Goal: Contribute content

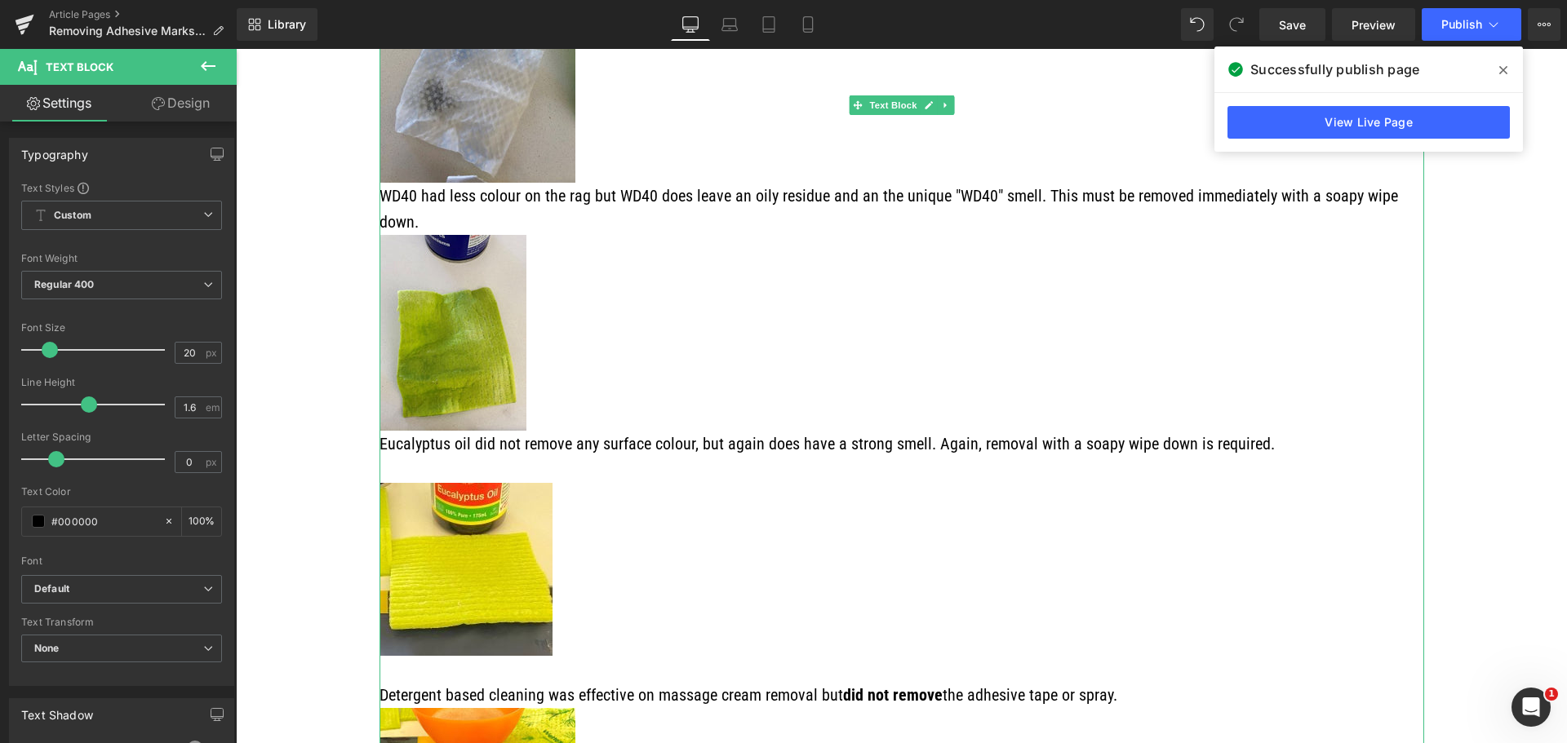
scroll to position [1924, 0]
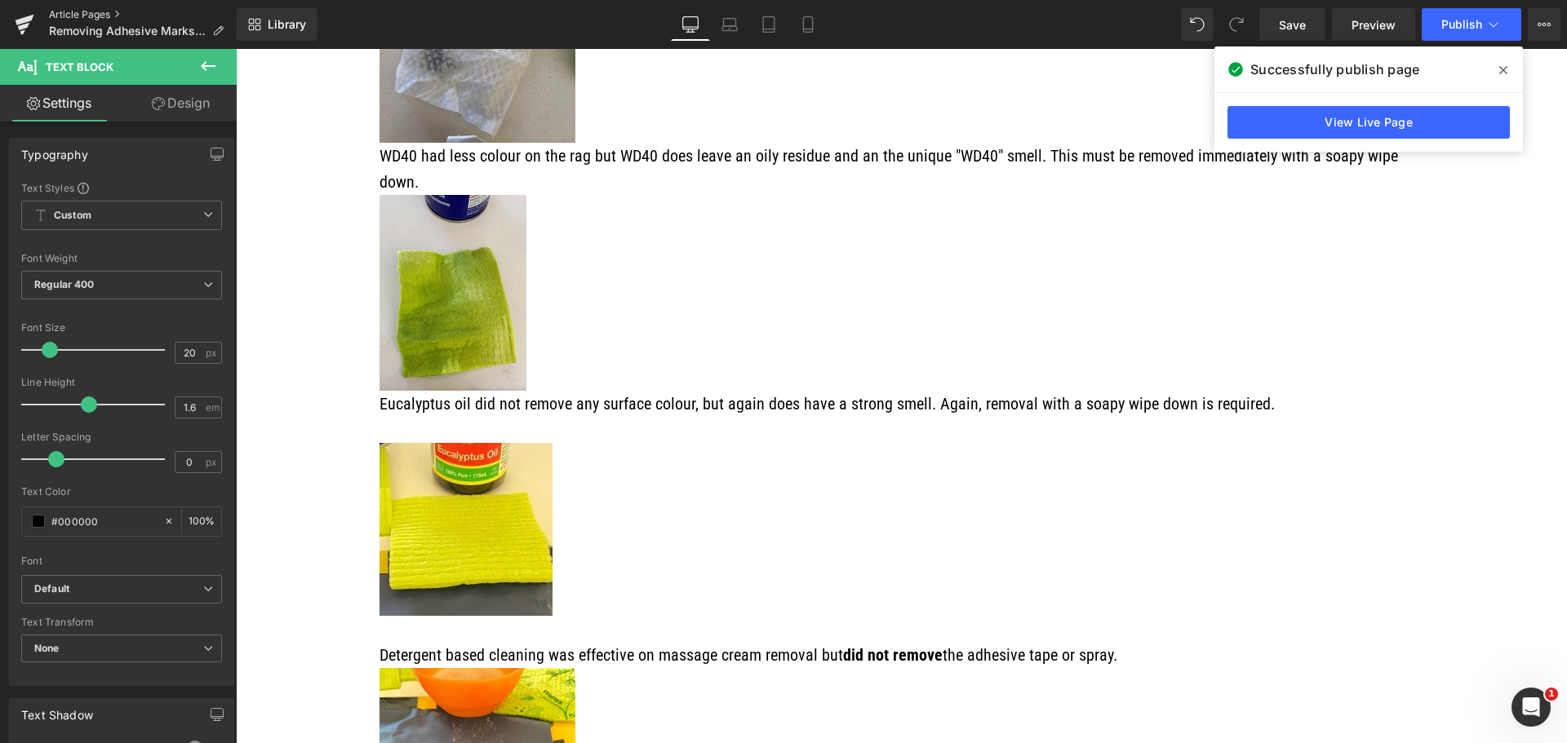
click at [62, 11] on link "Article Pages" at bounding box center [143, 14] width 188 height 13
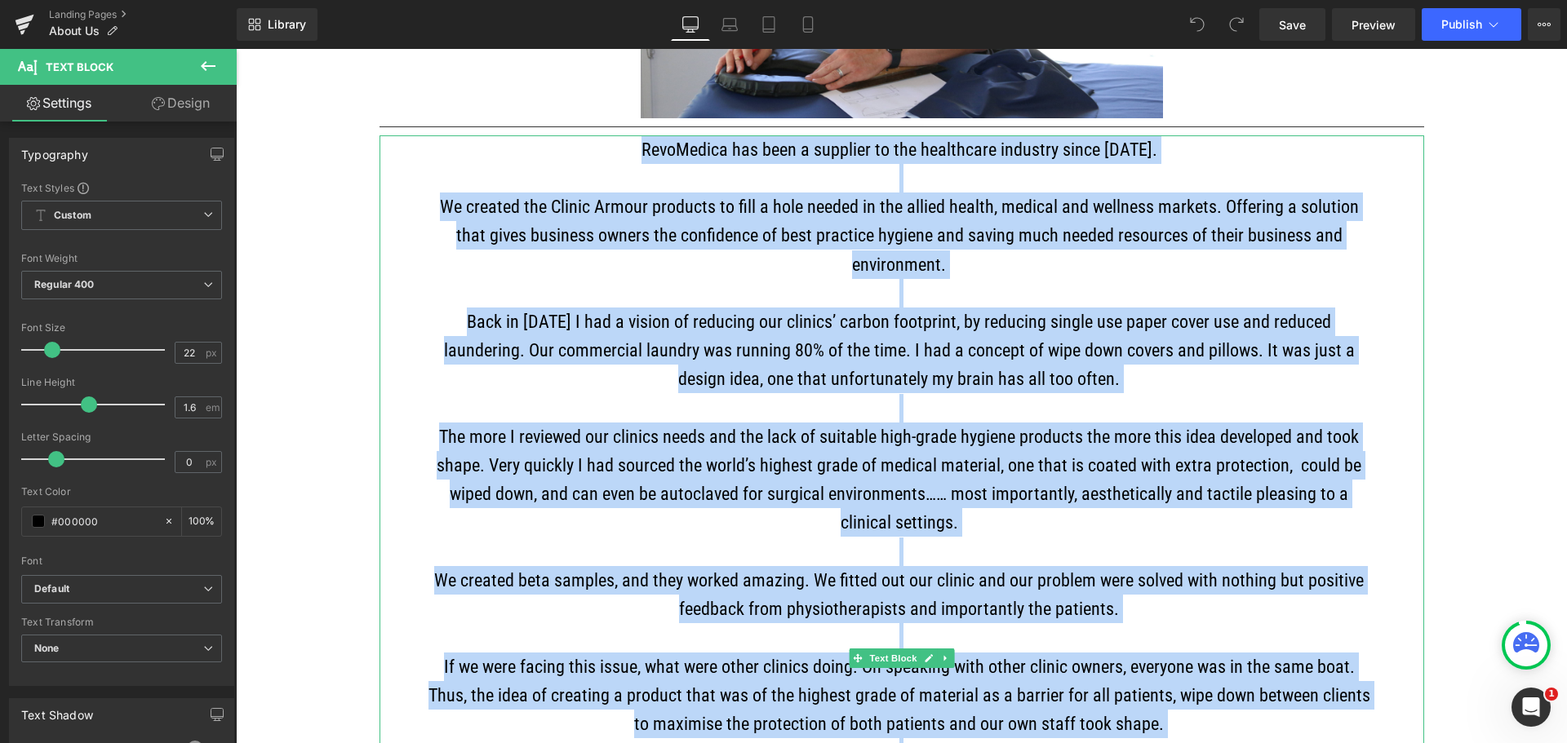
scroll to position [979, 0]
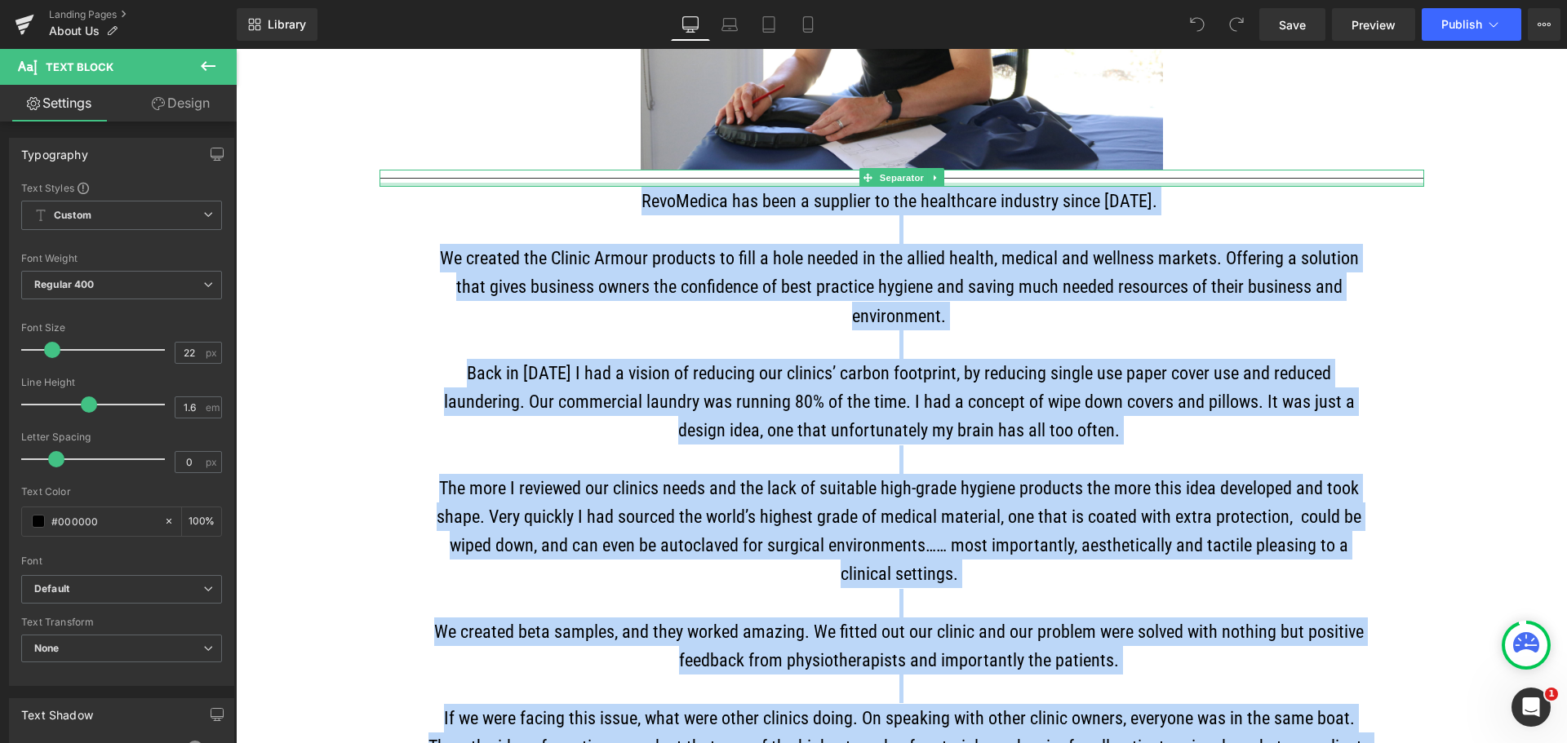
drag, startPoint x: 1102, startPoint y: 474, endPoint x: 685, endPoint y: 191, distance: 504.7
click at [685, 191] on div "About Us Heading Icon Our focus is to create and distribute a premium barrier t…" at bounding box center [901, 450] width 1044 height 2198
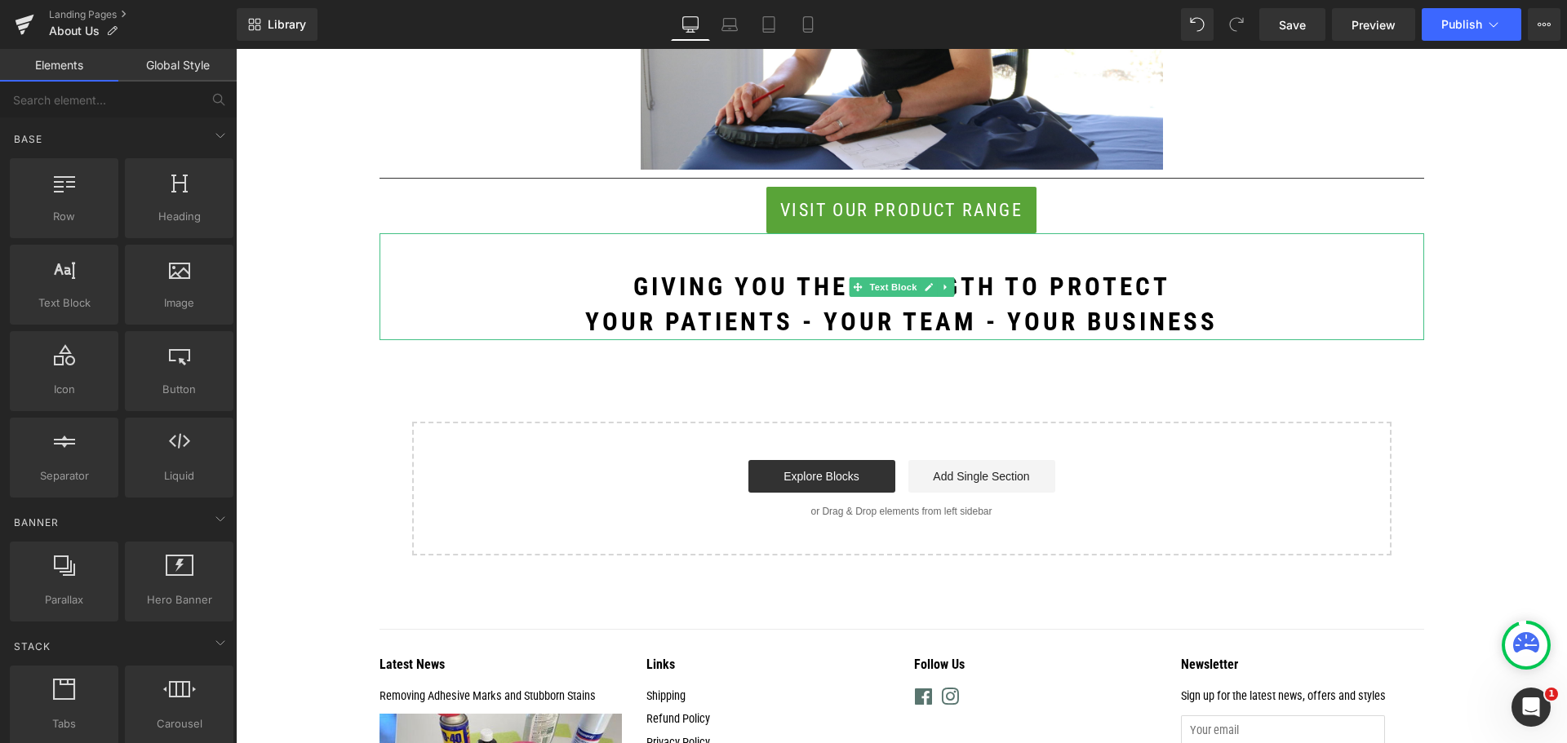
click at [707, 268] on p at bounding box center [901, 250] width 1044 height 35
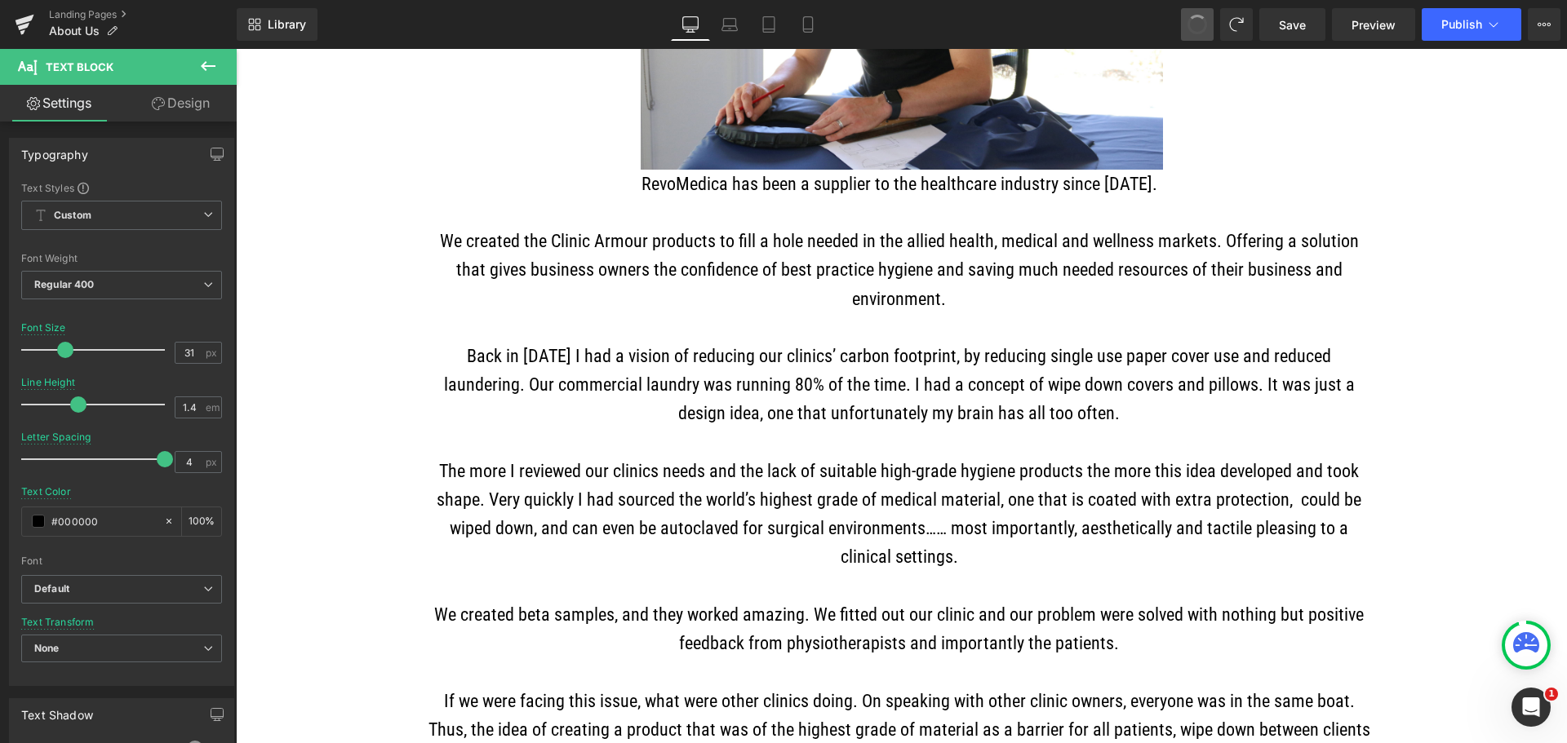
drag, startPoint x: 1199, startPoint y: 27, endPoint x: 959, endPoint y: 0, distance: 241.4
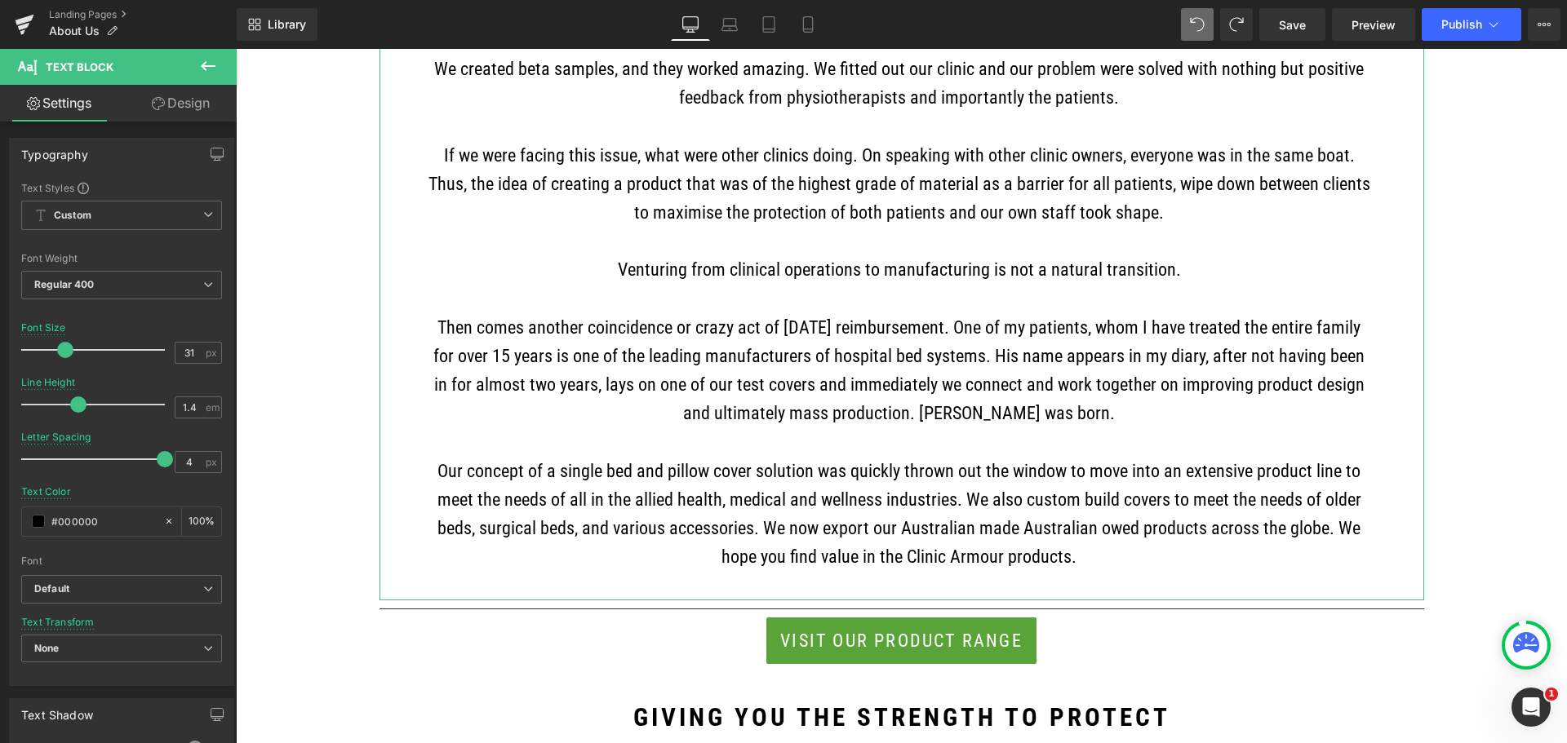
scroll to position [1632, 0]
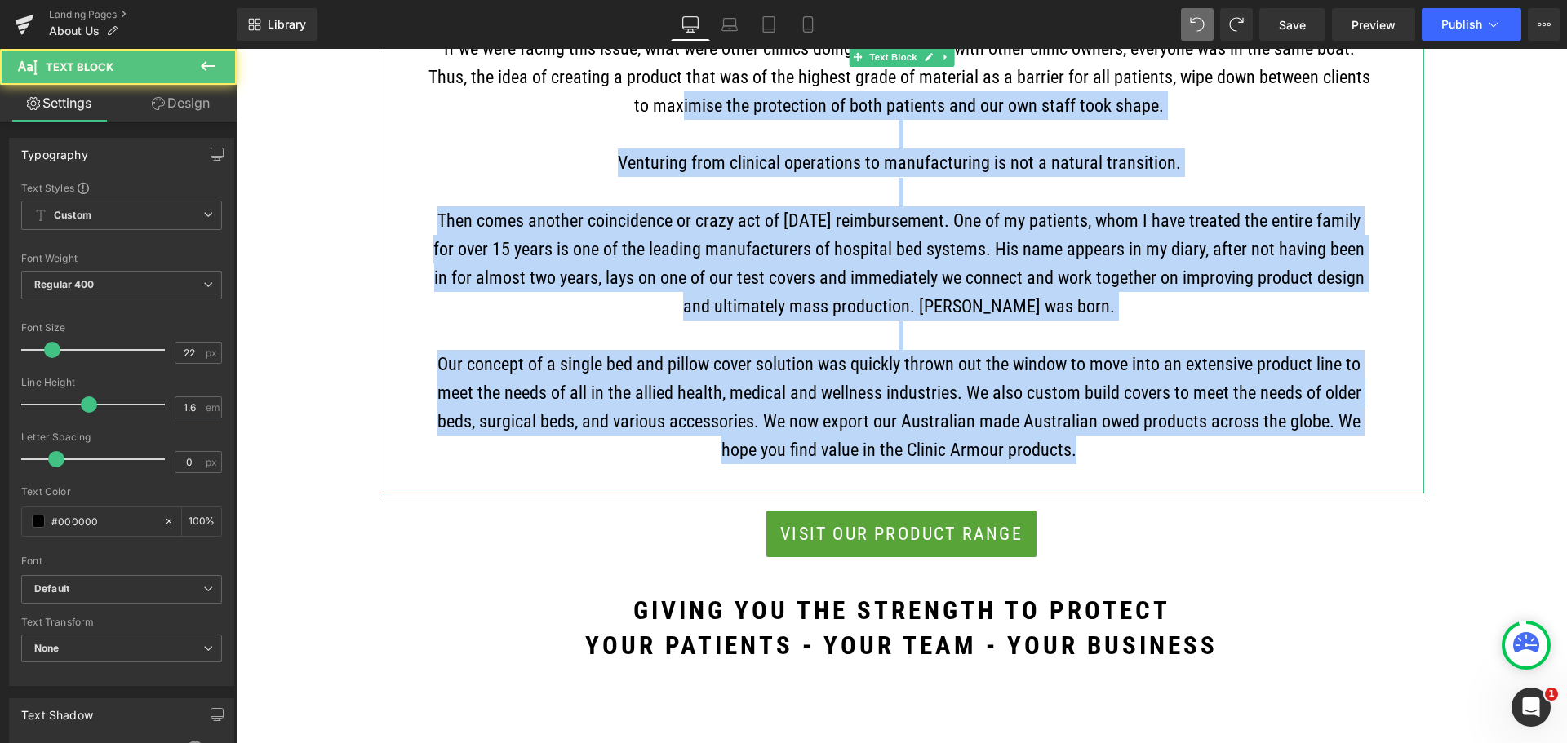
drag, startPoint x: 802, startPoint y: 278, endPoint x: 678, endPoint y: 111, distance: 208.2
click at [678, 111] on div "RevoMedica has been a supplier to the healthcare industry since 2014. We create…" at bounding box center [901, 5] width 1044 height 977
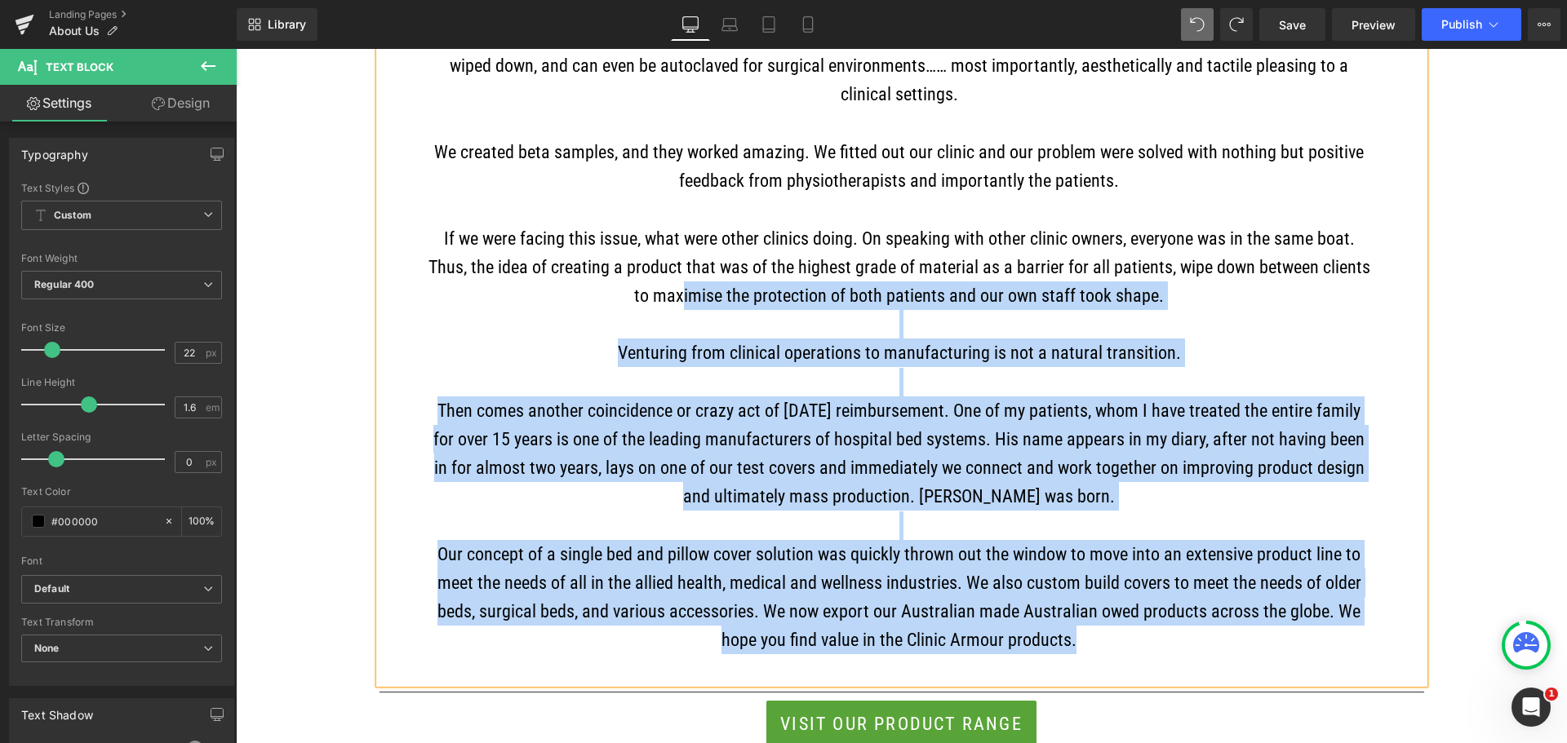
scroll to position [1387, 0]
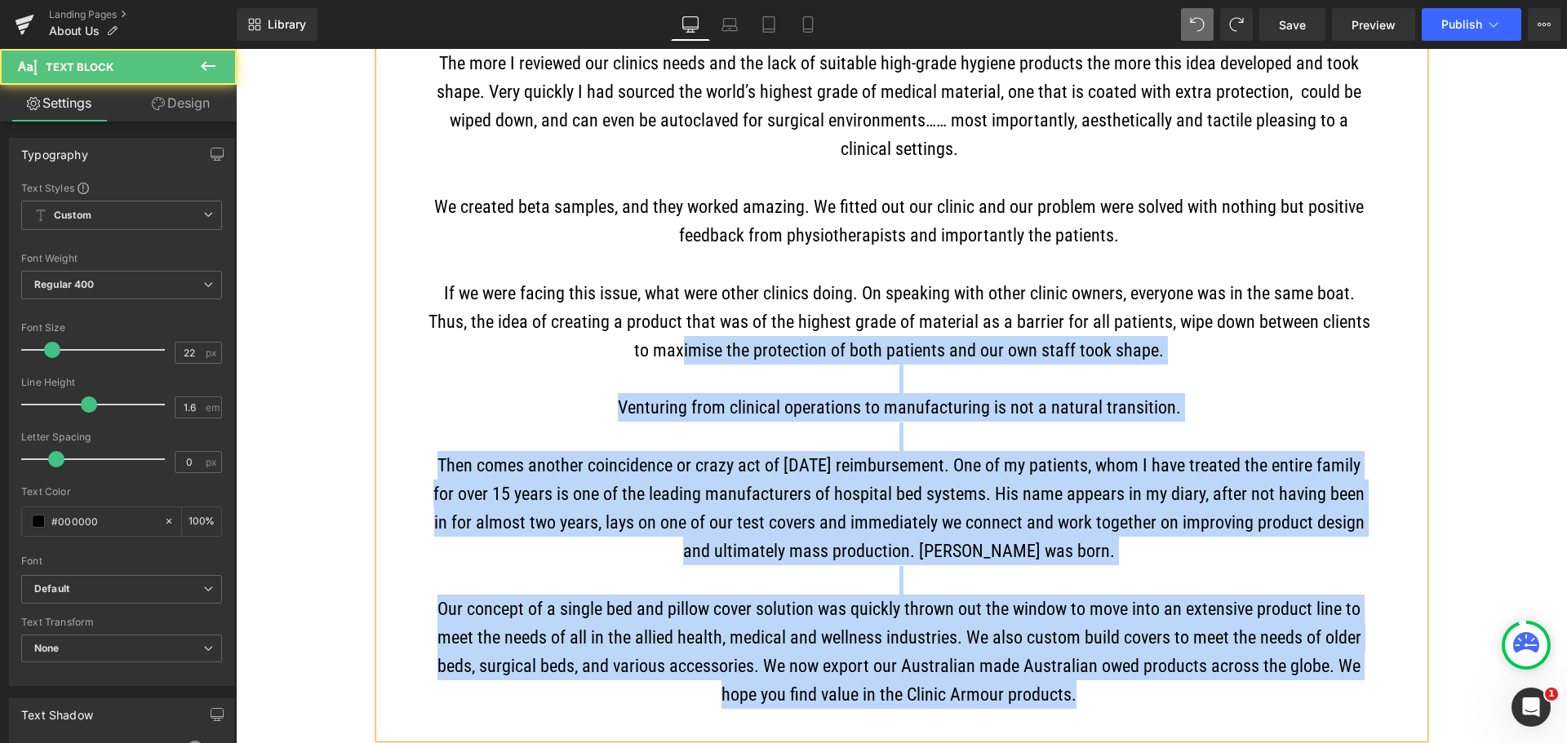
click at [934, 401] on p "Venturing from clinical operations to manufacturing is not a natural transition." at bounding box center [899, 407] width 943 height 29
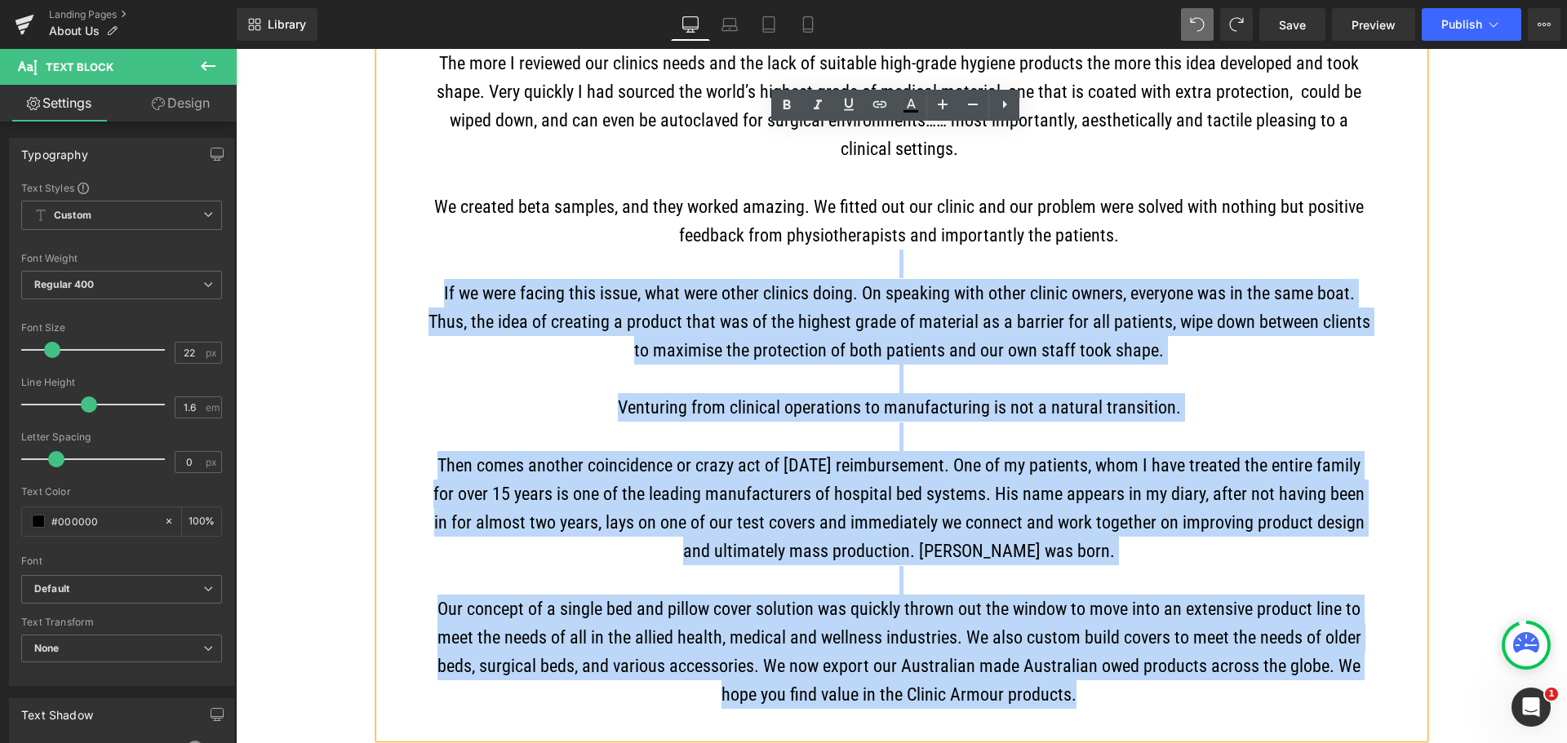
drag, startPoint x: 1075, startPoint y: 713, endPoint x: 472, endPoint y: 281, distance: 741.4
click at [472, 281] on div "RevoMedica has been a supplier to the healthcare industry since 2014. We create…" at bounding box center [901, 250] width 1044 height 977
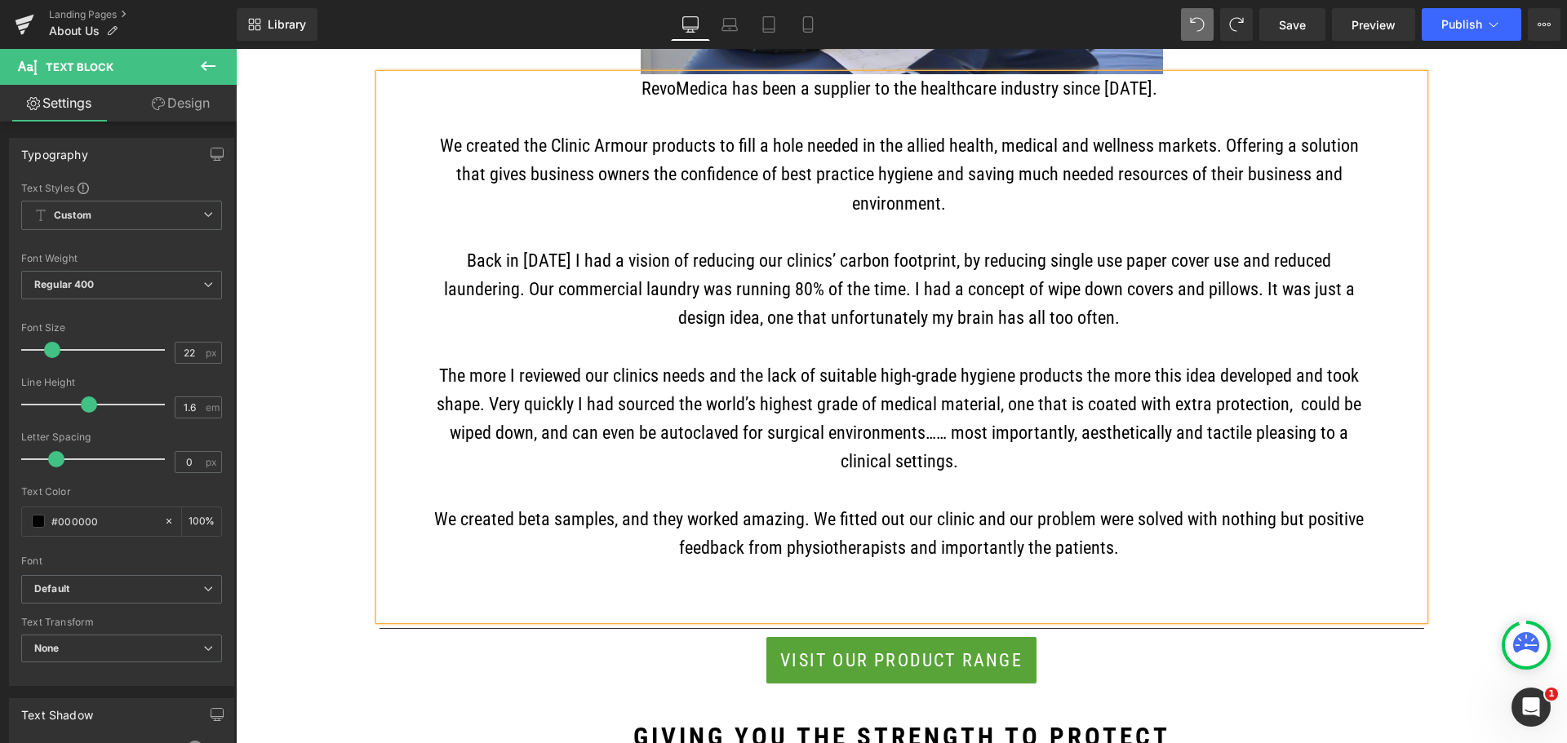
scroll to position [1061, 0]
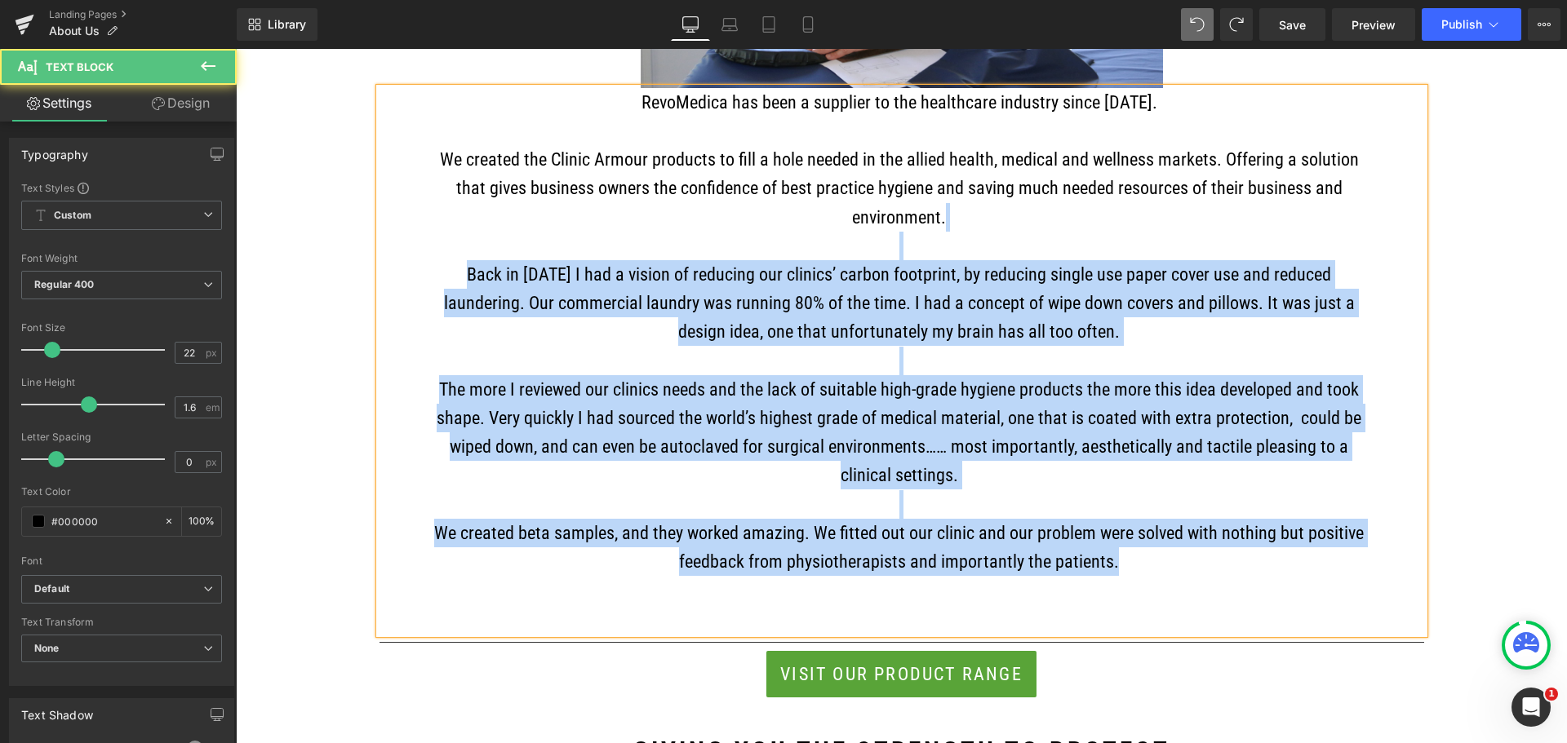
drag, startPoint x: 1050, startPoint y: 551, endPoint x: 811, endPoint y: 241, distance: 391.5
click at [811, 241] on div "RevoMedica has been a supplier to the healthcare industry since 2014. We create…" at bounding box center [901, 361] width 1044 height 546
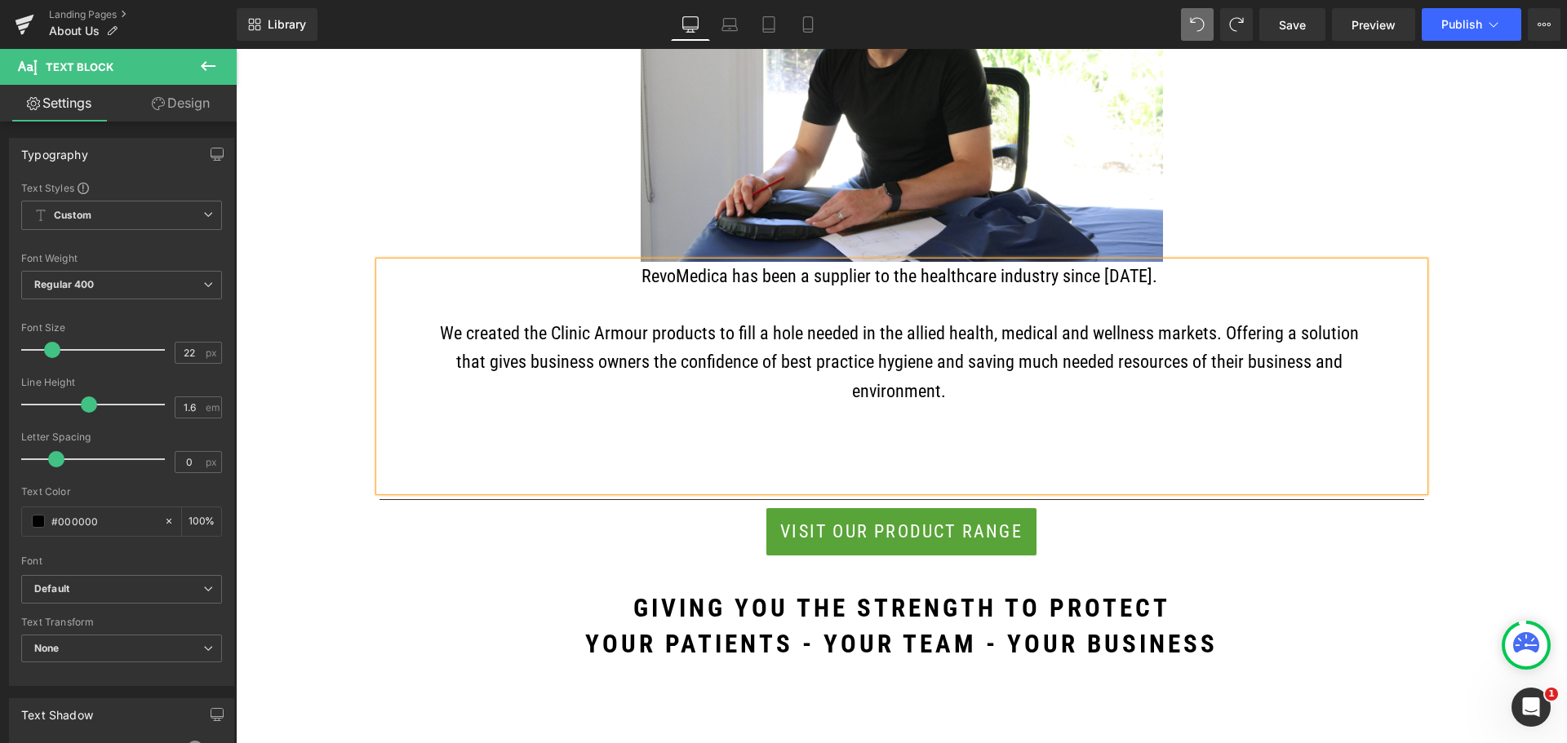
scroll to position [816, 0]
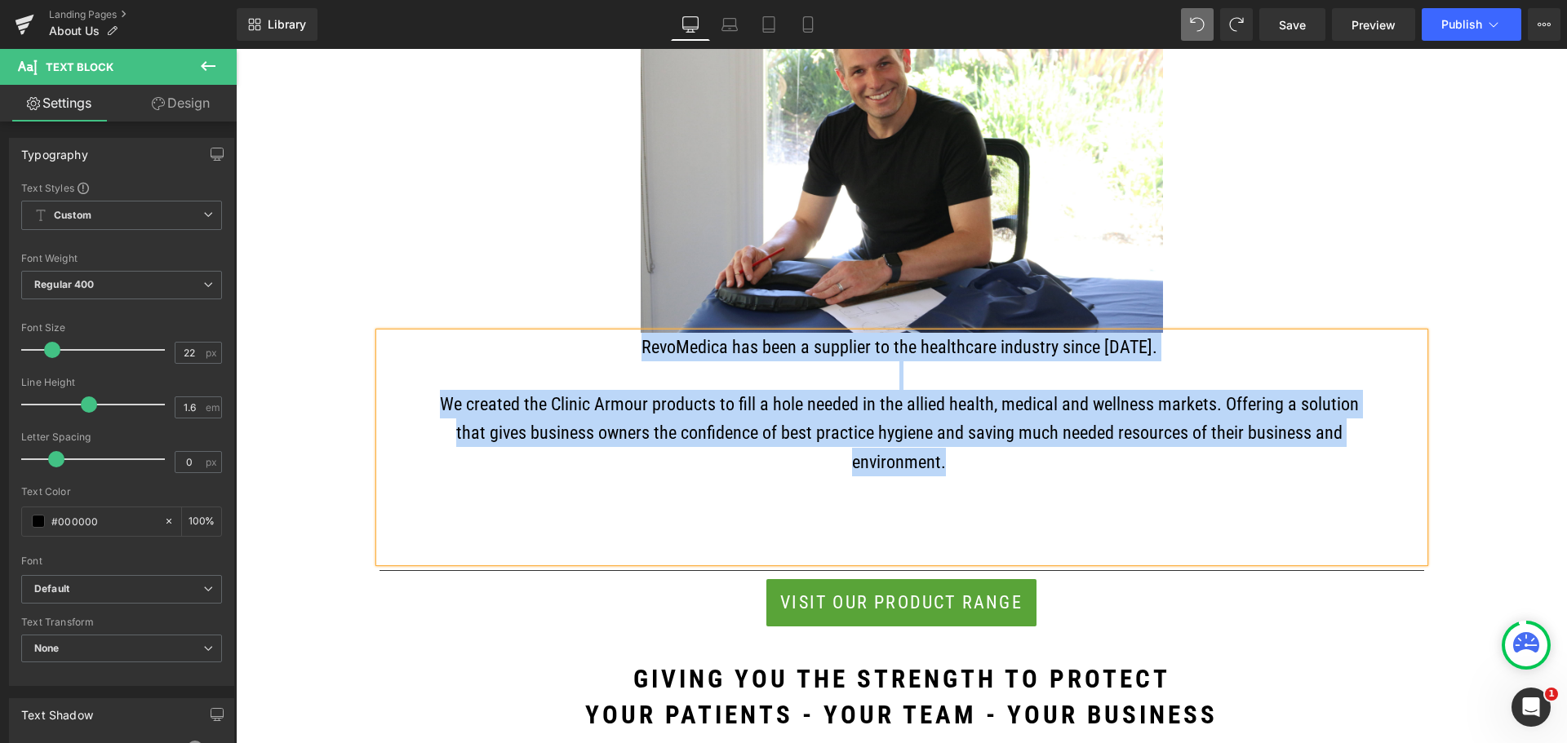
drag, startPoint x: 967, startPoint y: 466, endPoint x: 643, endPoint y: 361, distance: 340.6
click at [643, 361] on div "RevoMedica has been a supplier to the healthcare industry since 2014. We create…" at bounding box center [901, 448] width 1044 height 230
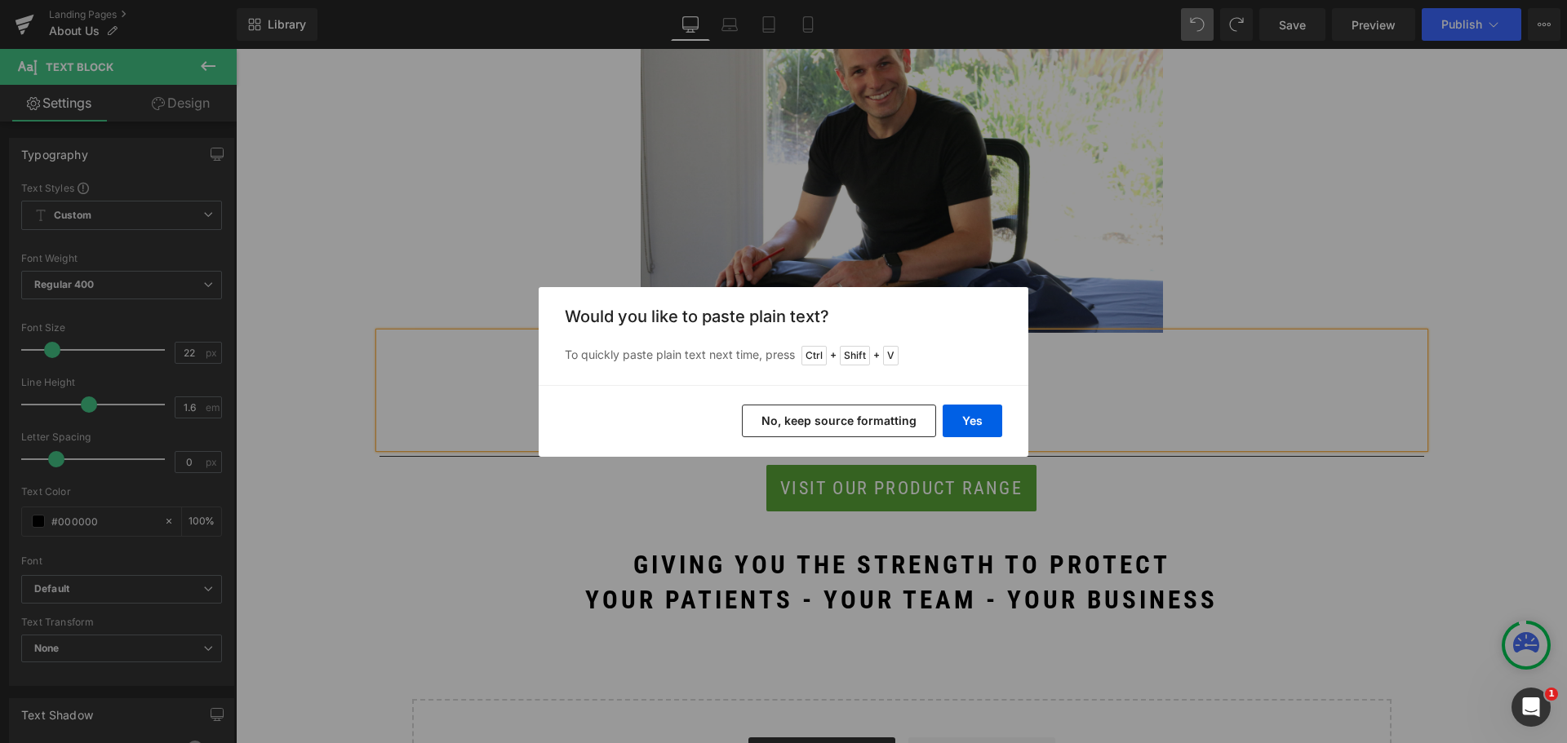
click at [867, 410] on button "No, keep source formatting" at bounding box center [839, 421] width 194 height 33
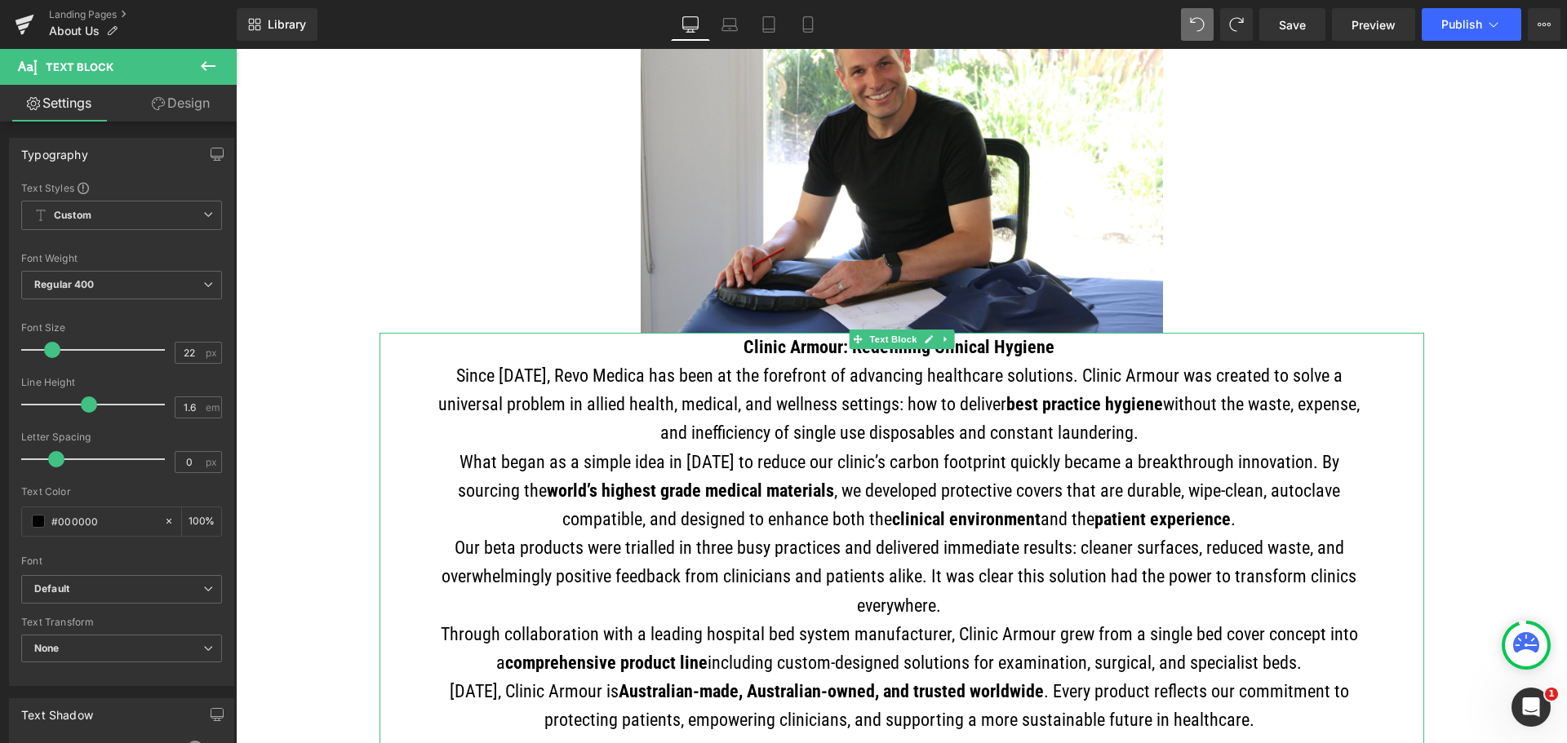
click at [1049, 353] on p "Clinic Armour: Redefining Clinical Hygiene" at bounding box center [899, 347] width 943 height 29
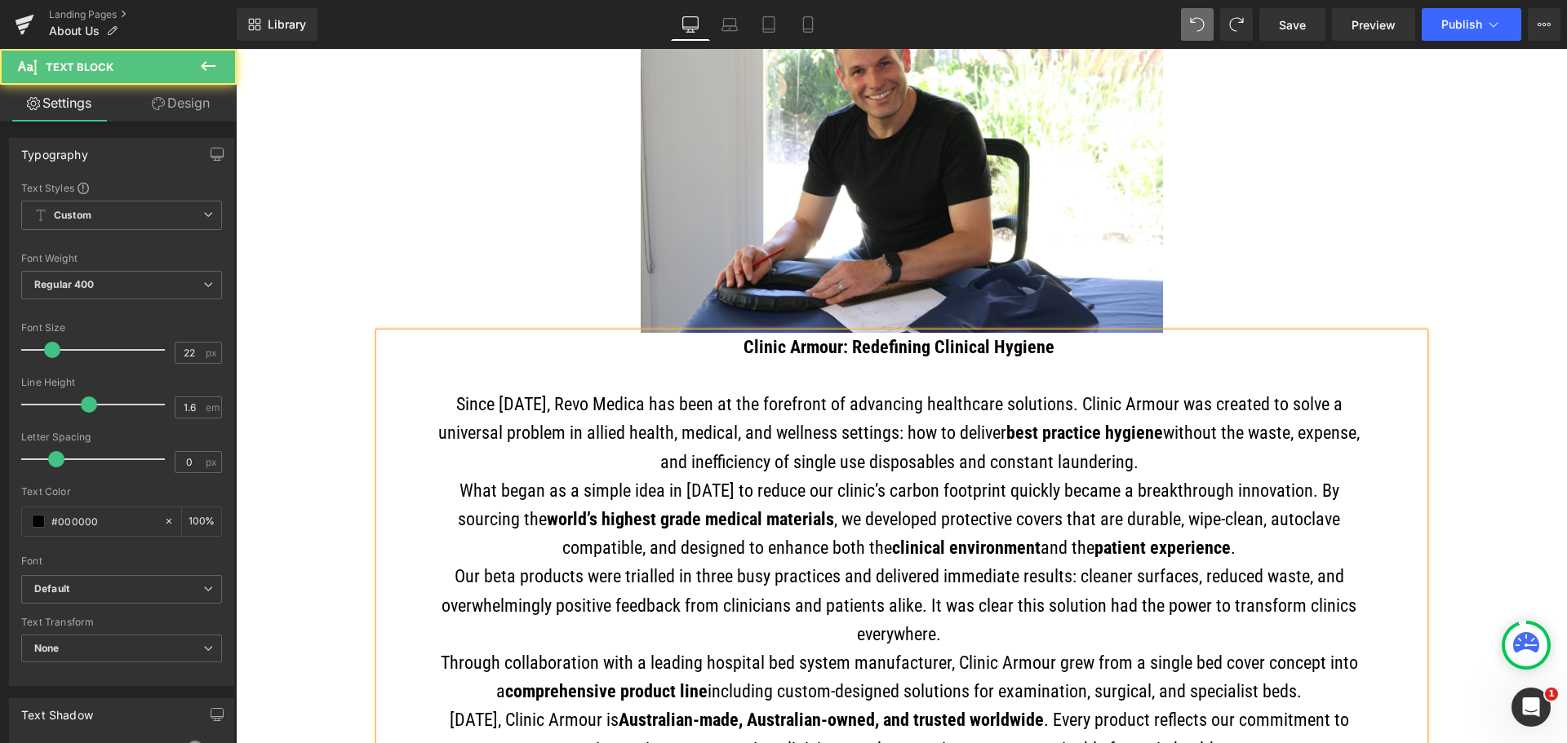
click at [1120, 471] on p "Since 2014, Revo Medica has been at the forefront of advancing healthcare solut…" at bounding box center [899, 433] width 943 height 86
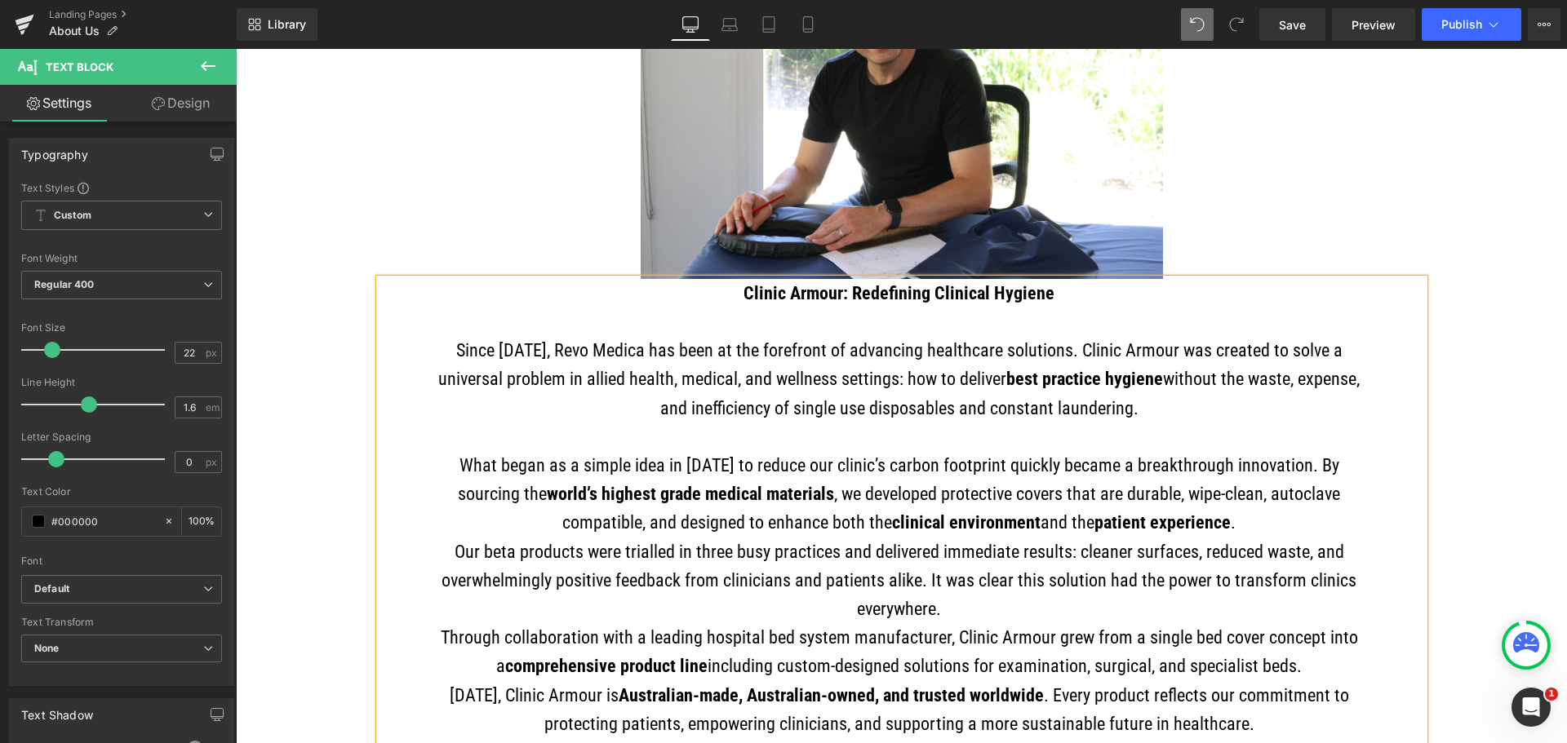
scroll to position [979, 0]
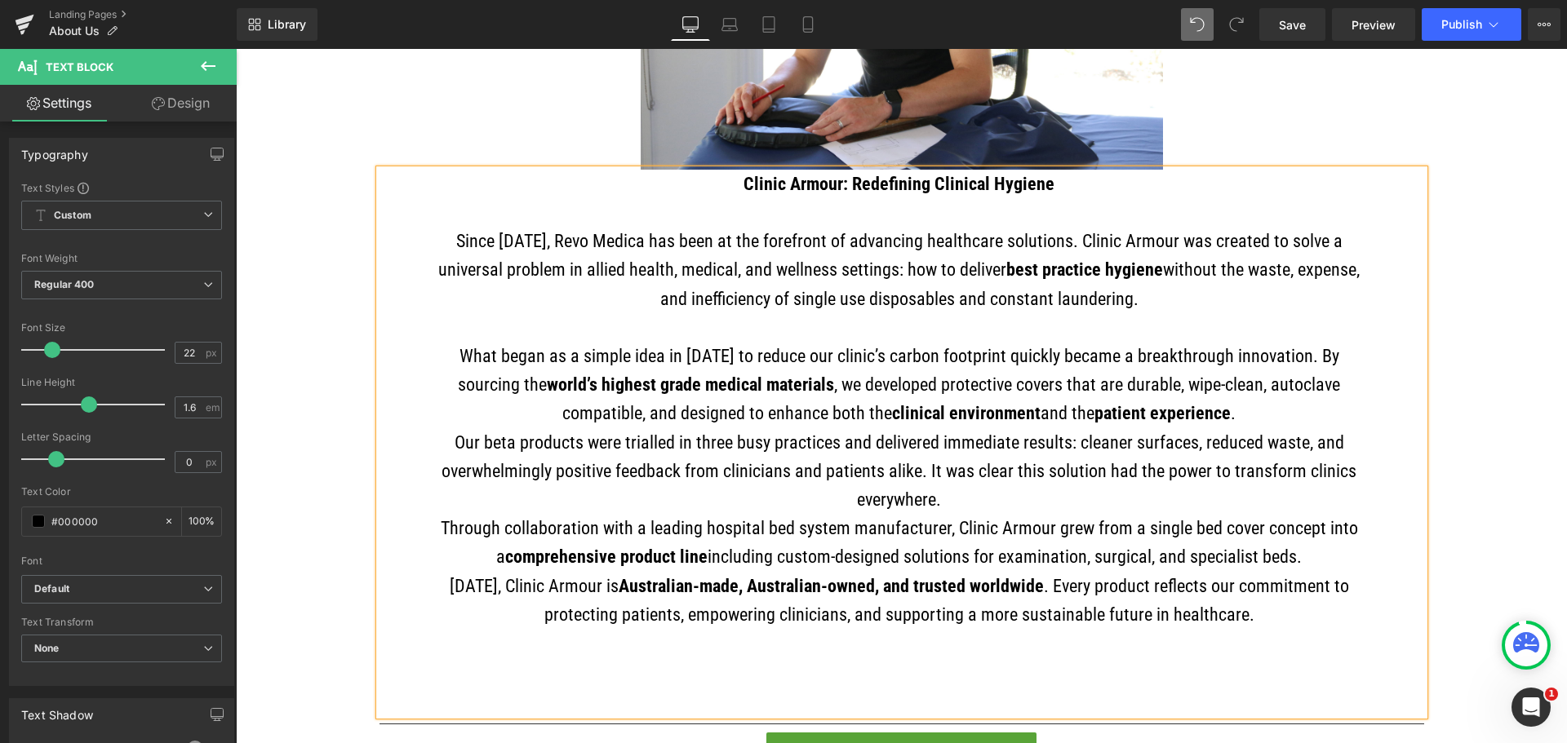
click at [1204, 419] on p "What began as a simple idea in 2019 to reduce our clinic’s carbon footprint qui…" at bounding box center [899, 385] width 943 height 86
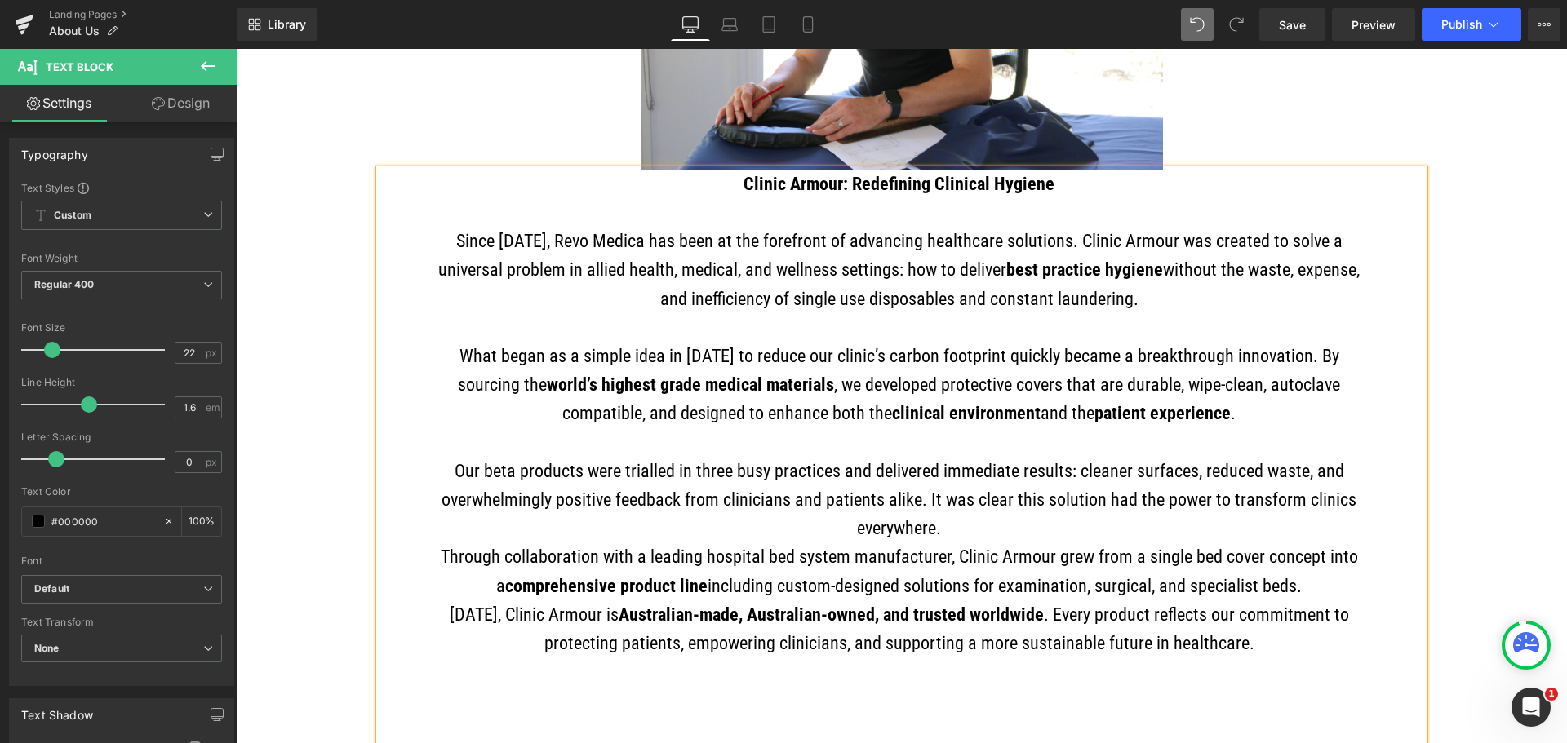
click at [1009, 530] on p "Our beta products were trialled in three busy practices and delivered immediate…" at bounding box center [899, 500] width 943 height 86
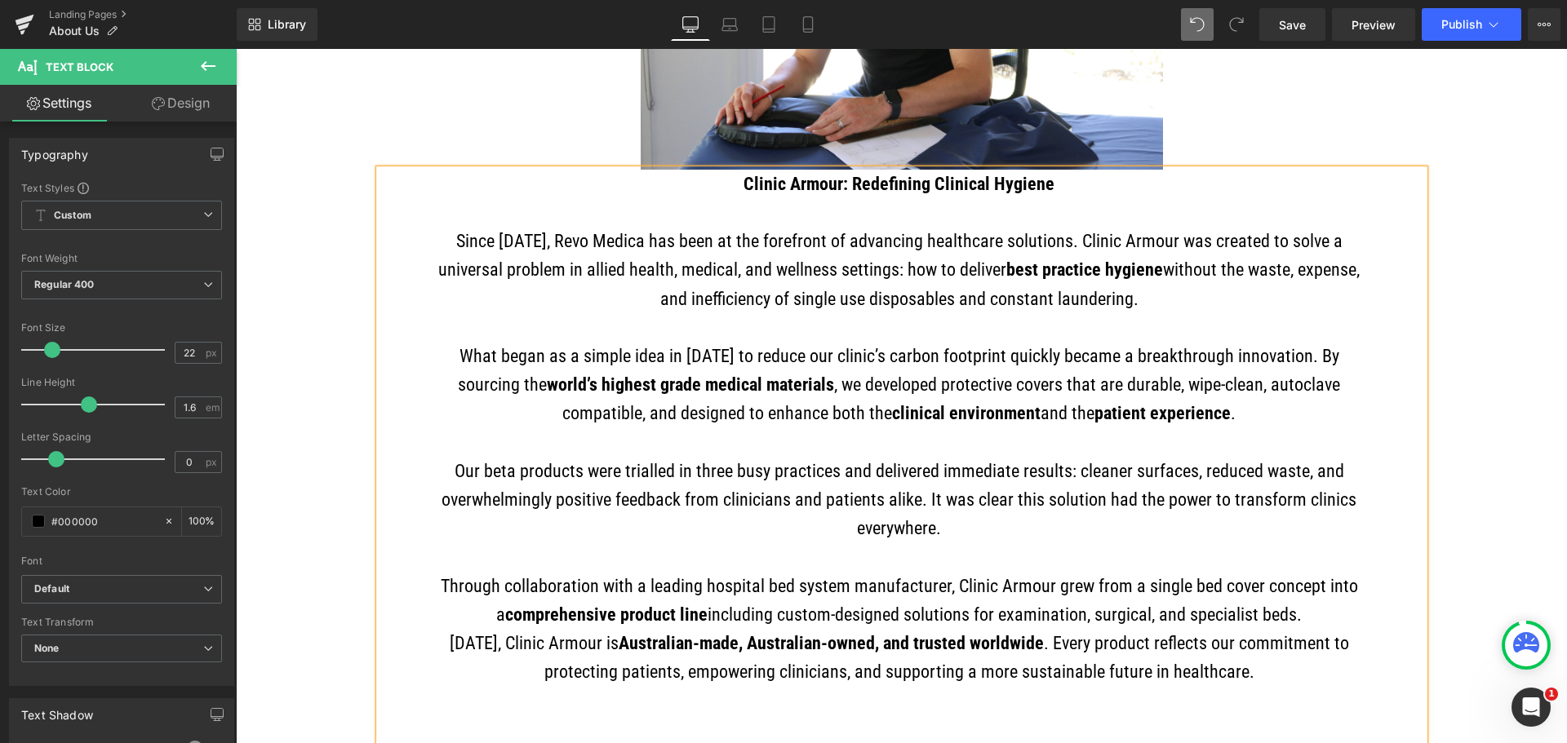
click at [1320, 628] on p "Through collaboration with a leading hospital bed system manufacturer, Clinic A…" at bounding box center [899, 600] width 943 height 57
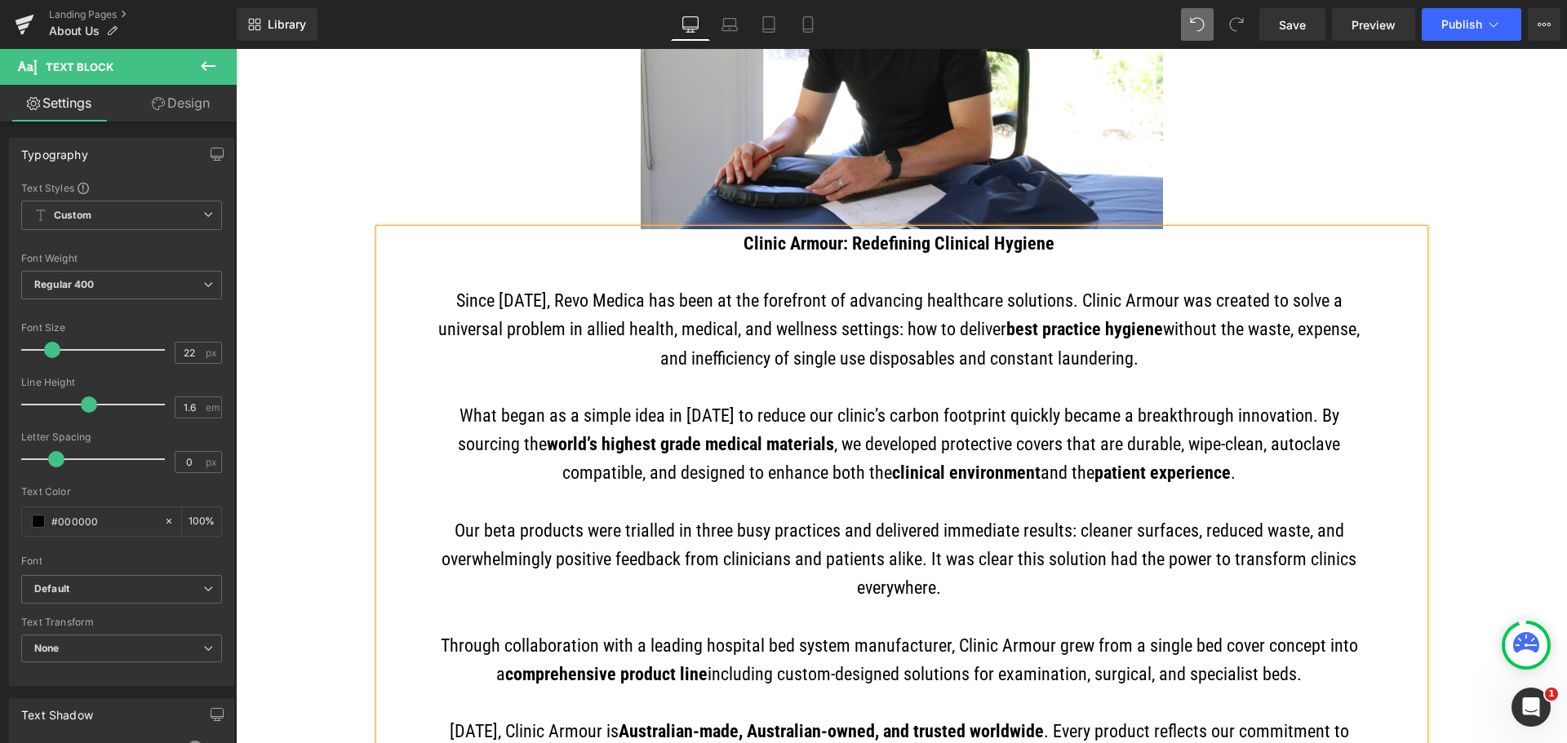
scroll to position [898, 0]
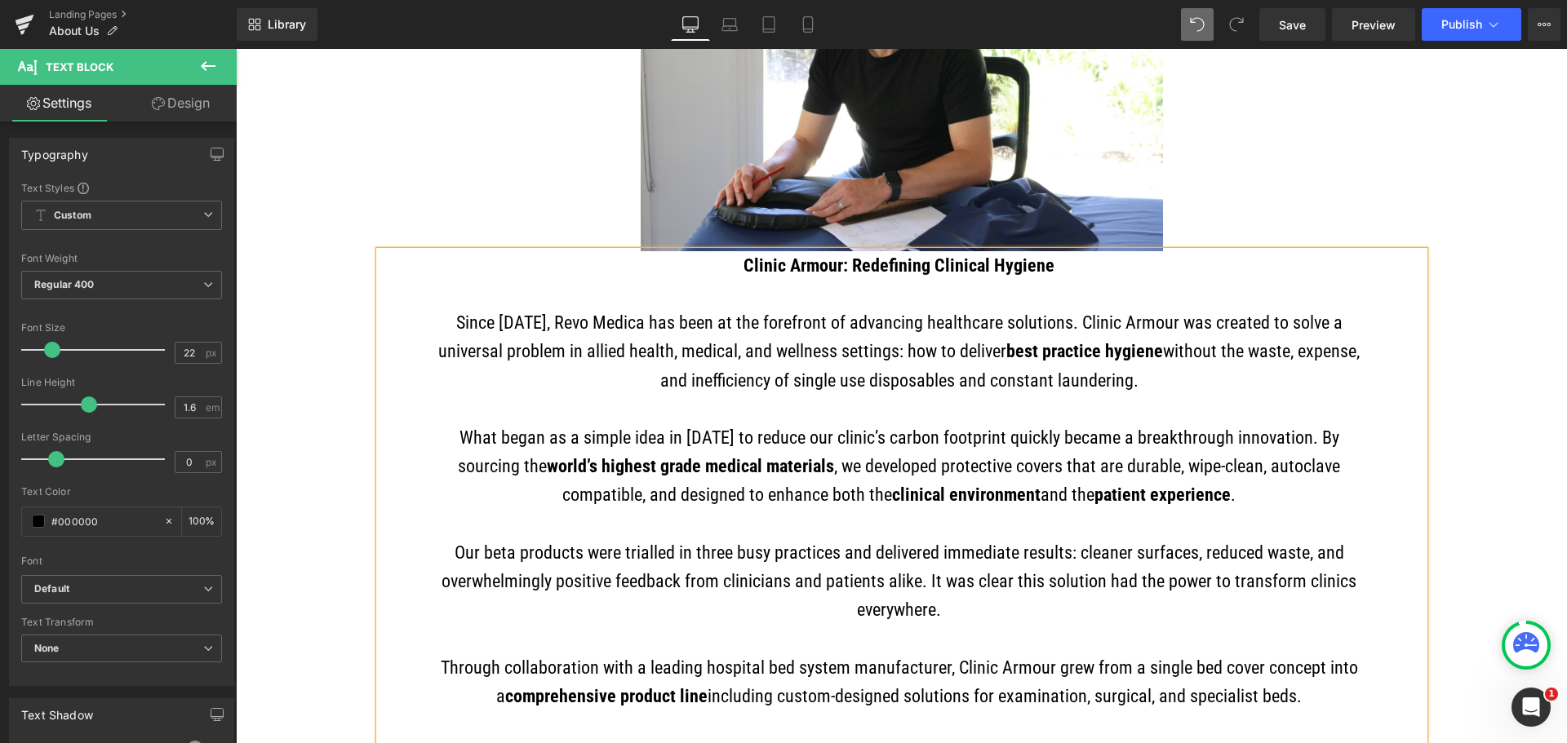
click at [738, 276] on p "Clinic Armour: Redefining Clinical Hygiene" at bounding box center [899, 265] width 943 height 29
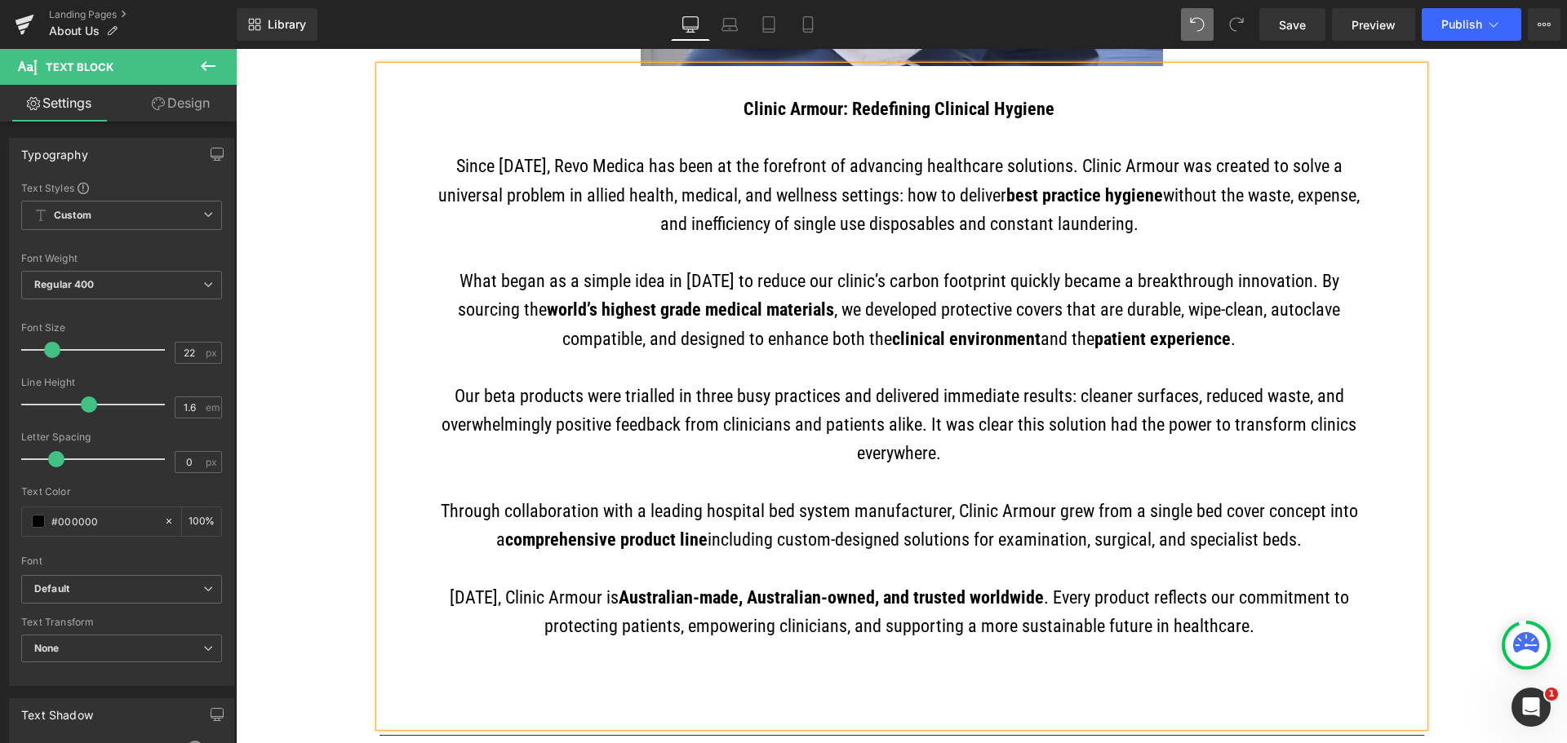
scroll to position [1089, 0]
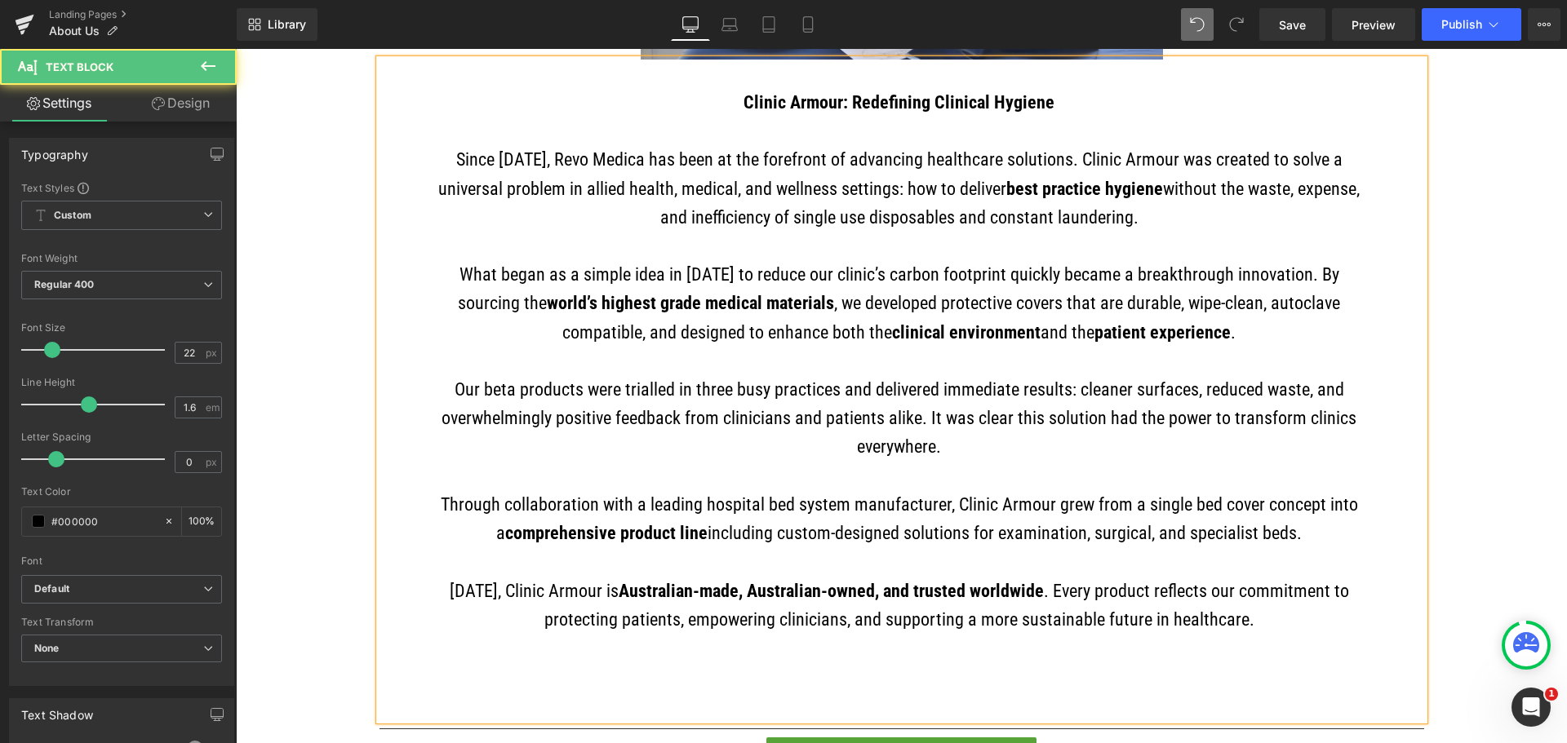
click at [1126, 314] on p "What began as a simple idea in 2019 to reduce our clinic’s carbon footprint qui…" at bounding box center [899, 303] width 943 height 86
click at [827, 537] on p "Through collaboration with a leading hospital bed system manufacturer, Clinic A…" at bounding box center [899, 518] width 943 height 57
click at [694, 601] on strong "Australian-made, Australian-owned, and trusted worldwide" at bounding box center [831, 591] width 425 height 20
click at [819, 601] on strong "Australian made, Australian-owned, and trusted worldwide" at bounding box center [830, 591] width 423 height 20
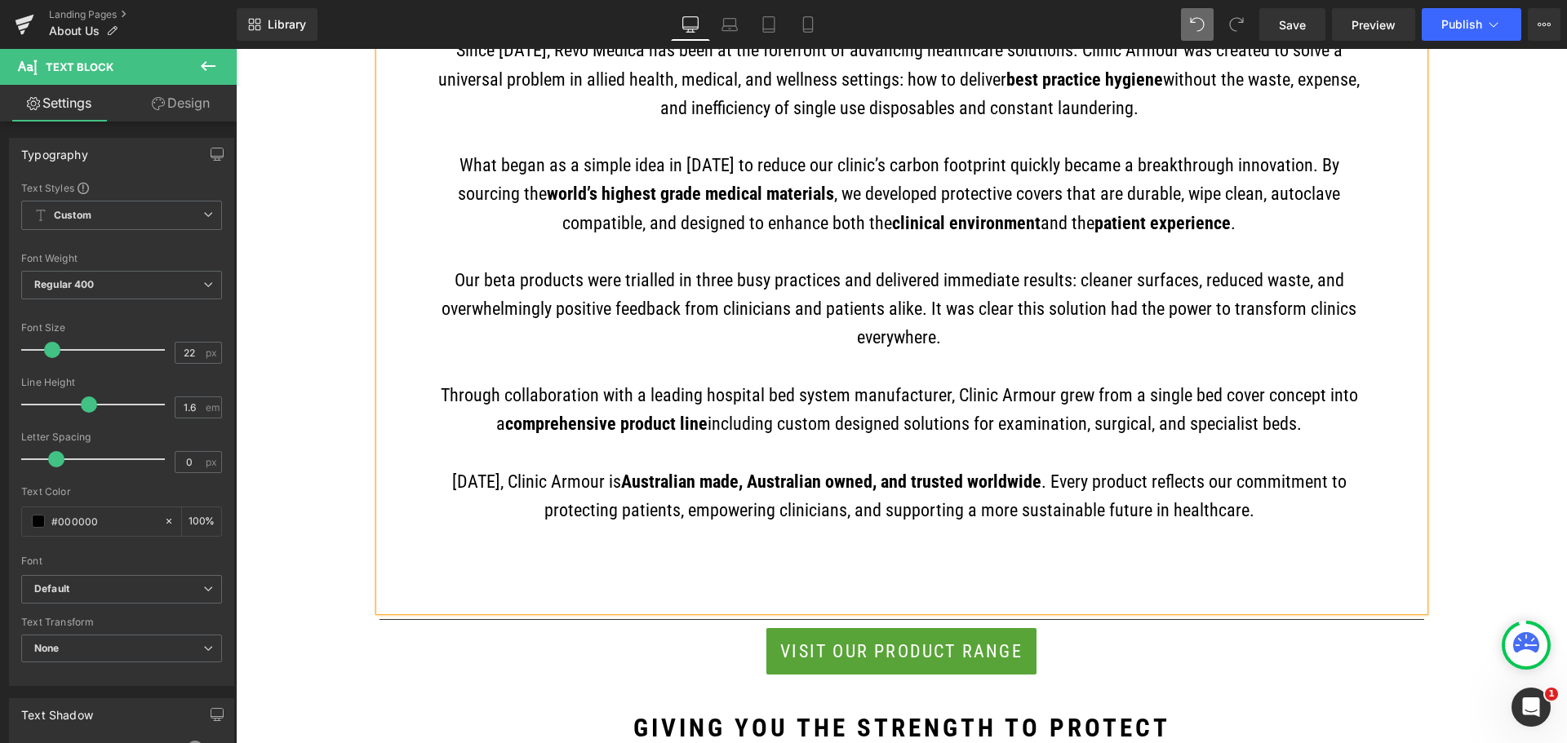
scroll to position [1334, 0]
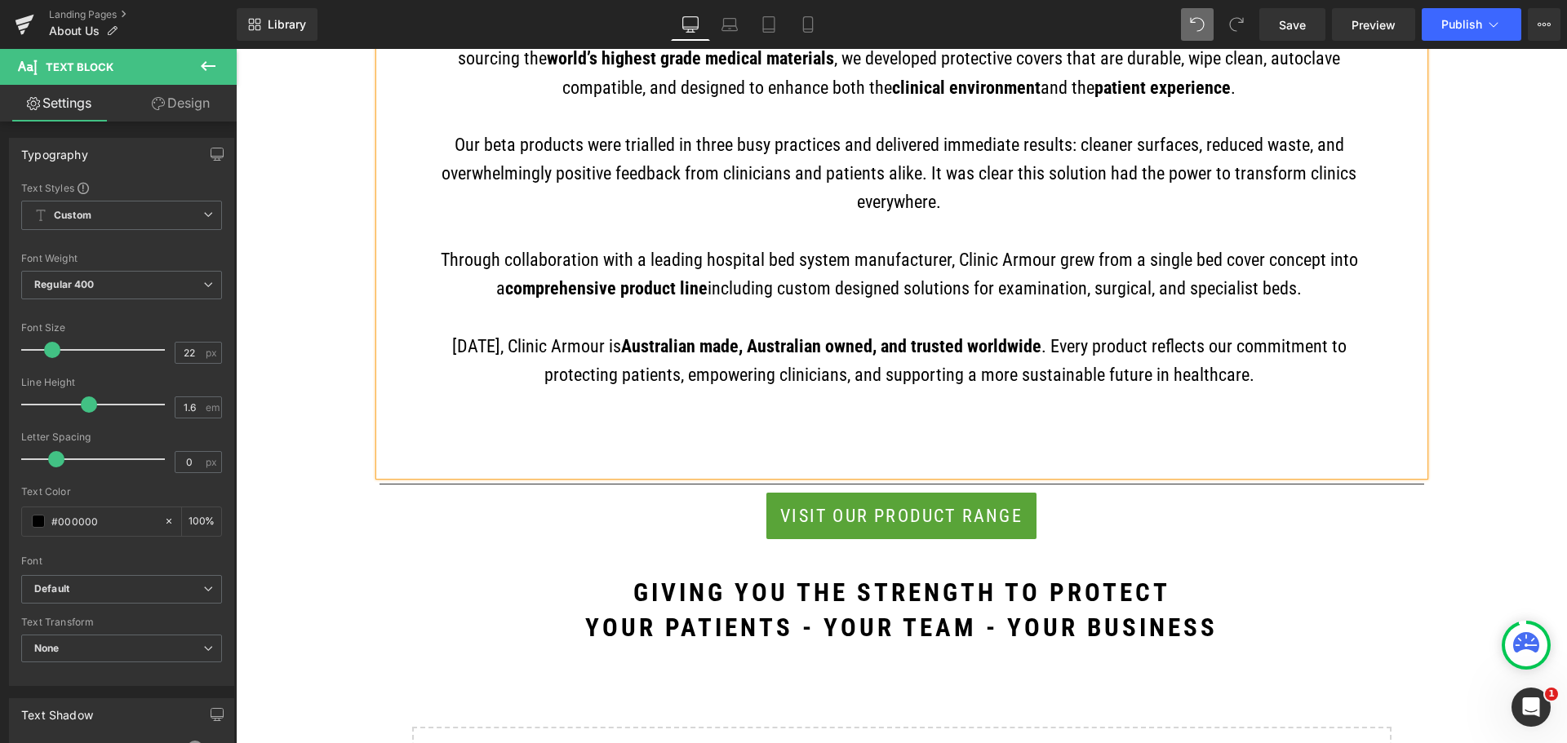
click at [873, 466] on p at bounding box center [899, 460] width 943 height 29
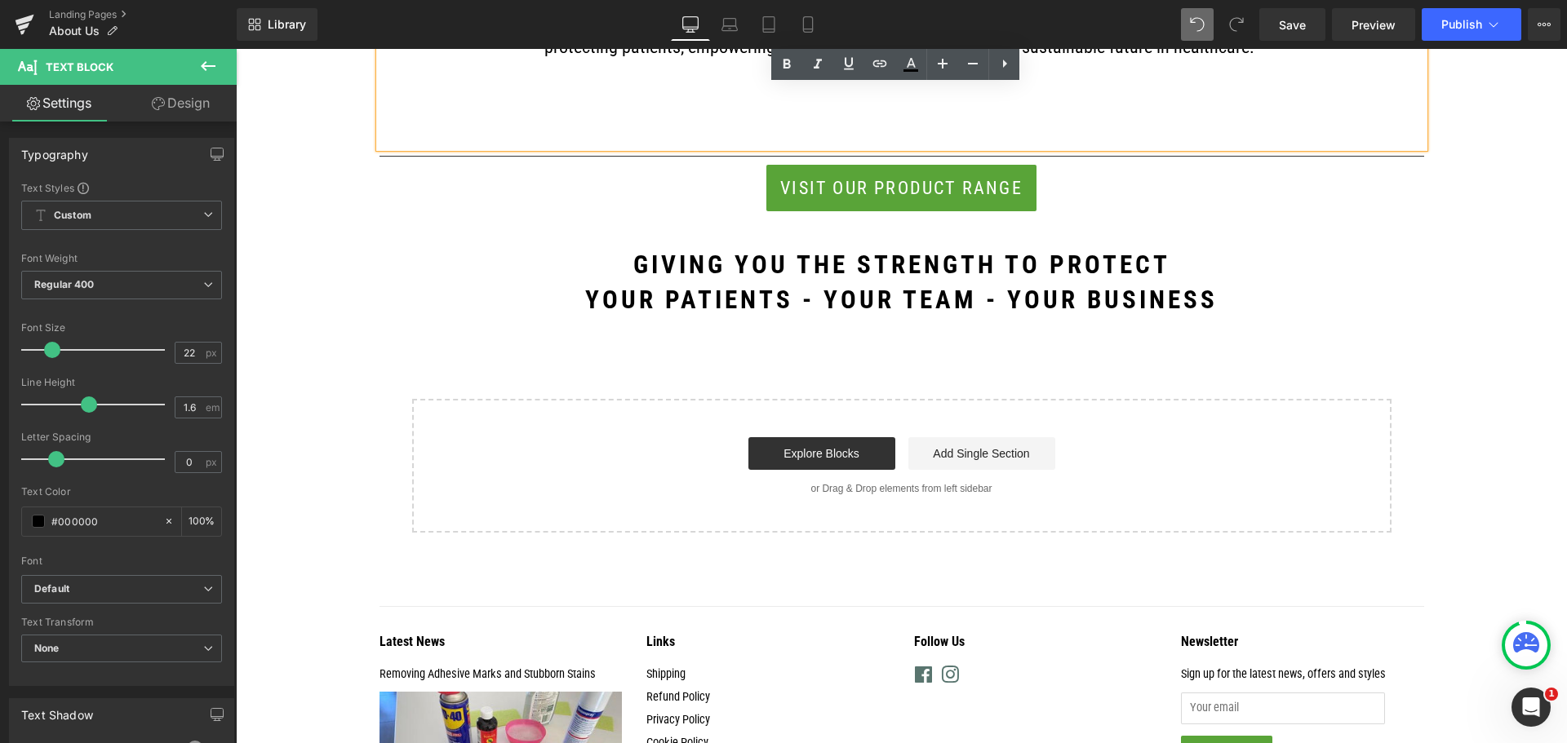
scroll to position [1661, 0]
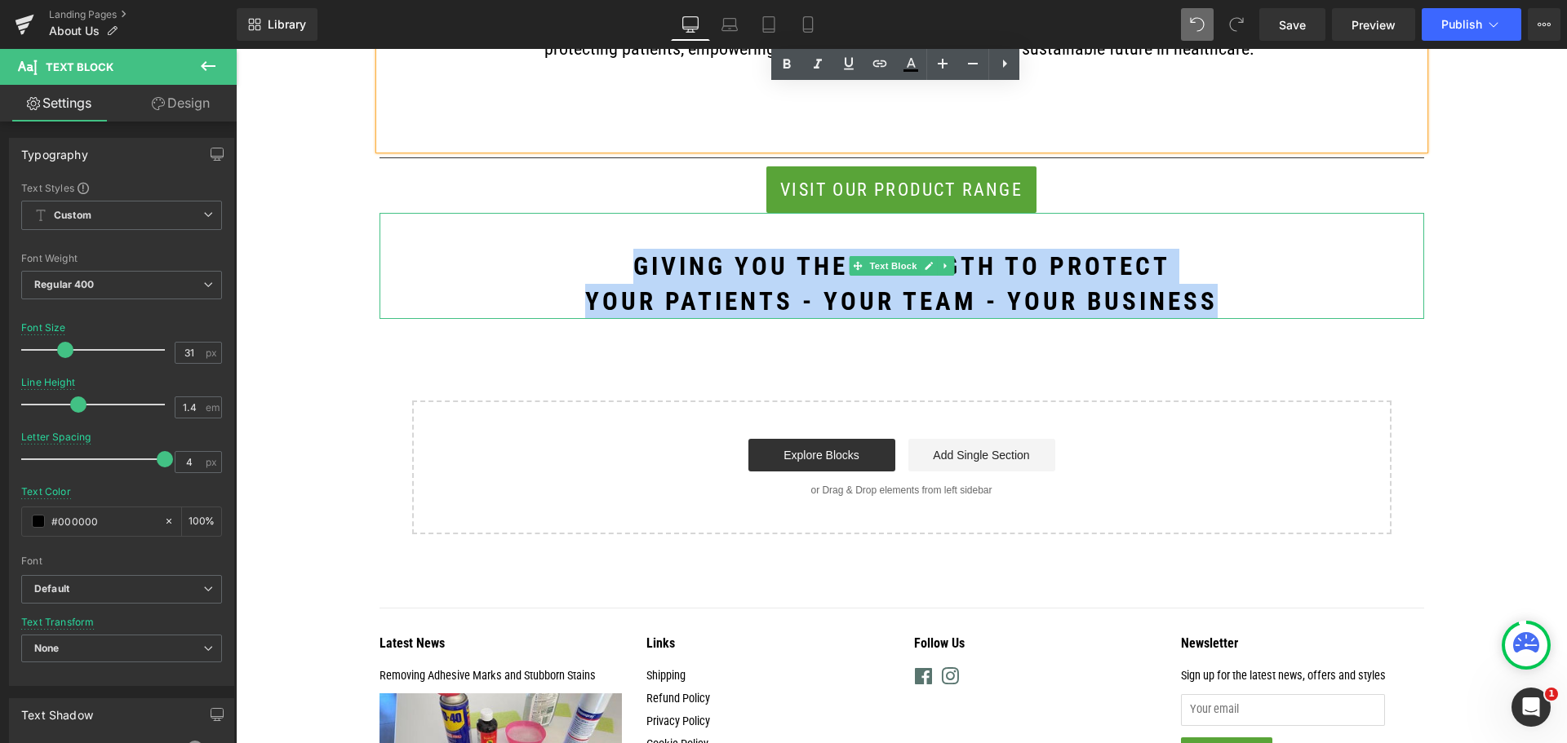
drag, startPoint x: 1209, startPoint y: 311, endPoint x: 622, endPoint y: 277, distance: 588.5
click at [622, 277] on div "GIVING YOU THE STRENGTH TO PROTECT YOUR PATIENTS - YOUR TEAM - YOUR BUSINESS" at bounding box center [901, 266] width 1044 height 106
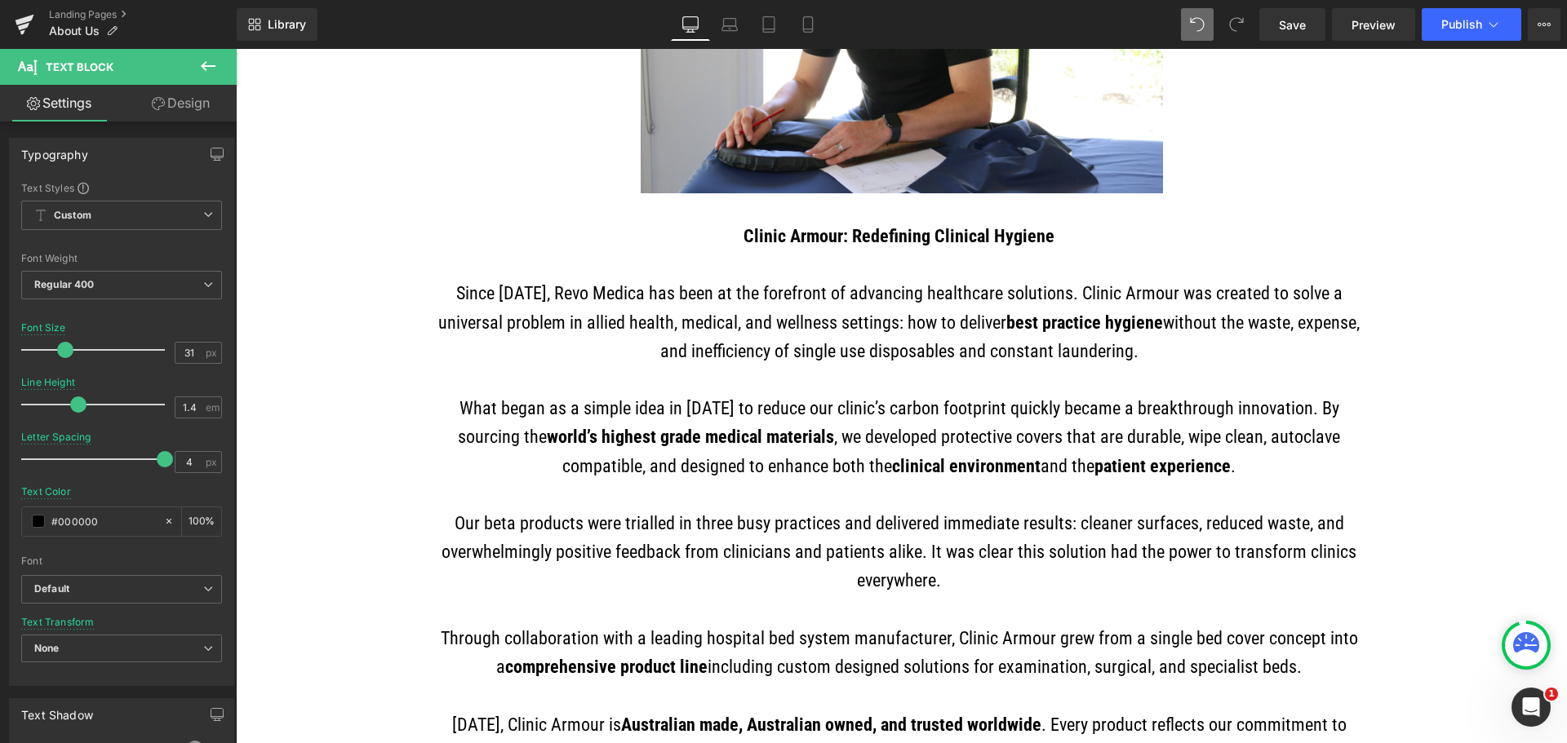
scroll to position [926, 0]
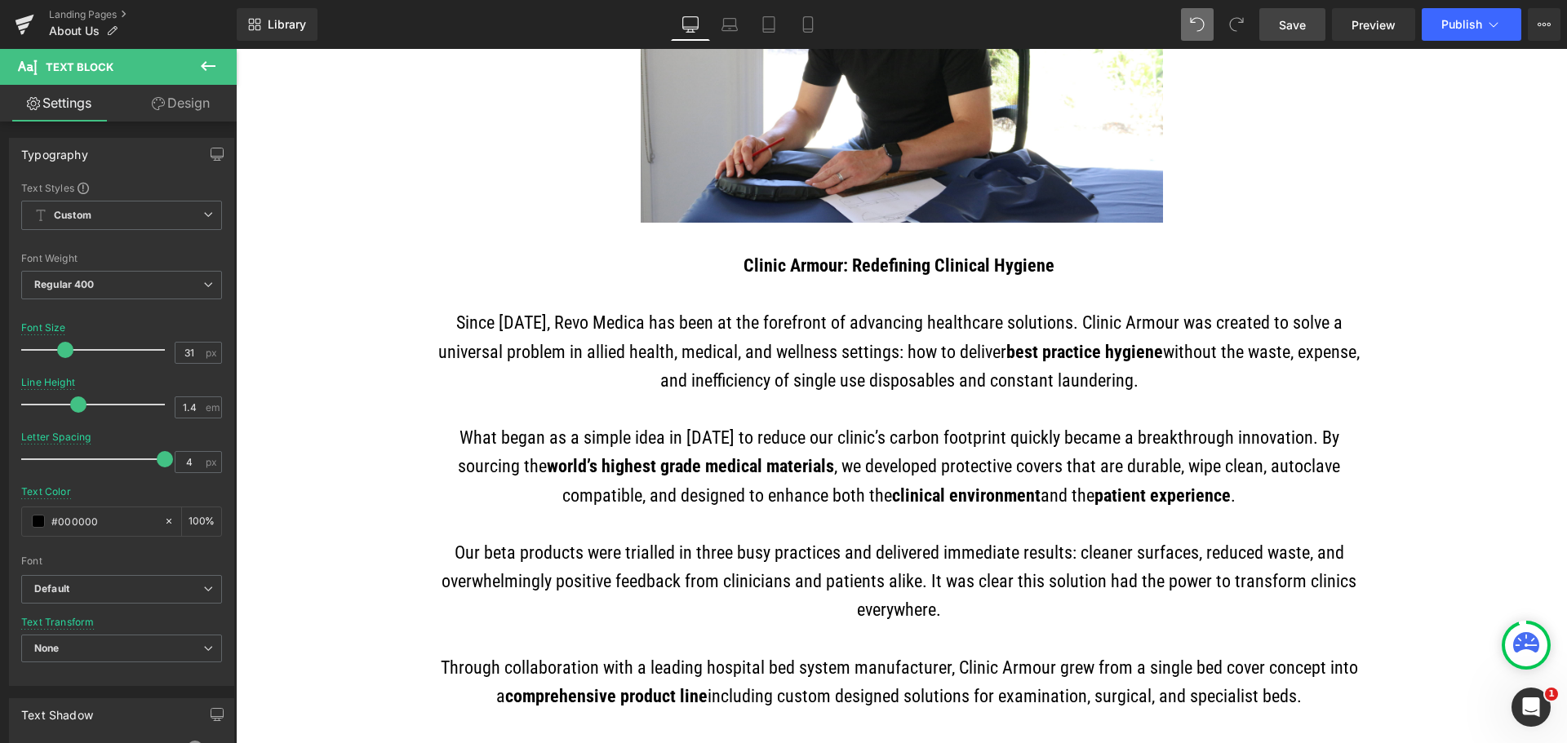
click at [1317, 30] on link "Save" at bounding box center [1292, 24] width 66 height 33
click at [1440, 27] on button "Publish" at bounding box center [1471, 24] width 100 height 33
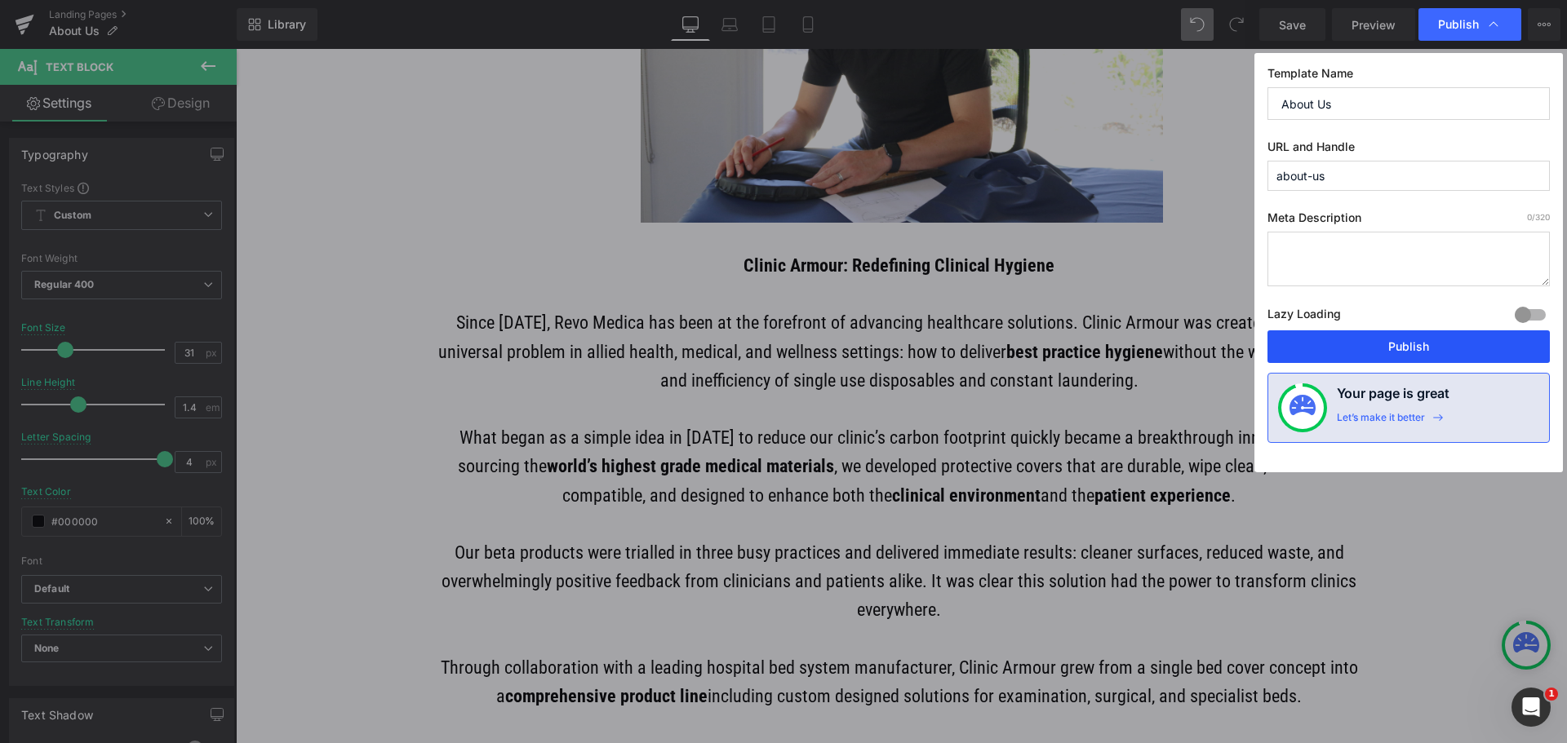
click at [1365, 353] on button "Publish" at bounding box center [1408, 346] width 282 height 33
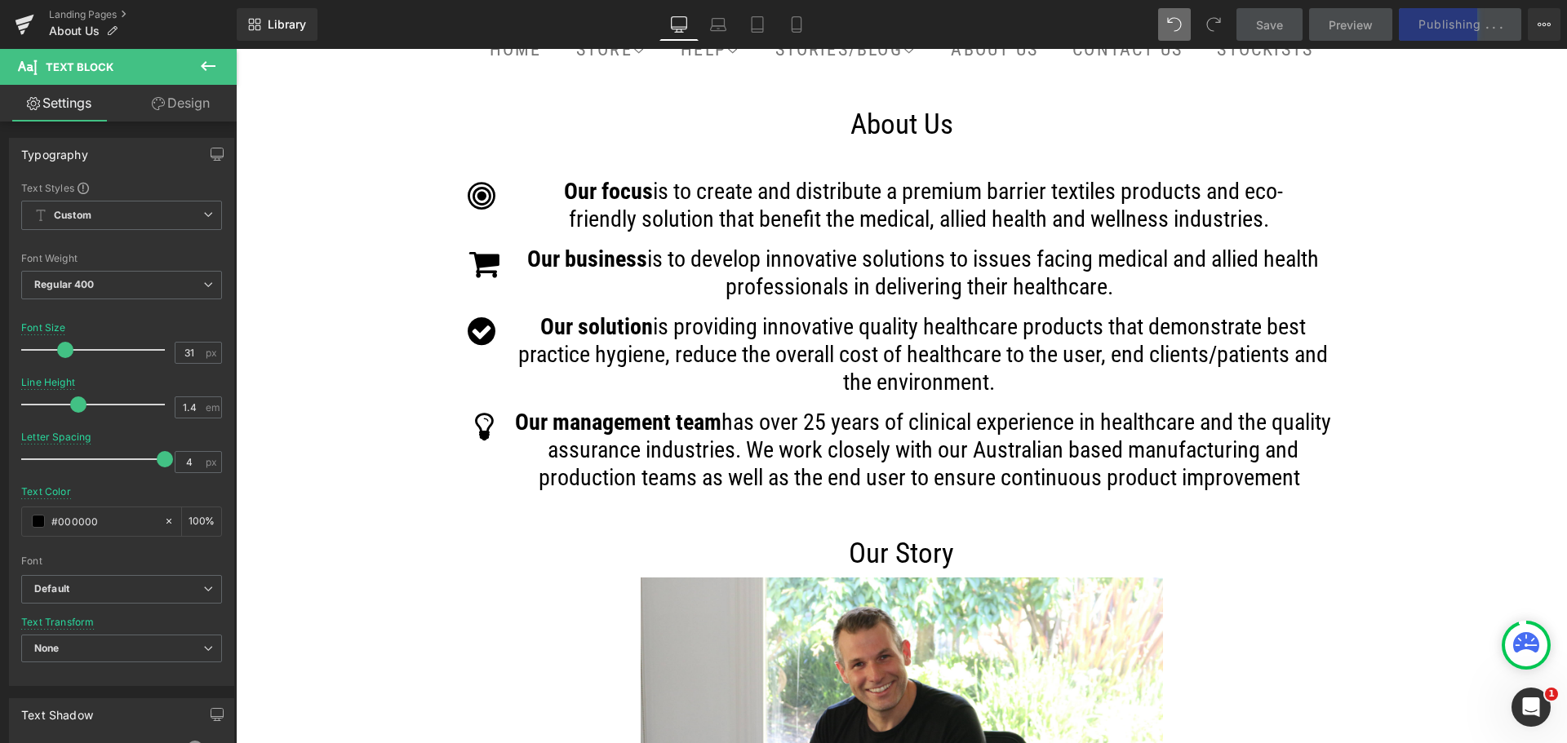
scroll to position [192, 0]
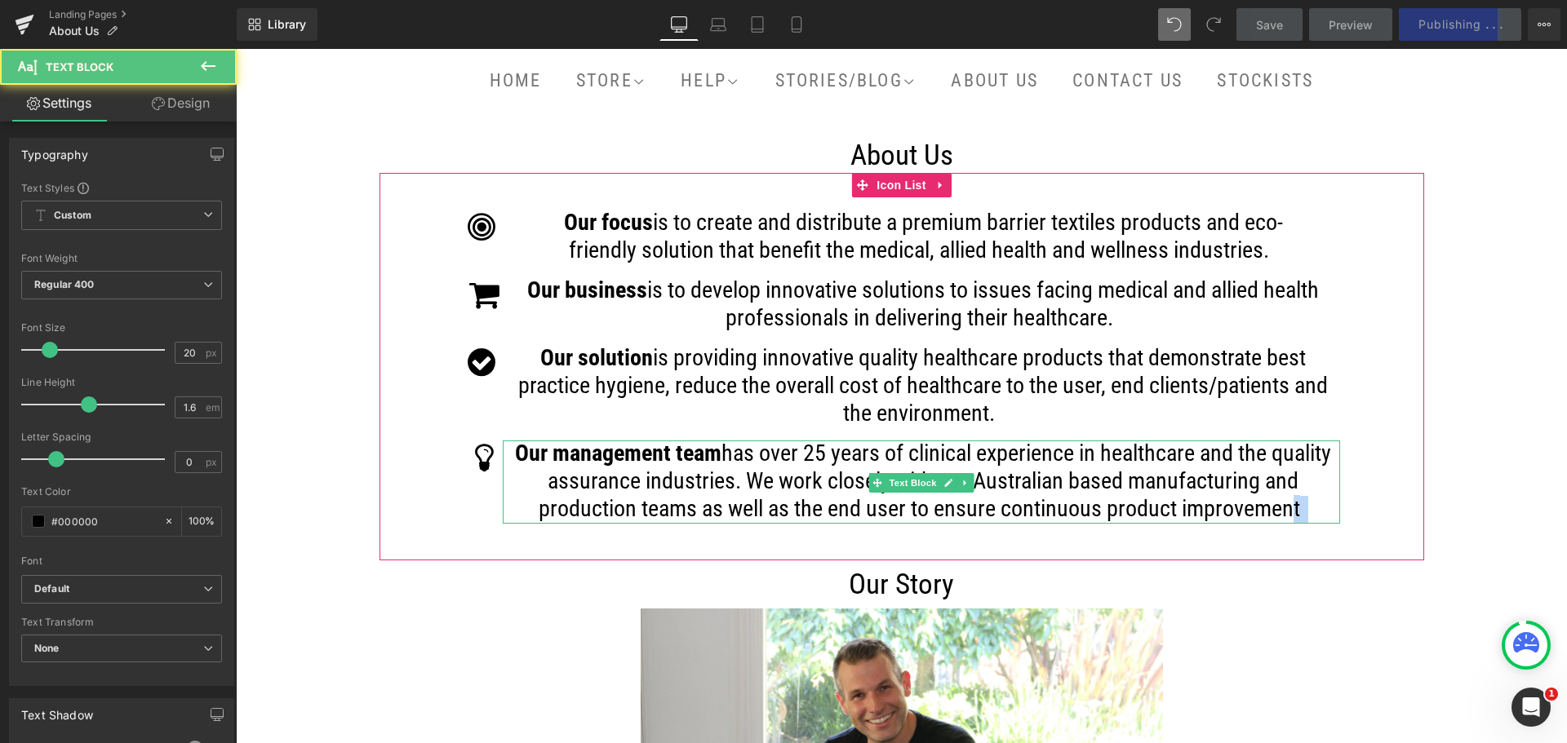
drag, startPoint x: 1307, startPoint y: 523, endPoint x: 1273, endPoint y: 523, distance: 34.3
click at [1273, 523] on p "Our management team has over 25 years of clinical experience in healthcare and …" at bounding box center [923, 482] width 833 height 83
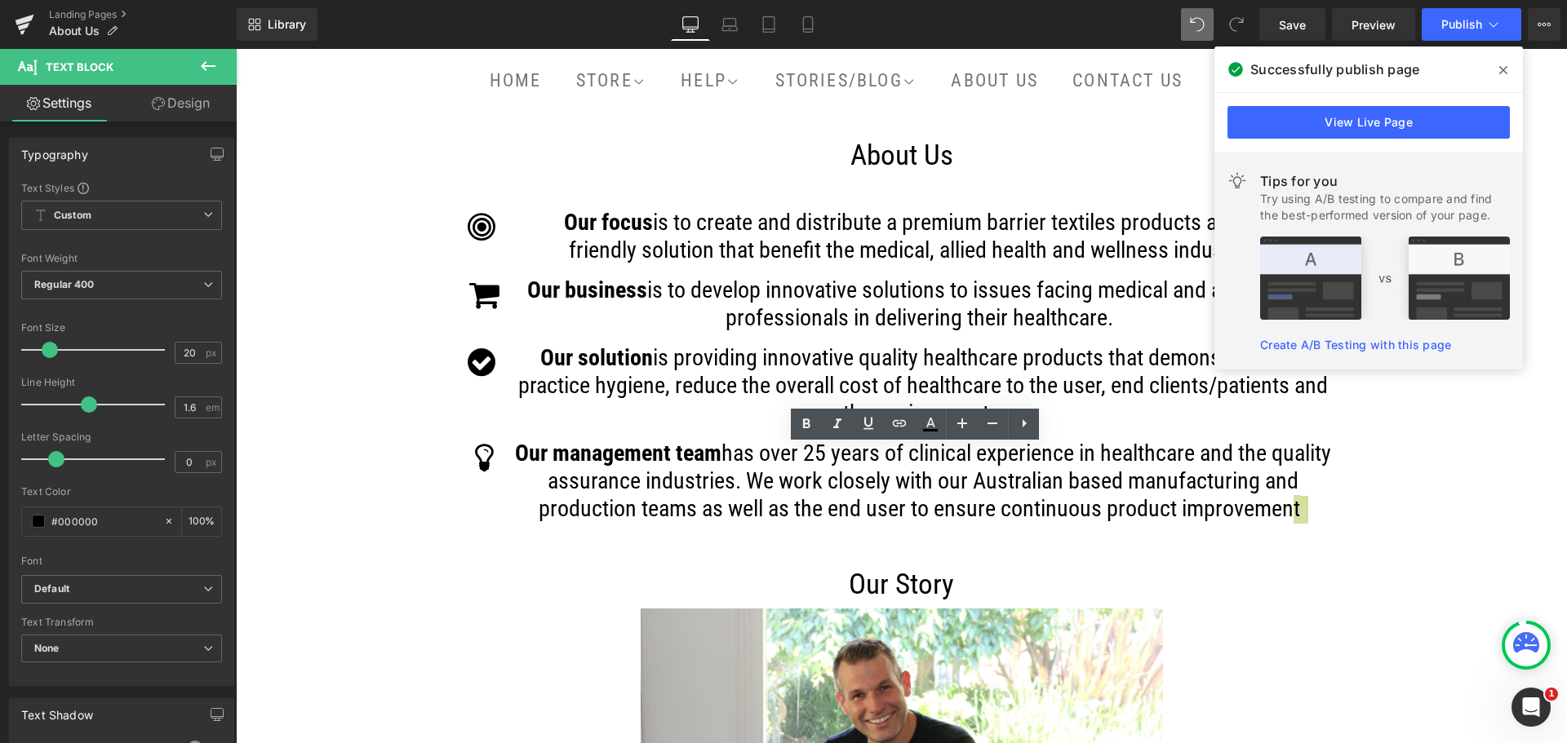
click at [1502, 72] on icon at bounding box center [1503, 70] width 8 height 8
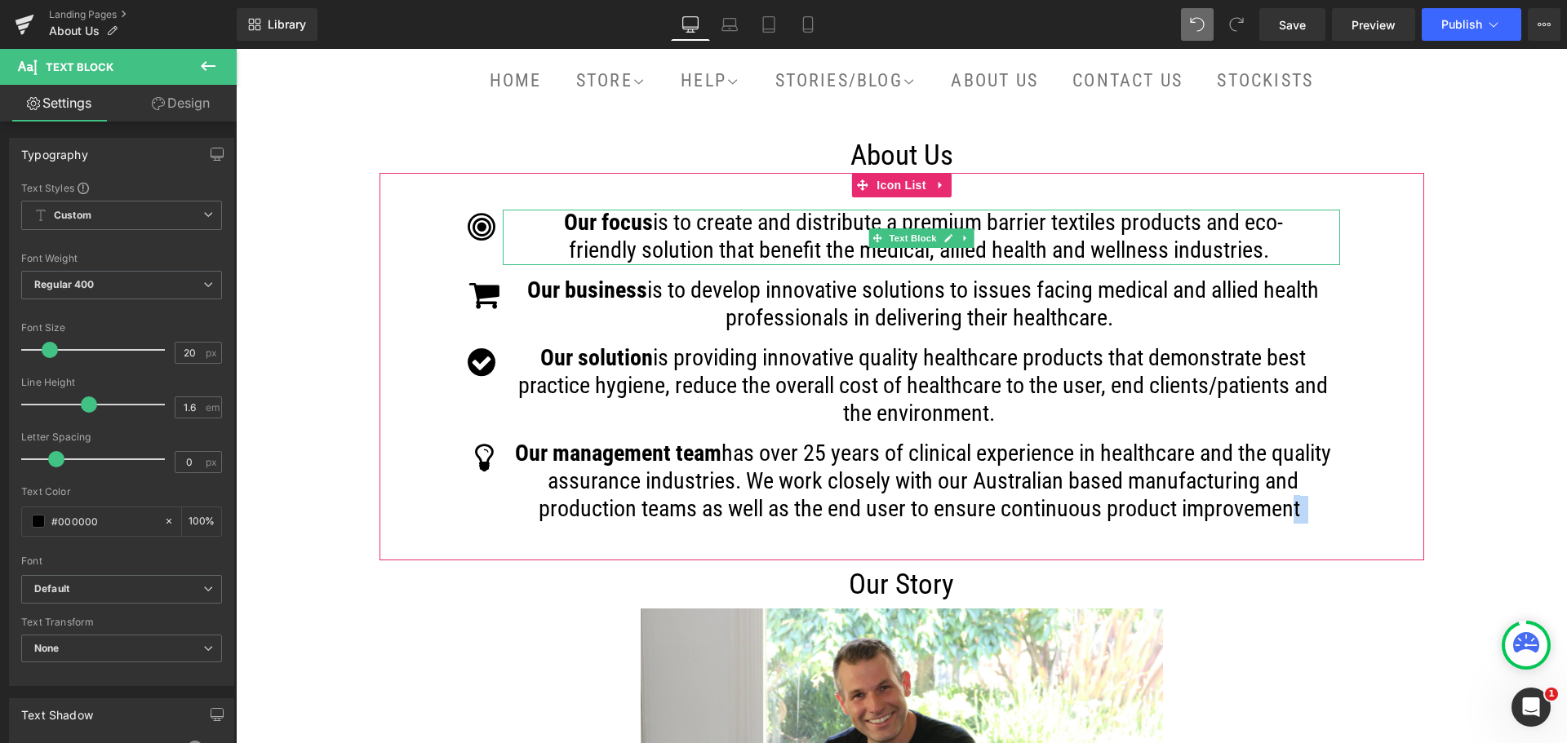
drag, startPoint x: 1261, startPoint y: 253, endPoint x: 646, endPoint y: 227, distance: 615.8
click at [646, 227] on span "is to create and distribute a premium barrier textiles products and eco-friendl…" at bounding box center [926, 236] width 714 height 55
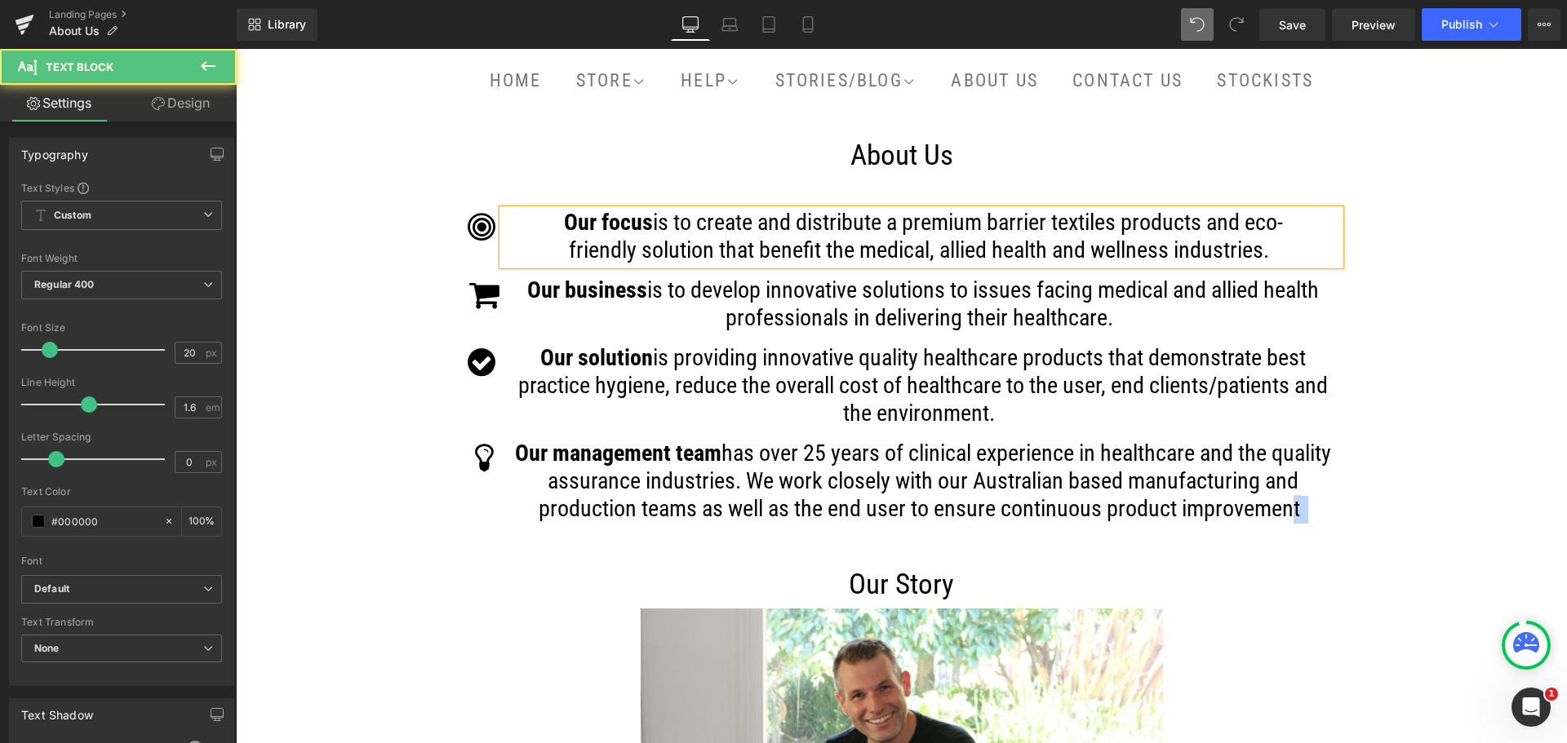
click at [660, 234] on span "is to create and distribute a premium barrier textiles products and eco-friendl…" at bounding box center [926, 236] width 714 height 55
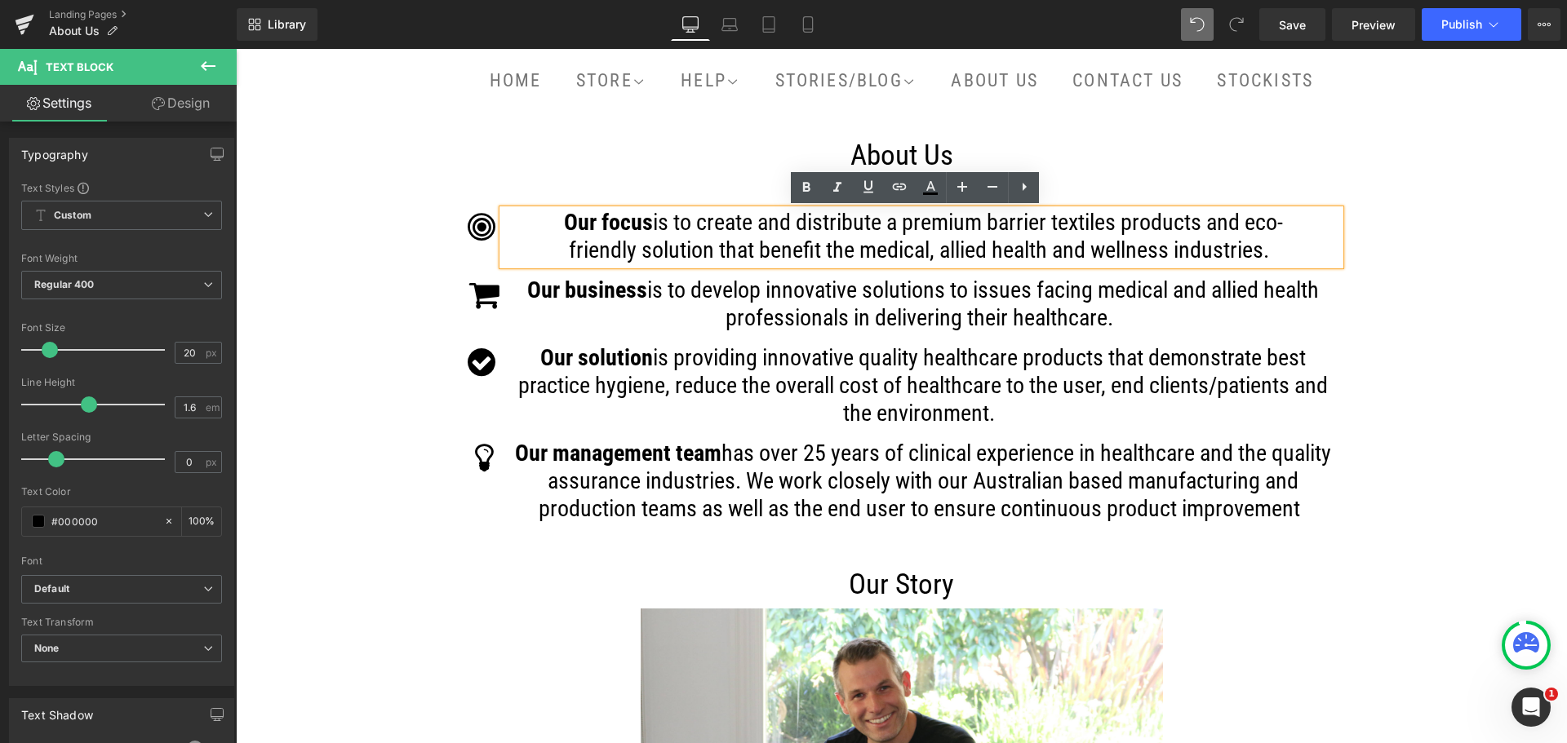
drag, startPoint x: 1266, startPoint y: 253, endPoint x: 648, endPoint y: 221, distance: 618.5
click at [648, 221] on span "is to create and distribute a premium barrier textiles products and eco-friendl…" at bounding box center [926, 236] width 714 height 55
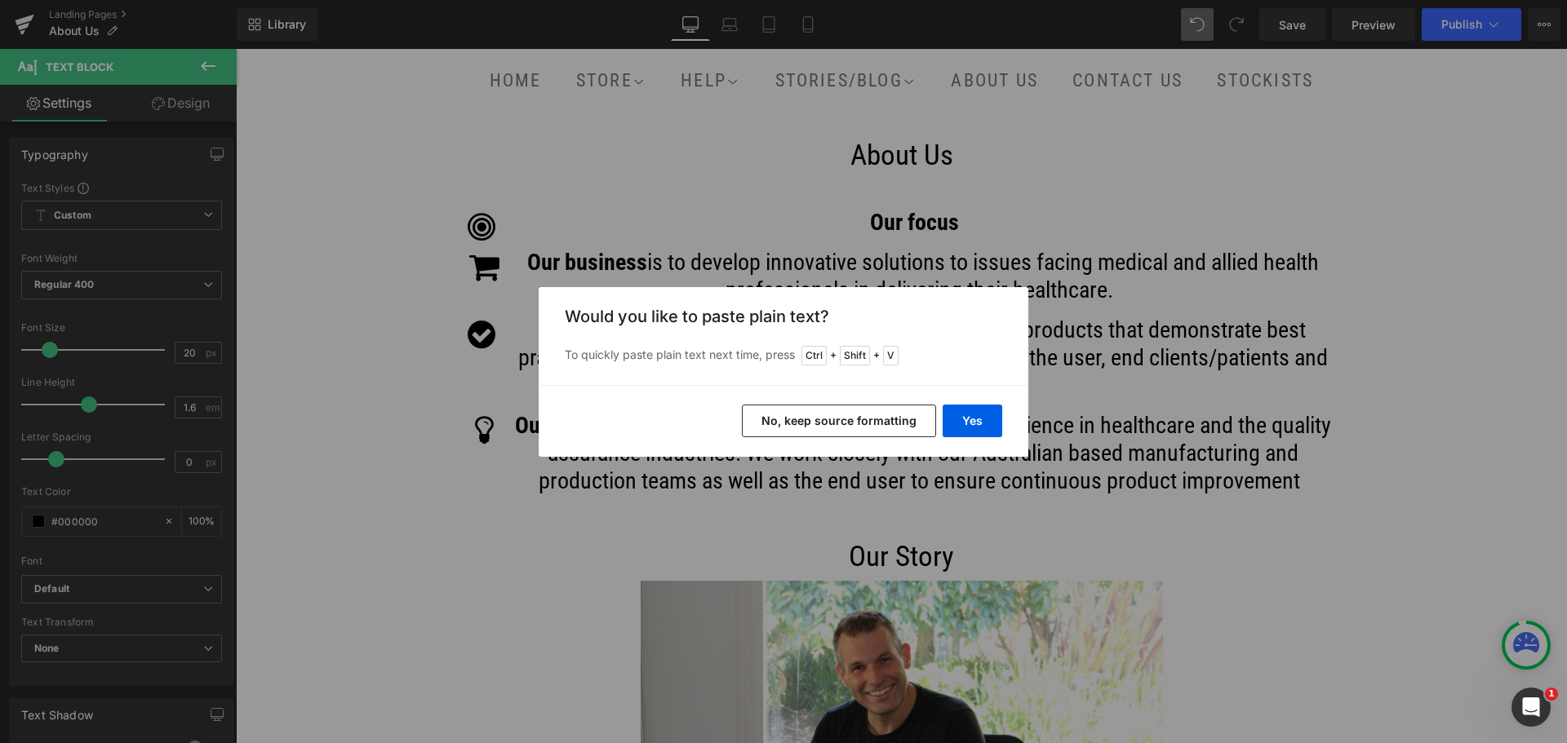
click at [891, 422] on button "No, keep source formatting" at bounding box center [839, 421] width 194 height 33
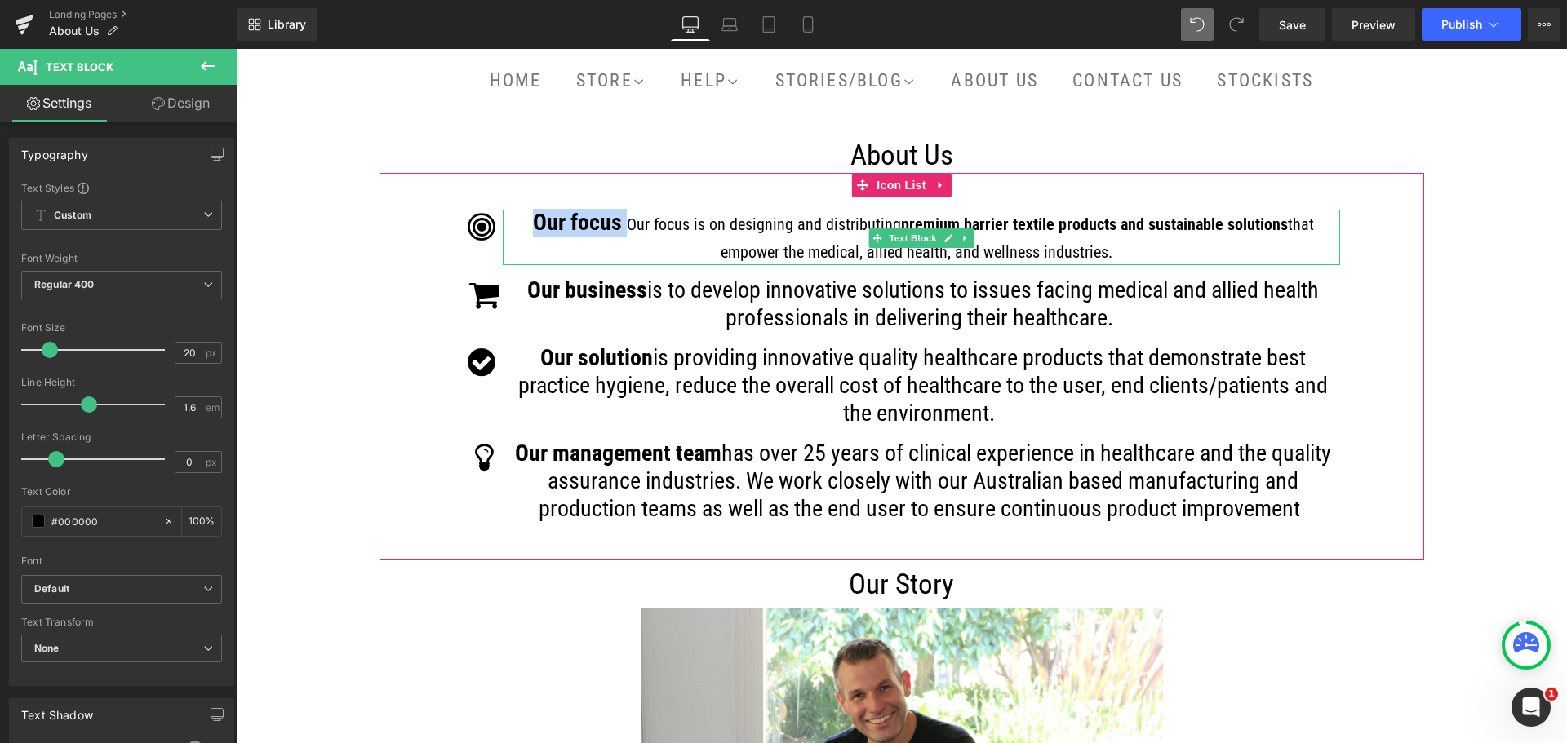
drag, startPoint x: 623, startPoint y: 223, endPoint x: 533, endPoint y: 223, distance: 90.6
click at [533, 223] on p "Our focus Our focus is on designing and distributing premium barrier textile pr…" at bounding box center [923, 237] width 833 height 55
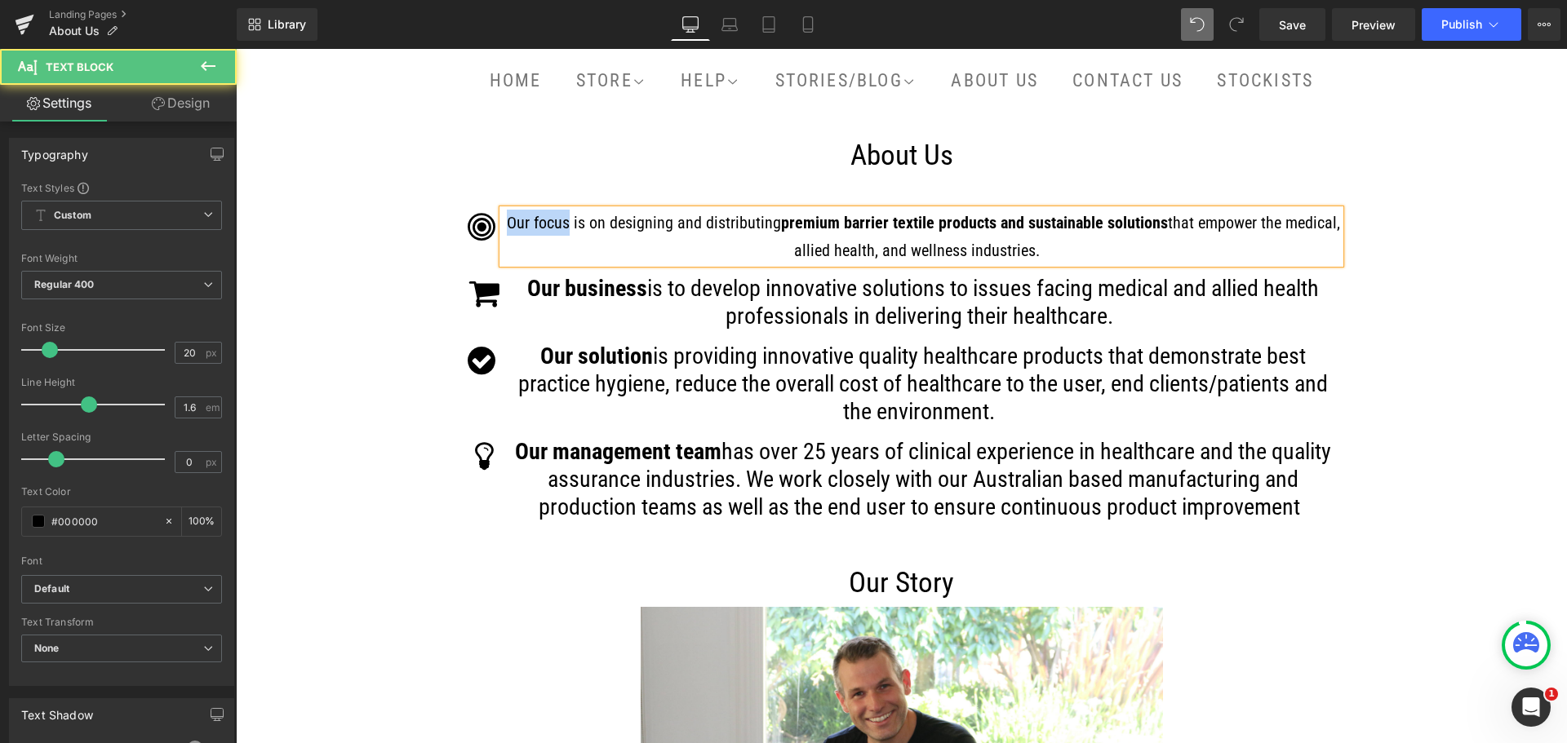
drag, startPoint x: 562, startPoint y: 221, endPoint x: 506, endPoint y: 218, distance: 56.4
click at [507, 218] on span "Our focus is on designing and distributing" at bounding box center [644, 223] width 274 height 20
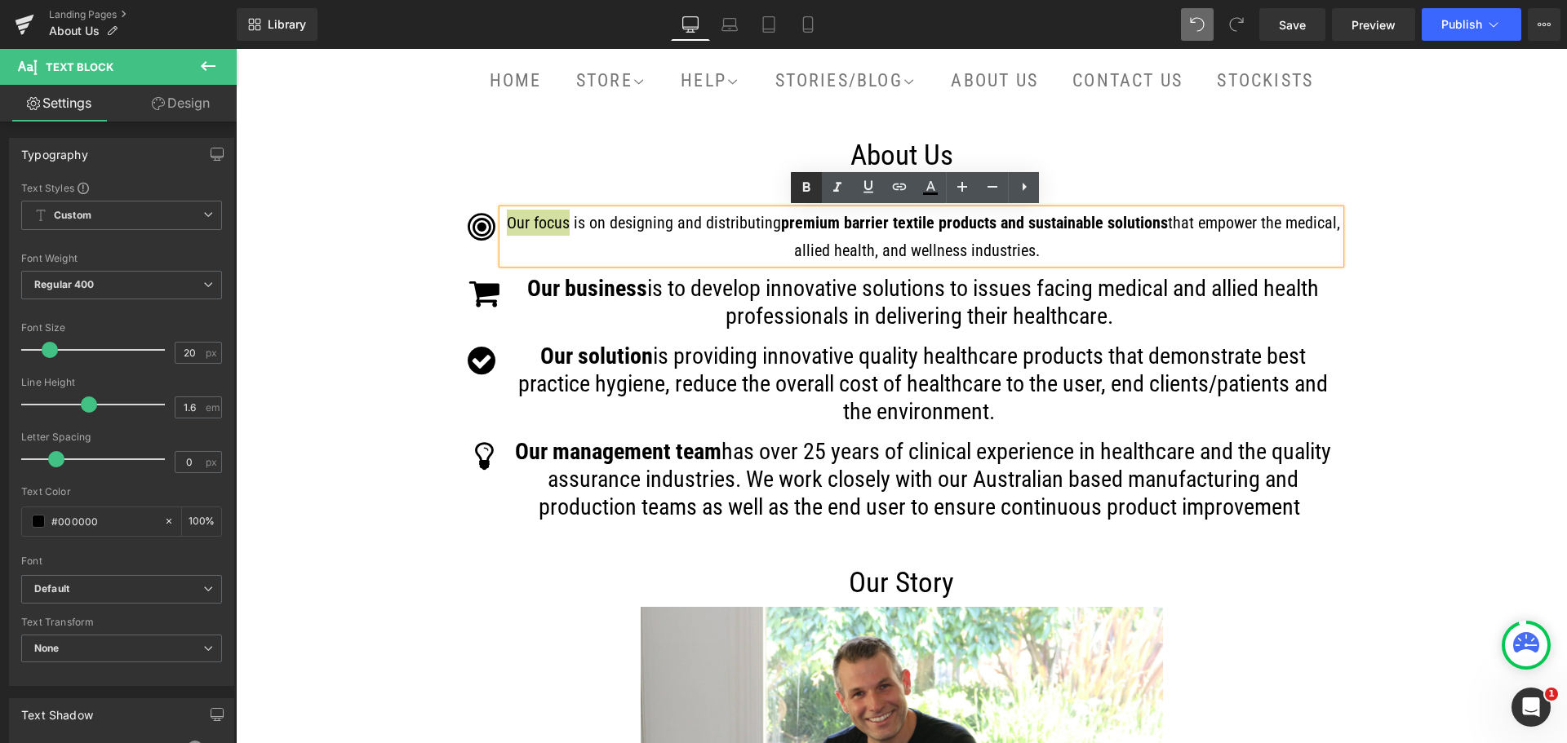
click at [806, 180] on icon at bounding box center [806, 188] width 20 height 20
click at [956, 184] on icon at bounding box center [962, 187] width 20 height 20
type input "22"
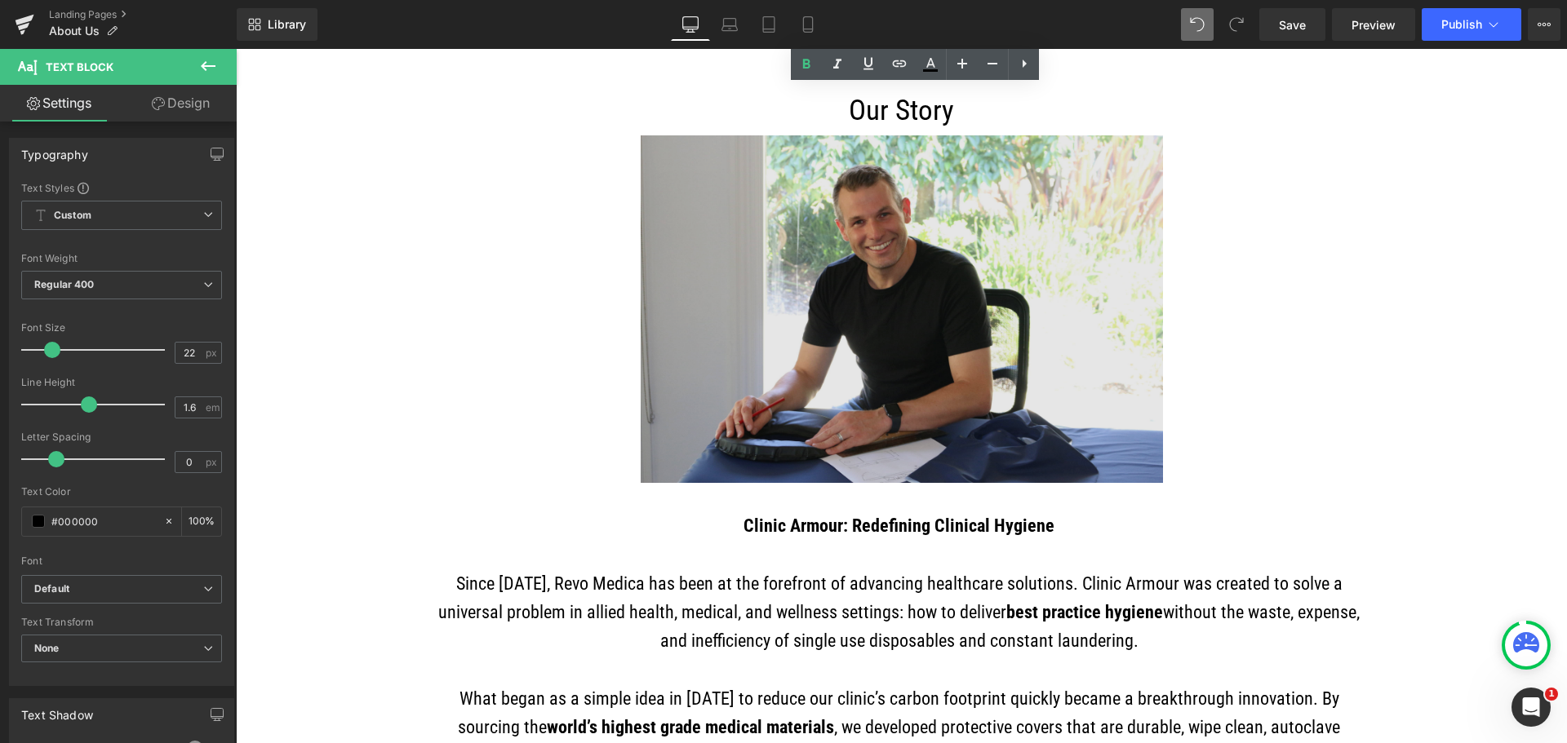
scroll to position [681, 0]
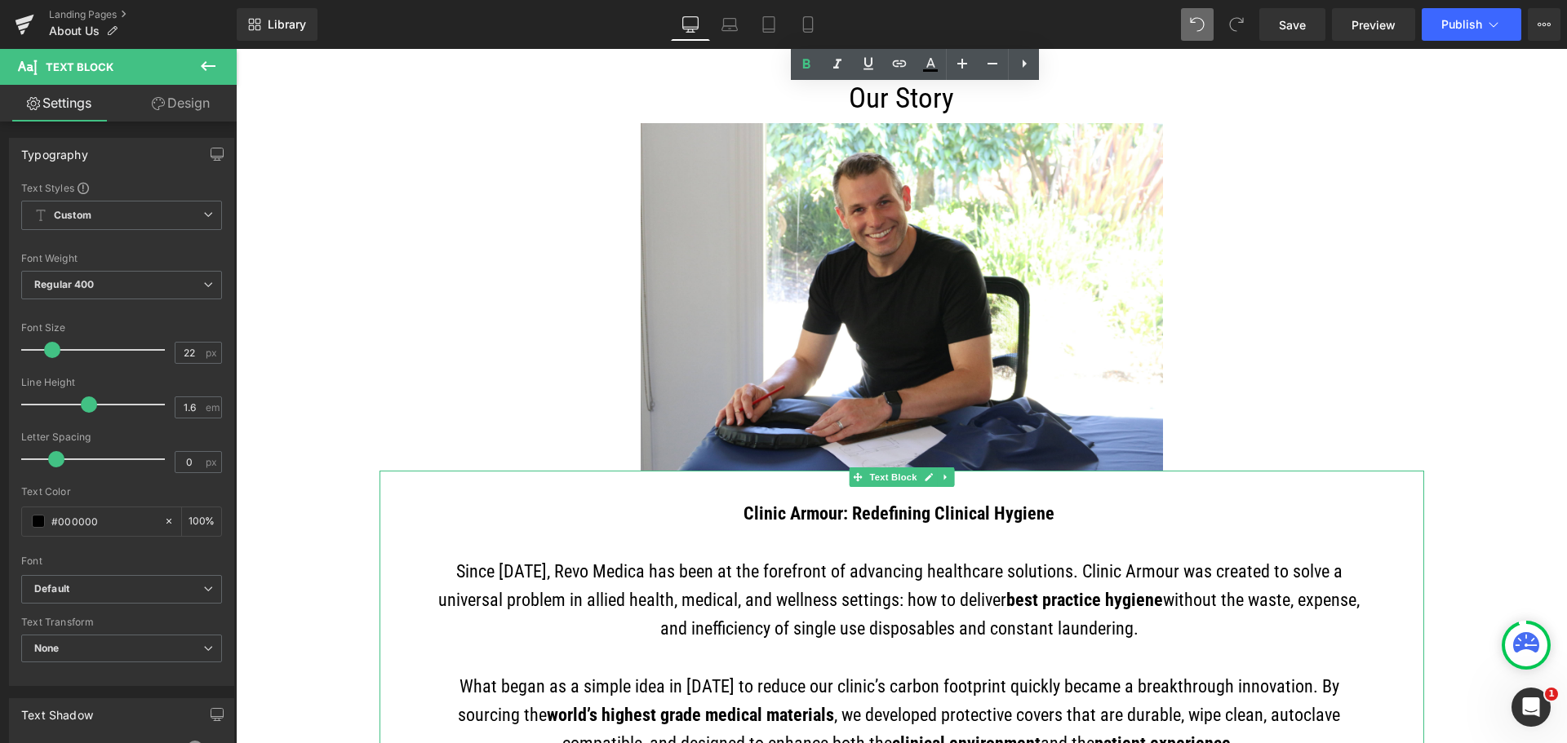
click at [973, 576] on p "Since 2014, Revo Medica has been at the forefront of advancing healthcare solut…" at bounding box center [899, 600] width 943 height 86
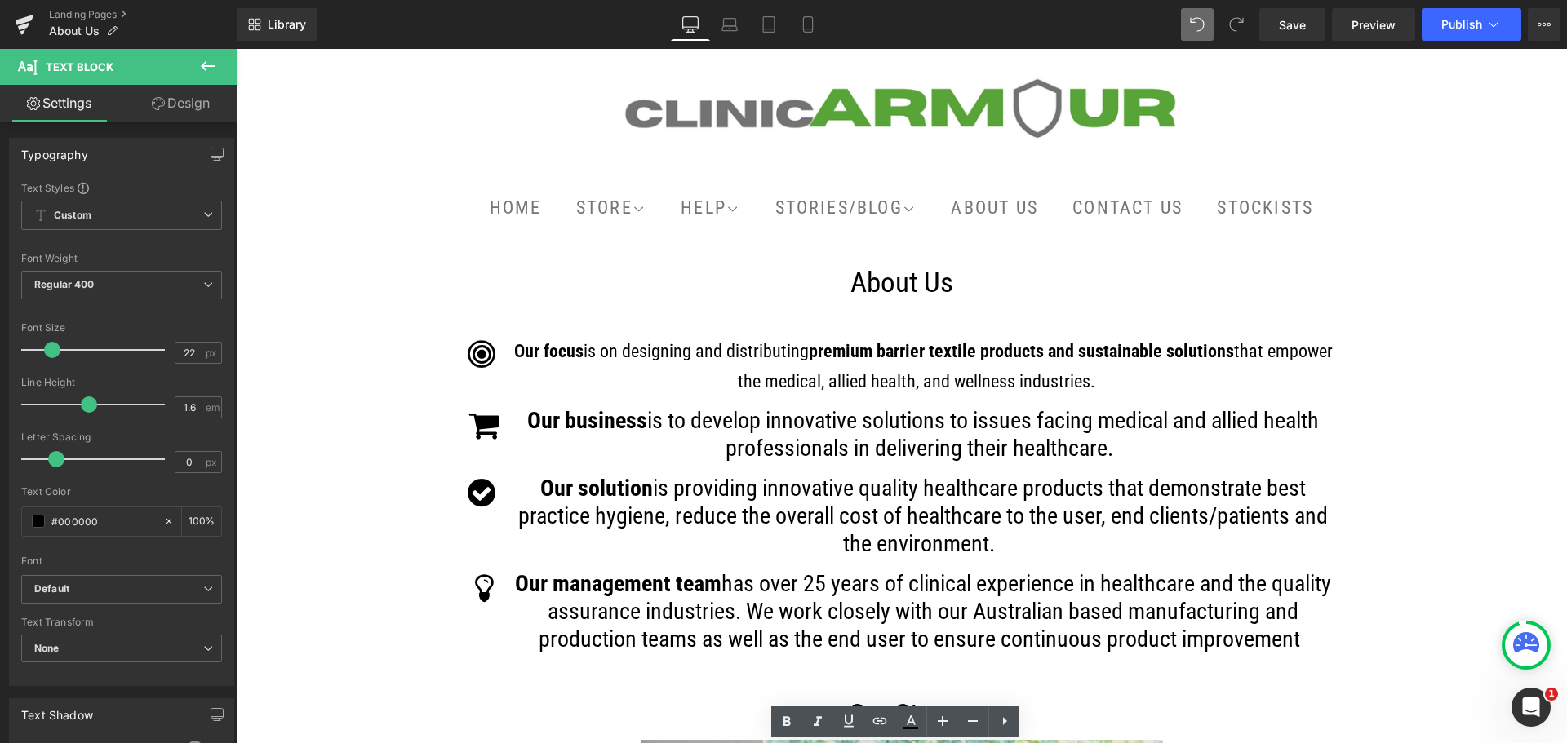
scroll to position [0, 0]
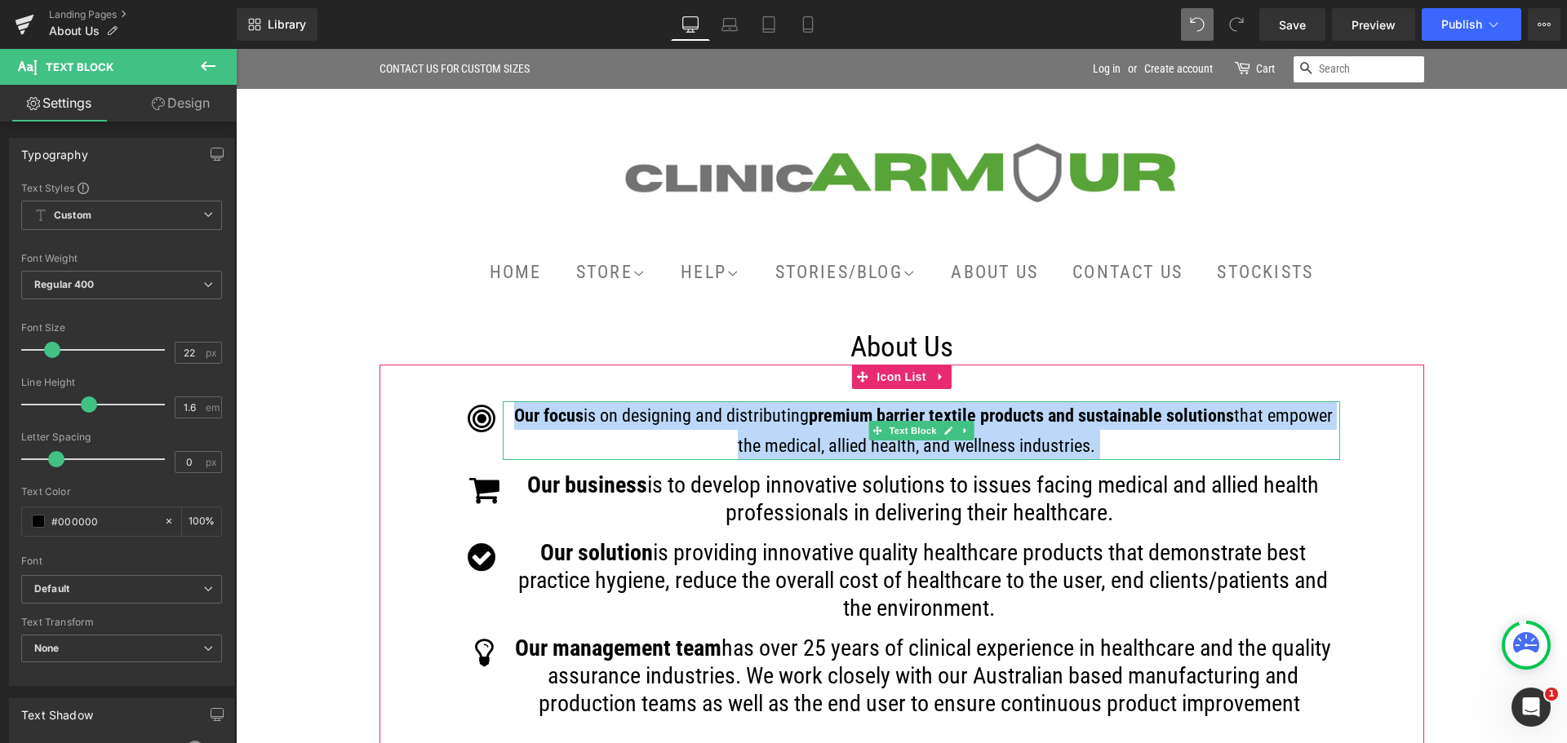
drag, startPoint x: 1091, startPoint y: 447, endPoint x: 509, endPoint y: 422, distance: 582.3
click at [509, 422] on p "Our focus is on designing and distributing premium barrier textile products and…" at bounding box center [923, 430] width 833 height 59
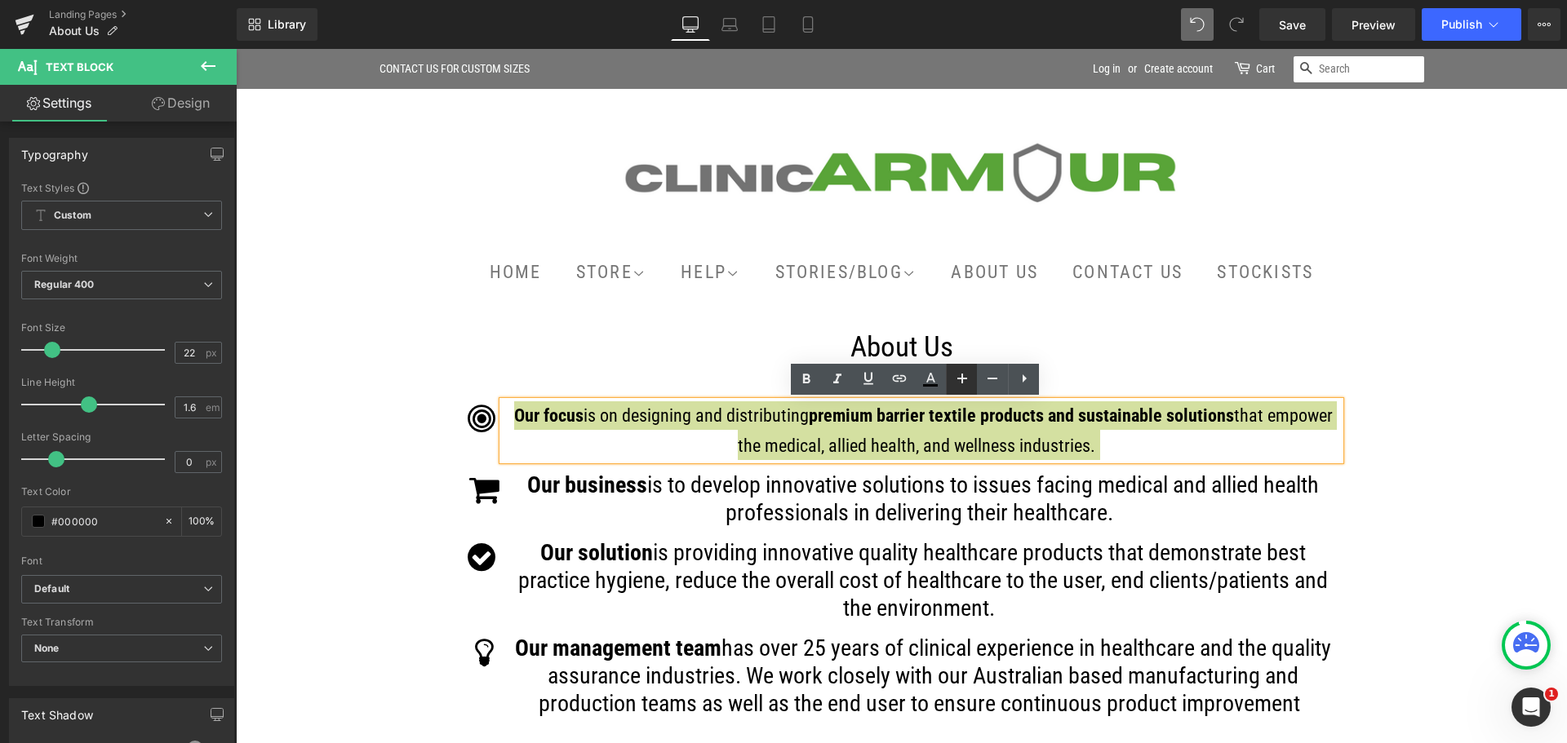
click at [966, 378] on icon at bounding box center [962, 379] width 10 height 10
type input "24"
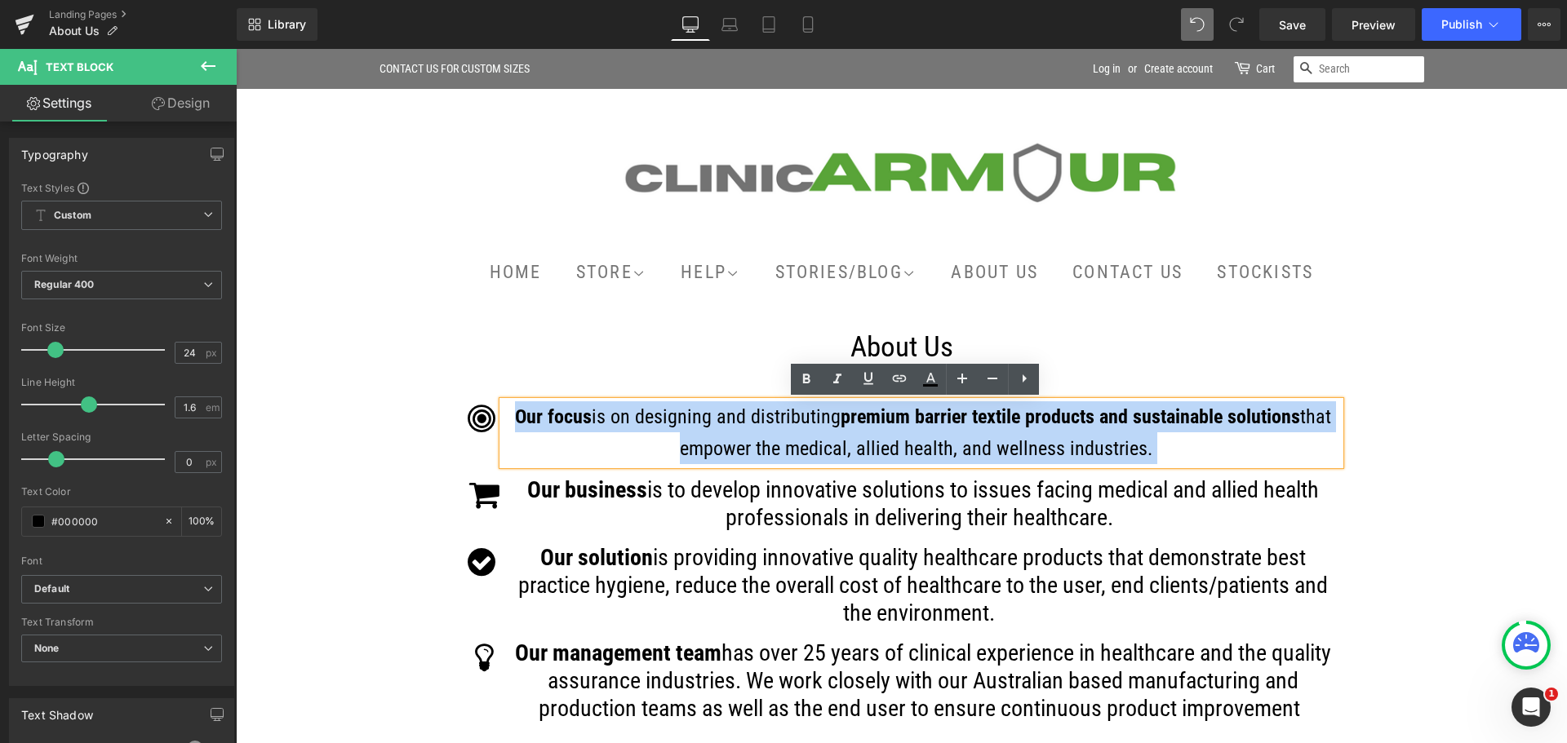
click at [1162, 363] on div "About Us Heading" at bounding box center [901, 347] width 1044 height 34
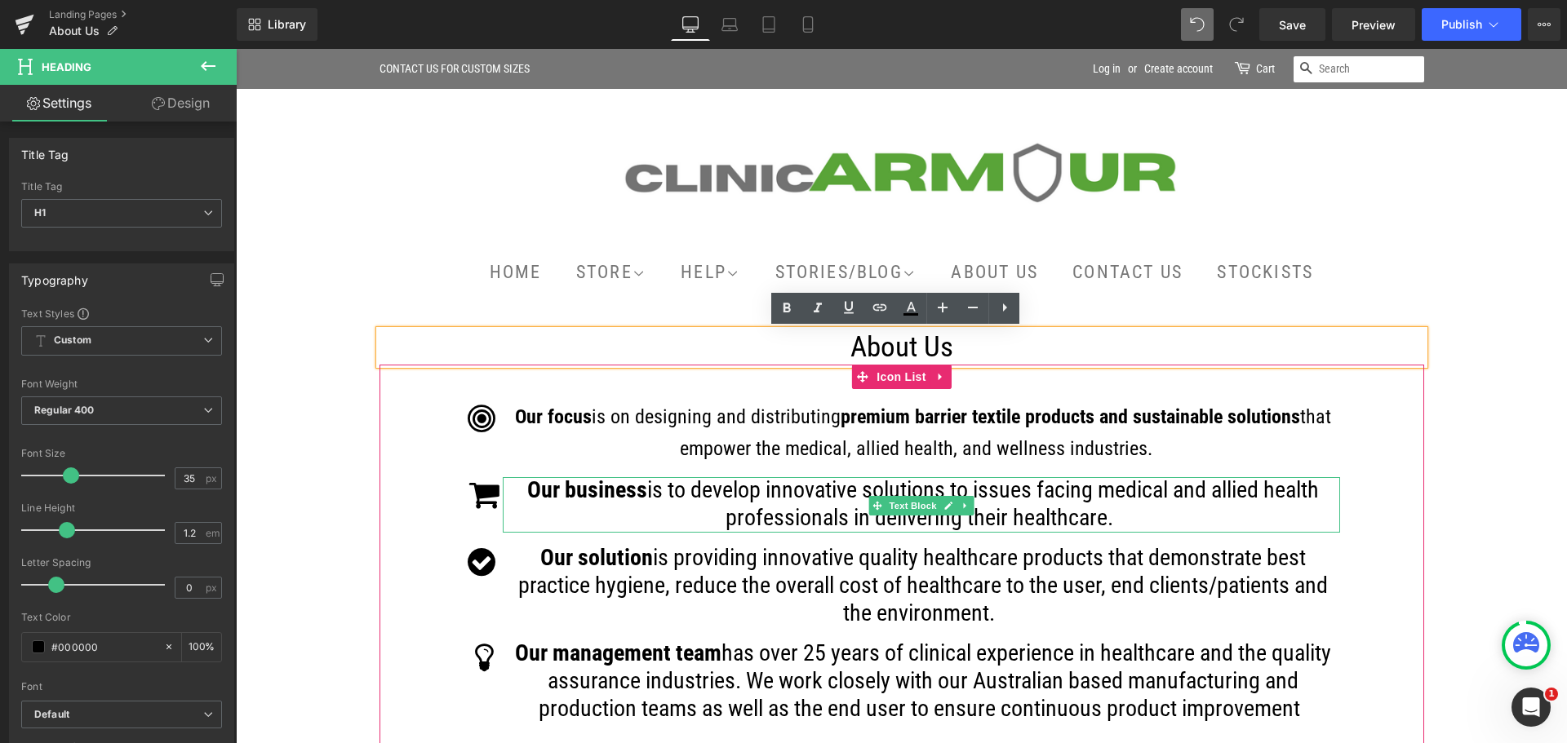
click at [1121, 507] on p "Our business is to develop innovative solutions to issues facing medical and al…" at bounding box center [923, 504] width 833 height 55
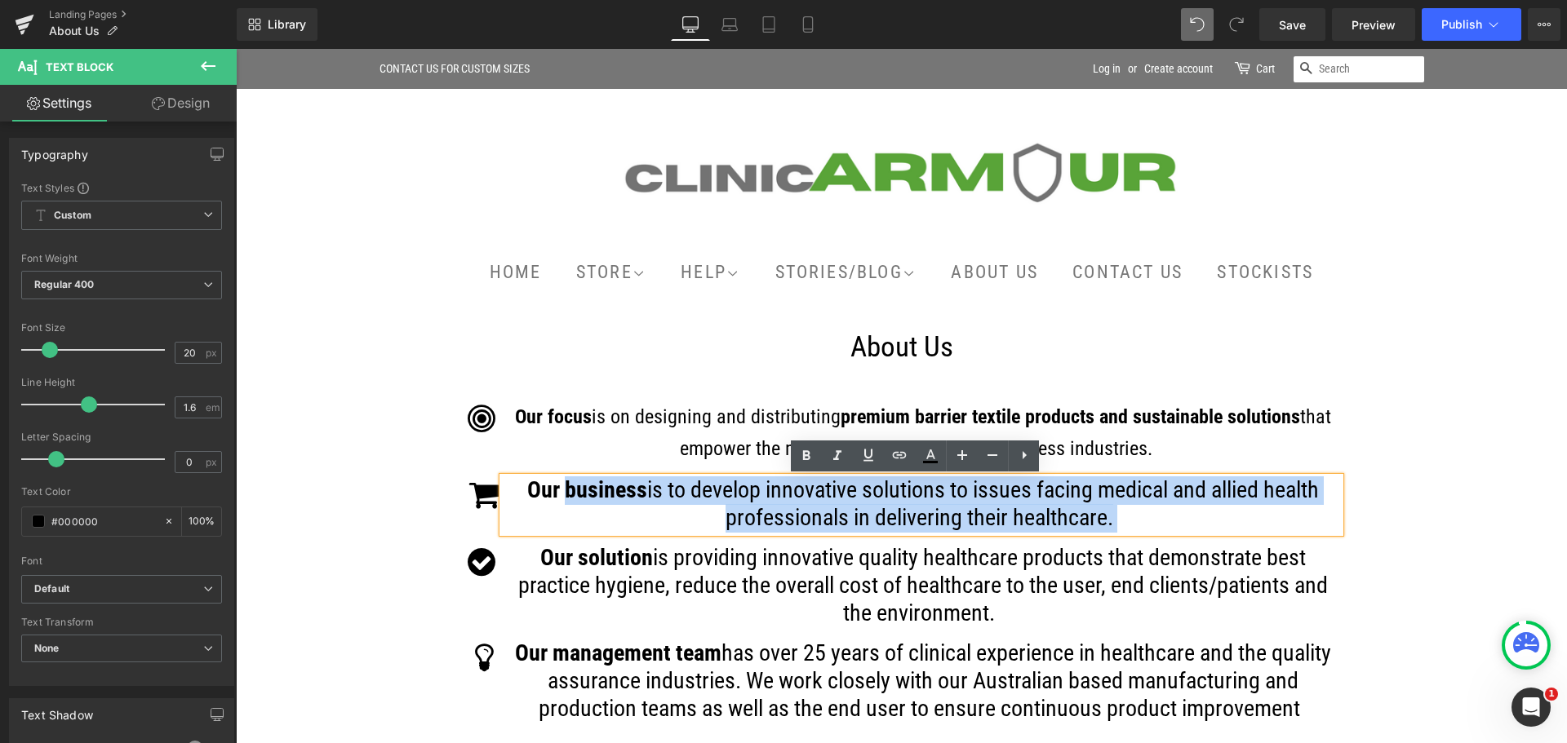
drag, startPoint x: 1111, startPoint y: 521, endPoint x: 556, endPoint y: 481, distance: 555.4
click at [556, 481] on p "Our business is to develop innovative solutions to issues facing medical and al…" at bounding box center [923, 504] width 833 height 55
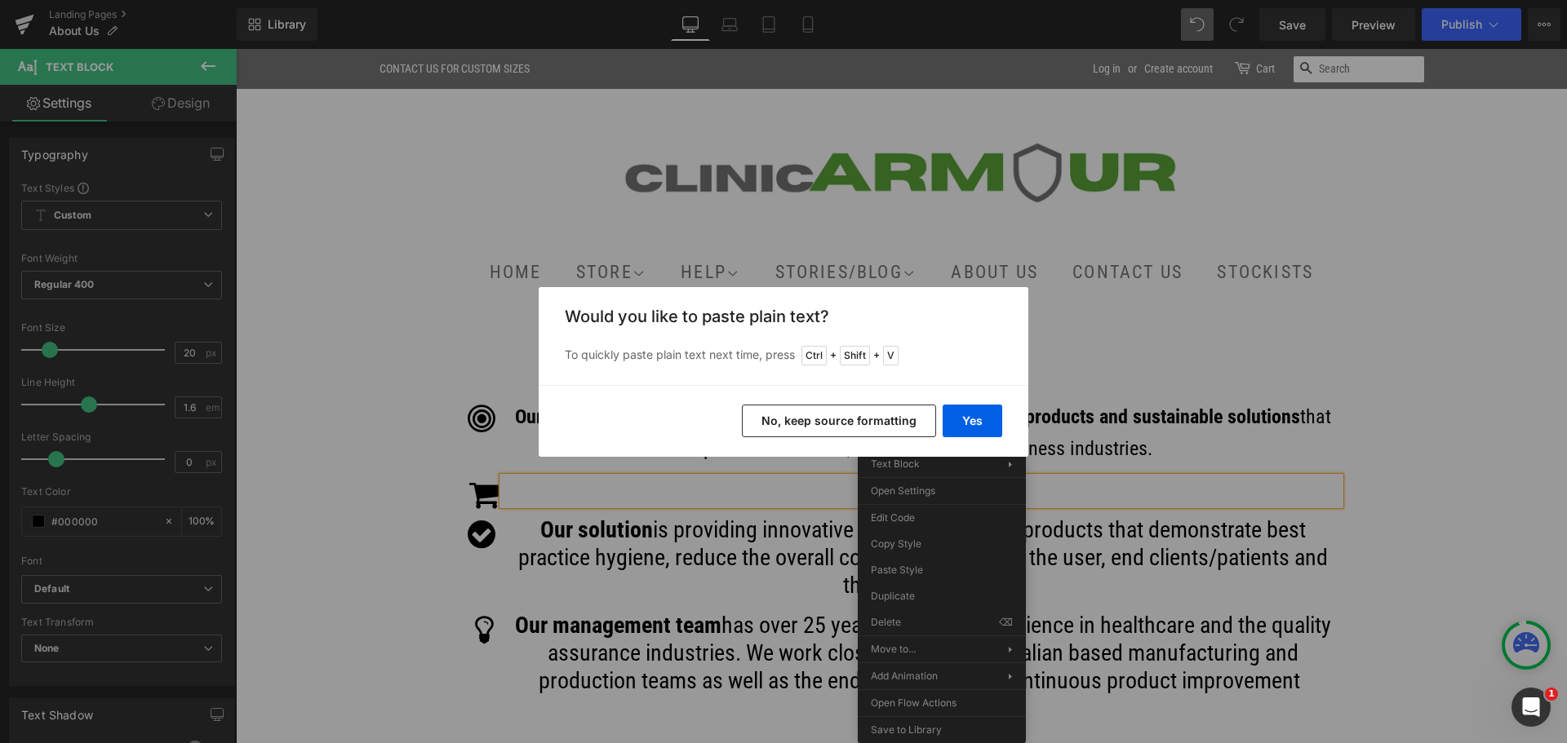
click at [871, 428] on button "No, keep source formatting" at bounding box center [839, 421] width 194 height 33
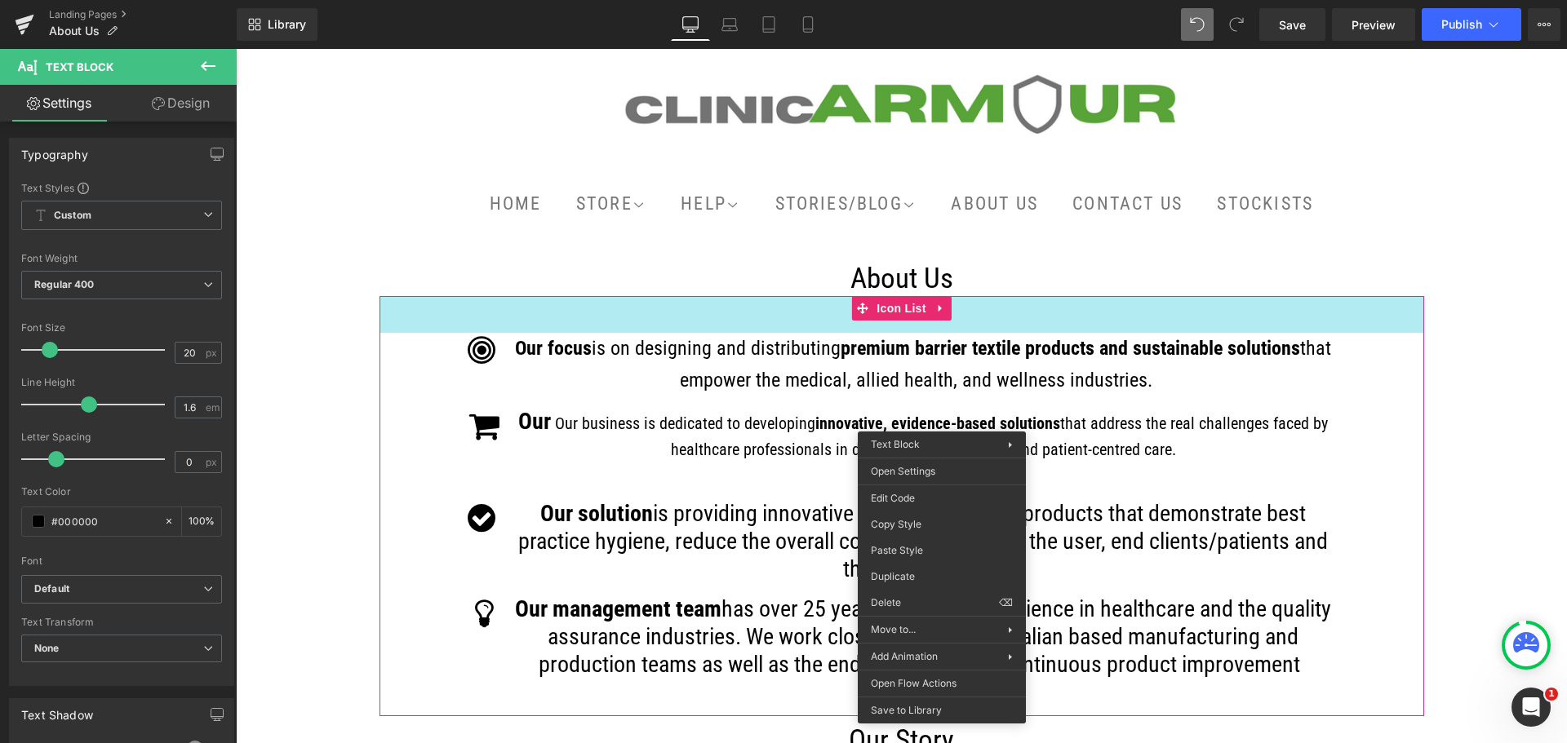
scroll to position [163, 0]
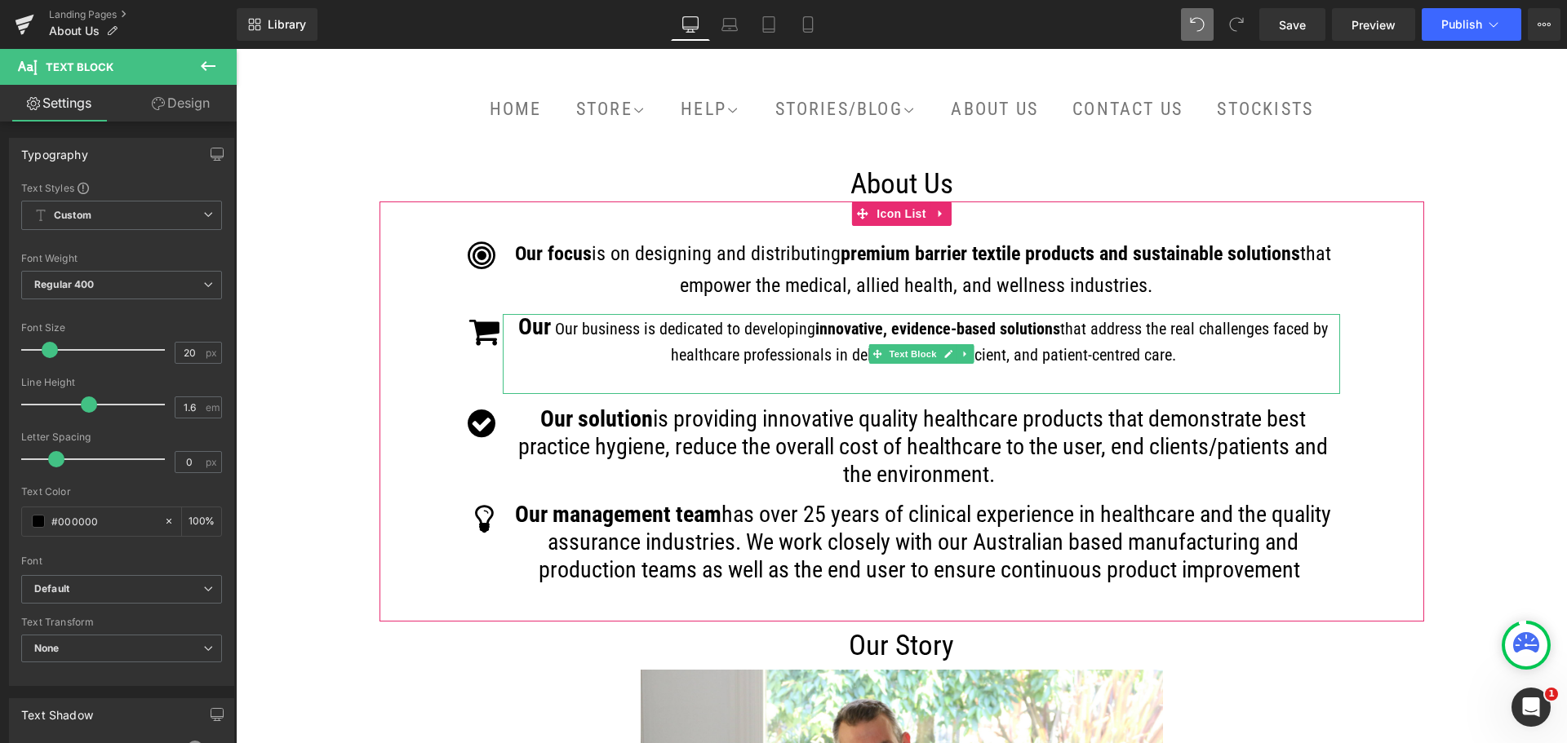
drag, startPoint x: 1173, startPoint y: 355, endPoint x: 509, endPoint y: 324, distance: 664.1
click at [509, 324] on p "Our Our business is dedicated to developing innovative, evidence-based solution…" at bounding box center [923, 354] width 833 height 80
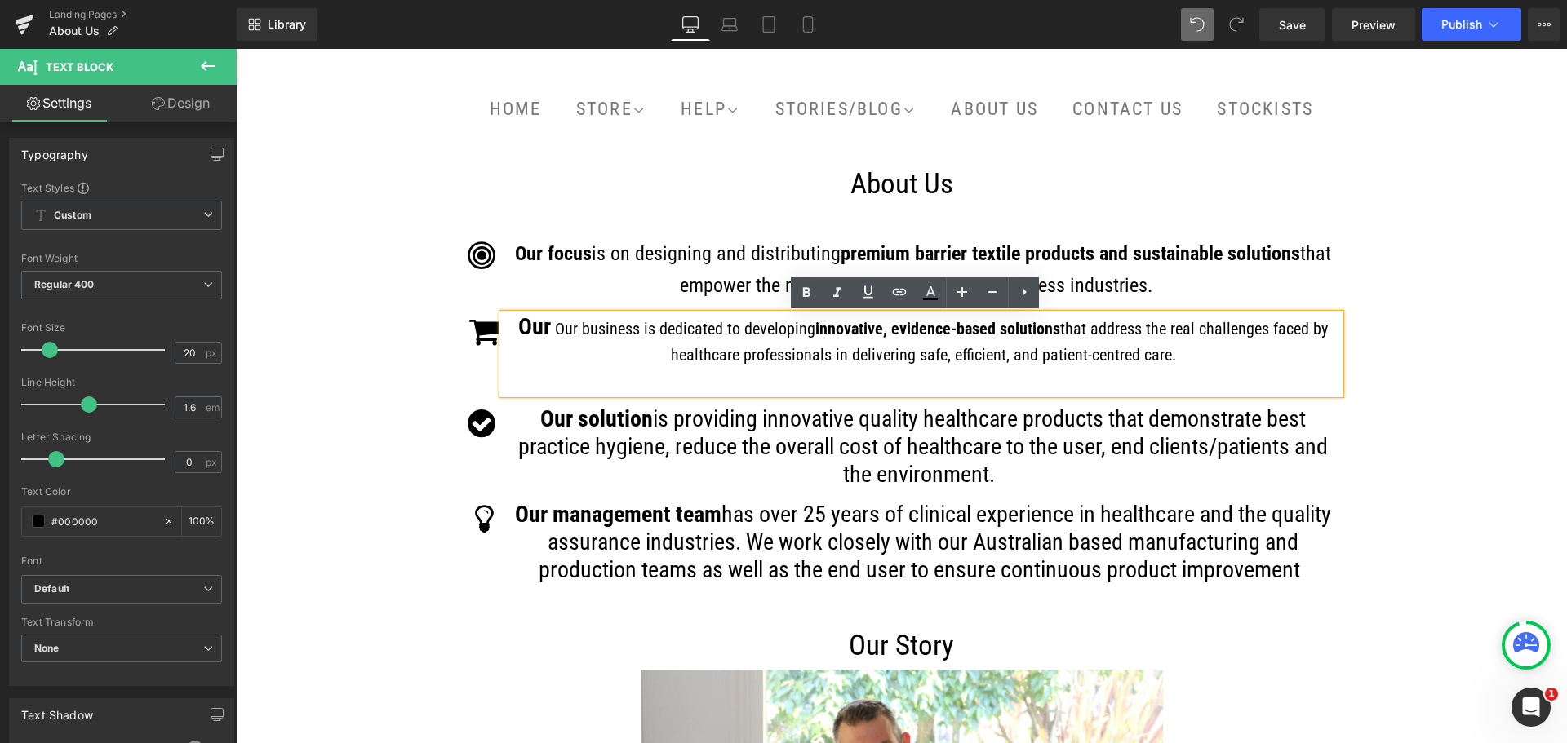
click at [580, 346] on p "Our Our business is dedicated to developing innovative, evidence-based solution…" at bounding box center [923, 354] width 833 height 80
drag, startPoint x: 1165, startPoint y: 354, endPoint x: 552, endPoint y: 318, distance: 613.8
click at [552, 318] on p "Our Our business is dedicated to developing innovative, evidence-based solution…" at bounding box center [923, 354] width 833 height 80
click at [966, 290] on icon at bounding box center [962, 292] width 20 height 20
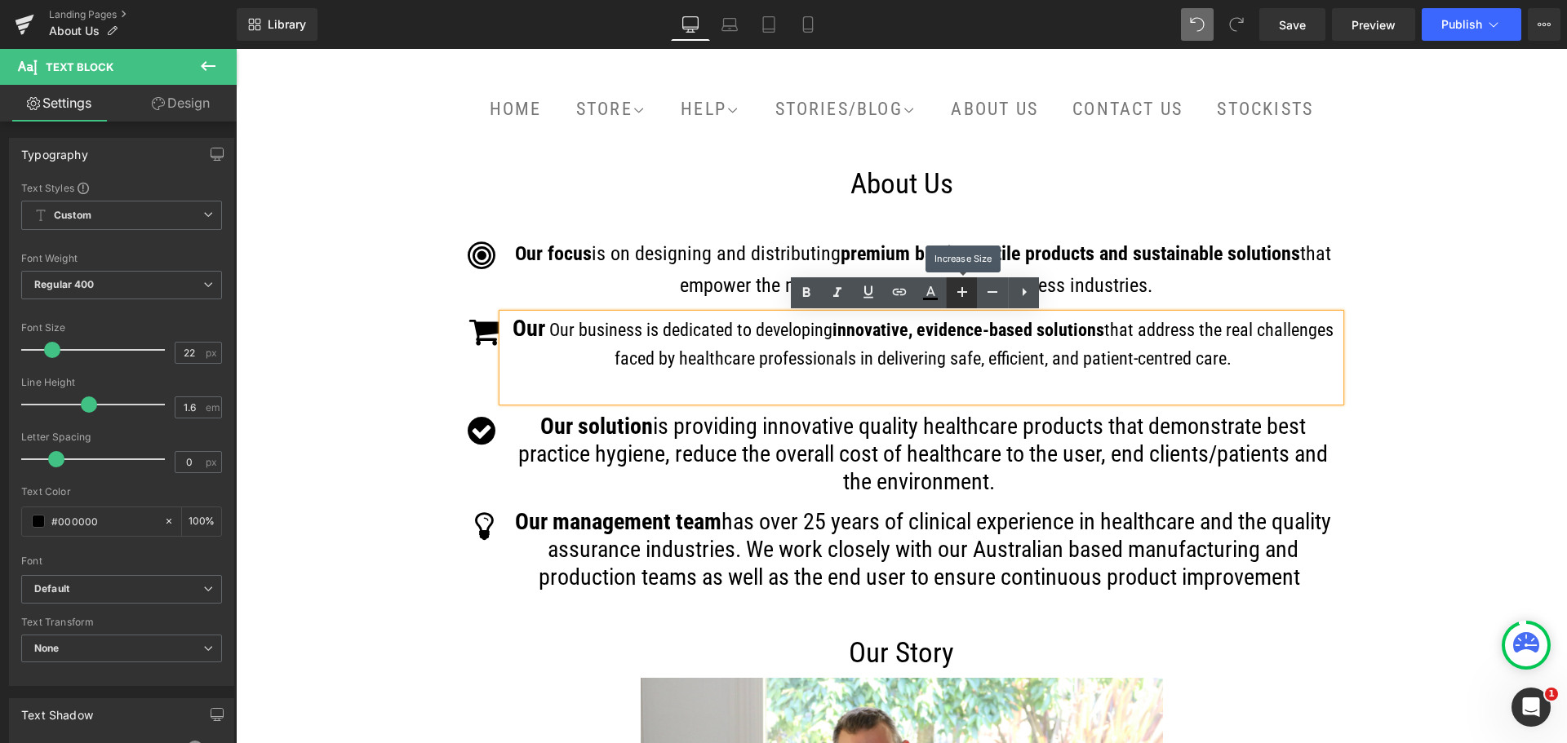
click at [966, 290] on icon at bounding box center [962, 292] width 20 height 20
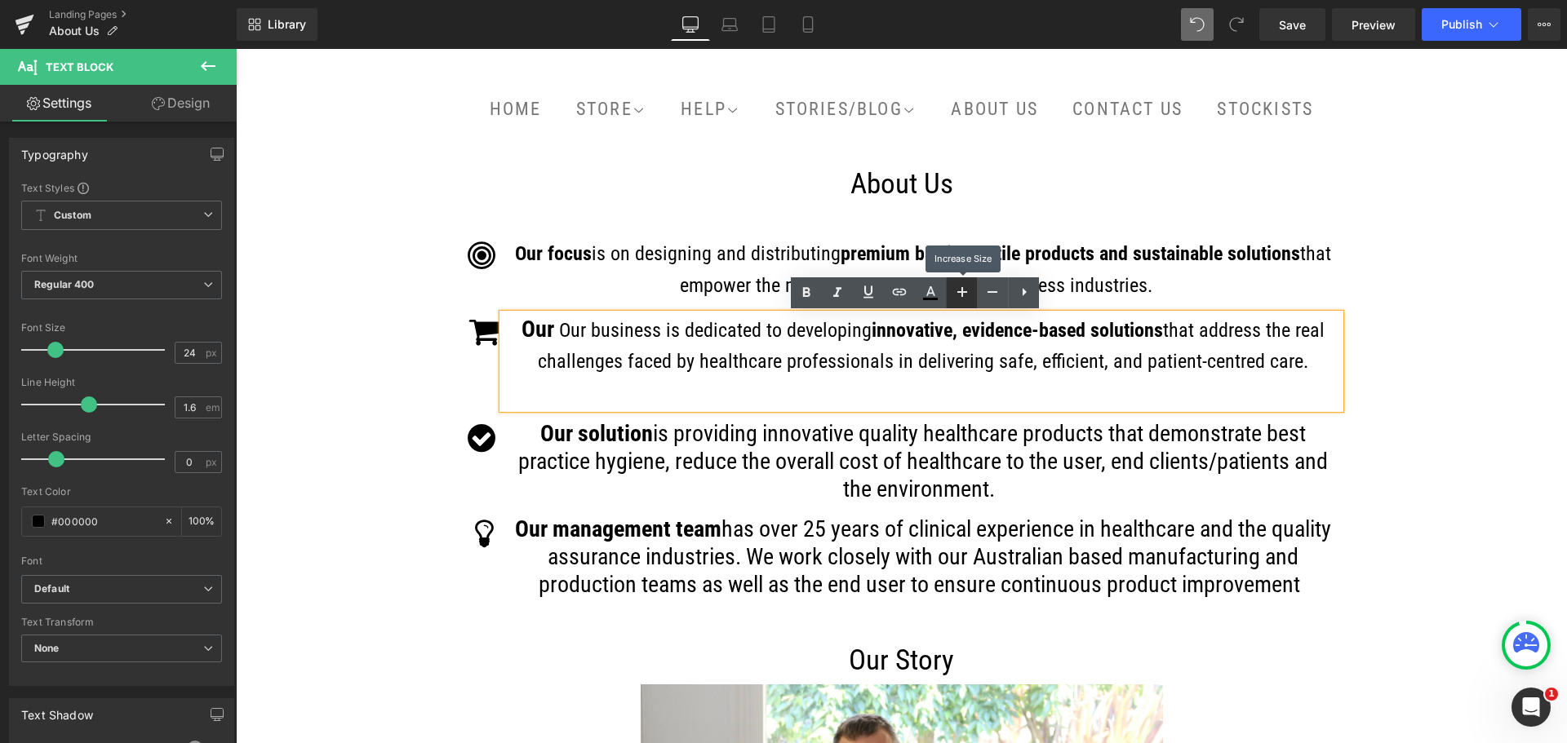
click at [966, 290] on icon at bounding box center [962, 292] width 20 height 20
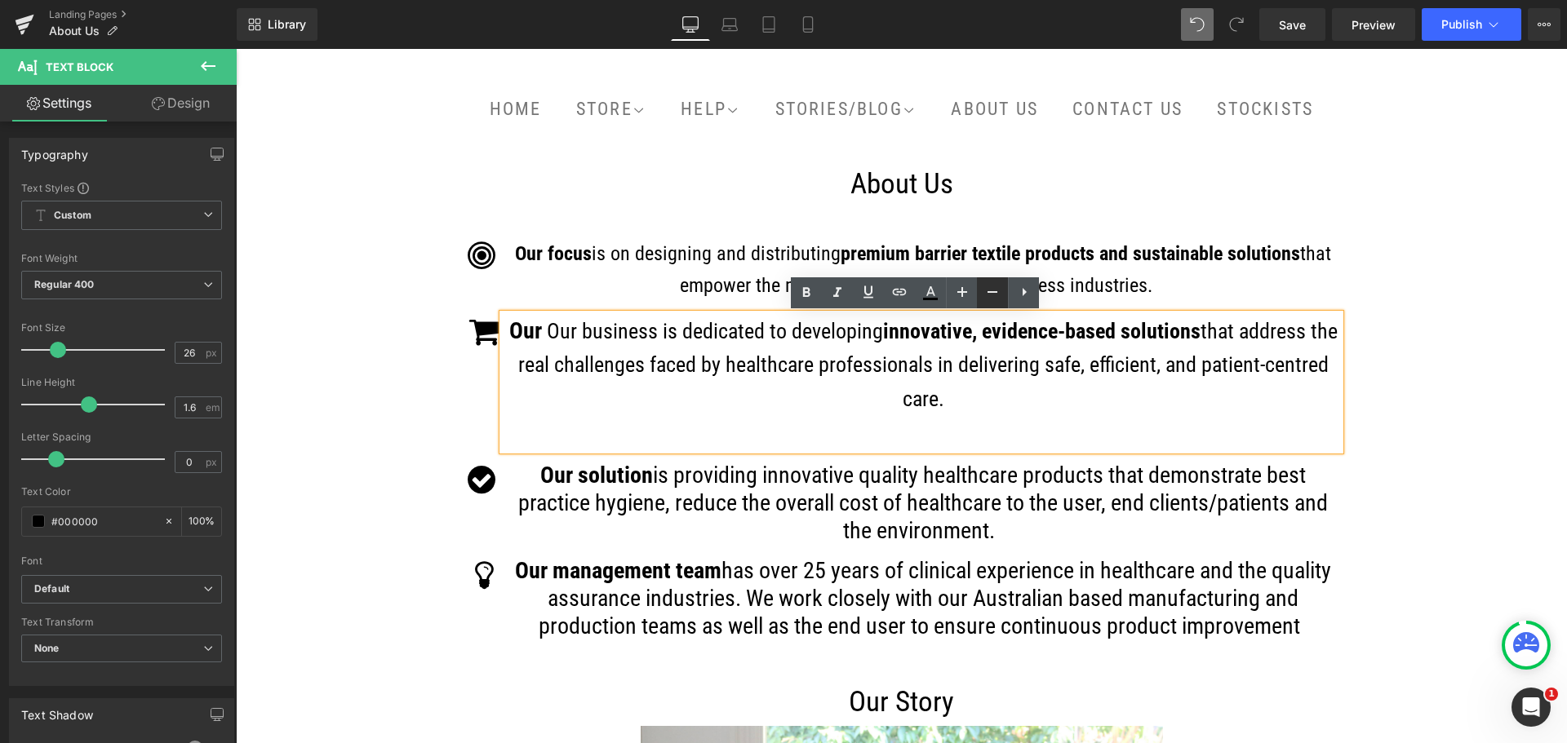
click at [991, 290] on icon at bounding box center [992, 292] width 20 height 20
type input "24"
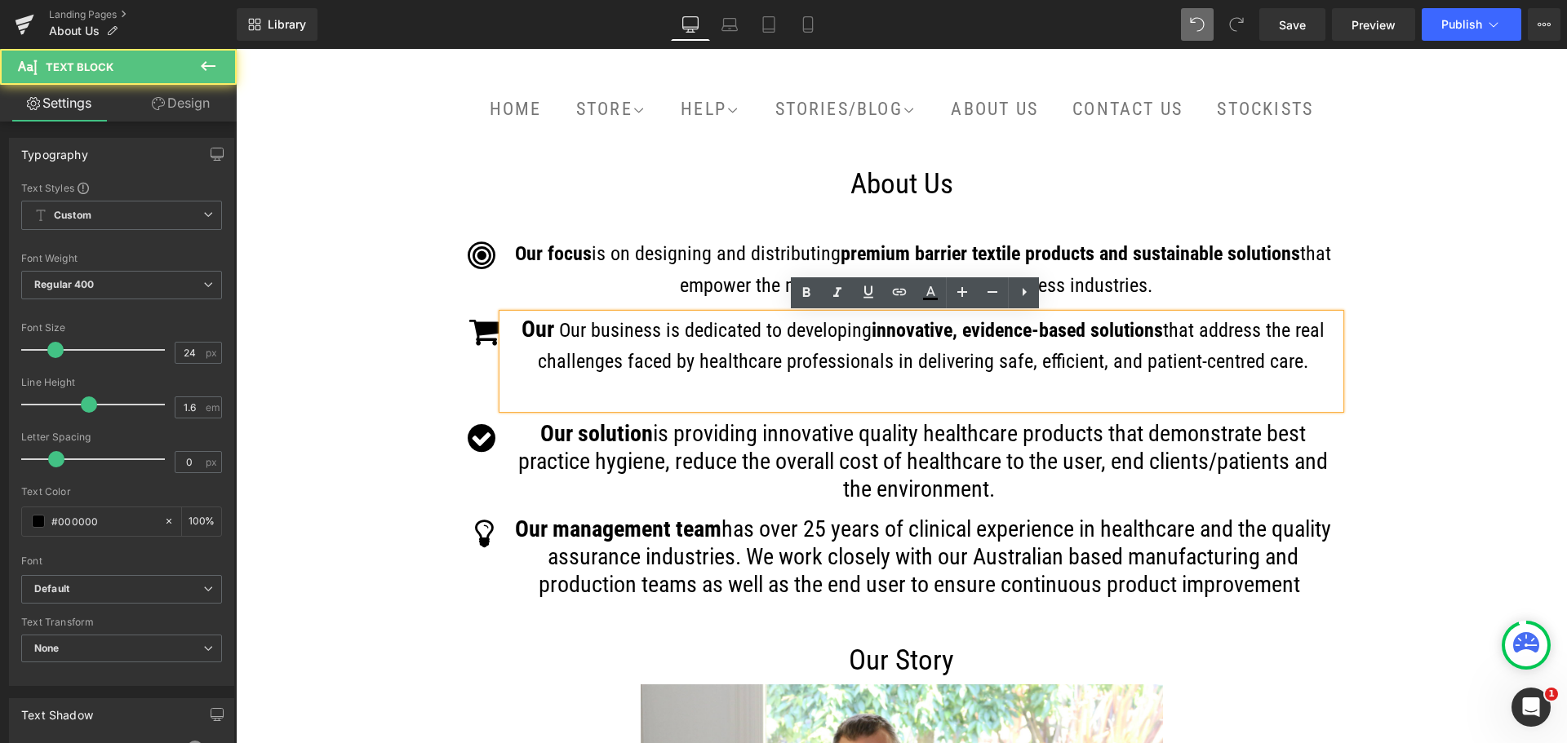
click at [608, 368] on span "that address the real challenges faced by healthcare professionals in deliverin…" at bounding box center [931, 346] width 787 height 54
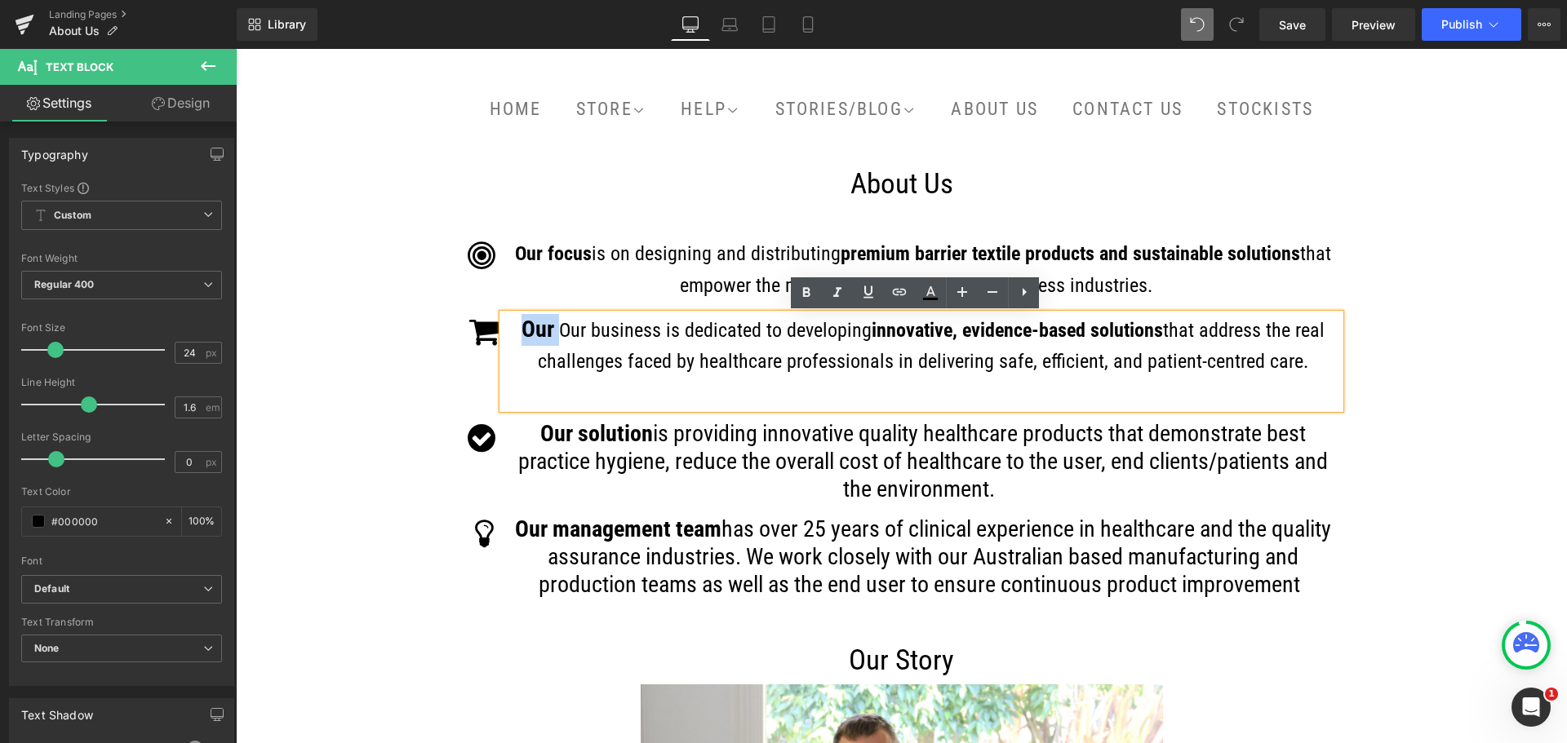
drag, startPoint x: 556, startPoint y: 330, endPoint x: 519, endPoint y: 328, distance: 36.8
click at [519, 328] on p "Our Our business is dedicated to developing innovative, evidence-based solution…" at bounding box center [923, 361] width 833 height 95
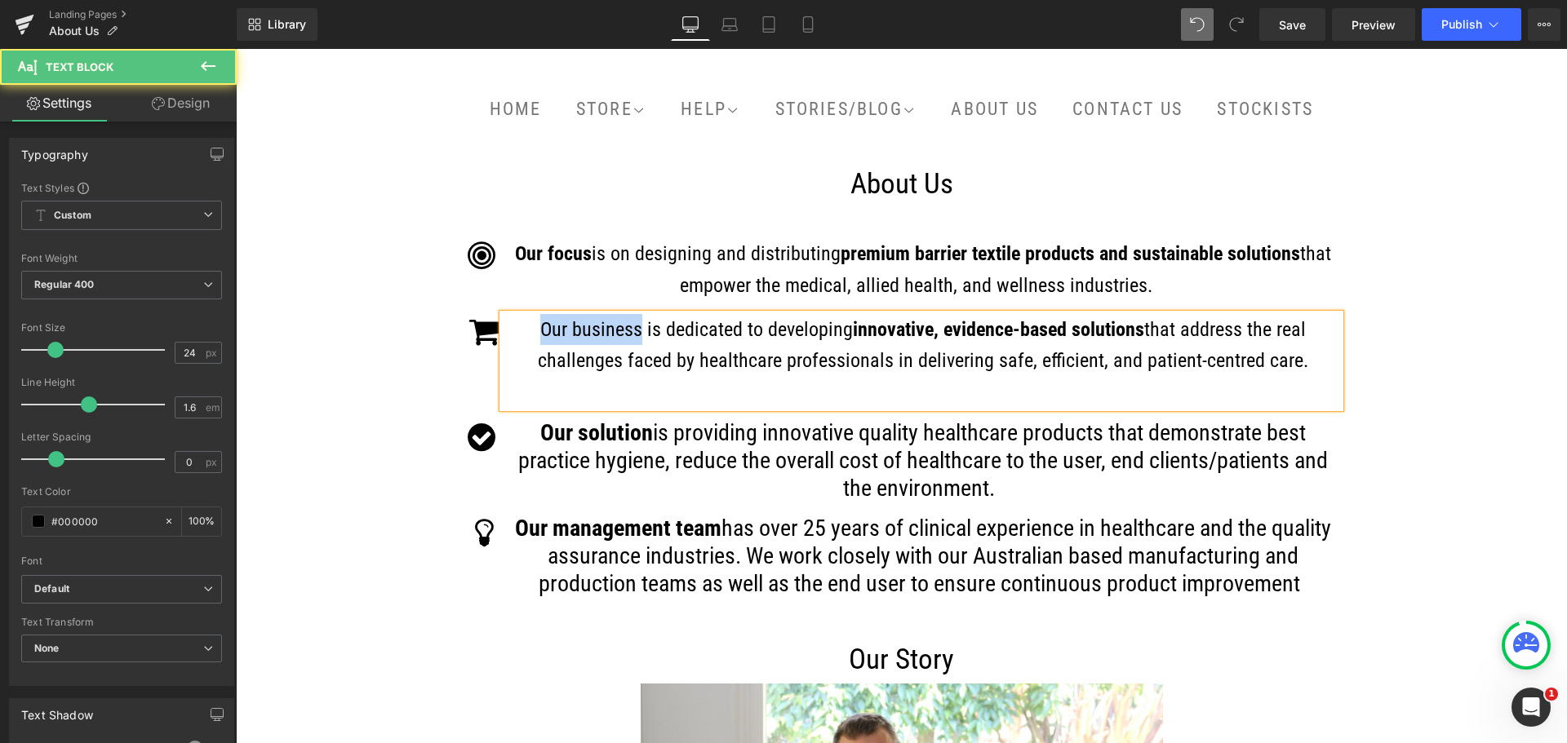
drag, startPoint x: 632, startPoint y: 330, endPoint x: 530, endPoint y: 330, distance: 102.8
click at [530, 330] on p "Our business is dedicated to developing innovative, evidence-based solutions th…" at bounding box center [923, 361] width 833 height 94
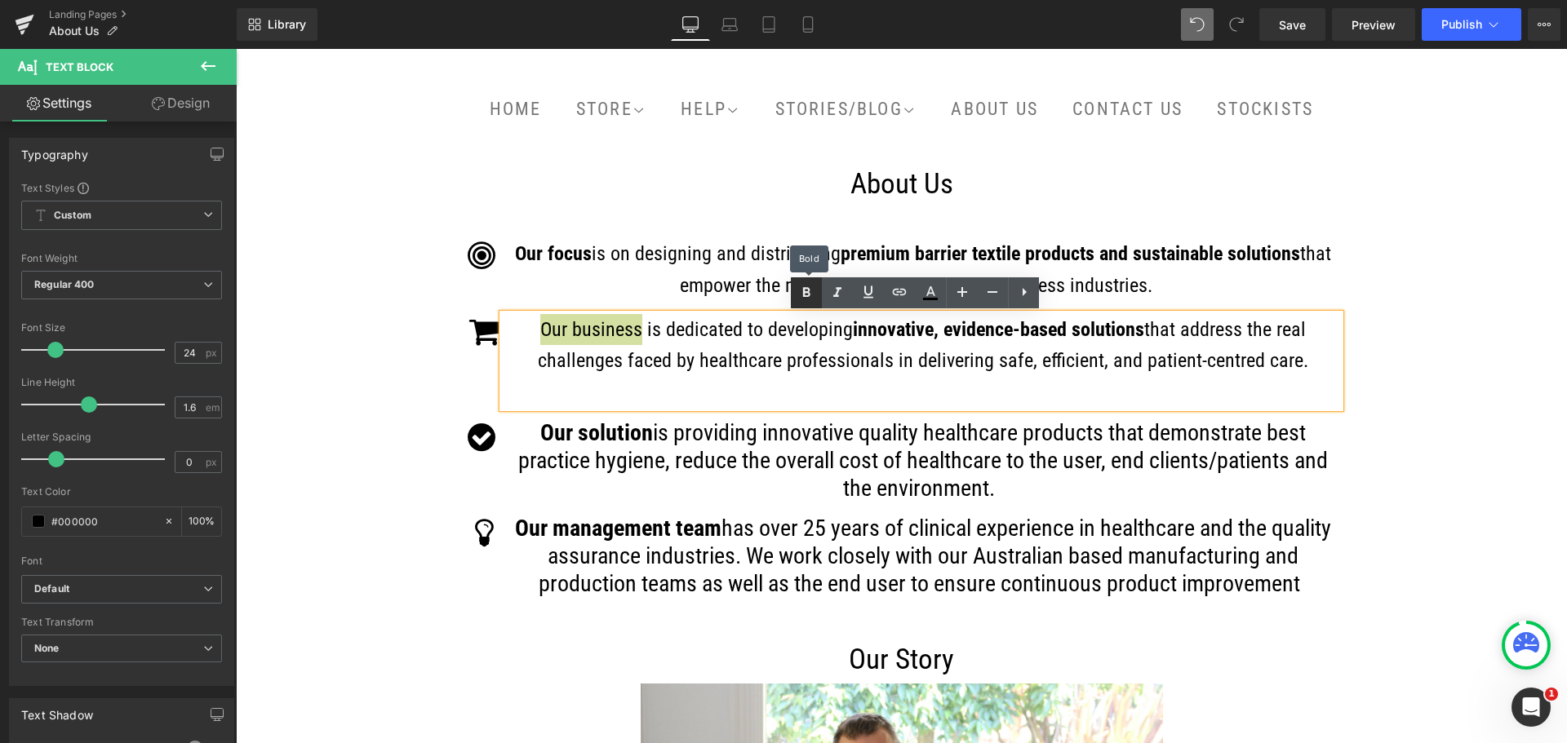
click at [802, 299] on icon at bounding box center [806, 293] width 20 height 20
click at [862, 268] on p "Our focus is on designing and distributing premium barrier textile products and…" at bounding box center [923, 270] width 833 height 64
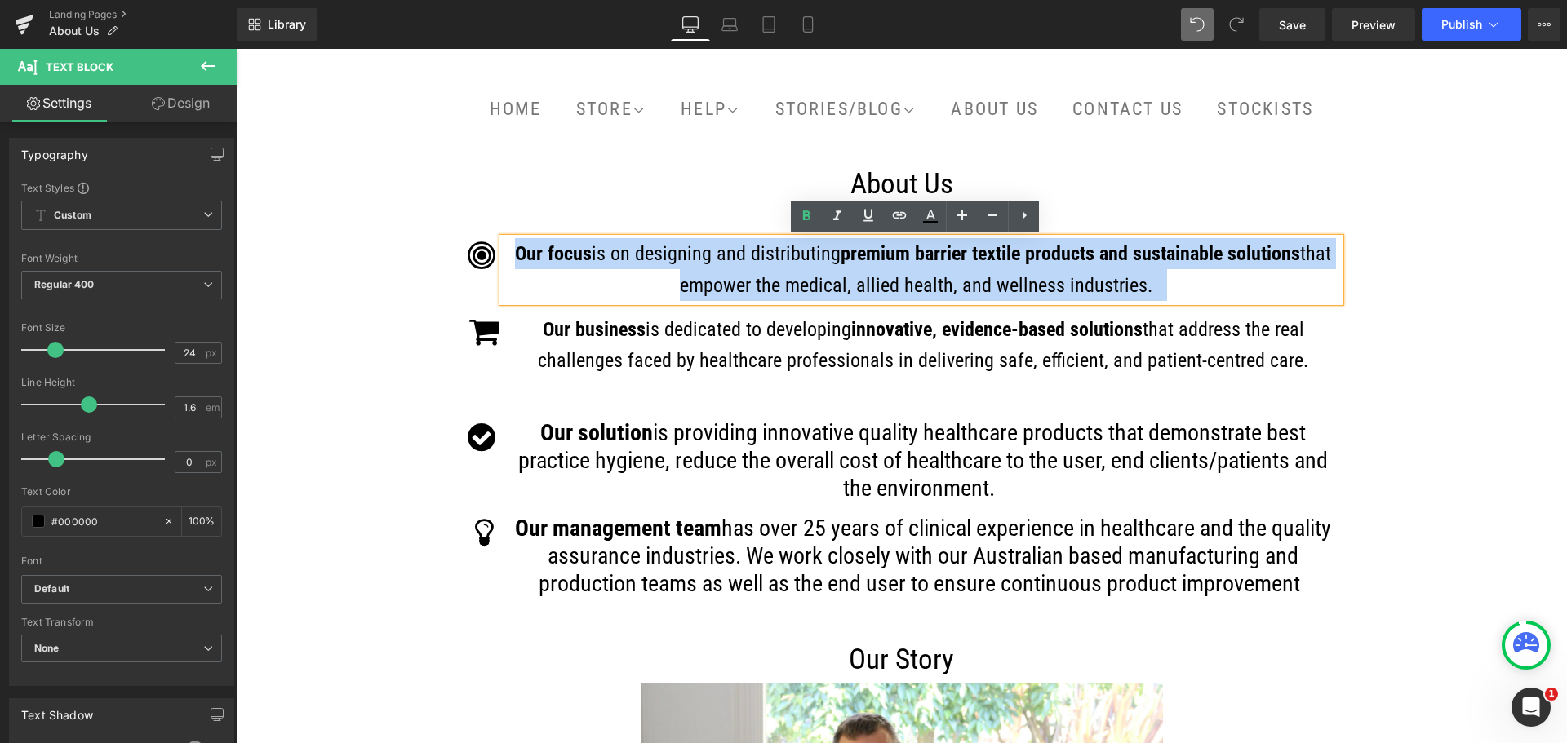
drag, startPoint x: 1132, startPoint y: 288, endPoint x: 512, endPoint y: 254, distance: 621.1
click at [512, 254] on p "Our focus is on designing and distributing premium barrier textile products and…" at bounding box center [923, 270] width 833 height 64
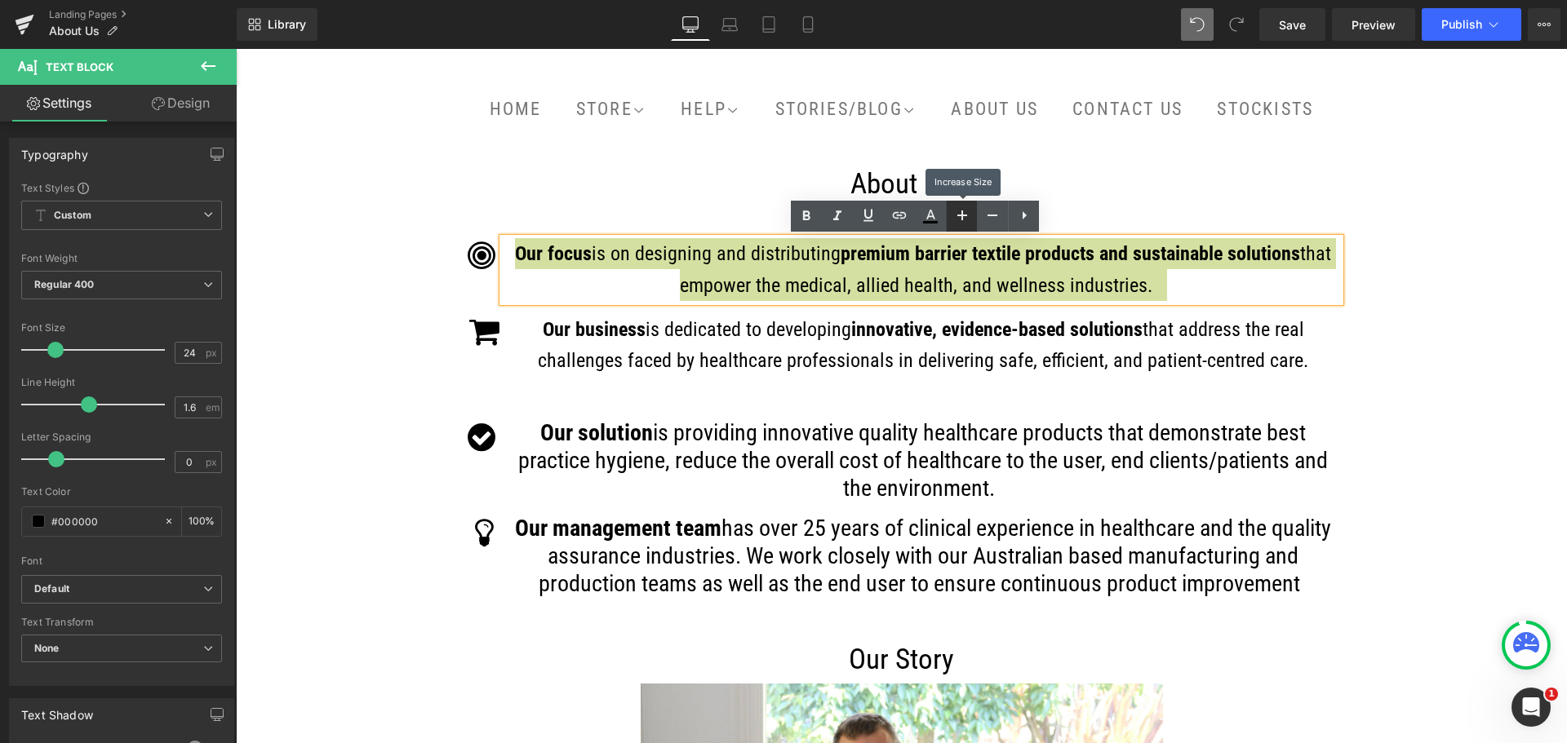
click at [958, 221] on icon at bounding box center [962, 216] width 20 height 20
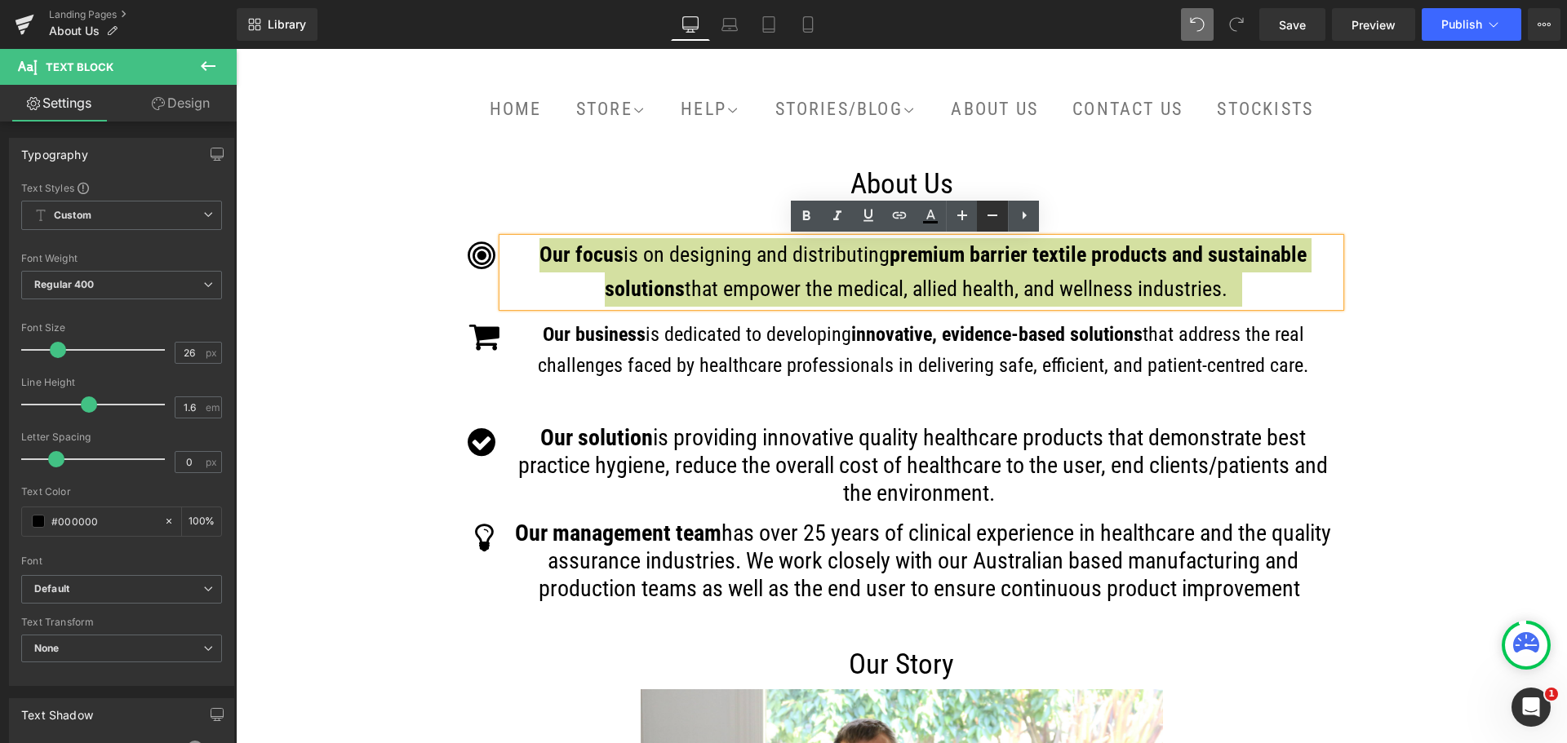
click at [989, 218] on icon at bounding box center [992, 216] width 20 height 20
type input "24"
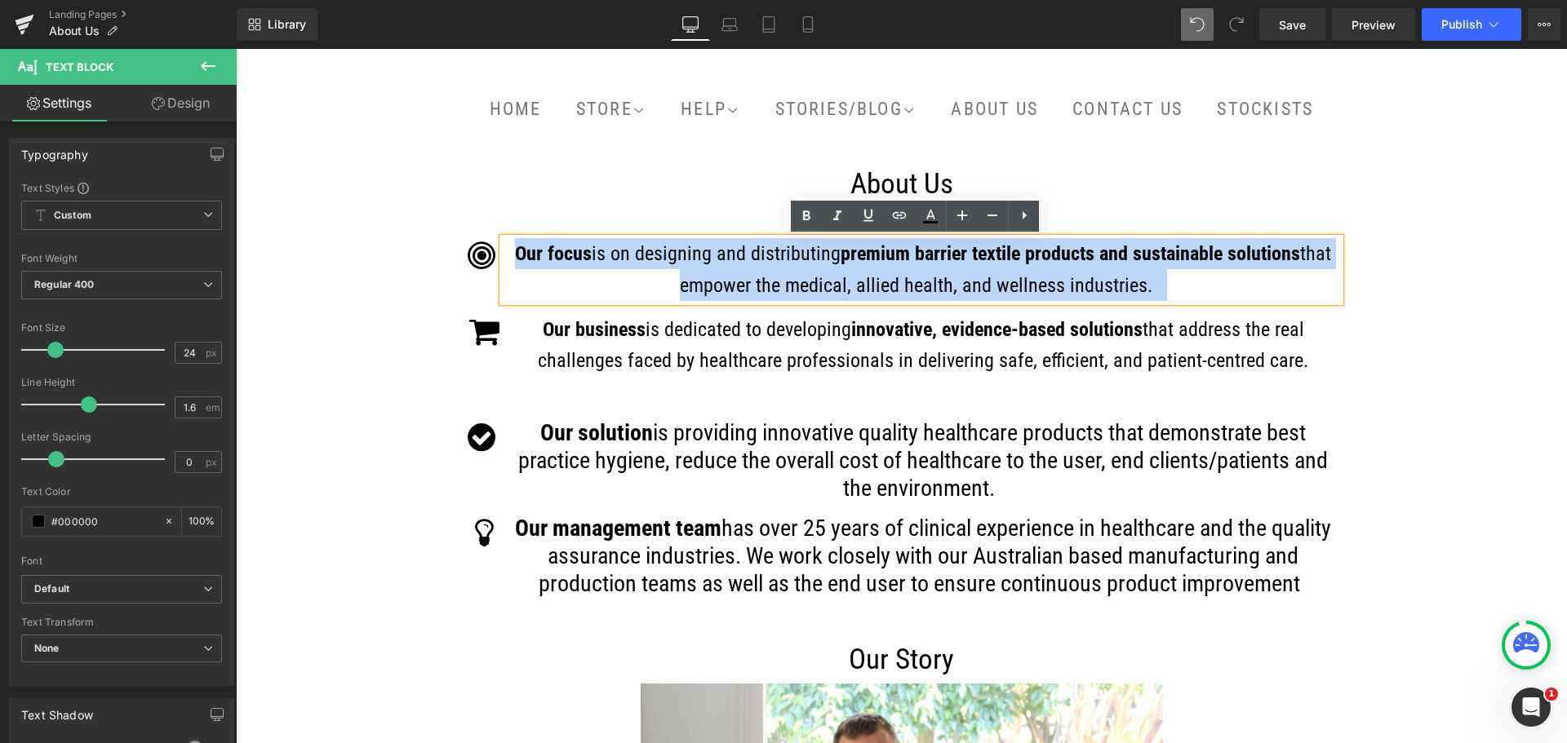
click at [1002, 403] on p "Our business is dedicated to developing innovative, evidence-based solutions th…" at bounding box center [923, 361] width 833 height 94
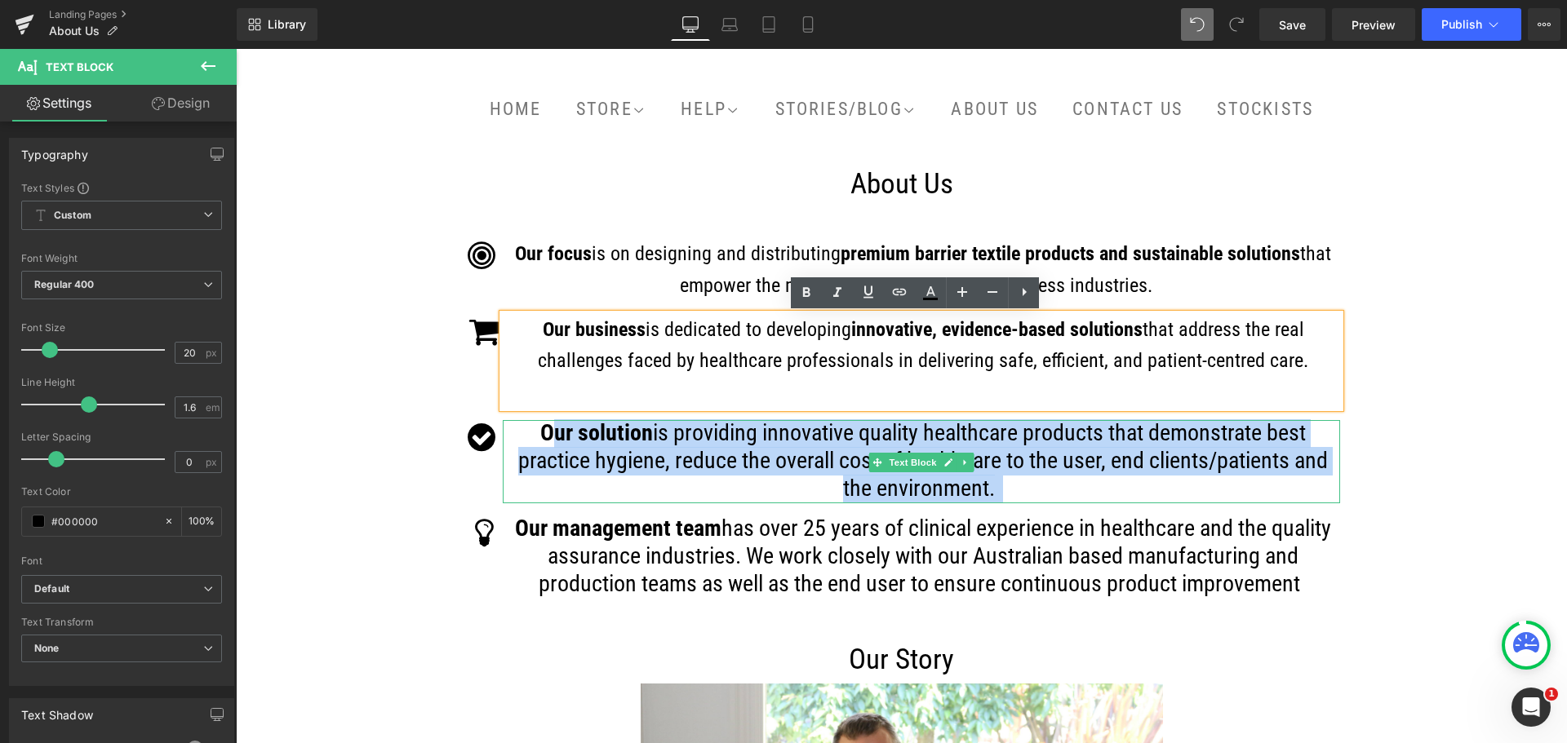
drag, startPoint x: 1006, startPoint y: 491, endPoint x: 548, endPoint y: 440, distance: 461.4
click at [548, 440] on p "Our solution is providing innovative quality healthcare products that demonstra…" at bounding box center [923, 461] width 833 height 83
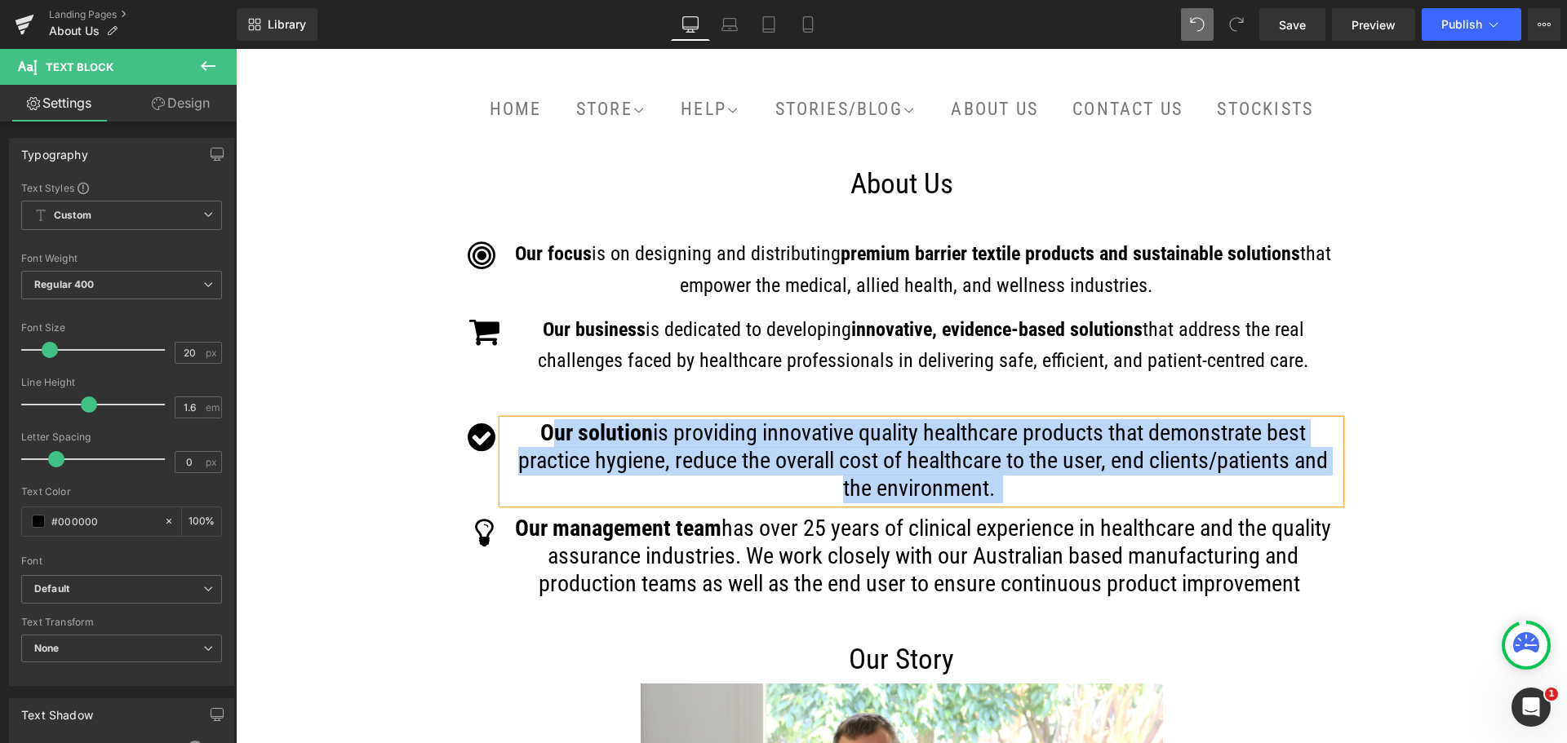
click at [631, 436] on span "Our solution" at bounding box center [596, 432] width 113 height 27
drag, startPoint x: 990, startPoint y: 493, endPoint x: 577, endPoint y: 441, distance: 416.1
click at [577, 441] on p "Our solution is providing innovative quality healthcare products that demonstra…" at bounding box center [923, 461] width 833 height 83
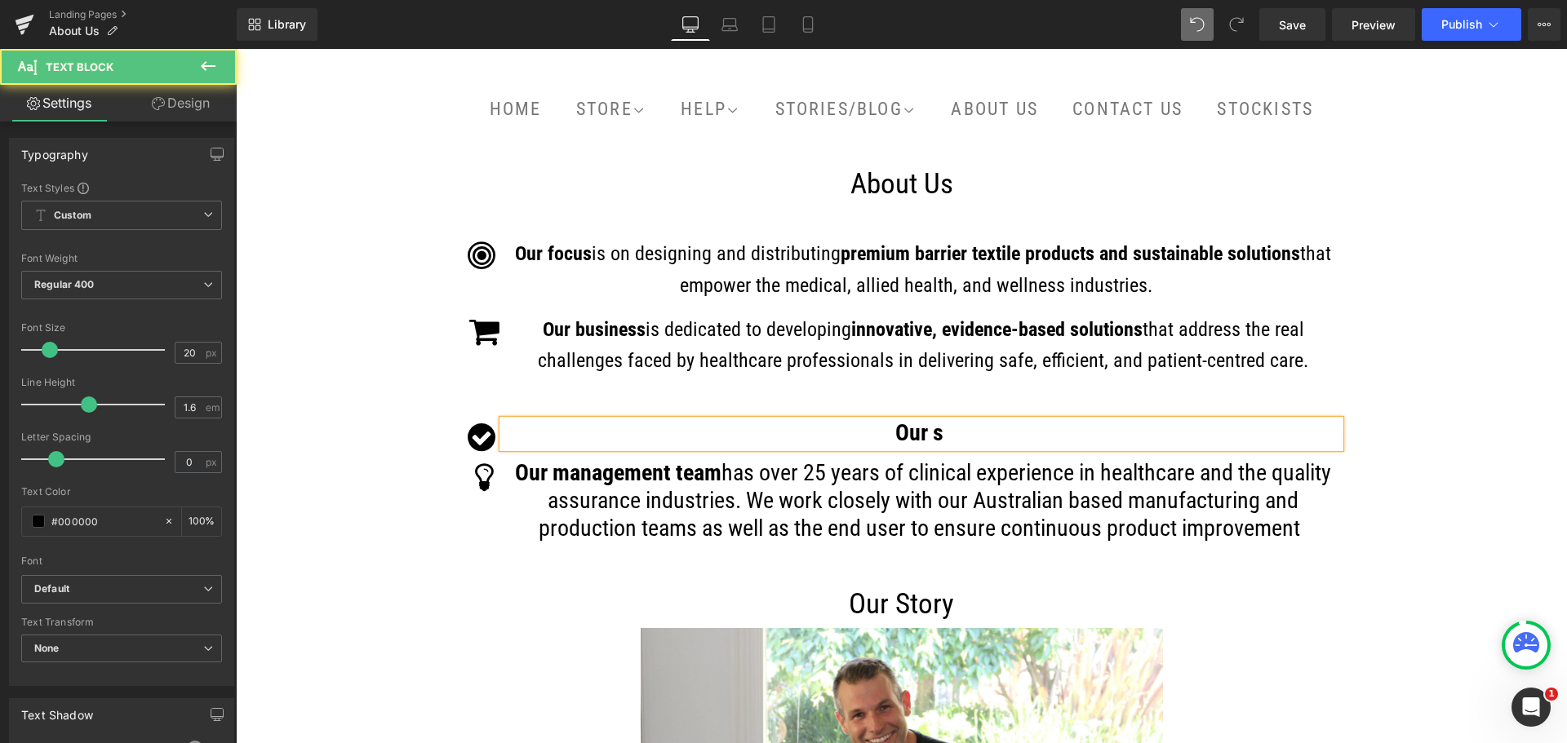
click at [984, 433] on p "Our s" at bounding box center [923, 434] width 833 height 28
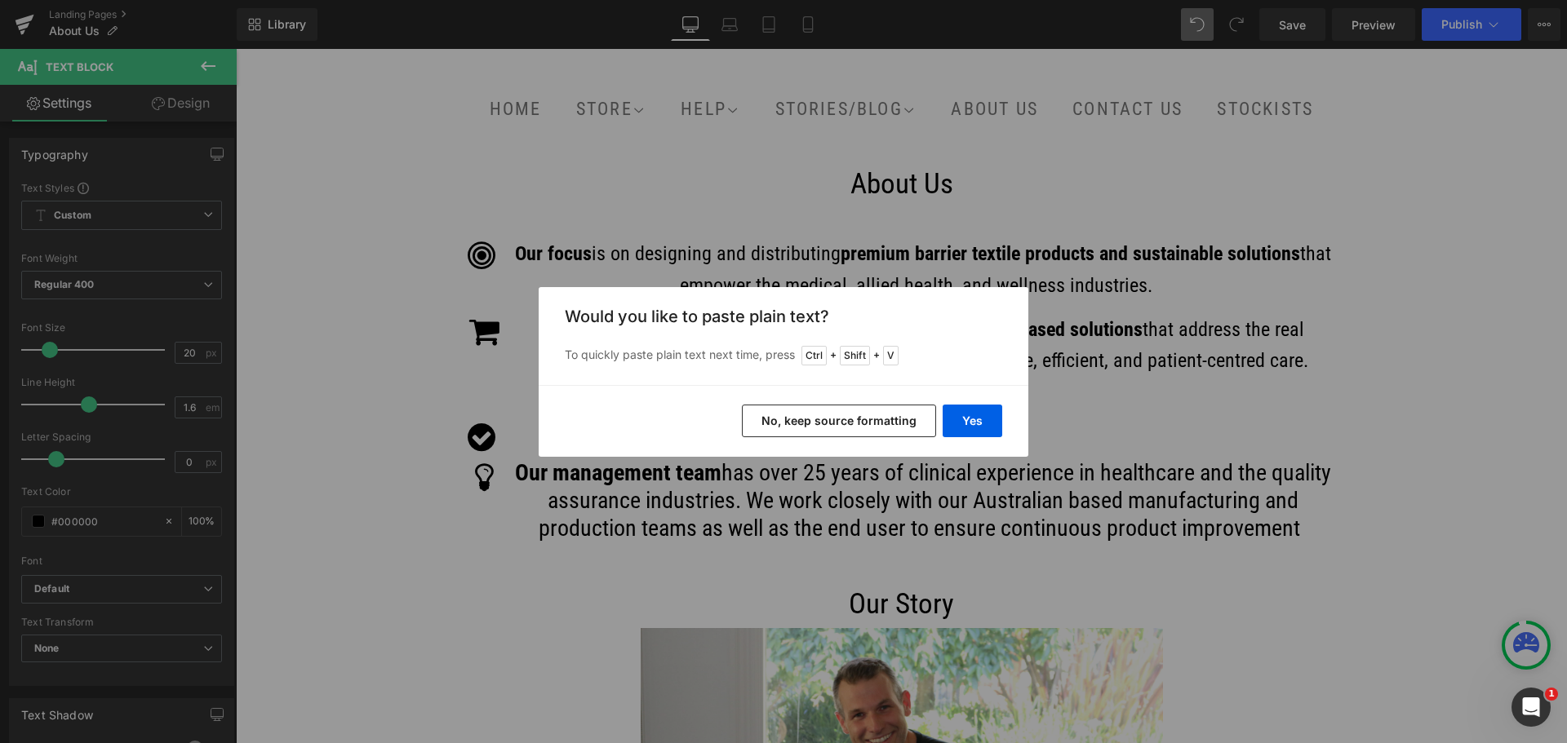
click at [917, 419] on button "No, keep source formatting" at bounding box center [839, 421] width 194 height 33
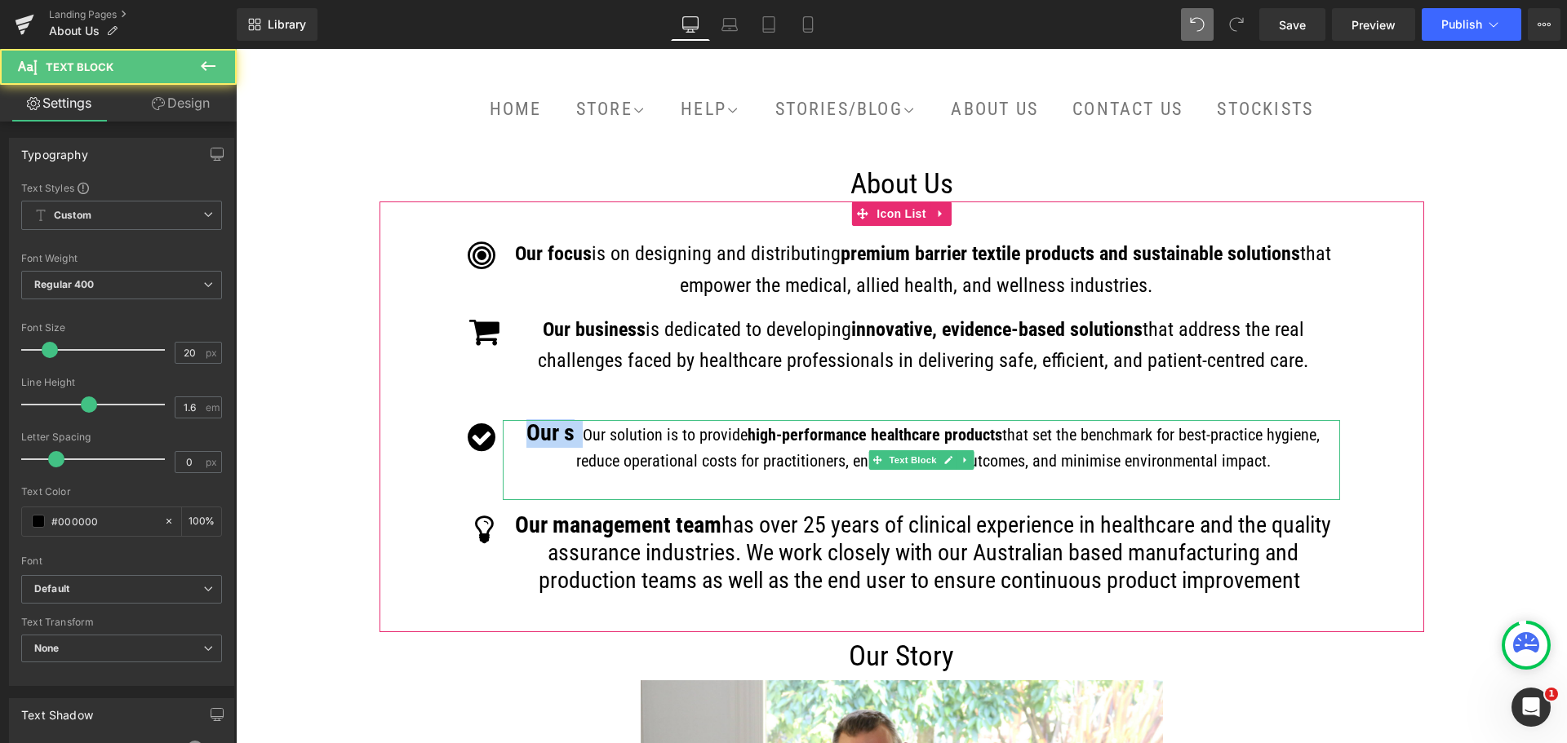
drag, startPoint x: 579, startPoint y: 433, endPoint x: 506, endPoint y: 433, distance: 73.4
click at [507, 433] on p "Our s Our solution is to provide high-performance healthcare products that set …" at bounding box center [923, 460] width 833 height 80
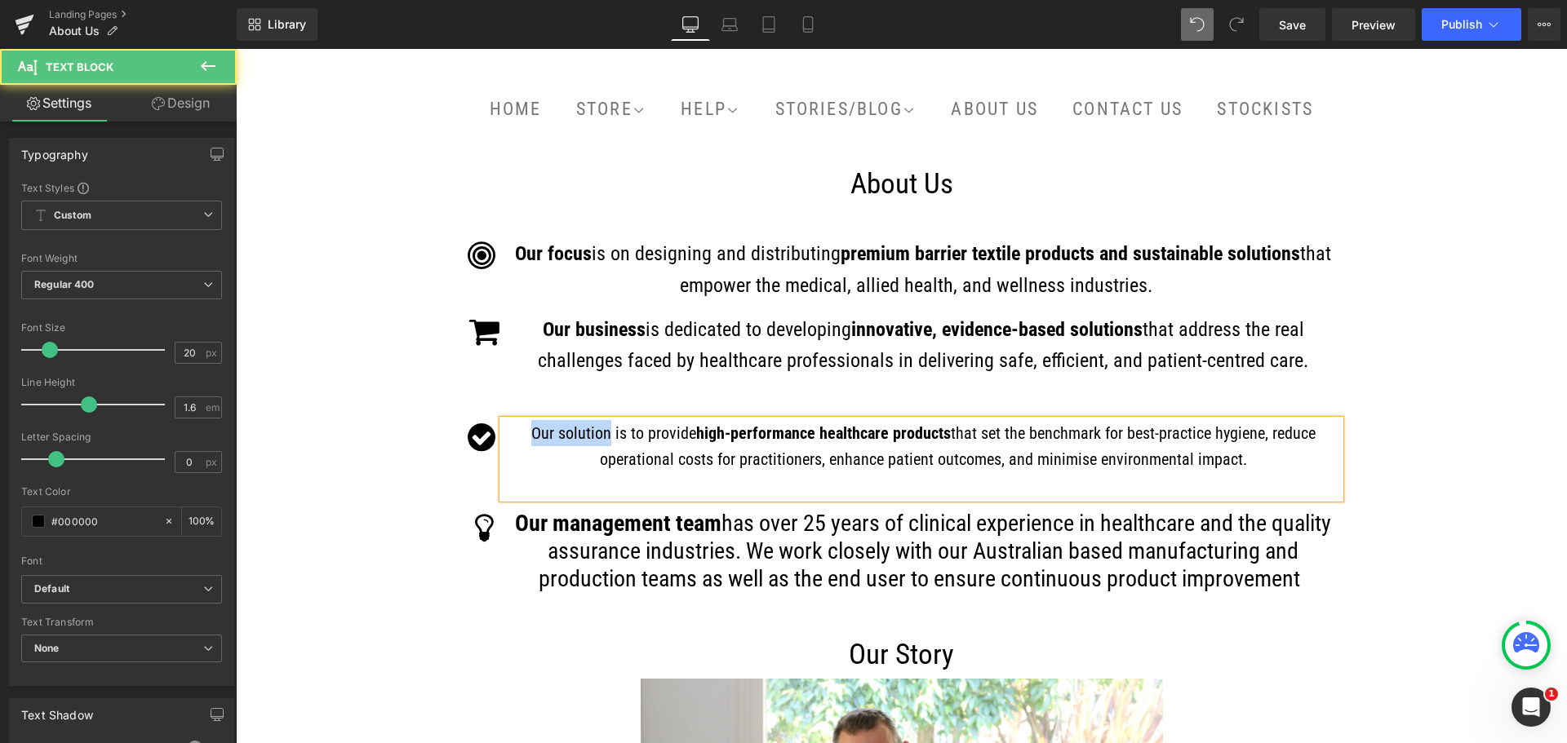
drag, startPoint x: 604, startPoint y: 435, endPoint x: 530, endPoint y: 433, distance: 74.3
click at [531, 433] on span "Our solution is to provide" at bounding box center [613, 433] width 165 height 20
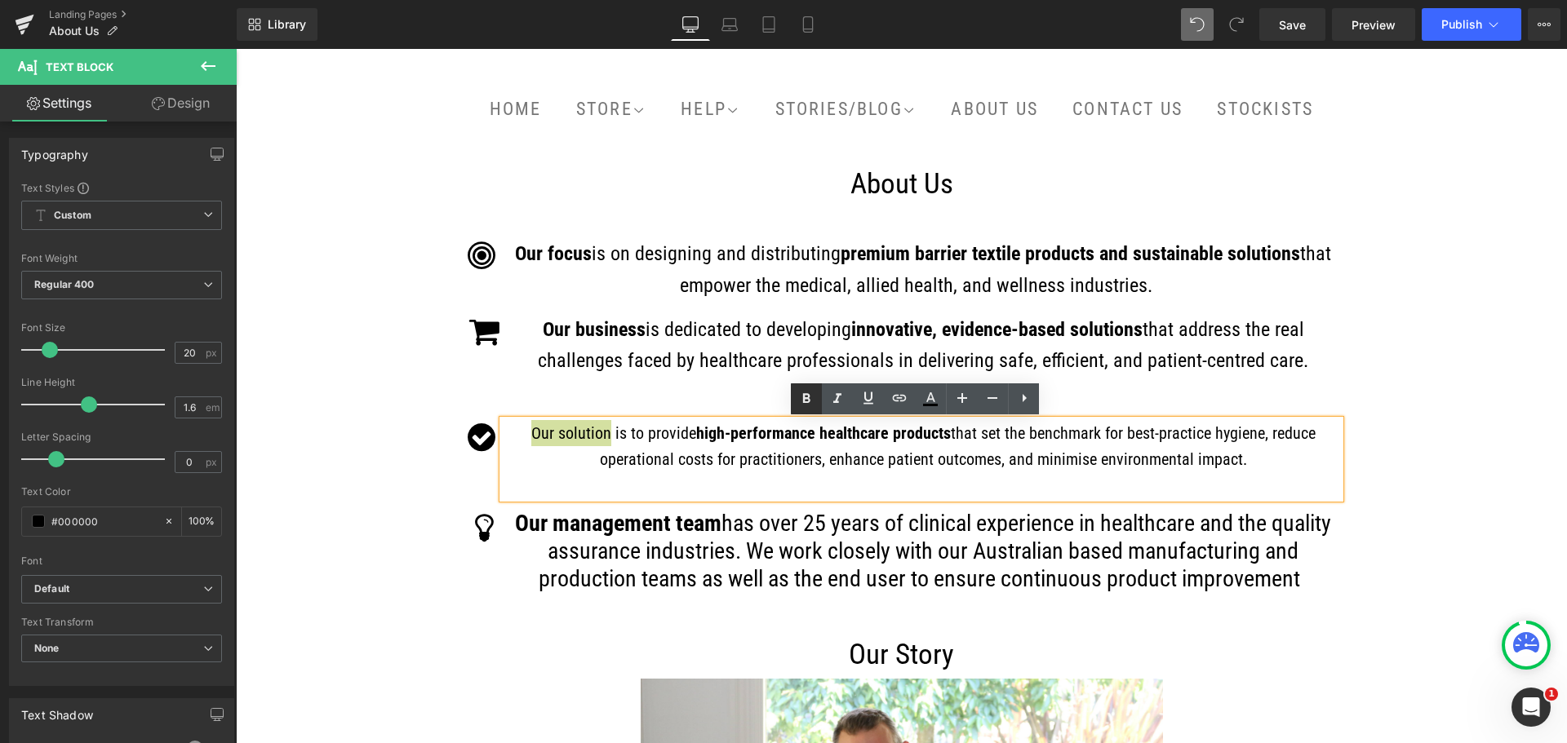
click at [805, 396] on icon at bounding box center [806, 398] width 7 height 10
click at [1234, 462] on span "that set the benchmark for best-practice hygiene, reduce operational costs for …" at bounding box center [957, 446] width 714 height 46
drag, startPoint x: 1242, startPoint y: 462, endPoint x: 529, endPoint y: 432, distance: 713.8
click at [529, 432] on p "Our solution is to provide high-performance healthcare products that set the be…" at bounding box center [923, 459] width 833 height 78
click at [968, 400] on icon at bounding box center [962, 398] width 20 height 20
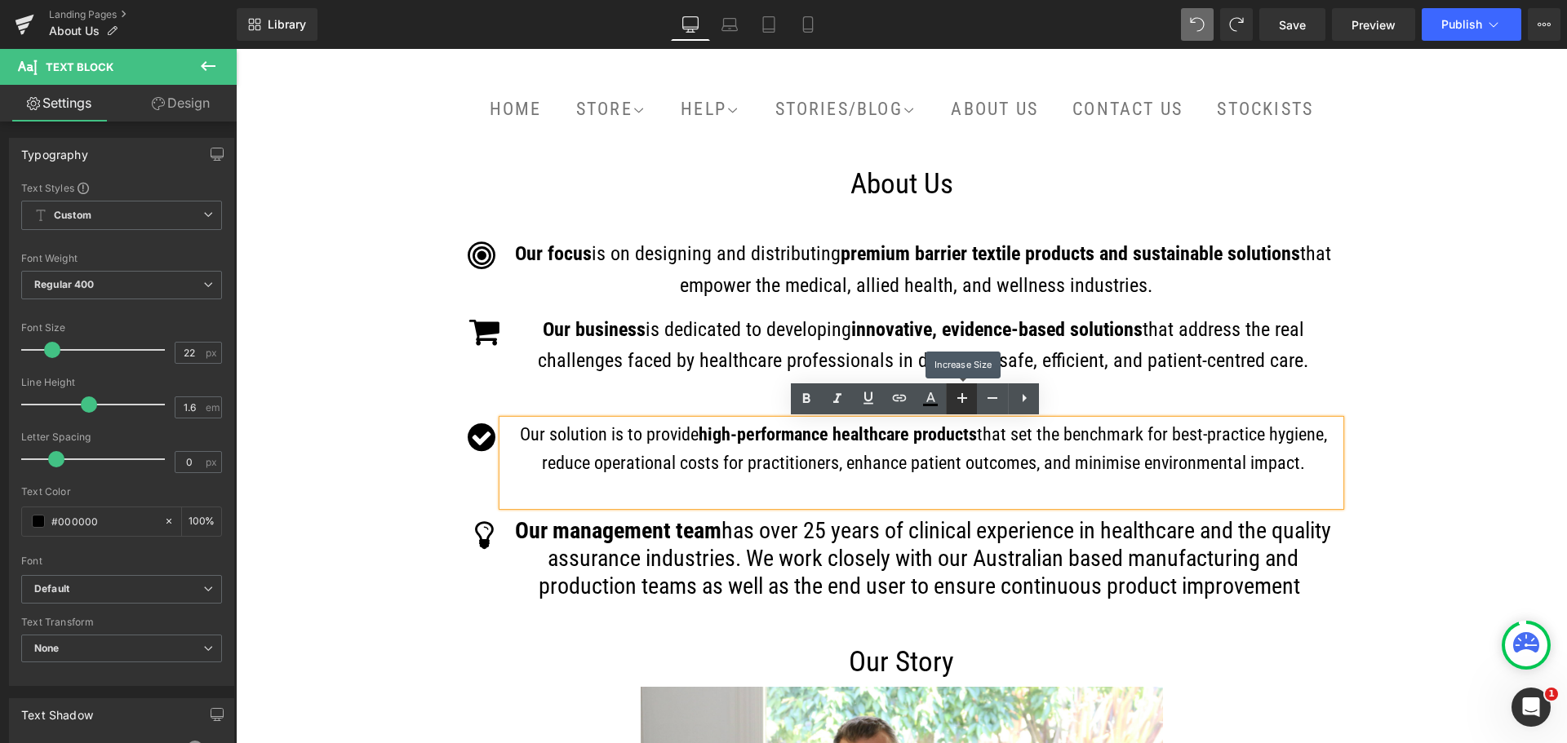
click at [968, 400] on icon at bounding box center [962, 398] width 20 height 20
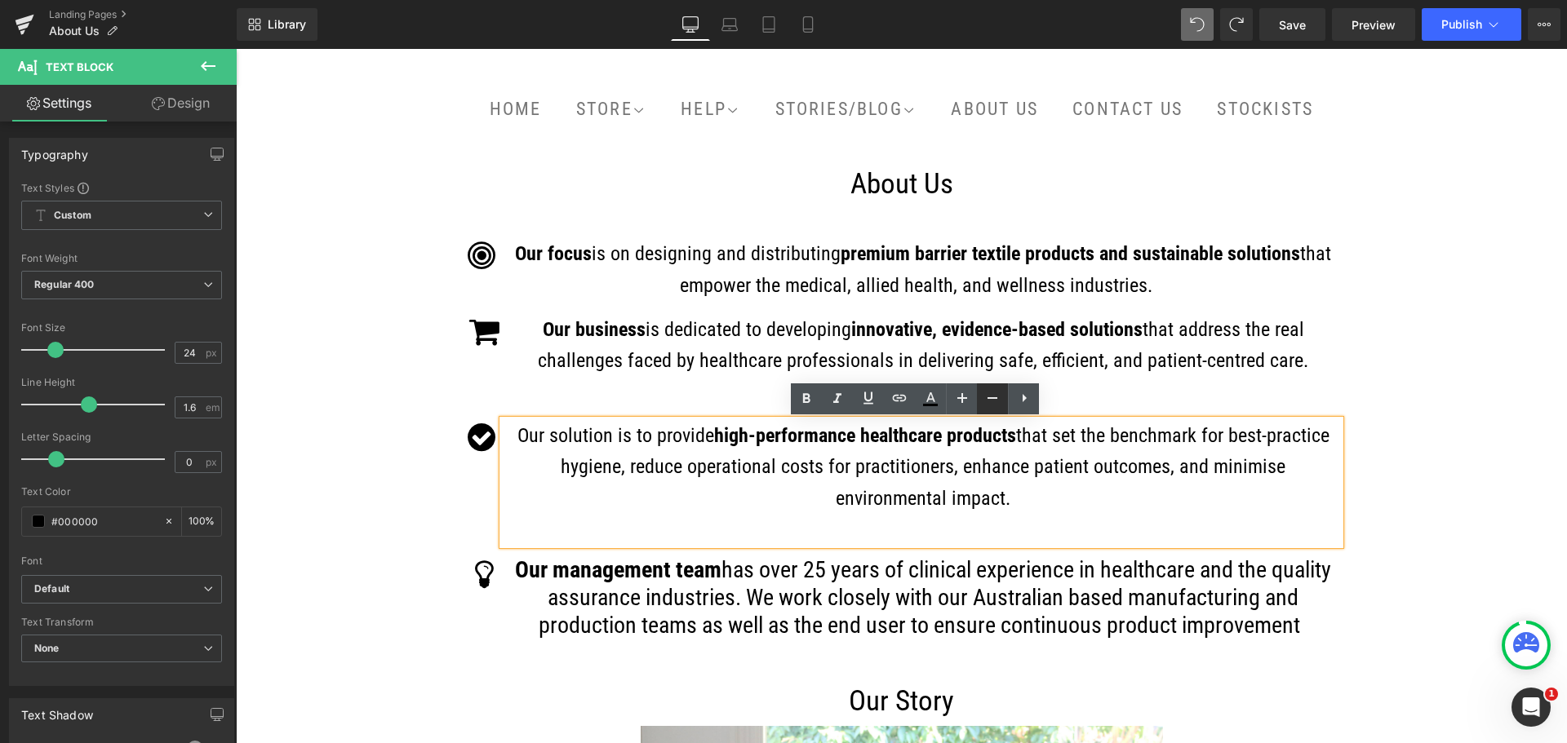
click at [987, 394] on icon at bounding box center [992, 398] width 20 height 20
type input "22"
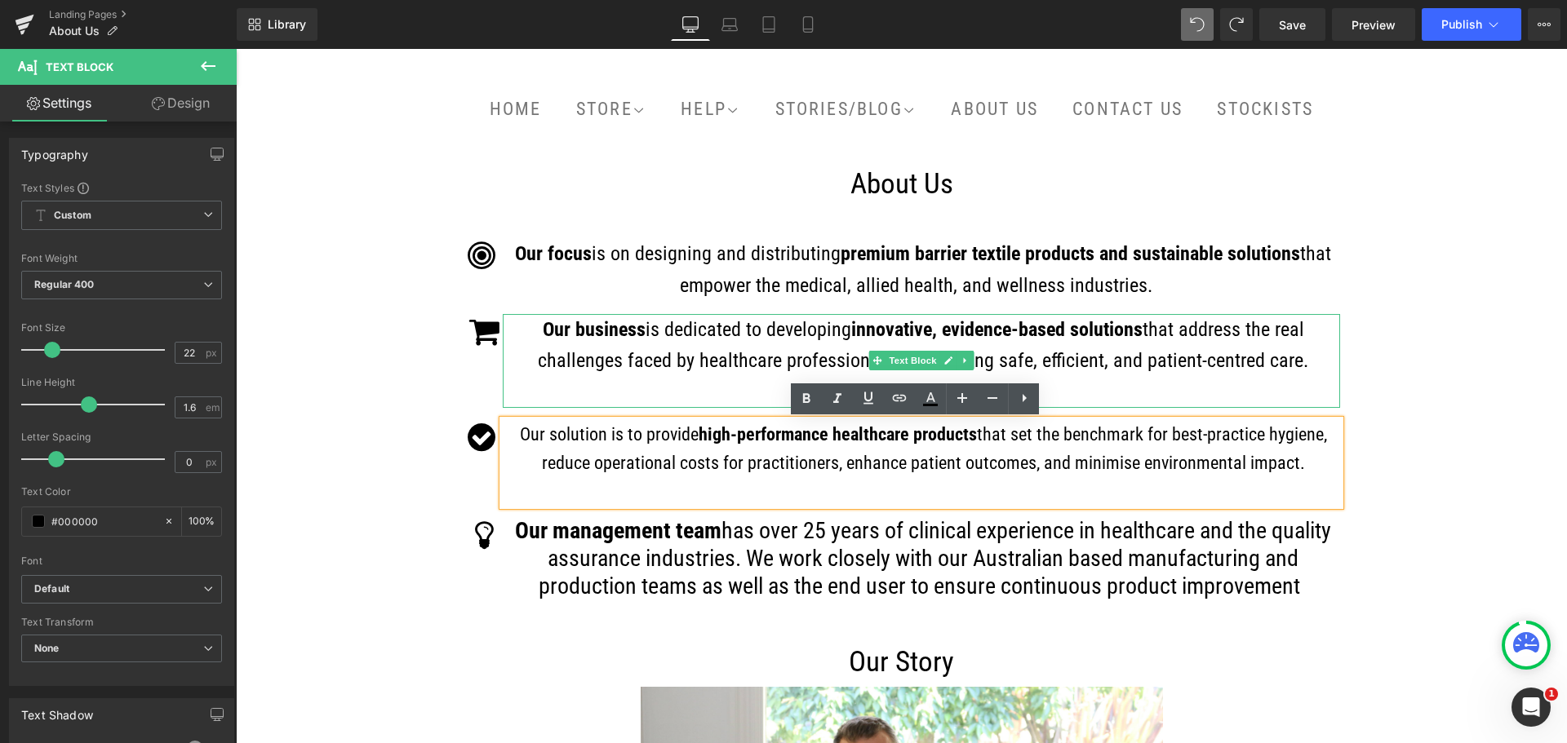
click at [1123, 390] on p "Our business is dedicated to developing innovative, evidence-based solutions th…" at bounding box center [923, 361] width 833 height 94
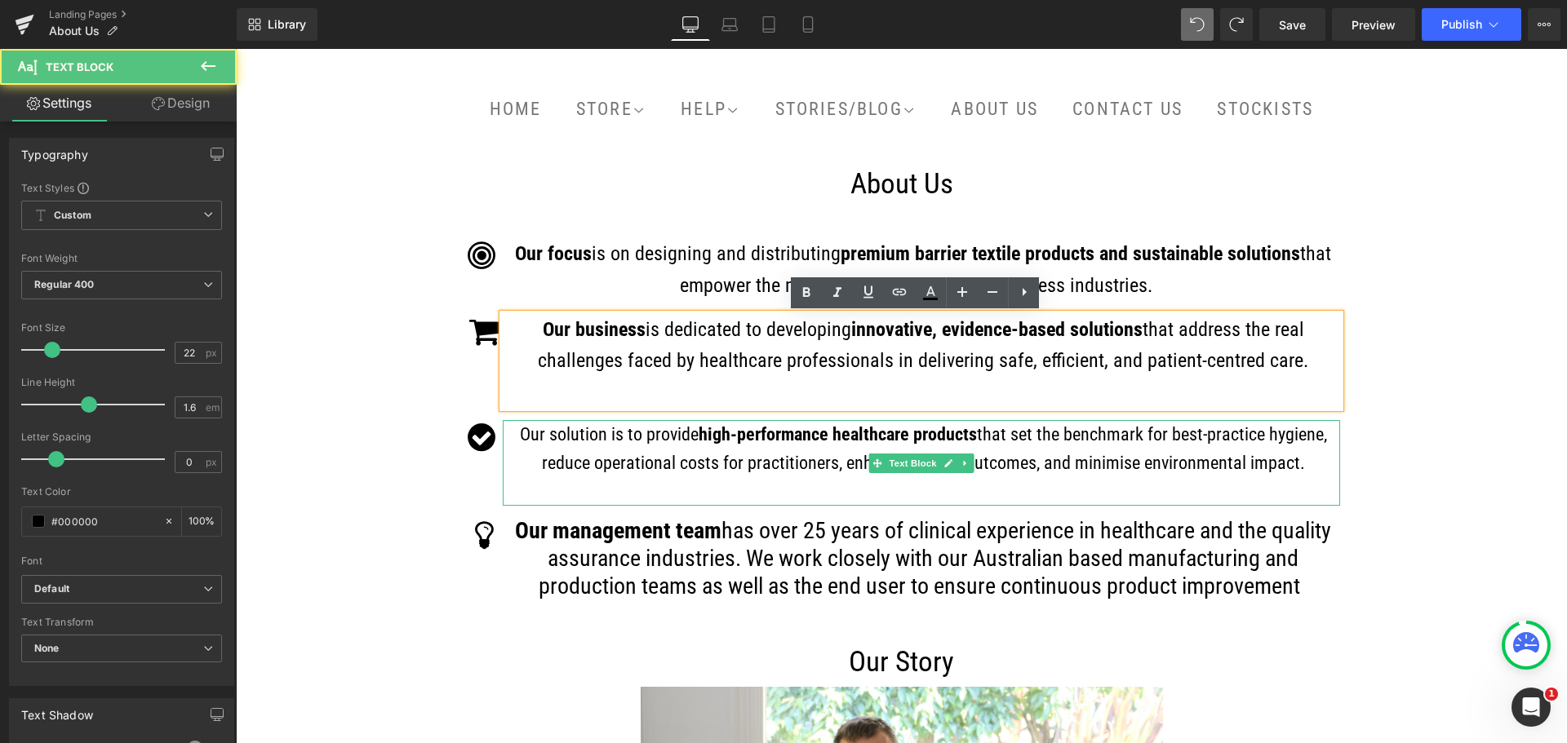
drag, startPoint x: 1302, startPoint y: 461, endPoint x: 1276, endPoint y: 461, distance: 26.1
click at [1276, 461] on p "Our solution is to provide high-performance healthcare products that set the be…" at bounding box center [923, 463] width 833 height 86
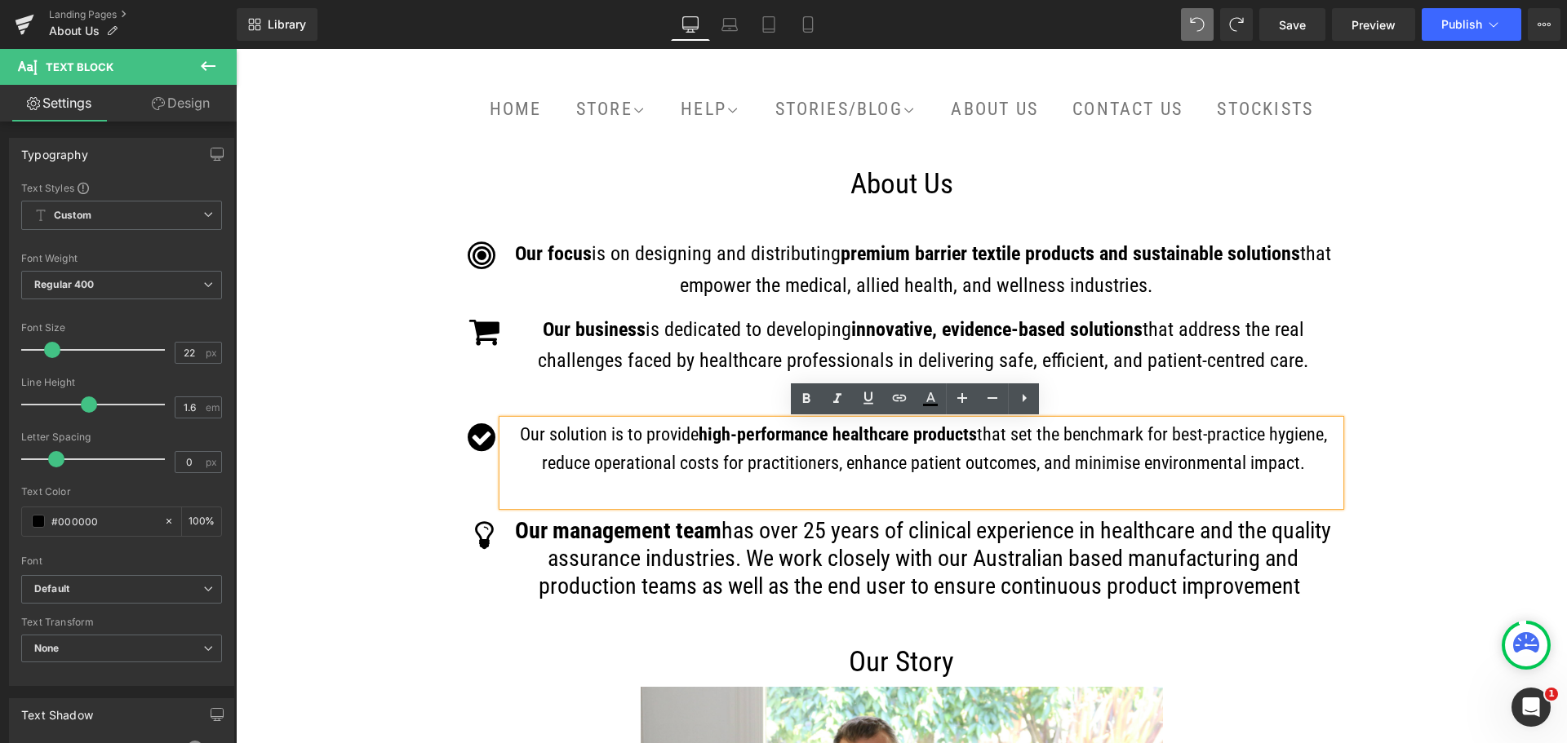
drag, startPoint x: 1321, startPoint y: 469, endPoint x: 1306, endPoint y: 468, distance: 15.5
click at [1321, 468] on p "Our solution is to provide high-performance healthcare products that set the be…" at bounding box center [923, 463] width 833 height 86
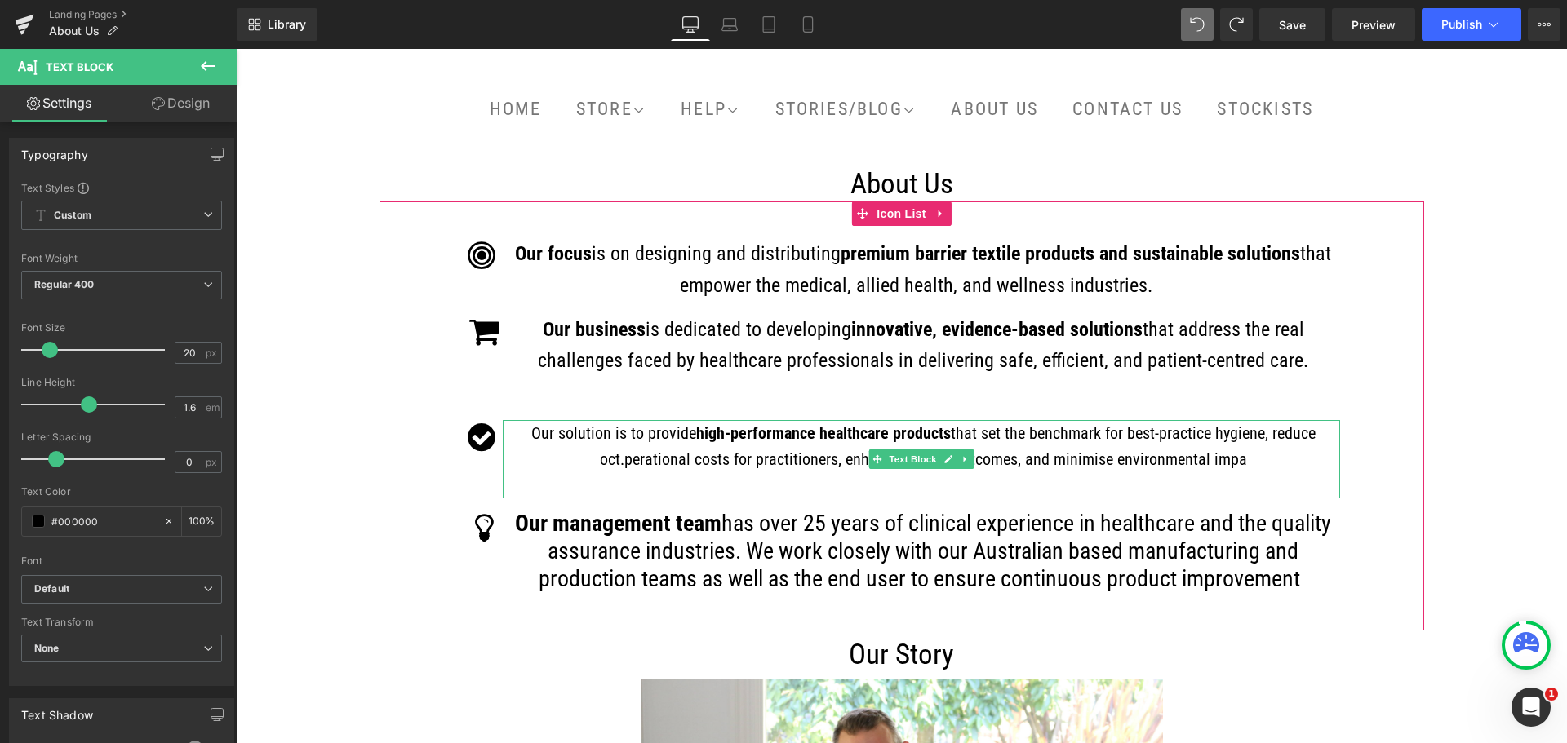
click at [1245, 466] on p "Our solution is to provide high-performance healthcare products that set the be…" at bounding box center [923, 446] width 833 height 52
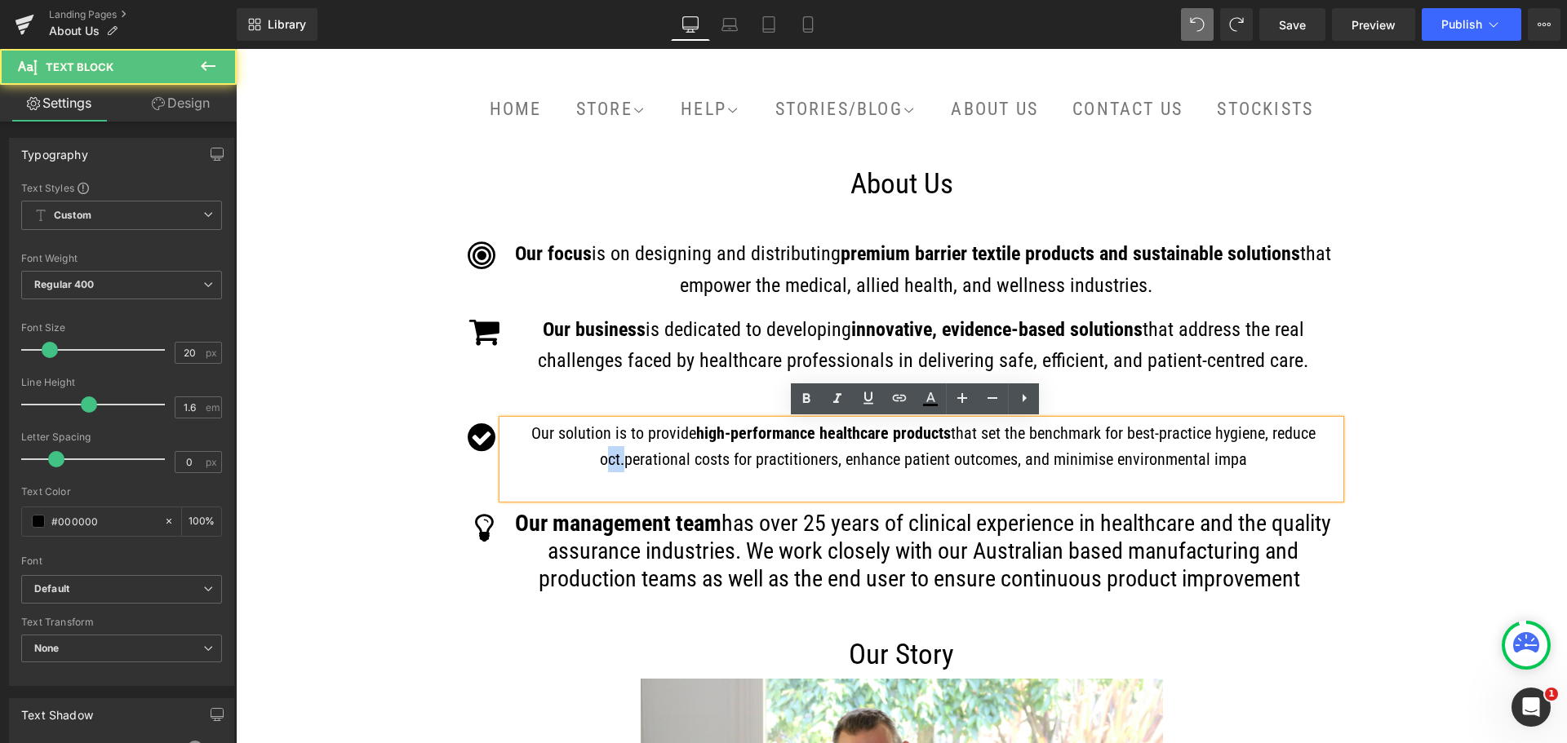
drag, startPoint x: 623, startPoint y: 465, endPoint x: 599, endPoint y: 464, distance: 23.7
click at [599, 464] on p "Our solution is to provide high-performance healthcare products that set the be…" at bounding box center [923, 446] width 833 height 52
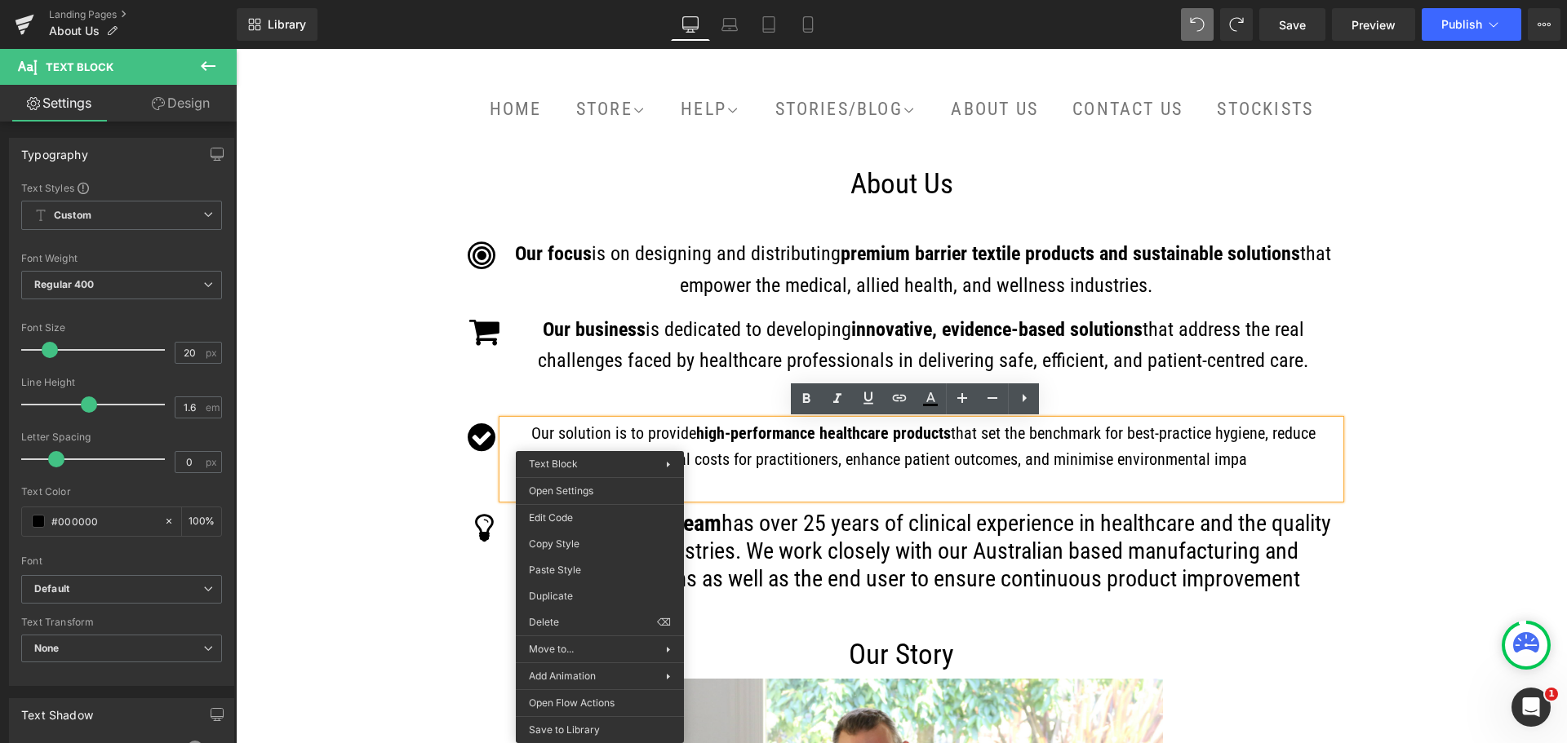
click at [650, 441] on span "Our solution is to provide" at bounding box center [613, 433] width 165 height 20
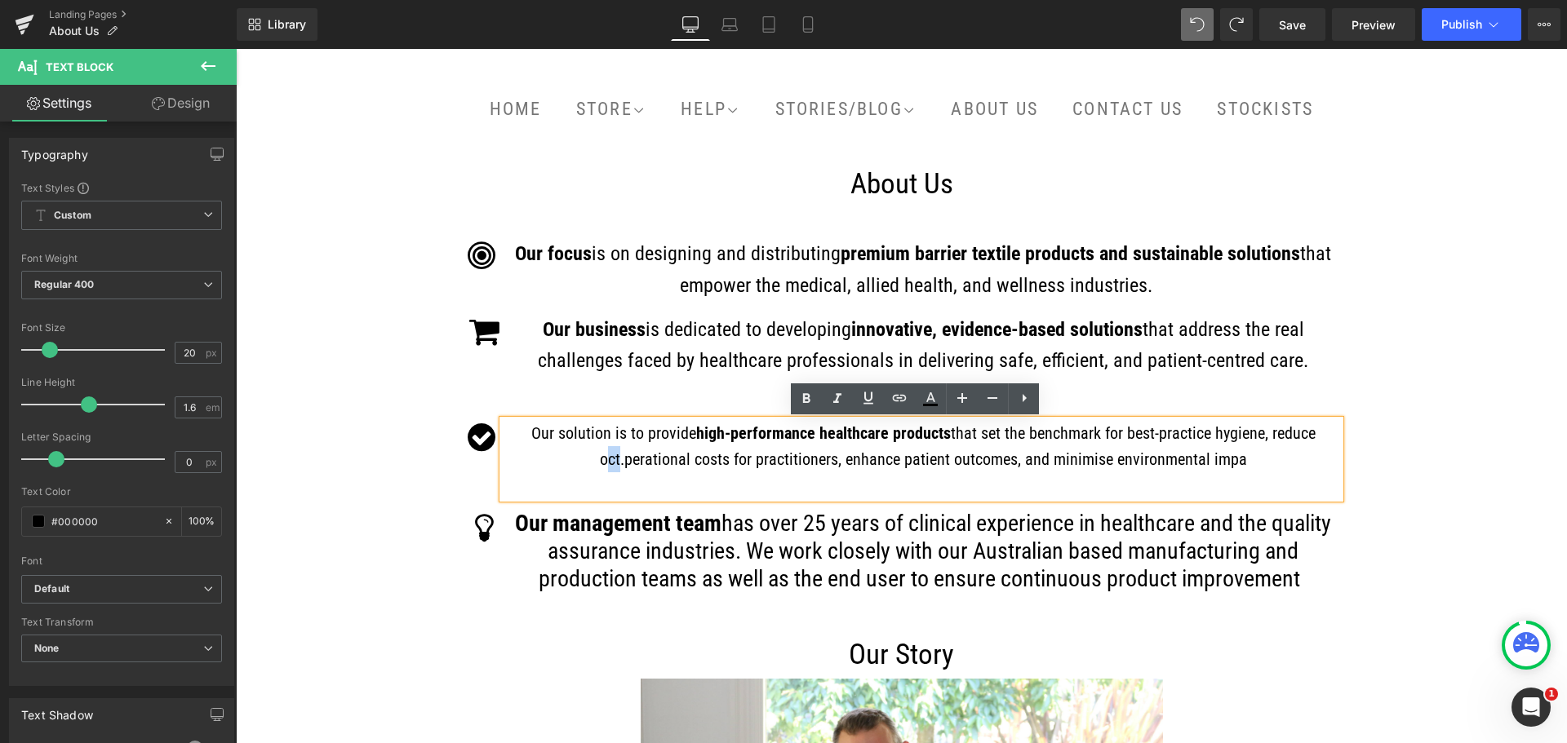
drag, startPoint x: 620, startPoint y: 467, endPoint x: 605, endPoint y: 467, distance: 14.7
click at [605, 467] on p "Our solution is to provide high-performance healthcare products that set the be…" at bounding box center [923, 446] width 833 height 52
click at [621, 462] on span "ct." at bounding box center [616, 460] width 16 height 20
drag, startPoint x: 621, startPoint y: 462, endPoint x: 608, endPoint y: 462, distance: 13.1
click at [608, 462] on span "ct." at bounding box center [616, 460] width 16 height 20
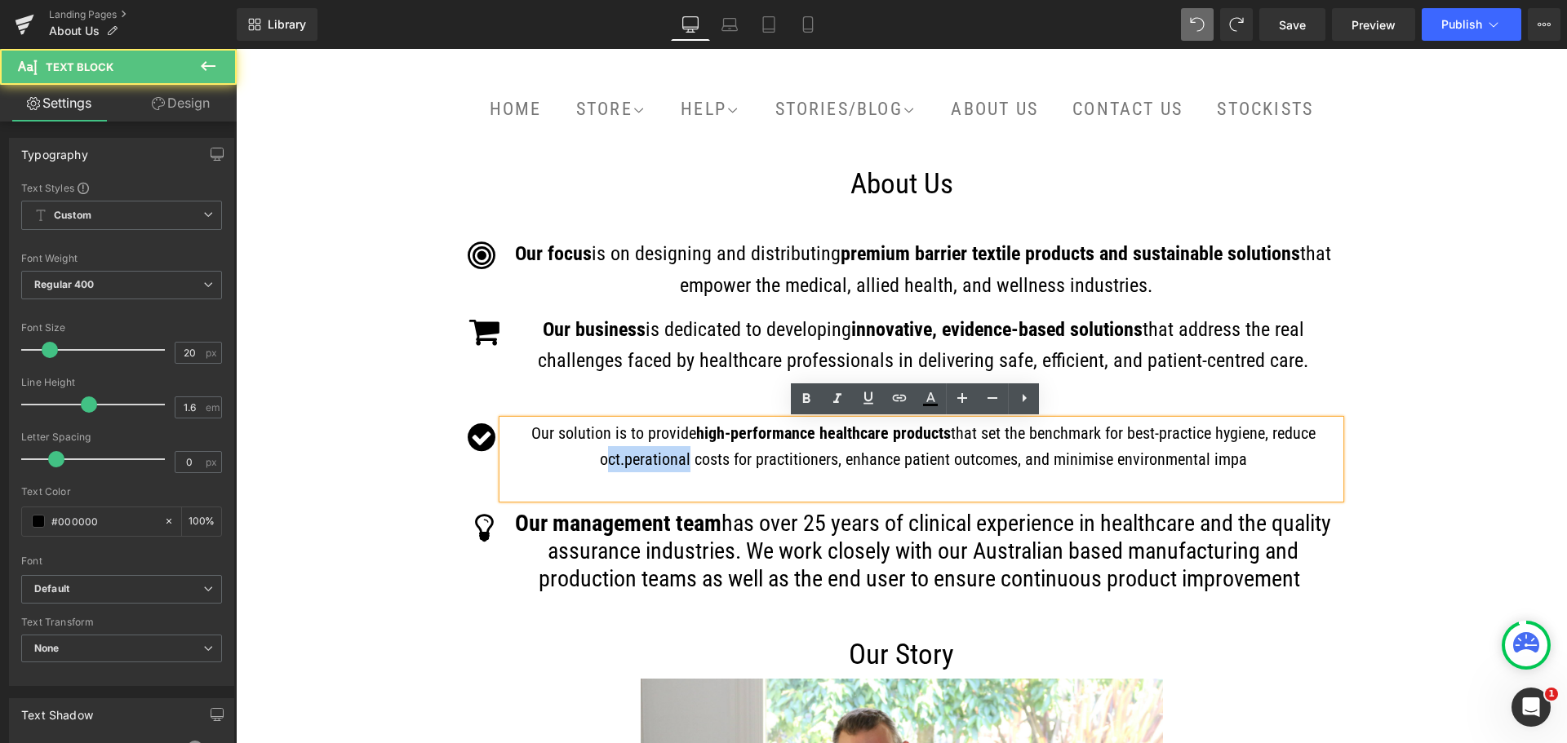
click at [633, 471] on p "Our solution is to provide high-performance healthcare products that set the be…" at bounding box center [923, 446] width 833 height 52
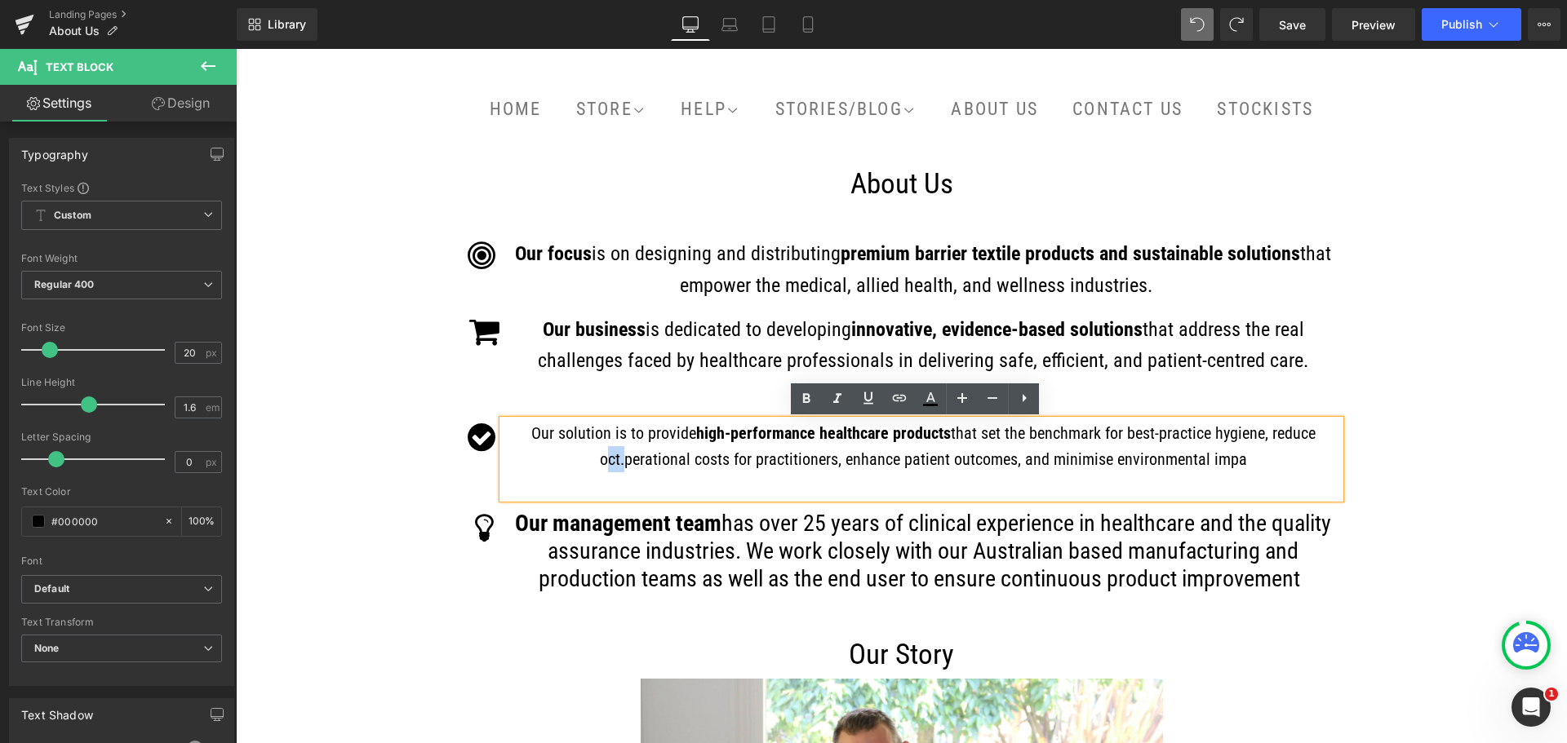
drag, startPoint x: 623, startPoint y: 463, endPoint x: 601, endPoint y: 463, distance: 22.9
click at [601, 463] on p "Our solution is to provide high-performance healthcare products that set the be…" at bounding box center [923, 446] width 833 height 52
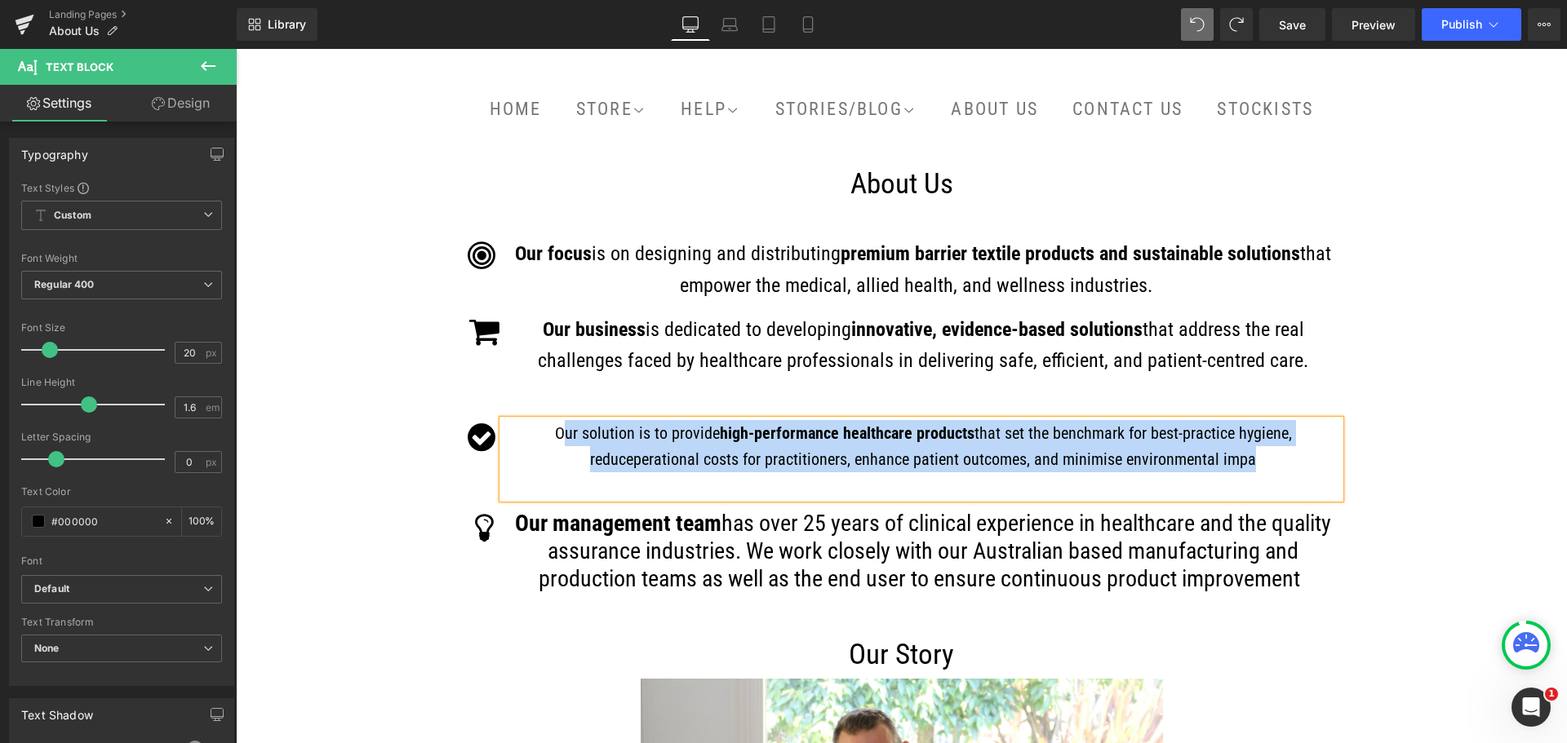
drag, startPoint x: 1233, startPoint y: 463, endPoint x: 539, endPoint y: 439, distance: 694.8
click at [539, 439] on p "Our solution is to provide high-performance healthcare products that set the be…" at bounding box center [923, 446] width 833 height 52
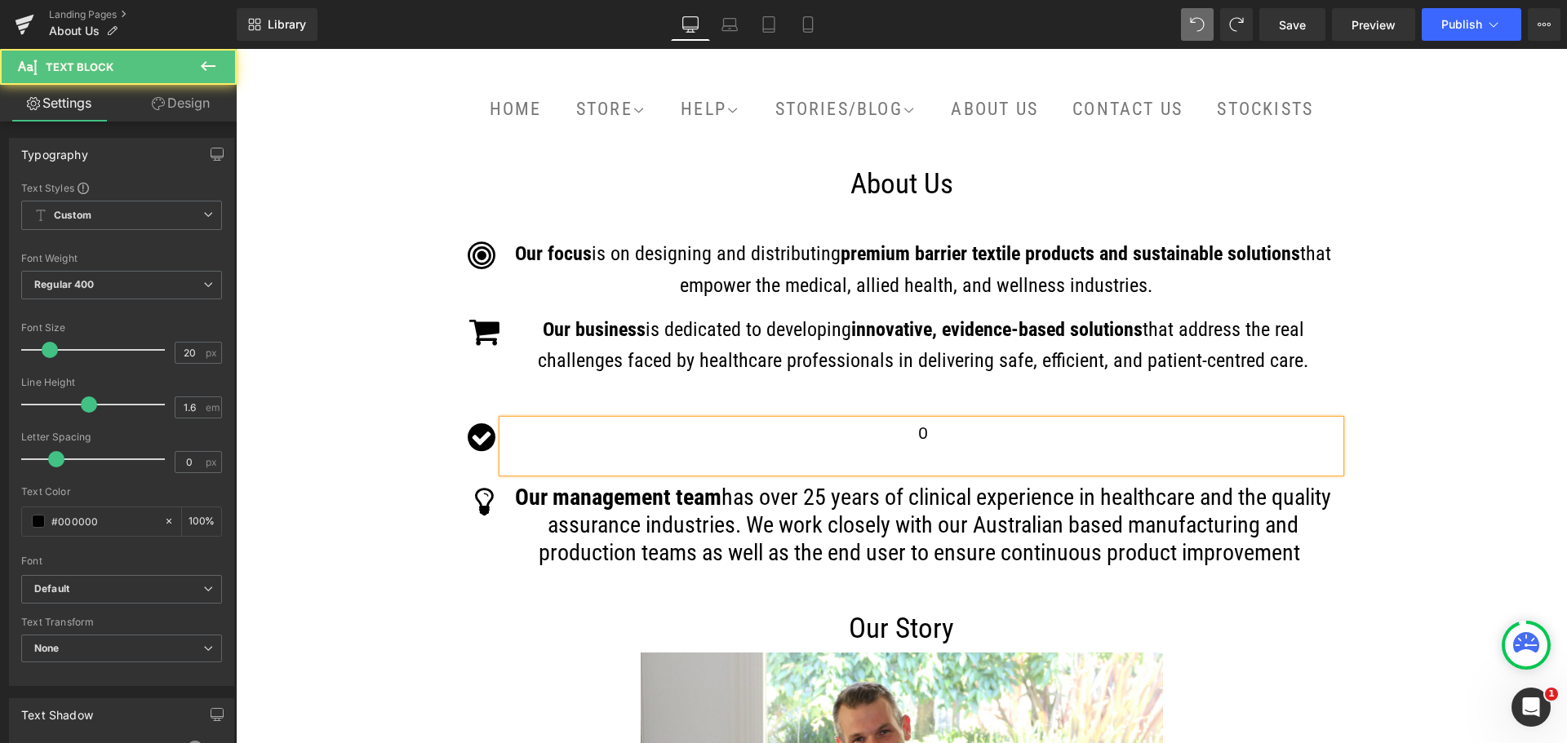
click at [934, 439] on p "O" at bounding box center [923, 433] width 833 height 26
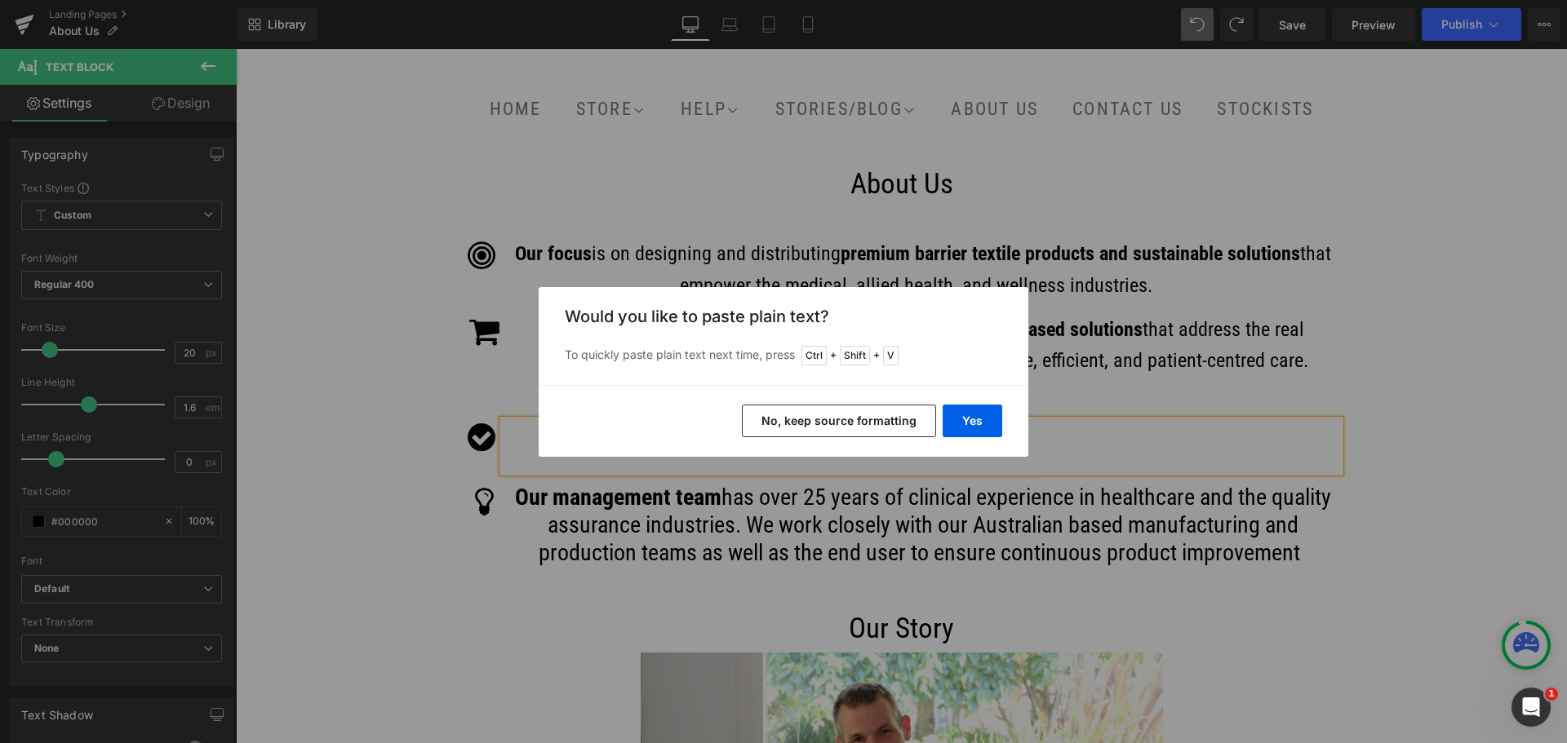
click at [874, 418] on button "No, keep source formatting" at bounding box center [839, 421] width 194 height 33
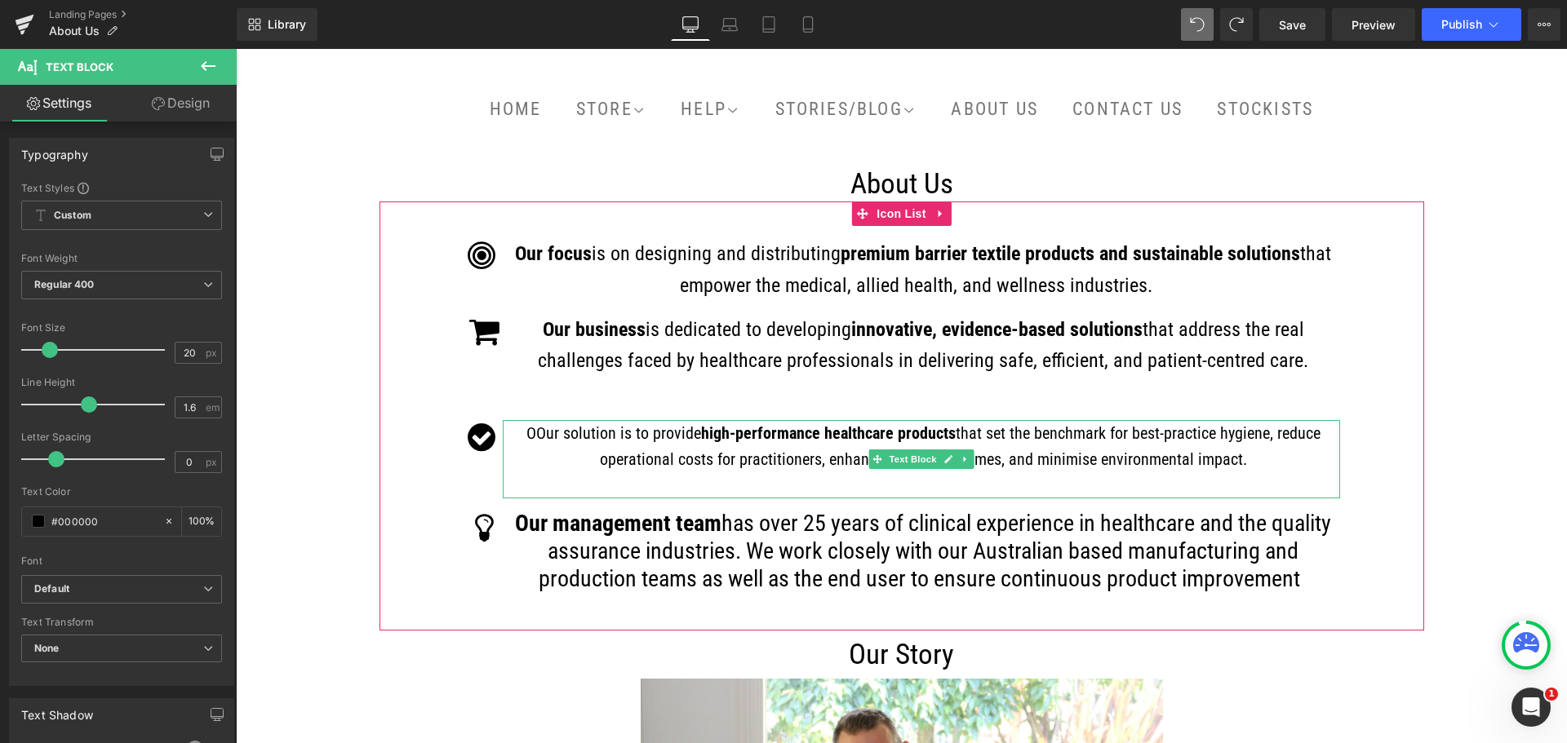
click at [536, 431] on span "Our solution is to provide" at bounding box center [618, 433] width 165 height 20
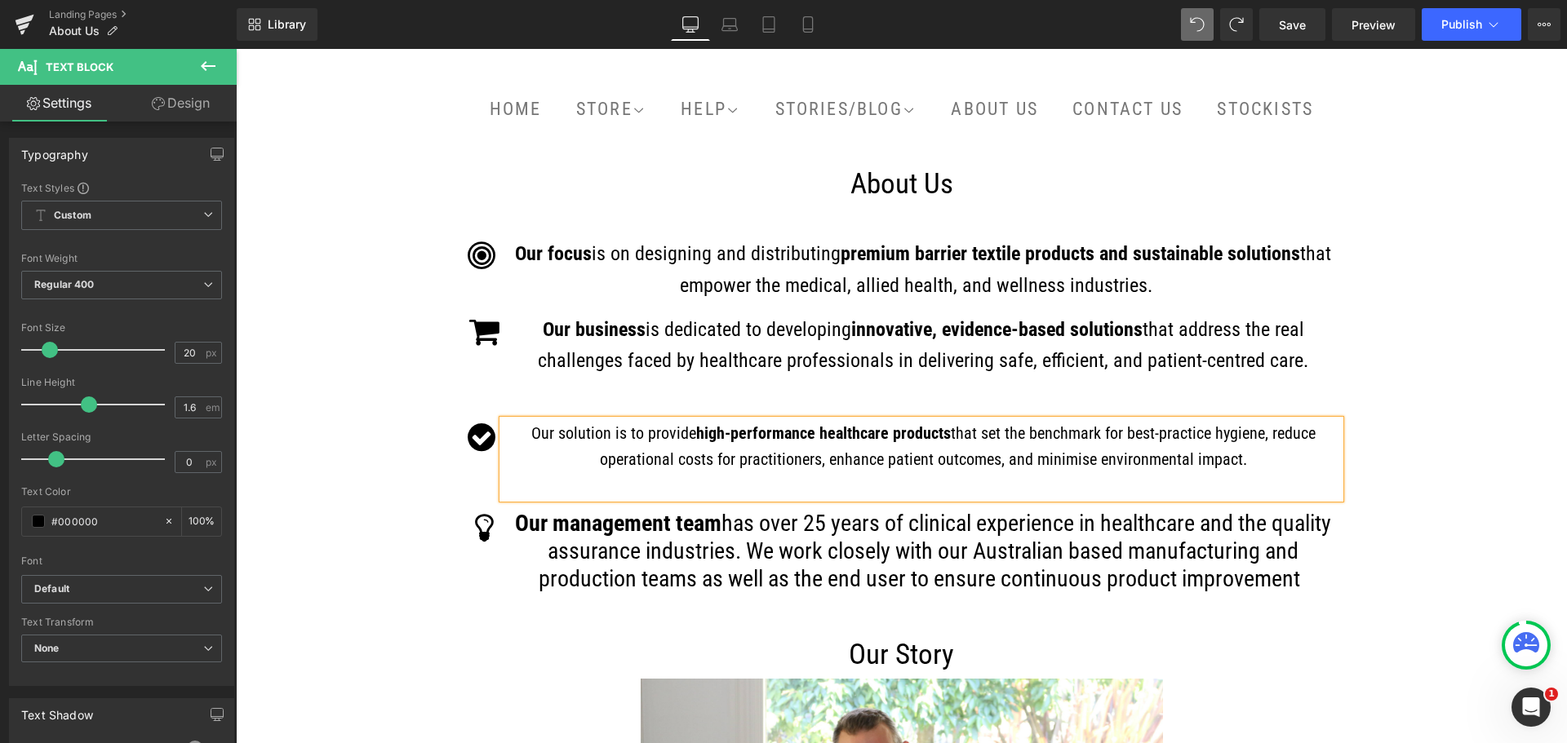
click at [920, 459] on span "that set the benchmark for best-practice hygiene, reduce operational costs for …" at bounding box center [958, 446] width 716 height 46
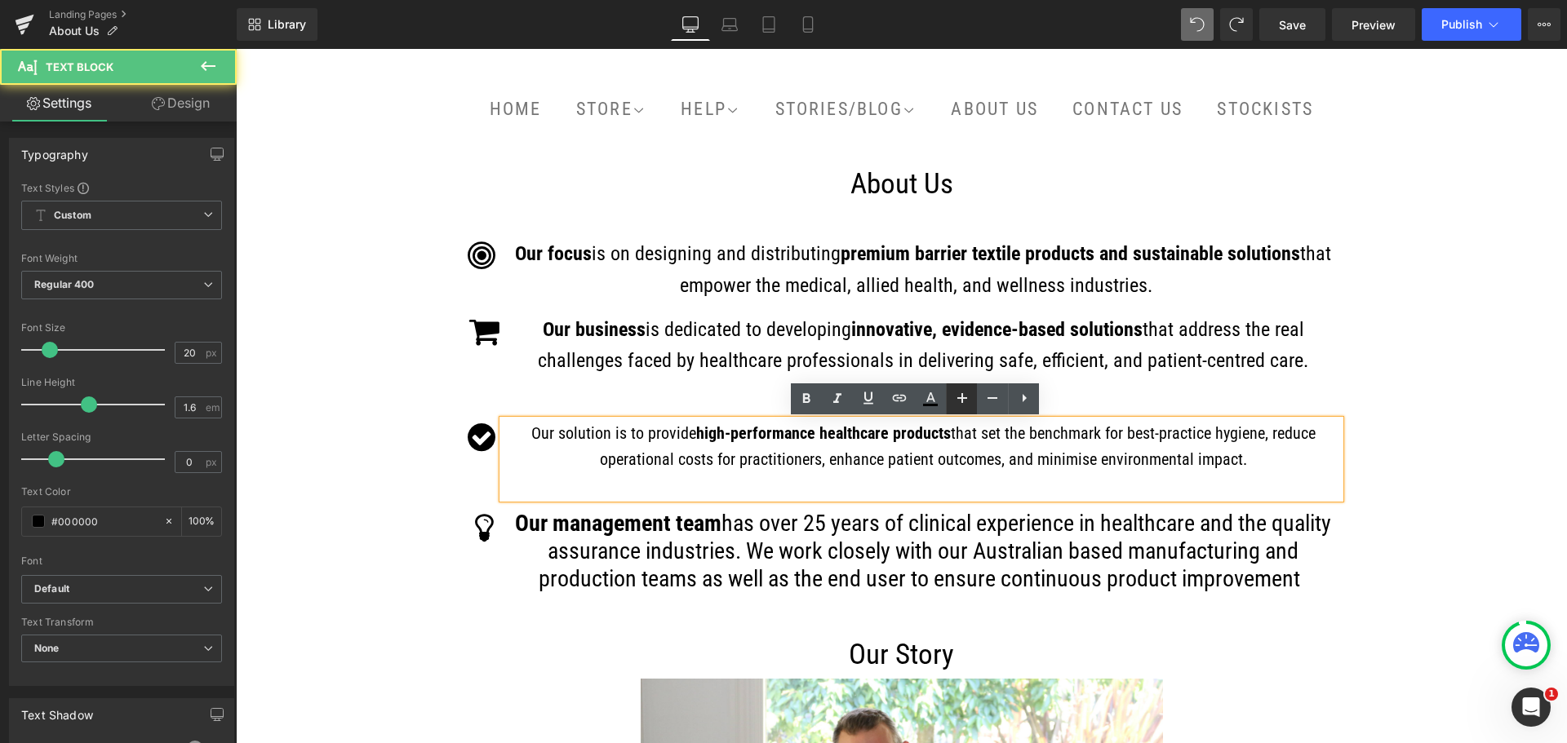
click at [964, 403] on icon at bounding box center [962, 398] width 20 height 20
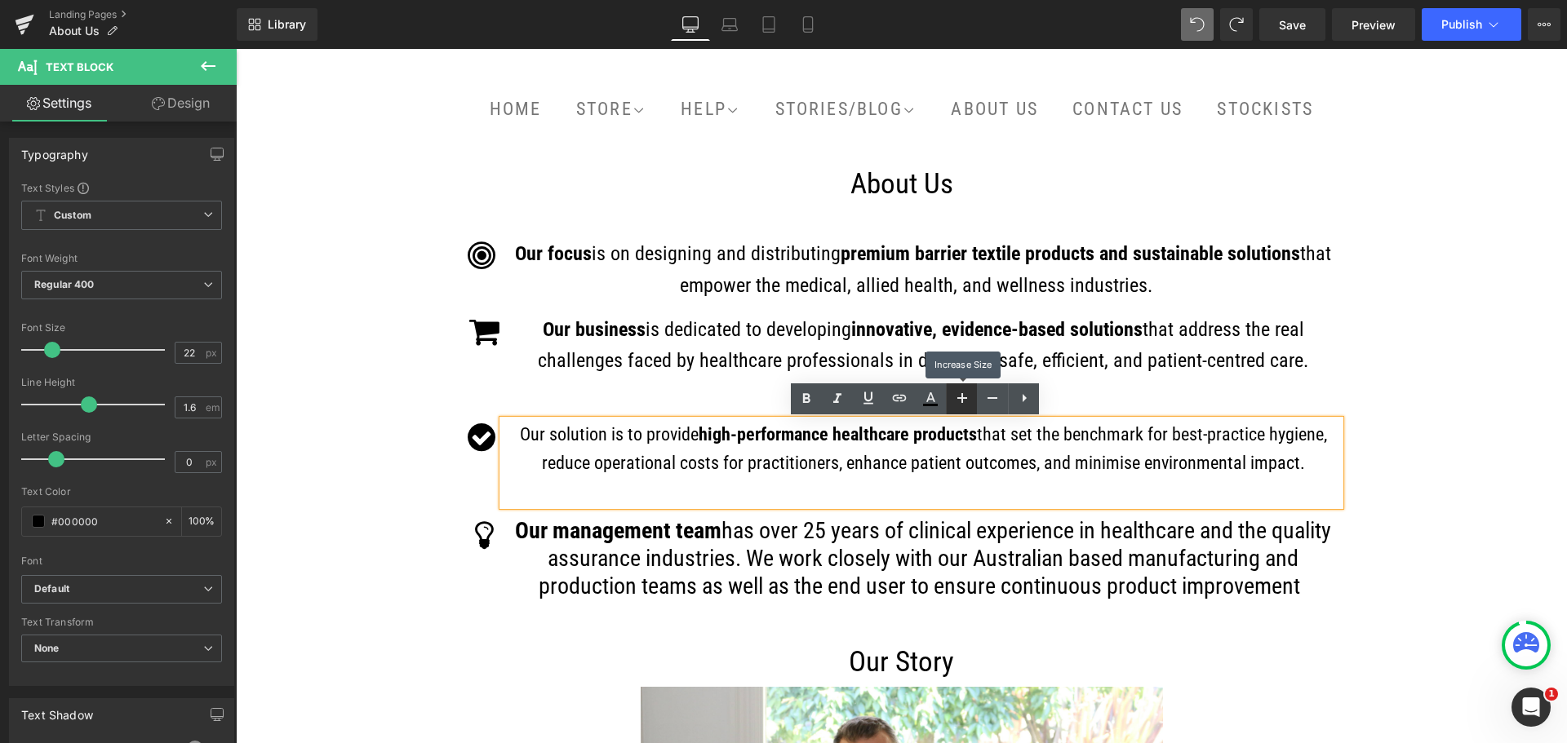
click at [964, 403] on icon at bounding box center [962, 398] width 20 height 20
type input "24"
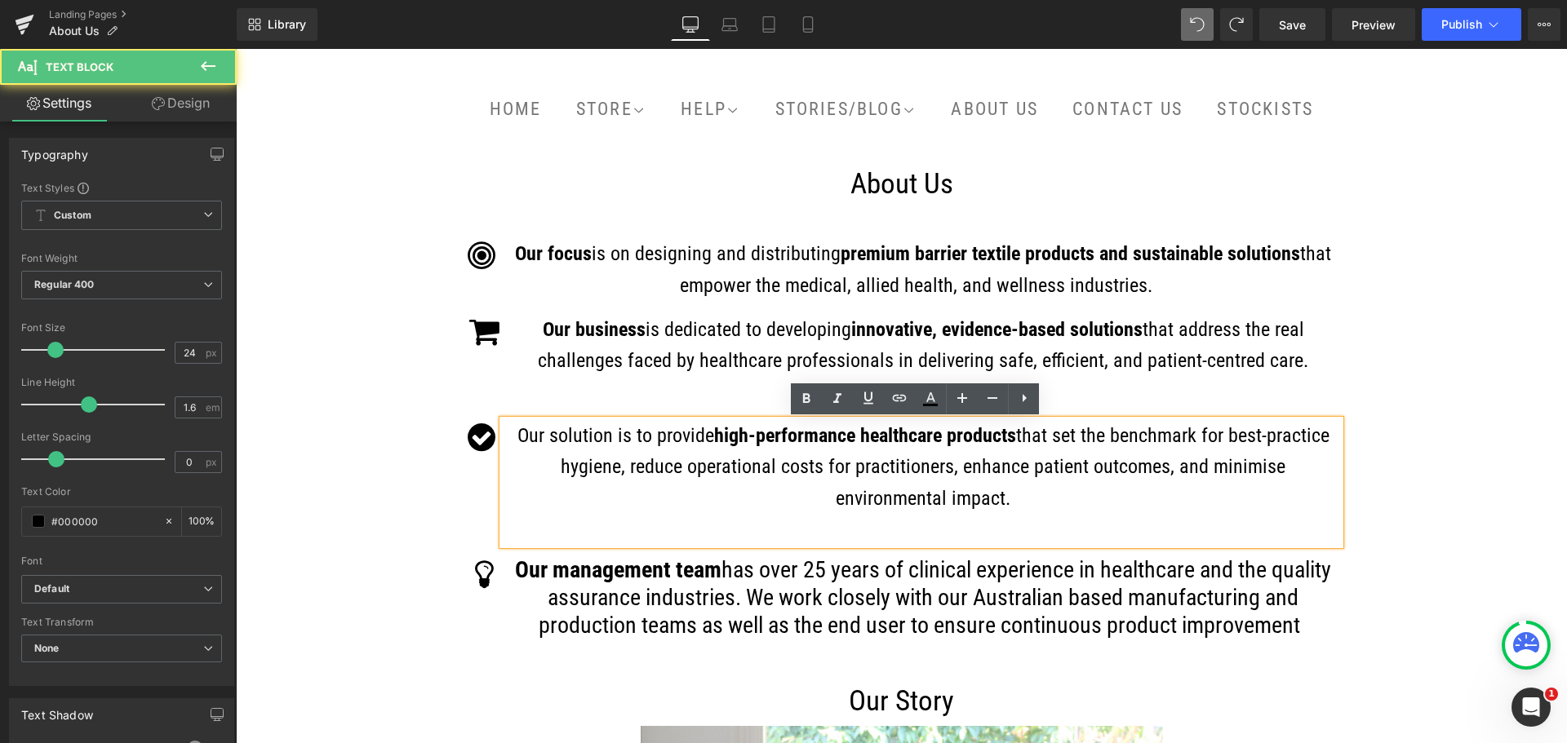
click at [1038, 484] on p "Our solution is to provide high-performance healthcare products that set the be…" at bounding box center [923, 467] width 833 height 94
click at [1146, 468] on span "that set the benchmark for best-practice hygiene, reduce operational costs for …" at bounding box center [945, 467] width 769 height 86
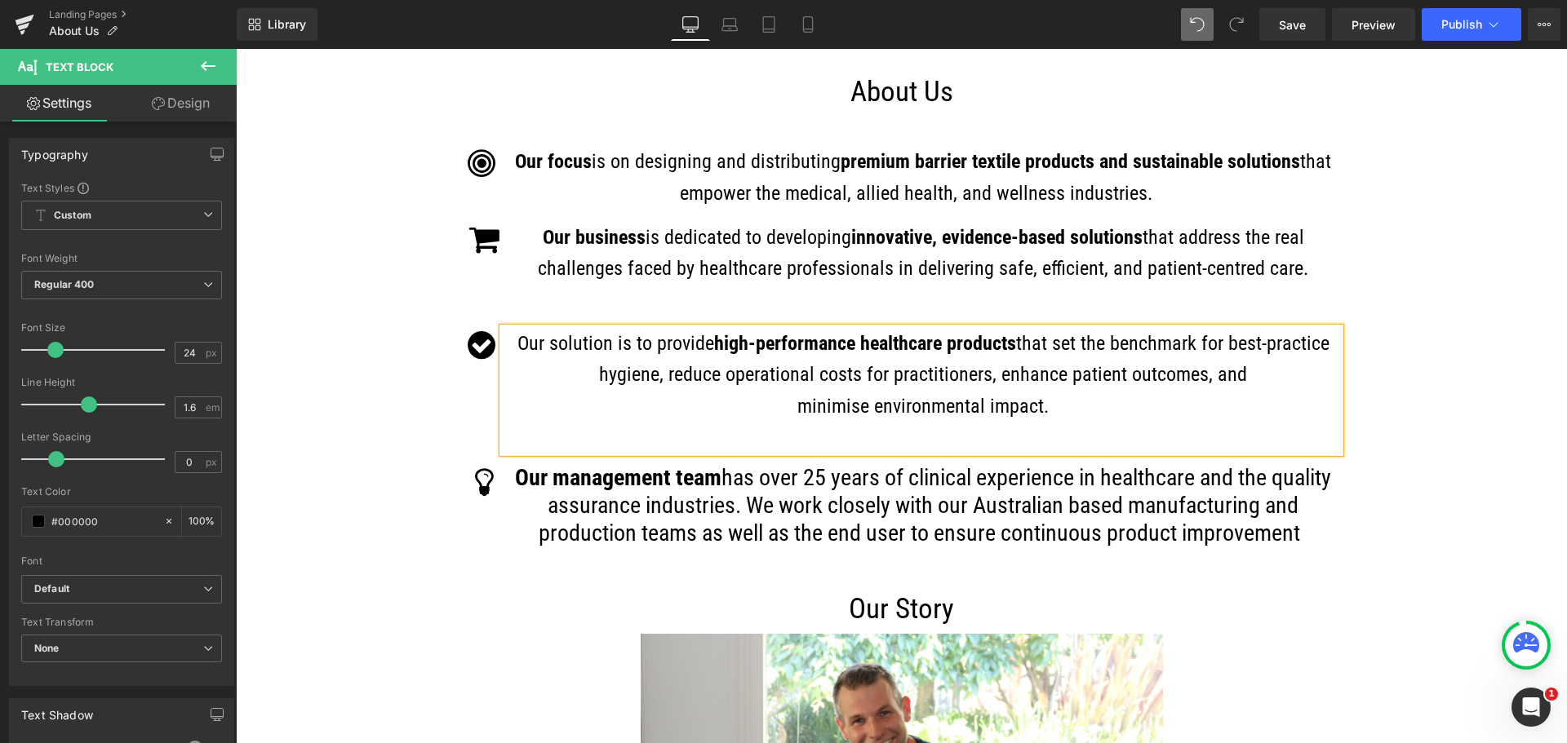
scroll to position [326, 0]
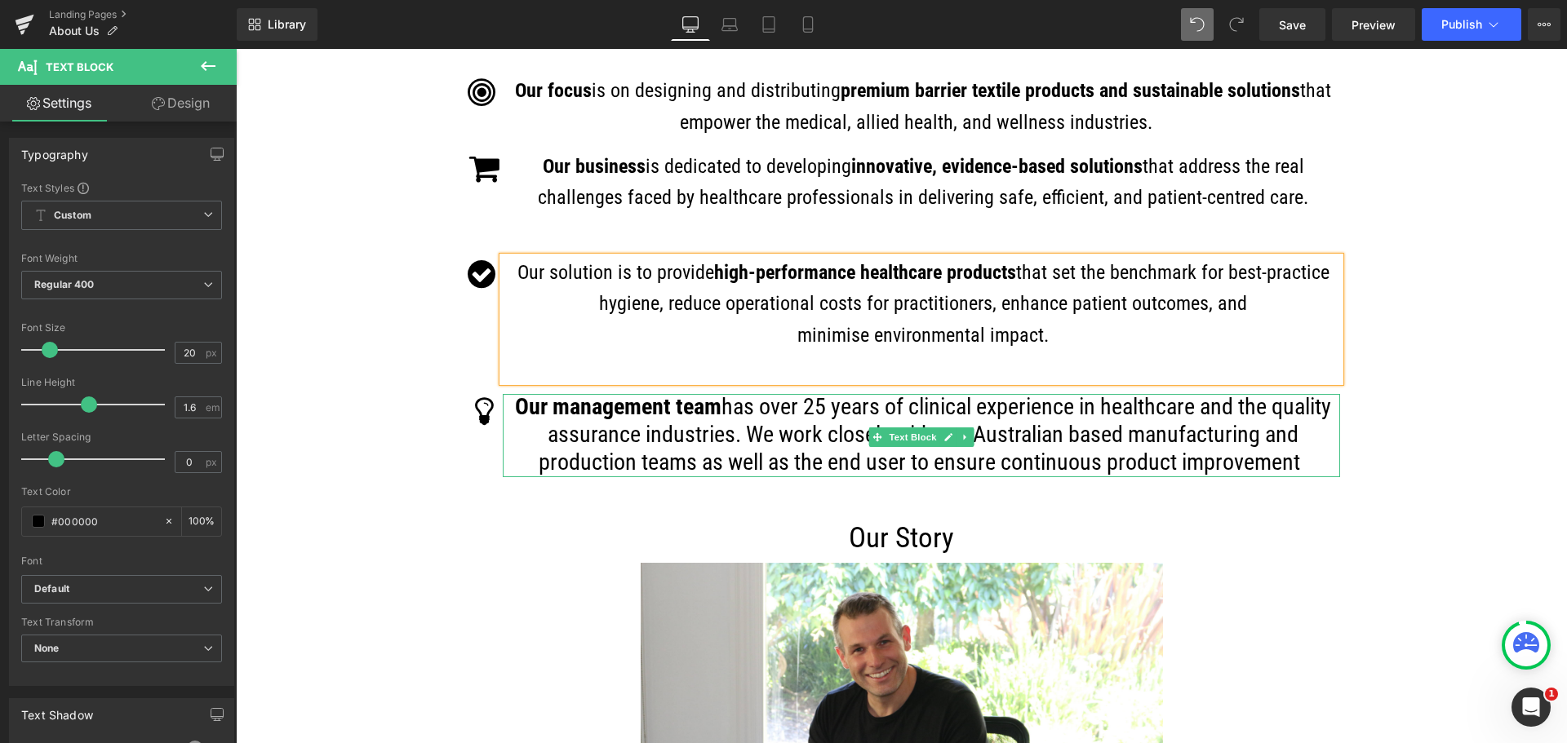
drag, startPoint x: 1289, startPoint y: 468, endPoint x: 523, endPoint y: 412, distance: 768.3
click at [523, 412] on p "Our management team has over 25 years of clinical experience in healthcare and …" at bounding box center [923, 435] width 833 height 83
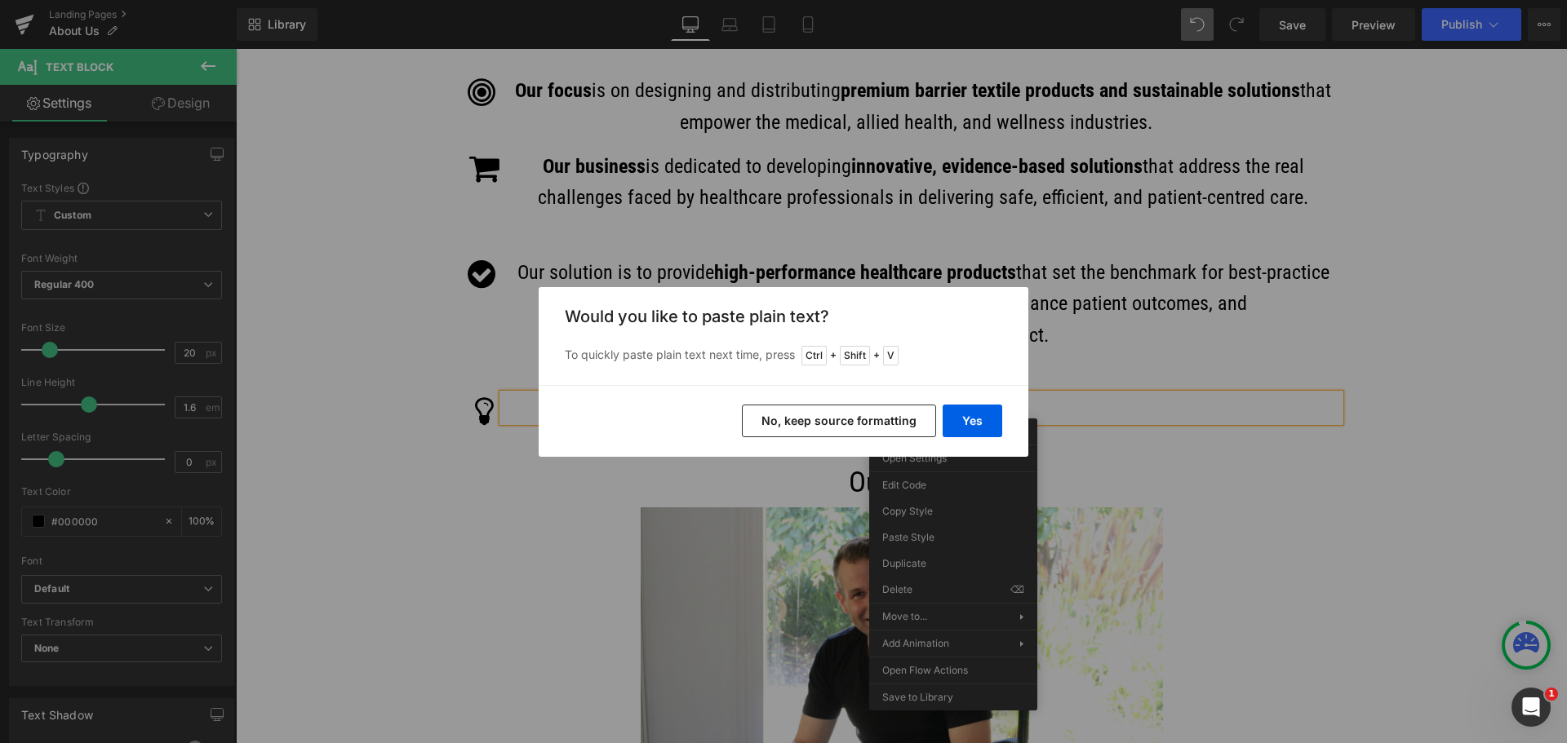
click at [883, 424] on button "No, keep source formatting" at bounding box center [839, 421] width 194 height 33
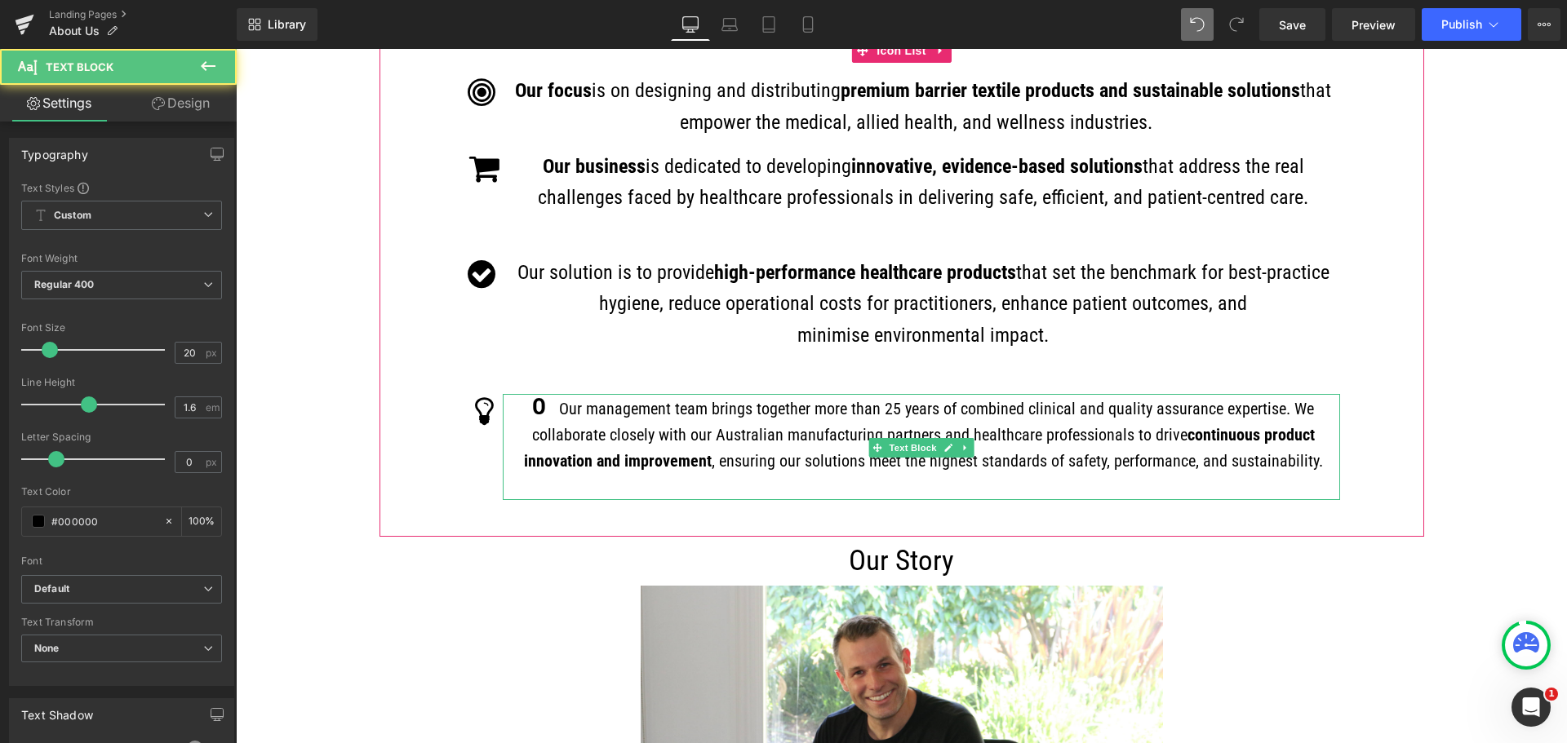
click at [546, 407] on span at bounding box center [548, 406] width 5 height 27
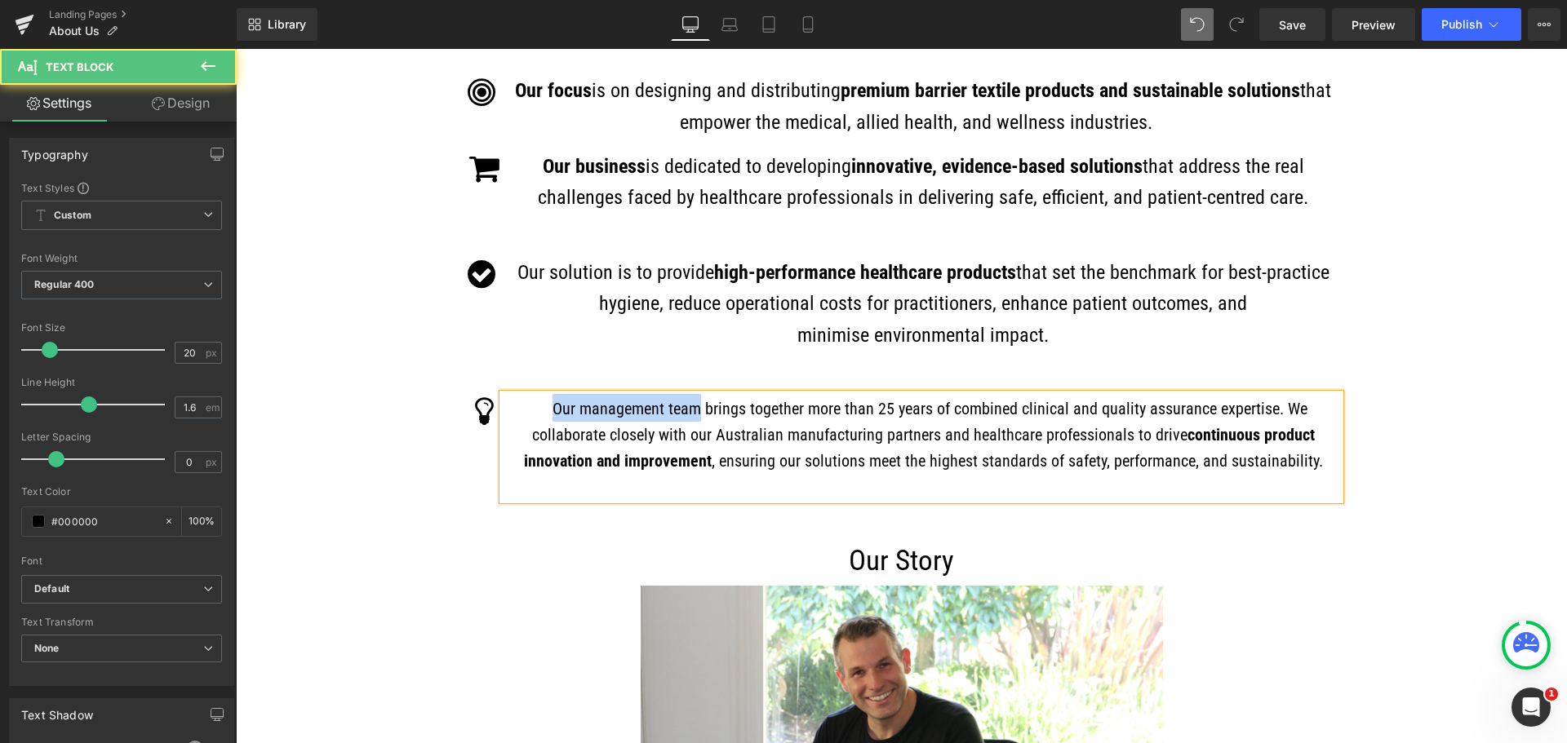
drag, startPoint x: 697, startPoint y: 414, endPoint x: 552, endPoint y: 415, distance: 145.3
click at [552, 415] on span "Our management team brings together more than 25 years of combined clinical and…" at bounding box center [919, 422] width 775 height 46
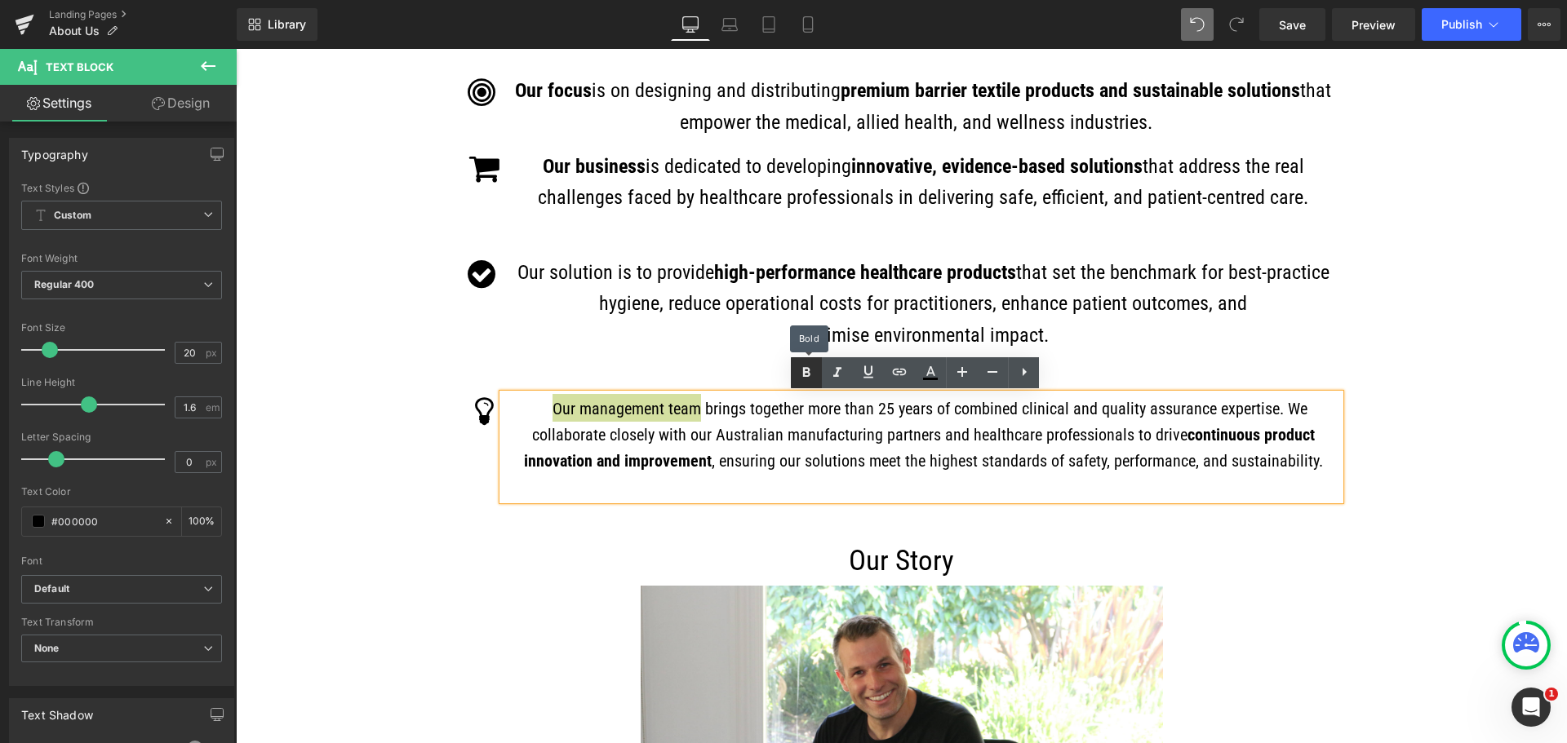
click at [806, 373] on icon at bounding box center [806, 373] width 7 height 10
click at [960, 380] on icon at bounding box center [962, 372] width 20 height 20
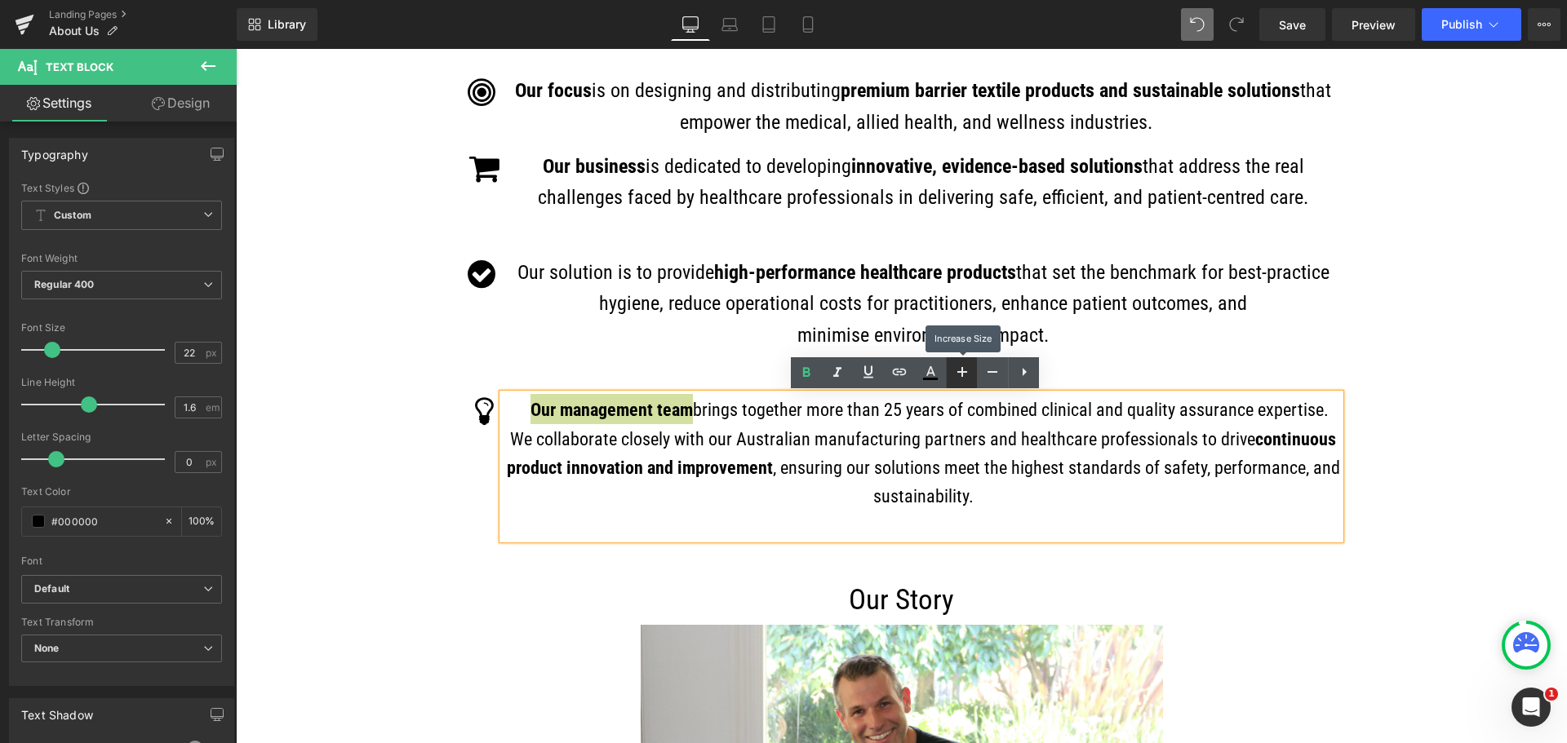
click at [960, 380] on icon at bounding box center [962, 372] width 20 height 20
type input "24"
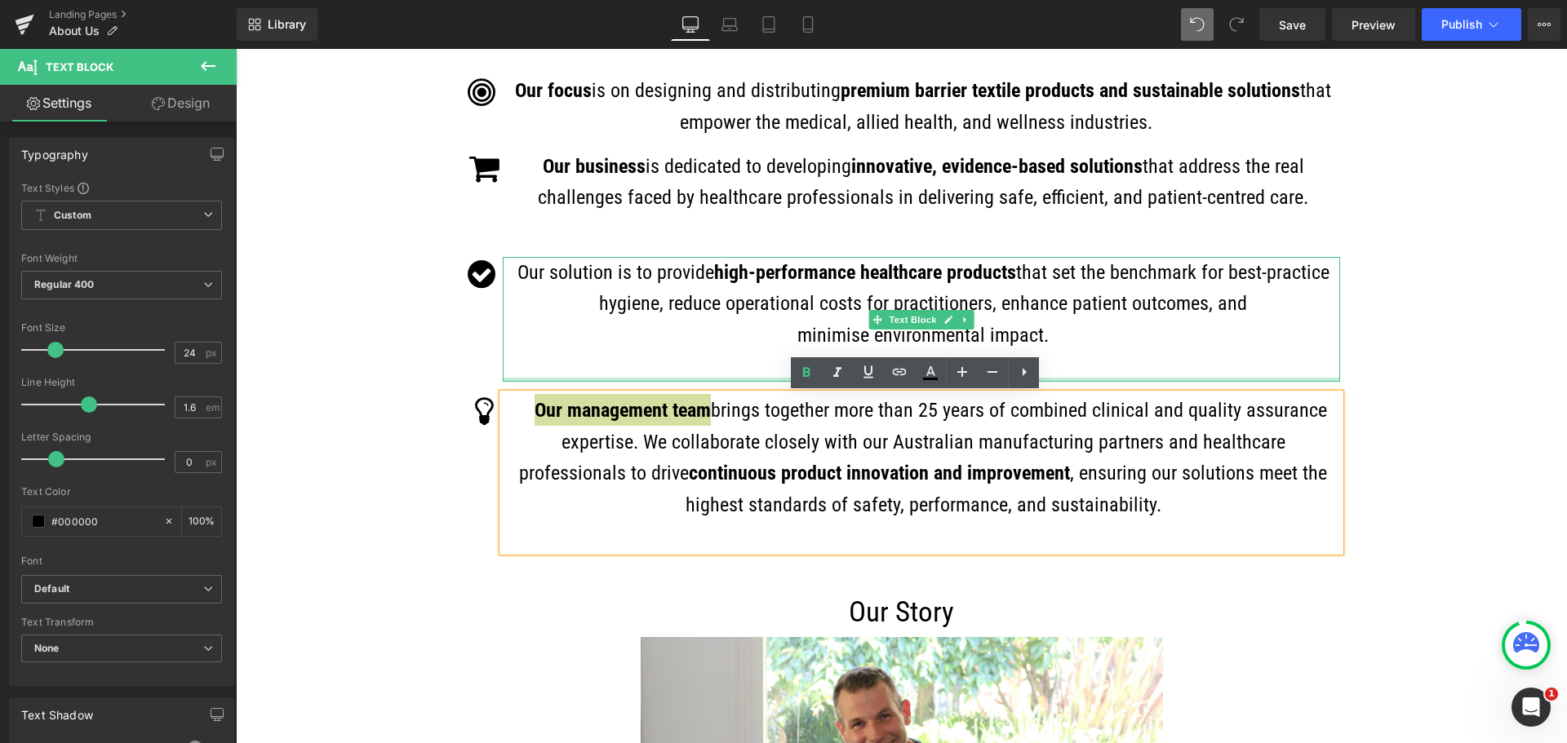
click at [1188, 382] on div at bounding box center [921, 380] width 837 height 4
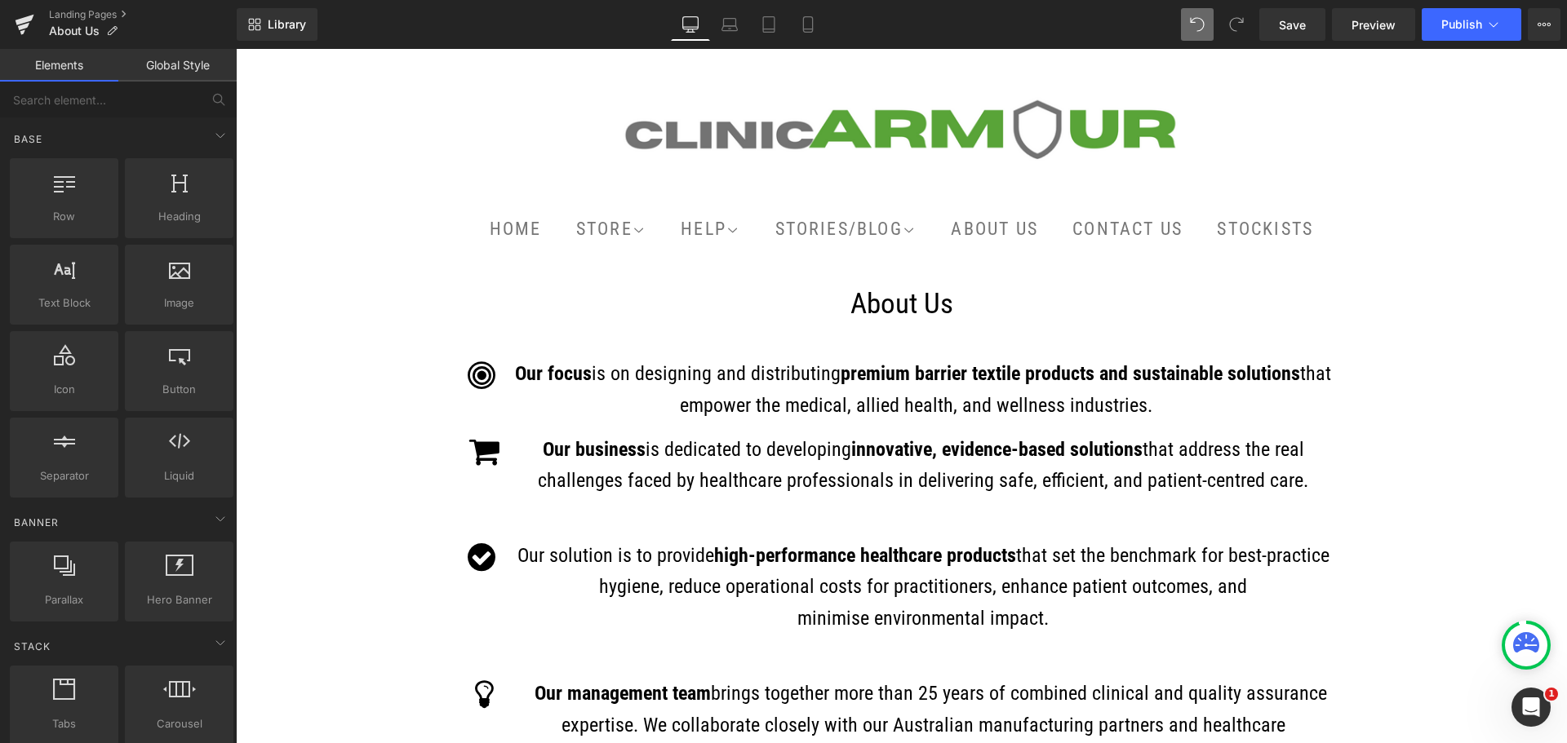
scroll to position [82, 0]
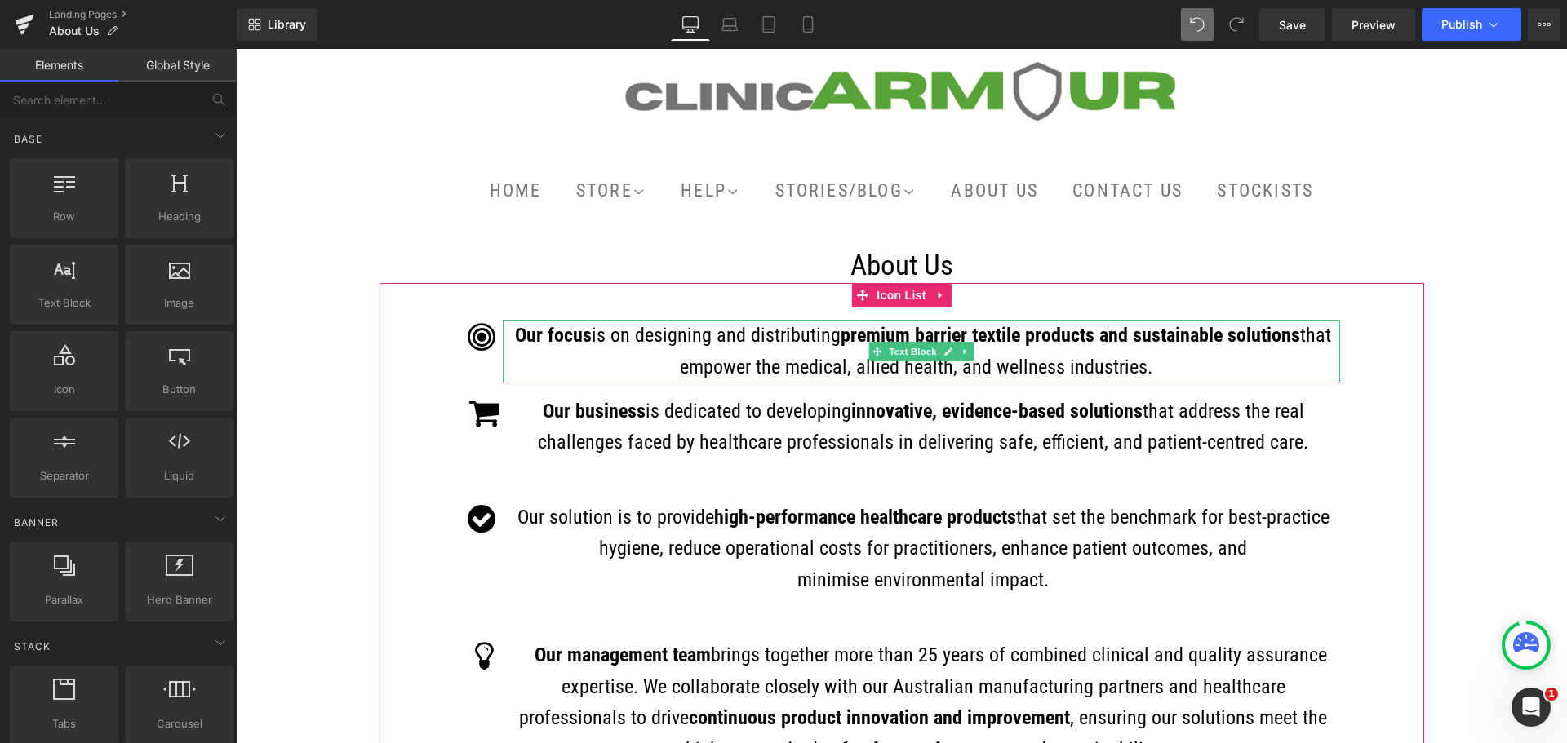
click at [1169, 370] on p "Our focus is on designing and distributing premium barrier textile products and…" at bounding box center [923, 352] width 833 height 64
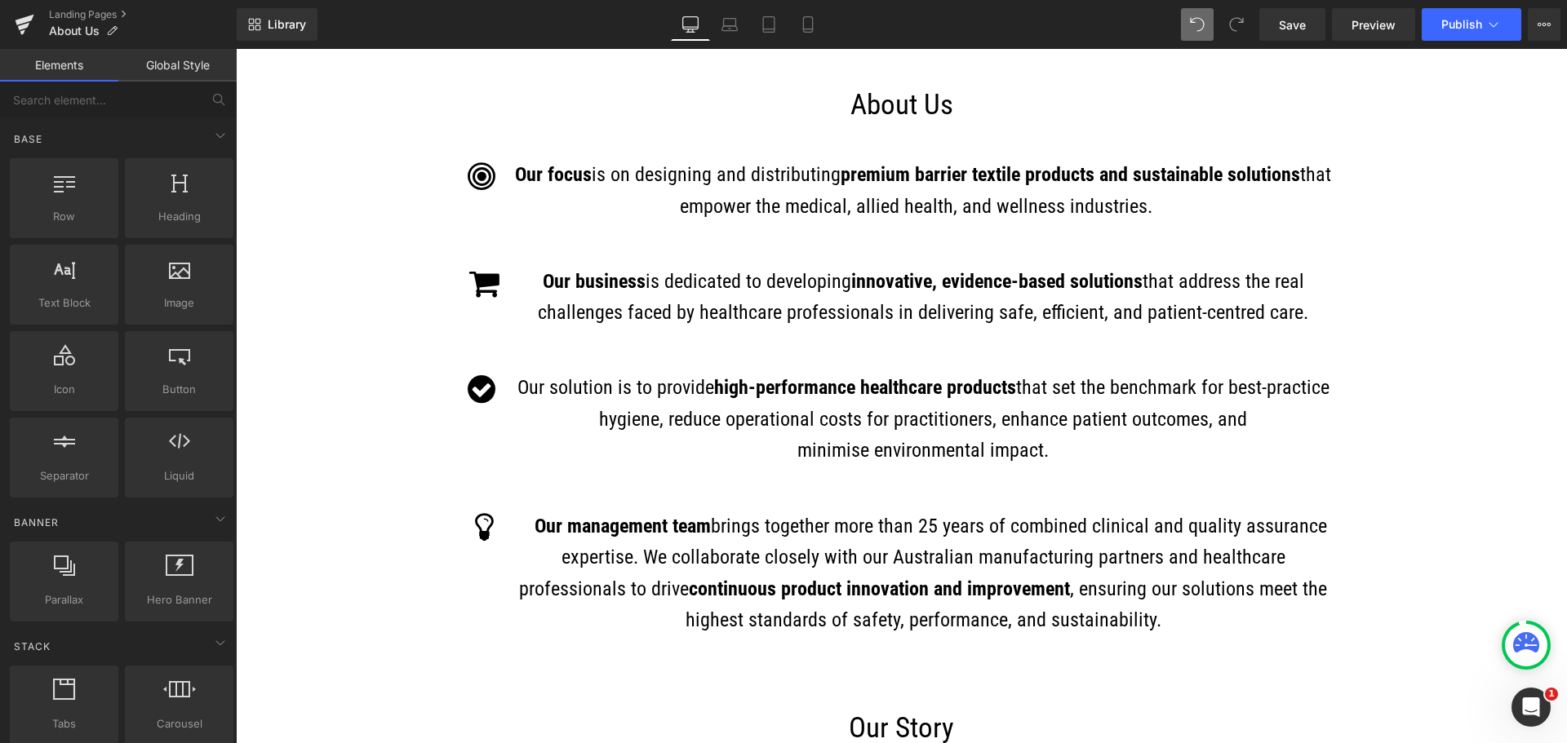
scroll to position [245, 0]
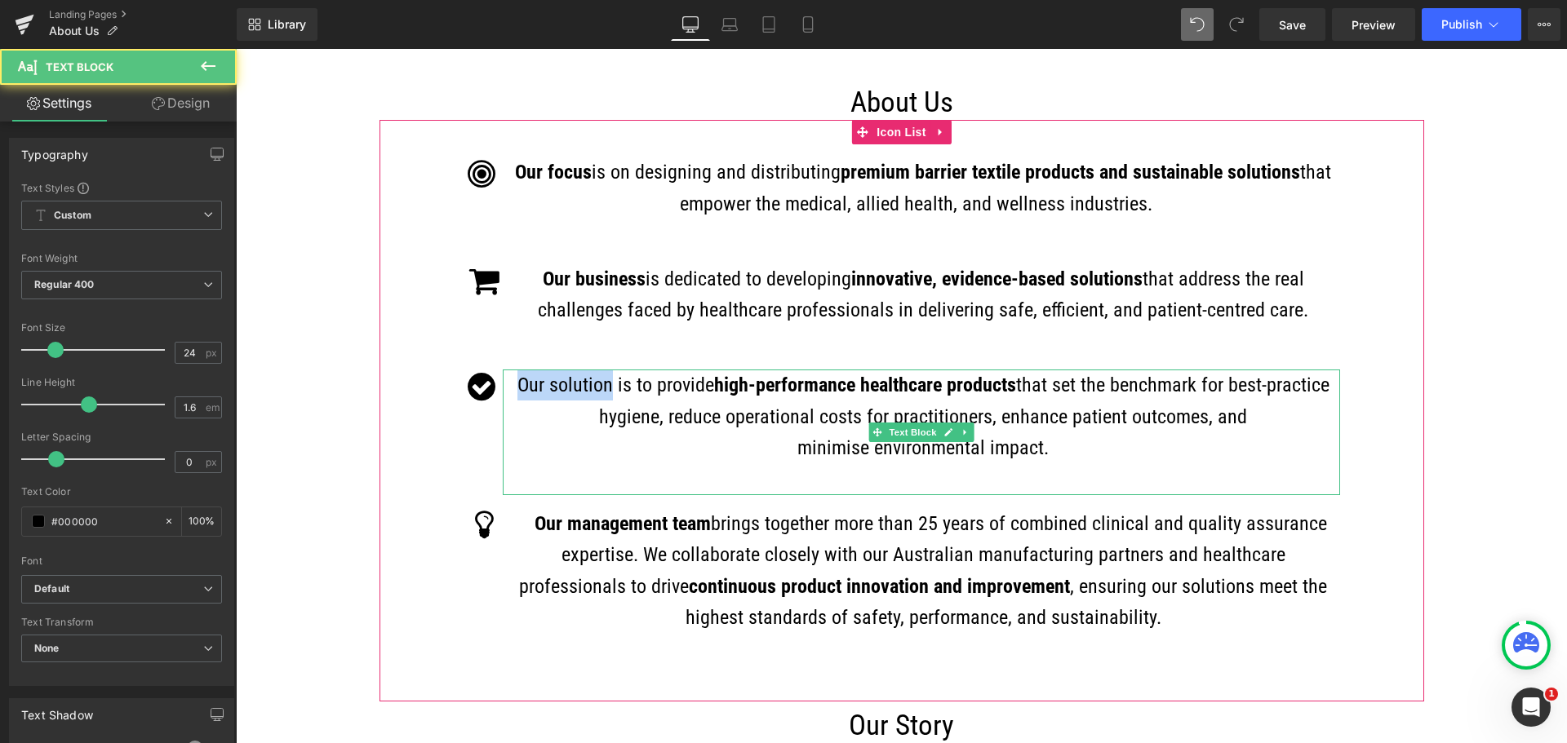
drag, startPoint x: 602, startPoint y: 384, endPoint x: 514, endPoint y: 382, distance: 88.2
click at [517, 382] on span "Our solution is to provide" at bounding box center [615, 385] width 197 height 23
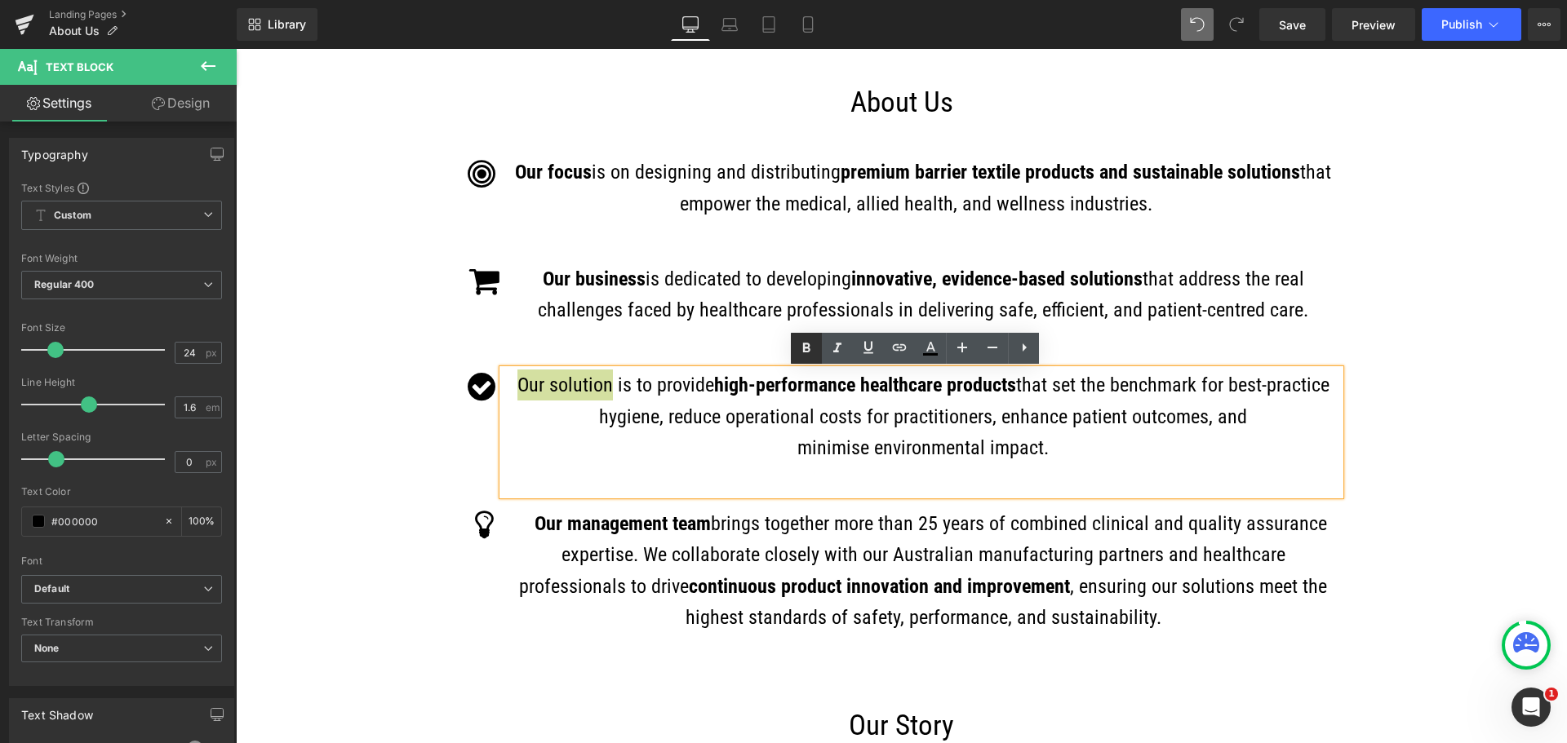
click at [800, 352] on icon at bounding box center [806, 349] width 20 height 20
click at [549, 138] on div "Icon Our focus is on designing and distributing premium barrier textile product…" at bounding box center [901, 411] width 1044 height 582
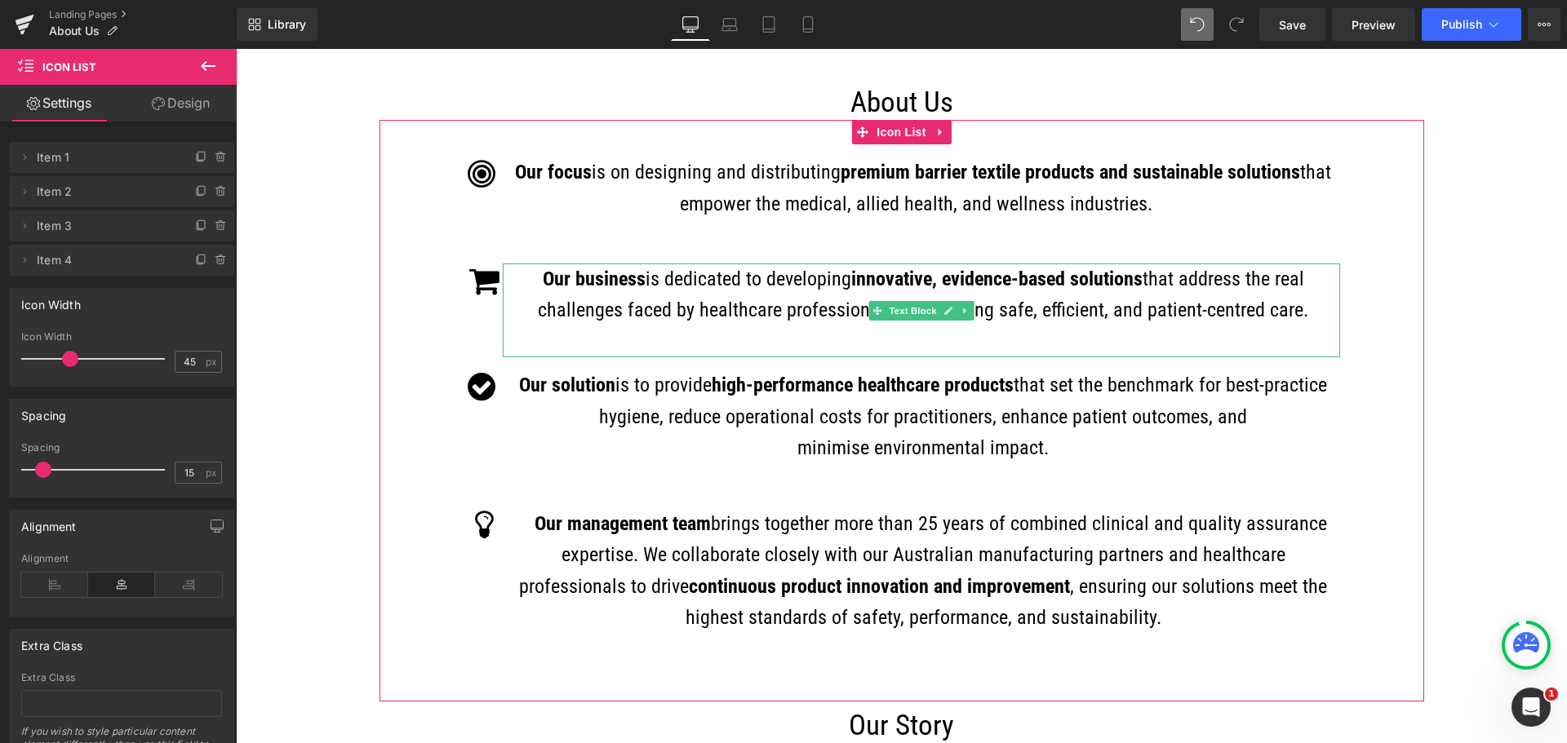
click at [1013, 272] on strong "innovative, evidence-based solutions" at bounding box center [996, 279] width 291 height 23
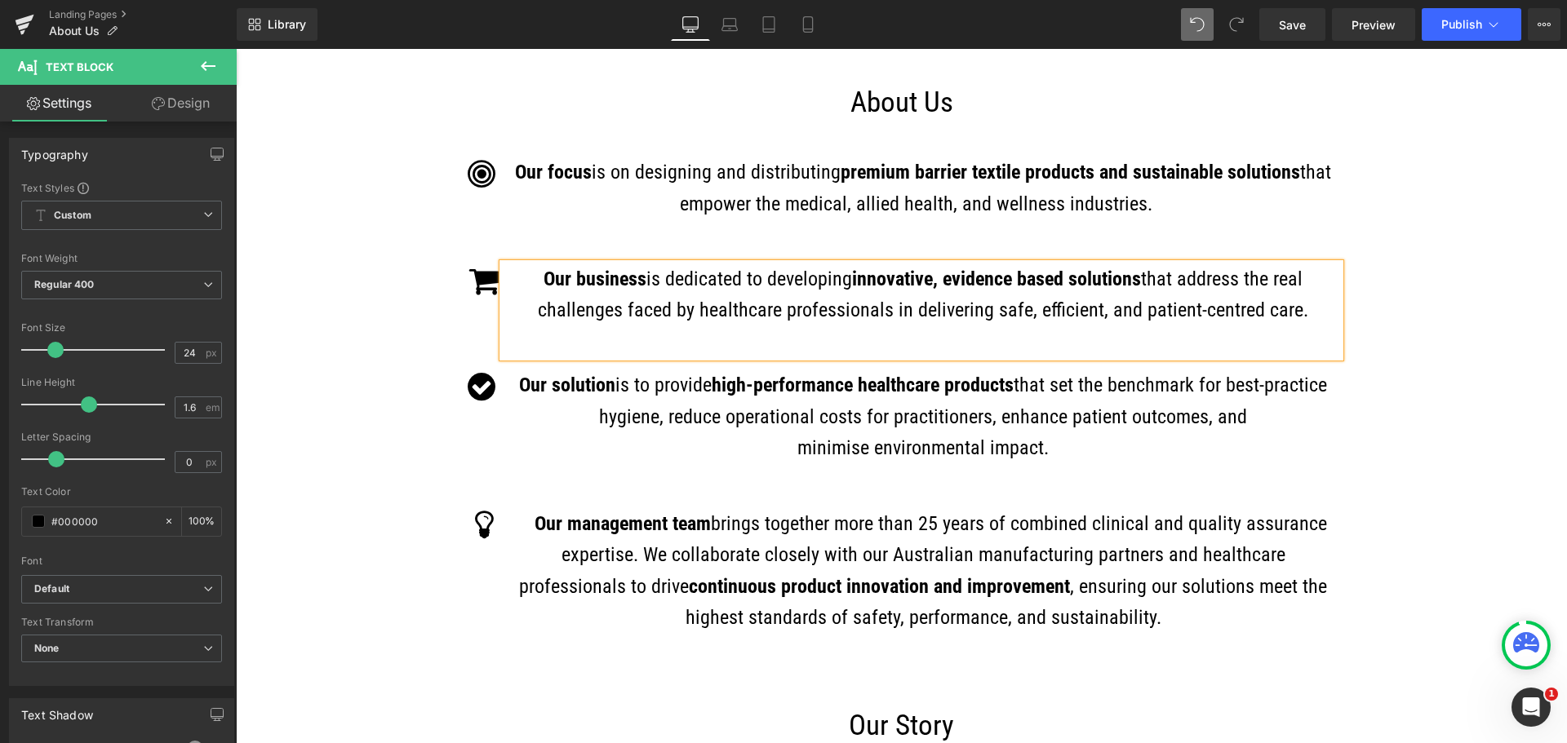
click at [1192, 311] on span "that address the real challenges faced by healthcare professionals in deliverin…" at bounding box center [923, 295] width 770 height 54
click at [990, 446] on span "minimise environmental impact." at bounding box center [922, 448] width 251 height 23
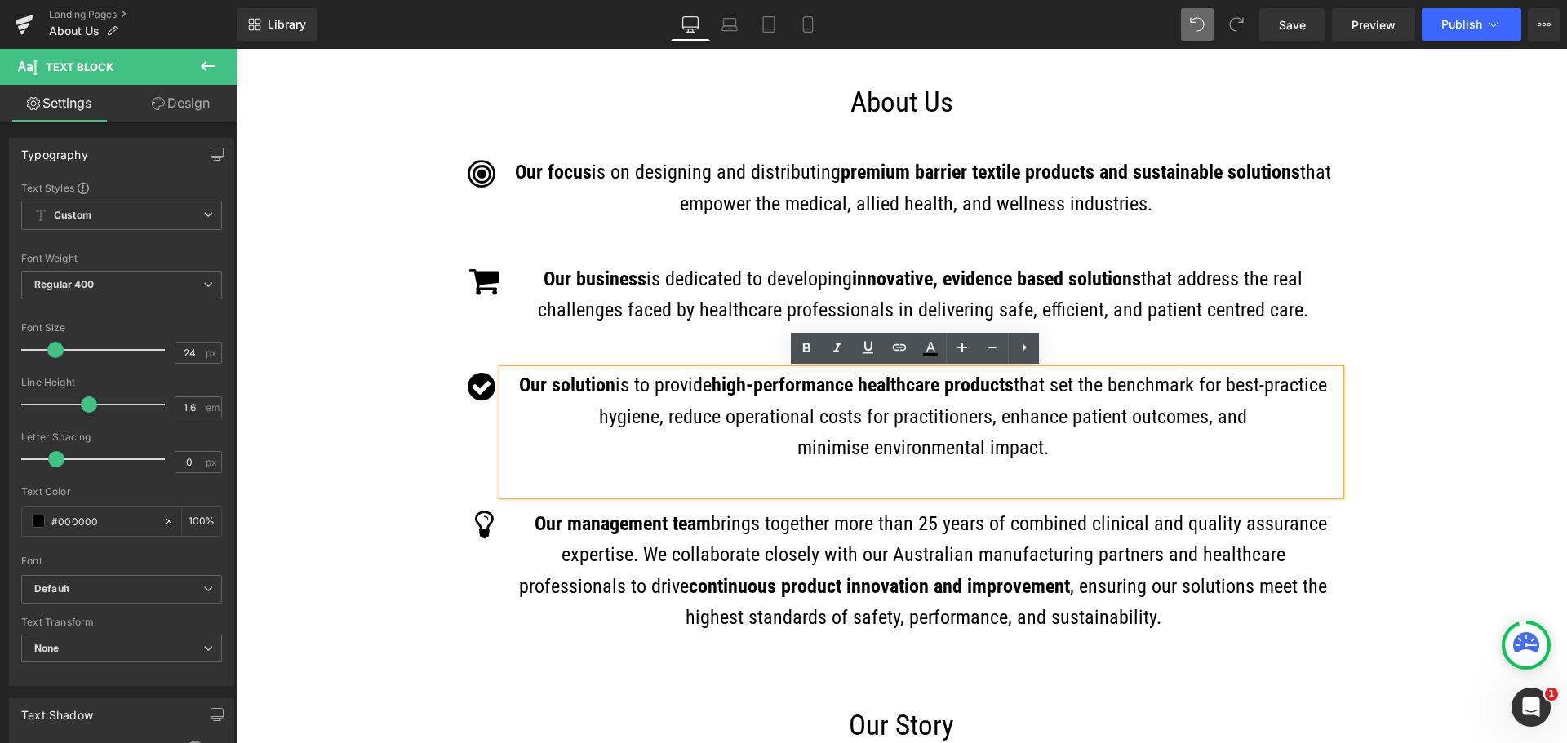
click at [748, 390] on strong "high-performance healthcare products" at bounding box center [863, 385] width 302 height 23
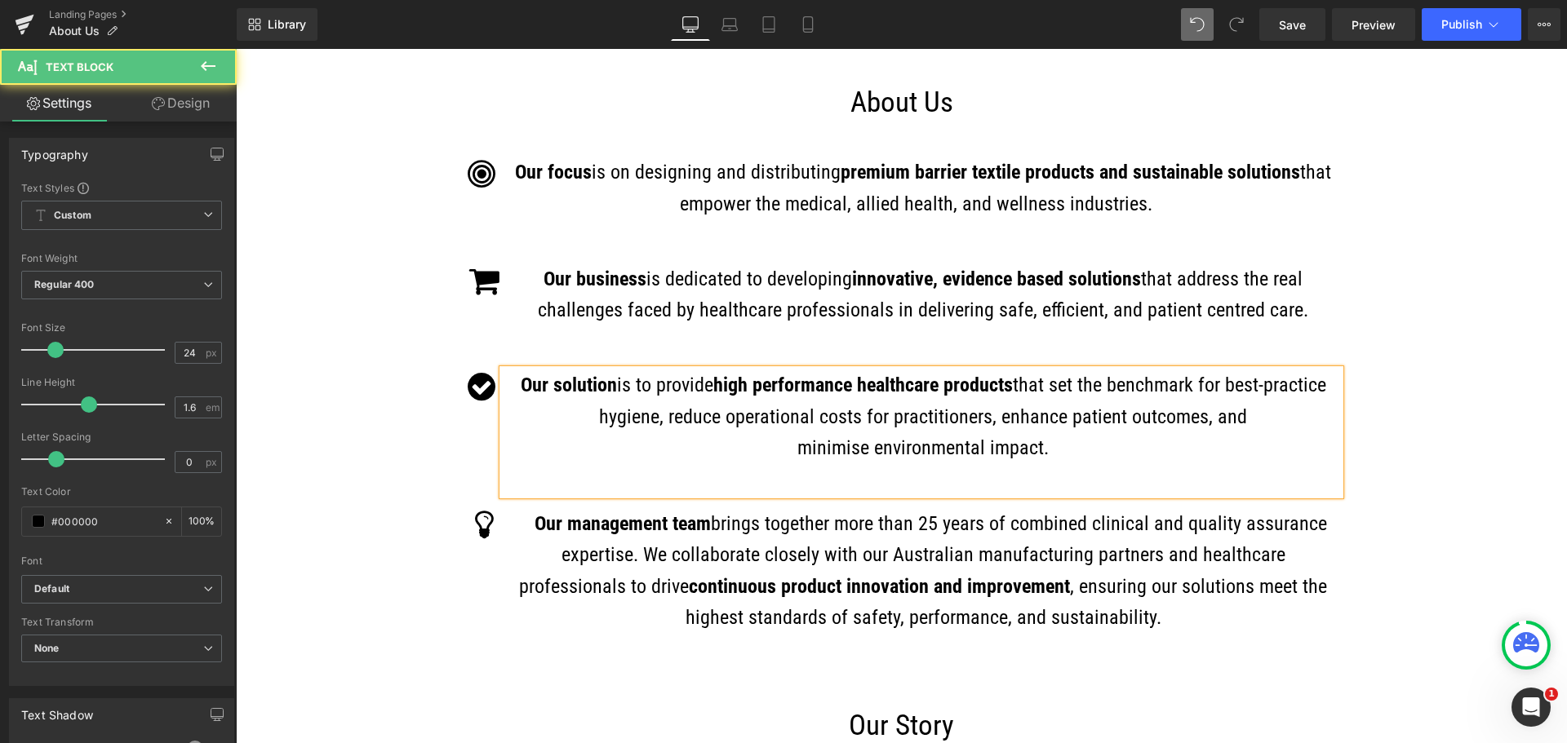
click at [1262, 384] on span "that set the benchmark for best-practice hygiene, reduce operational costs for …" at bounding box center [962, 401] width 727 height 54
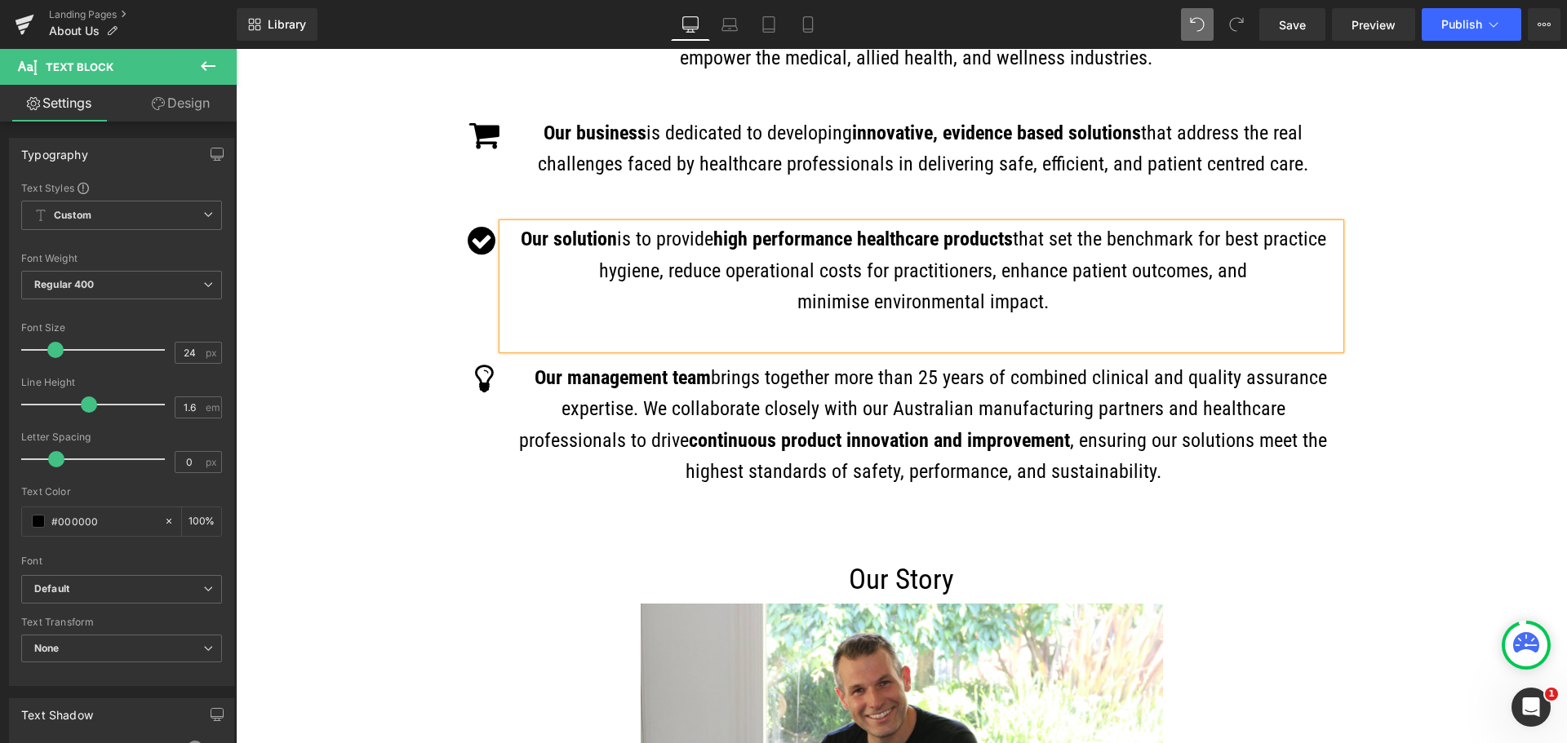
scroll to position [408, 0]
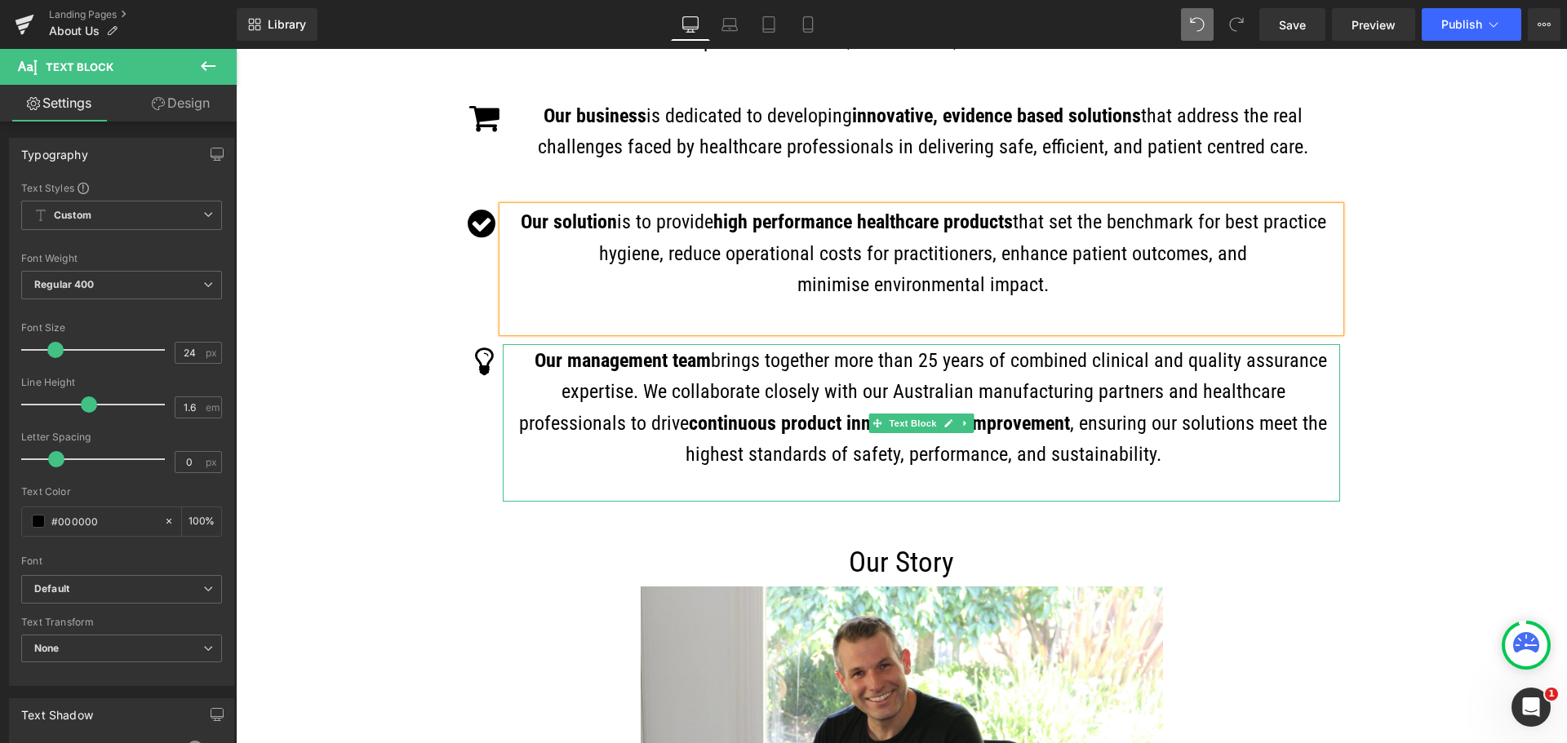
click at [937, 361] on span "Our management team brings together more than 25 years of combined clinical and…" at bounding box center [923, 392] width 808 height 86
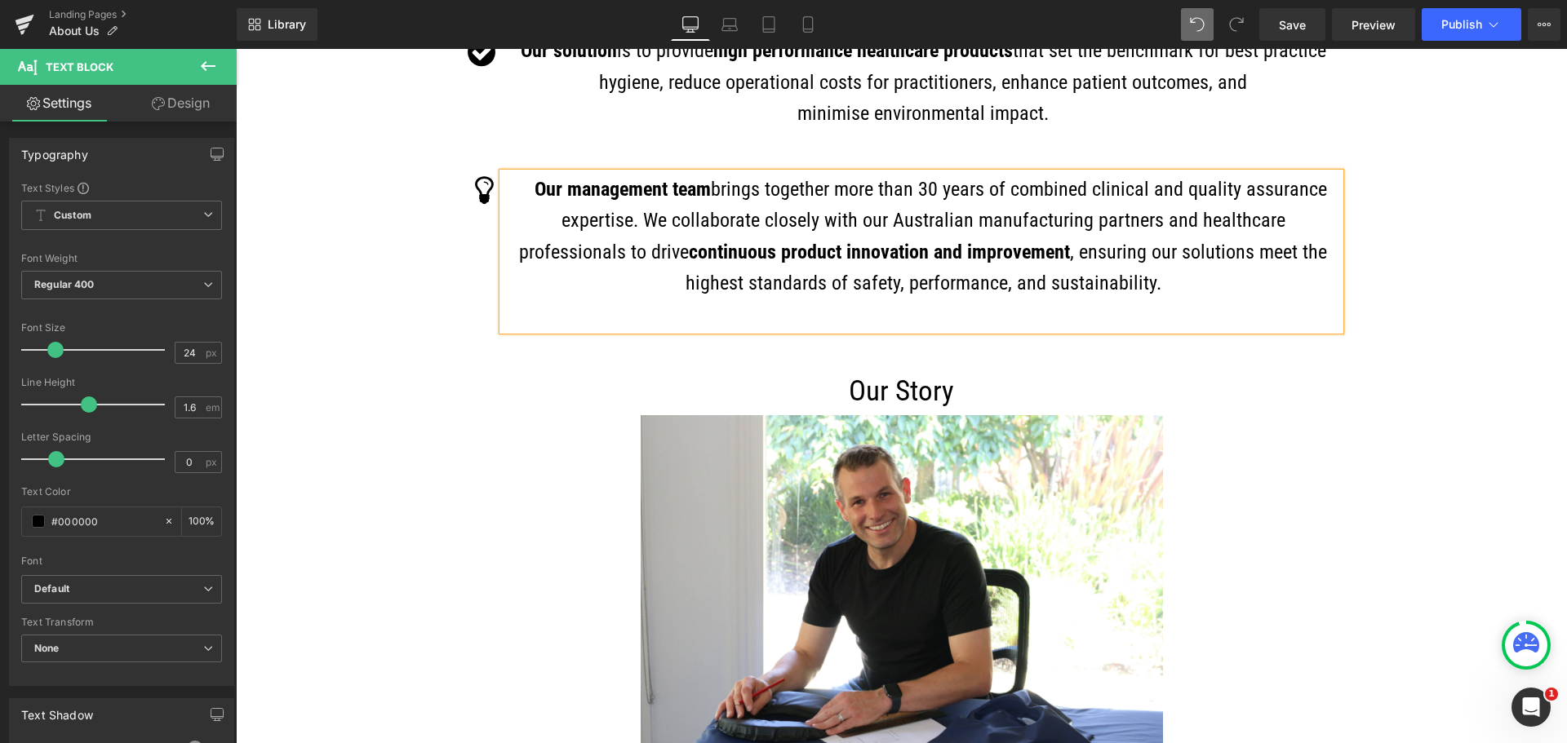
scroll to position [653, 0]
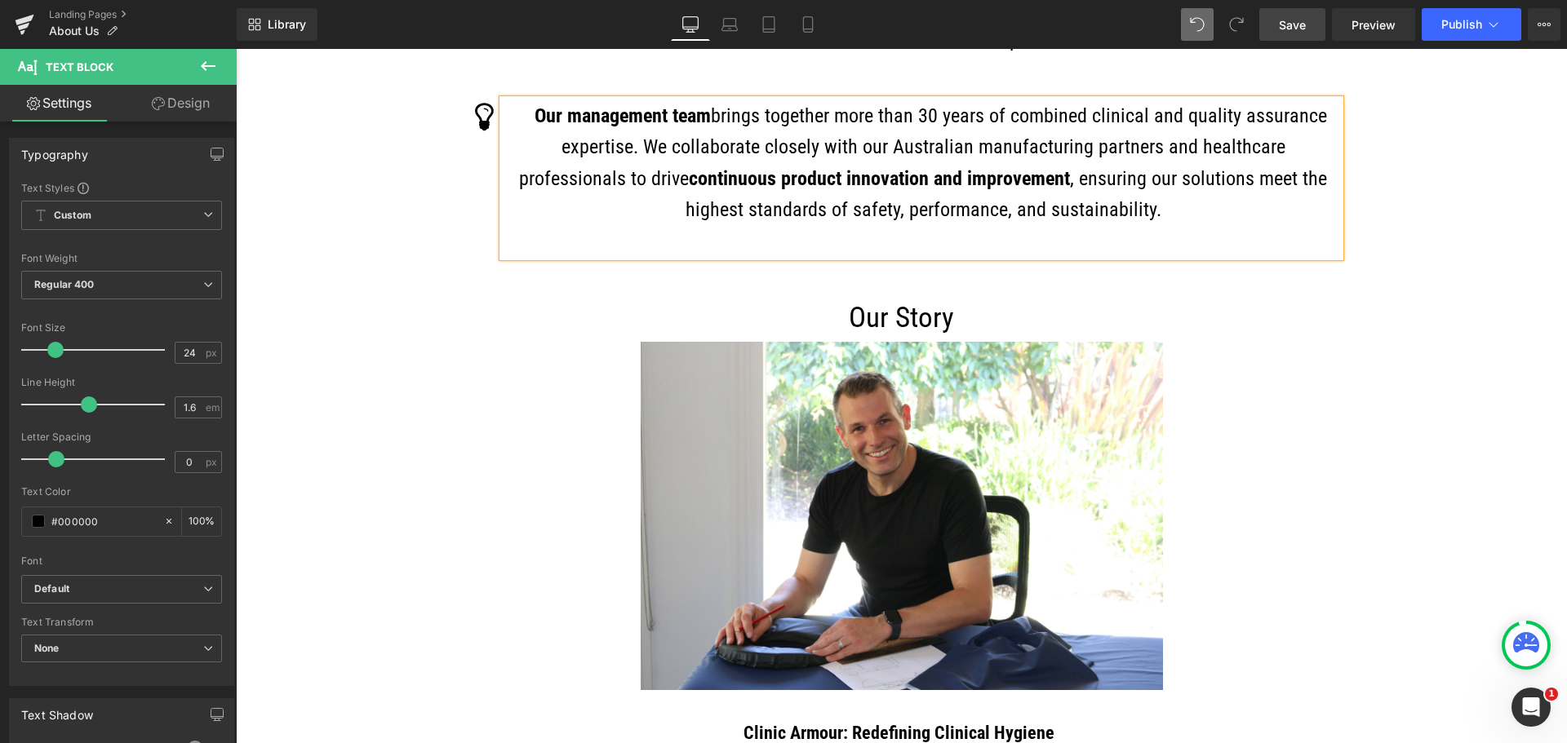
click at [1301, 20] on span "Save" at bounding box center [1292, 24] width 27 height 17
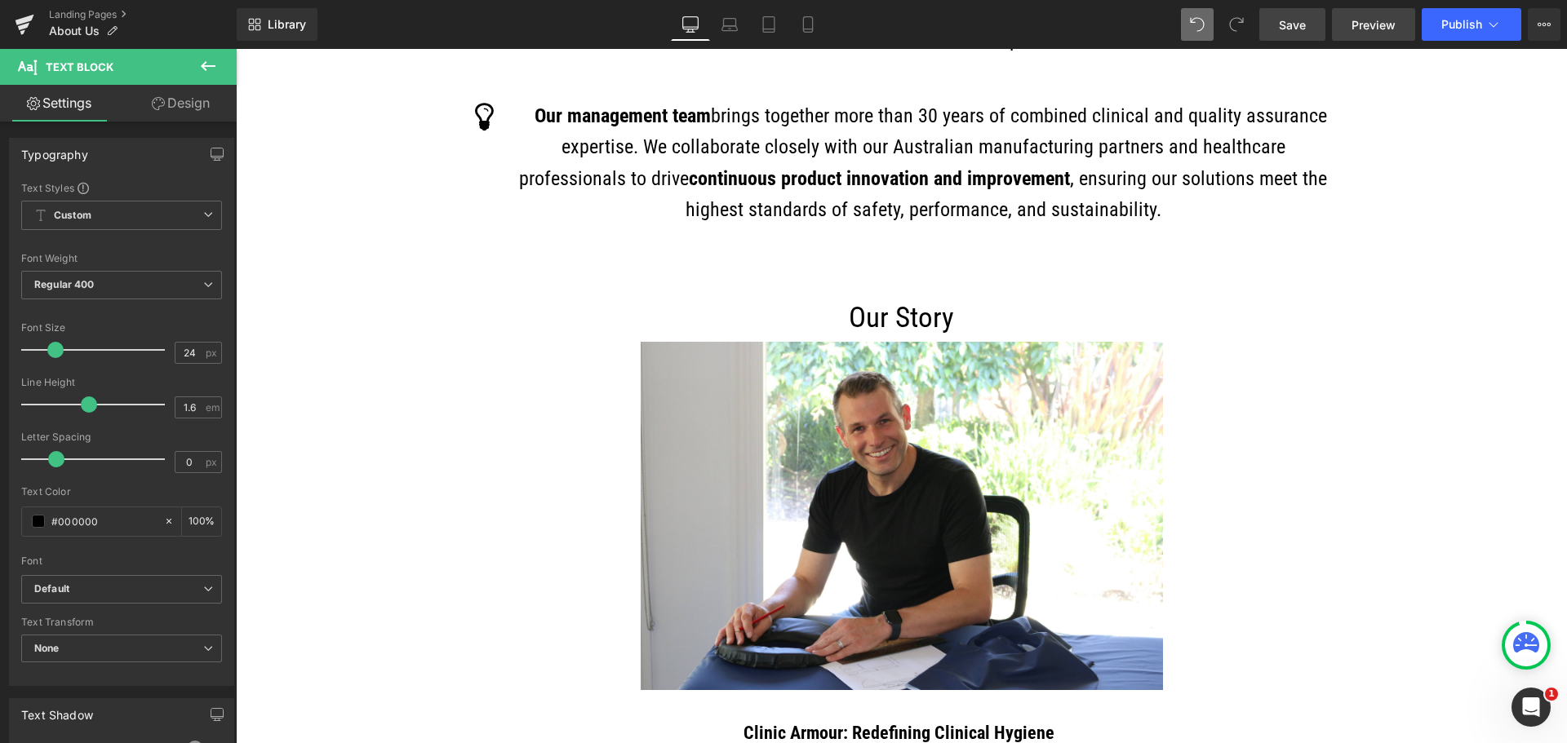
click at [1353, 35] on link "Preview" at bounding box center [1373, 24] width 83 height 33
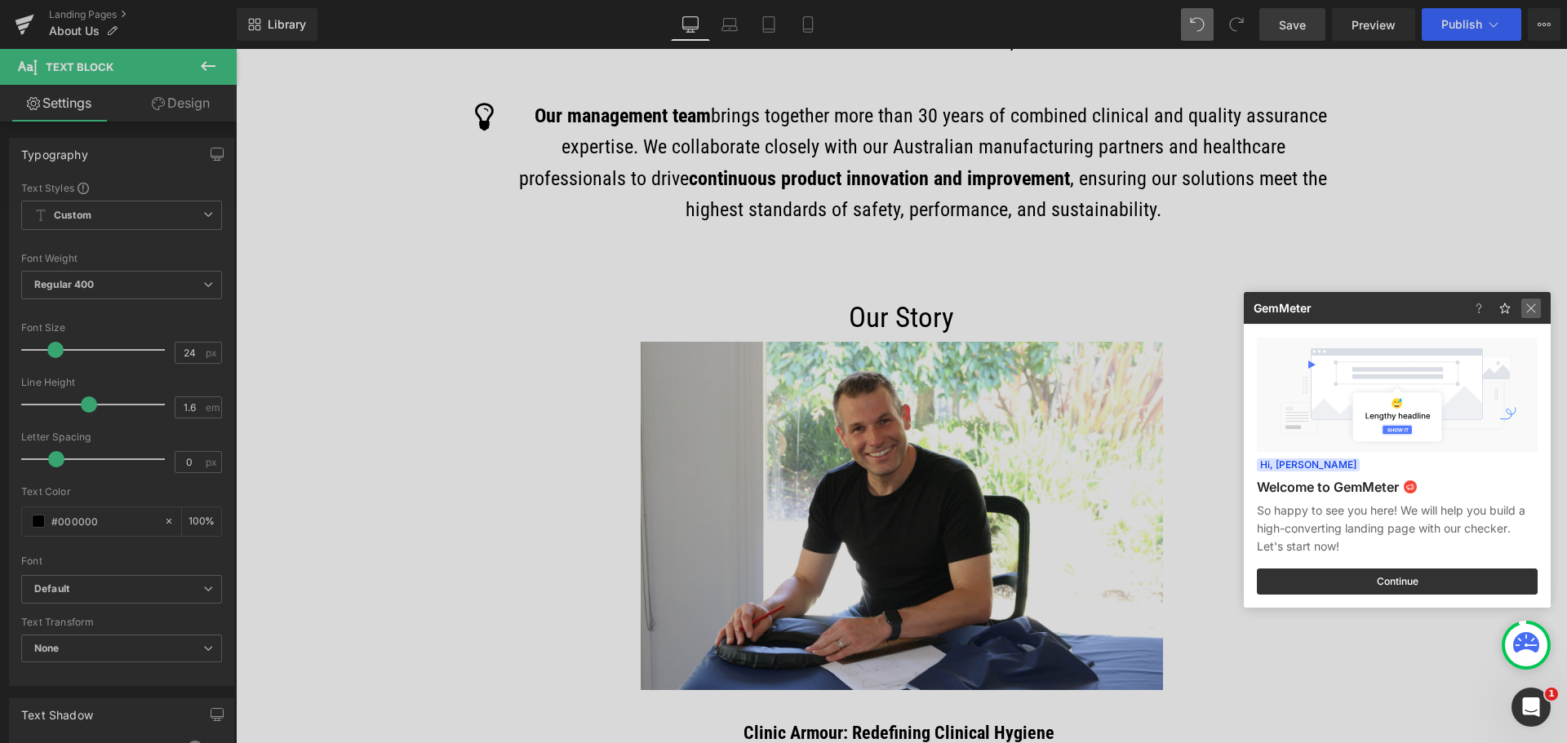
drag, startPoint x: 1534, startPoint y: 305, endPoint x: 1250, endPoint y: 244, distance: 290.5
click at [1534, 305] on img at bounding box center [1531, 309] width 20 height 20
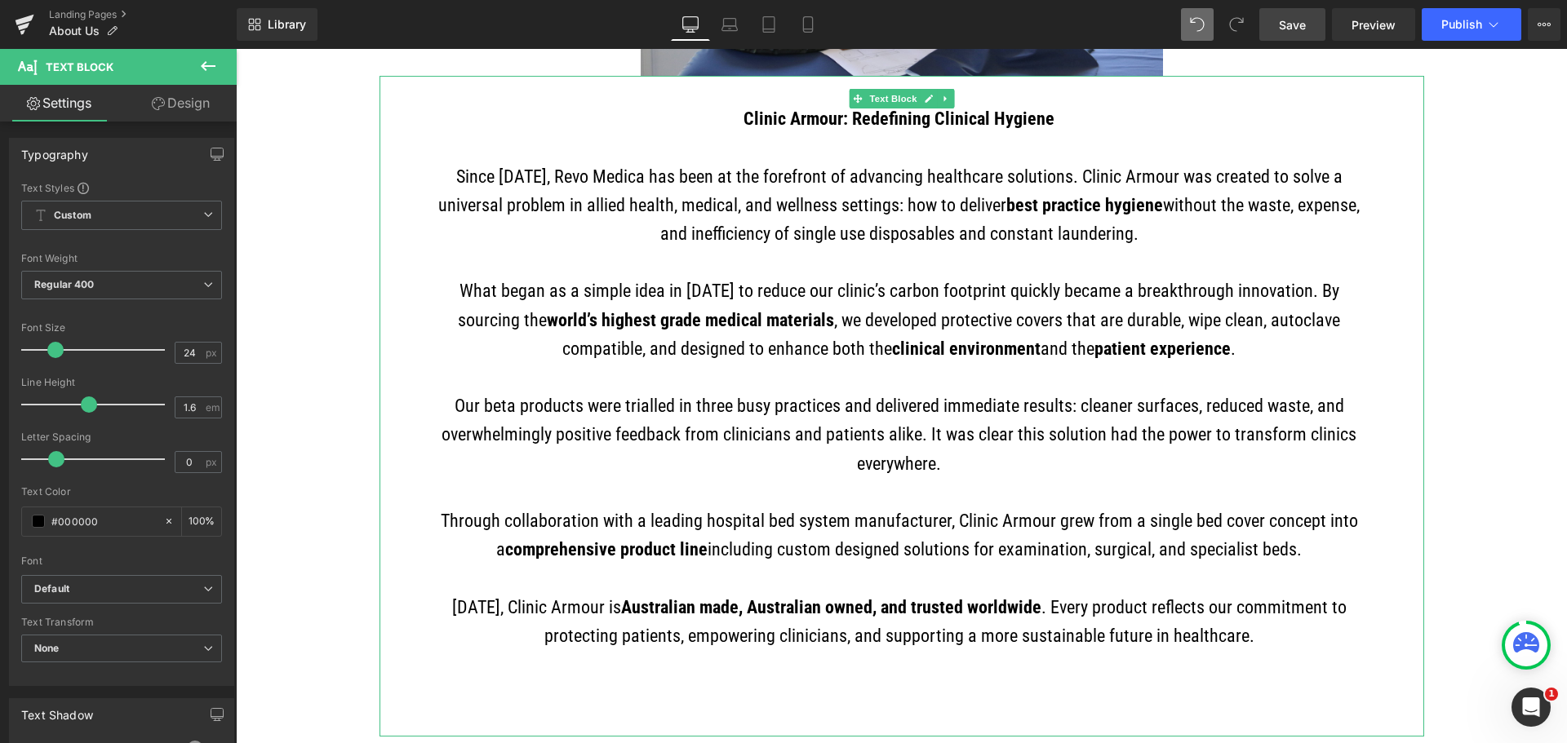
scroll to position [1306, 0]
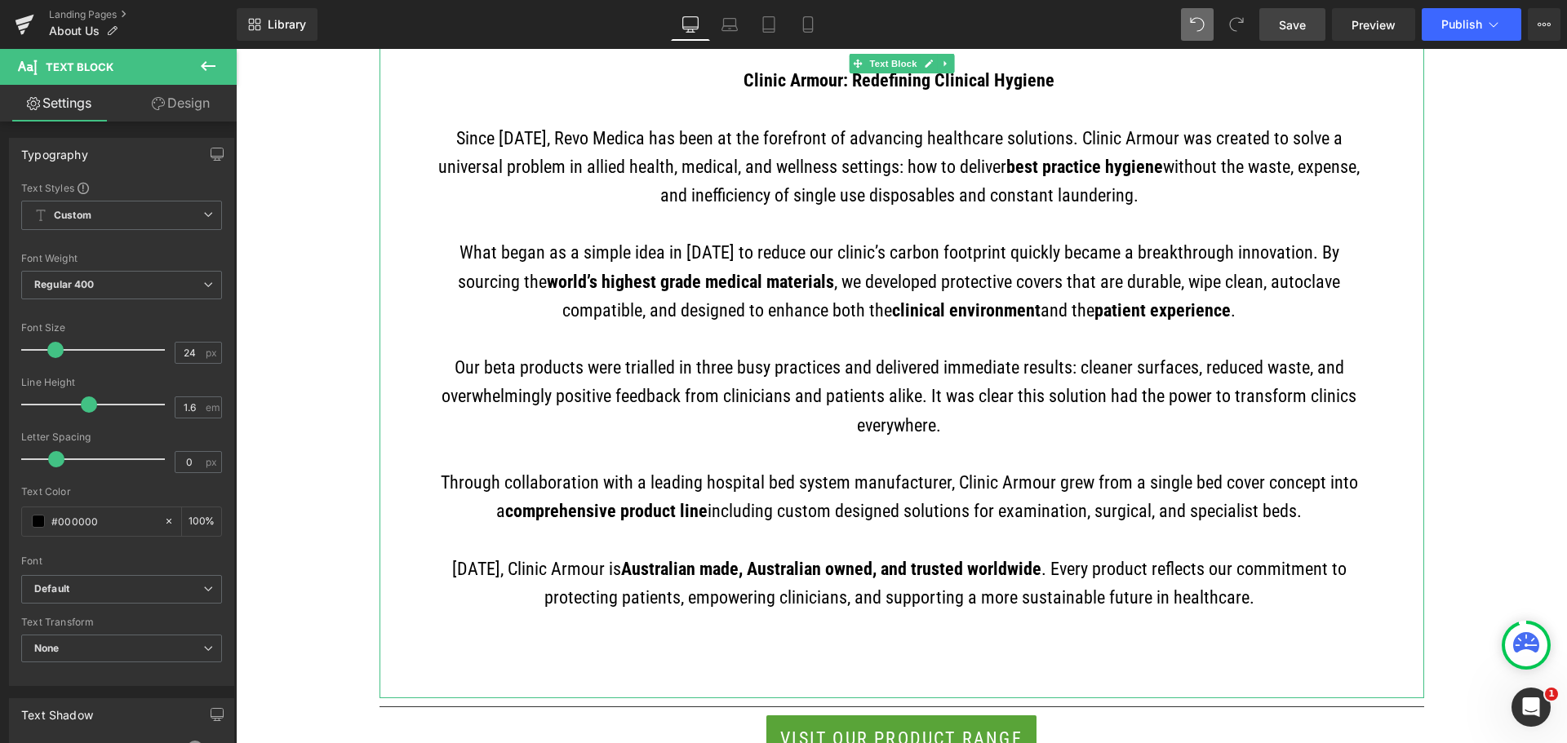
click at [1226, 395] on p "Our beta products were trialled in three busy practices and delivered immediate…" at bounding box center [899, 396] width 943 height 86
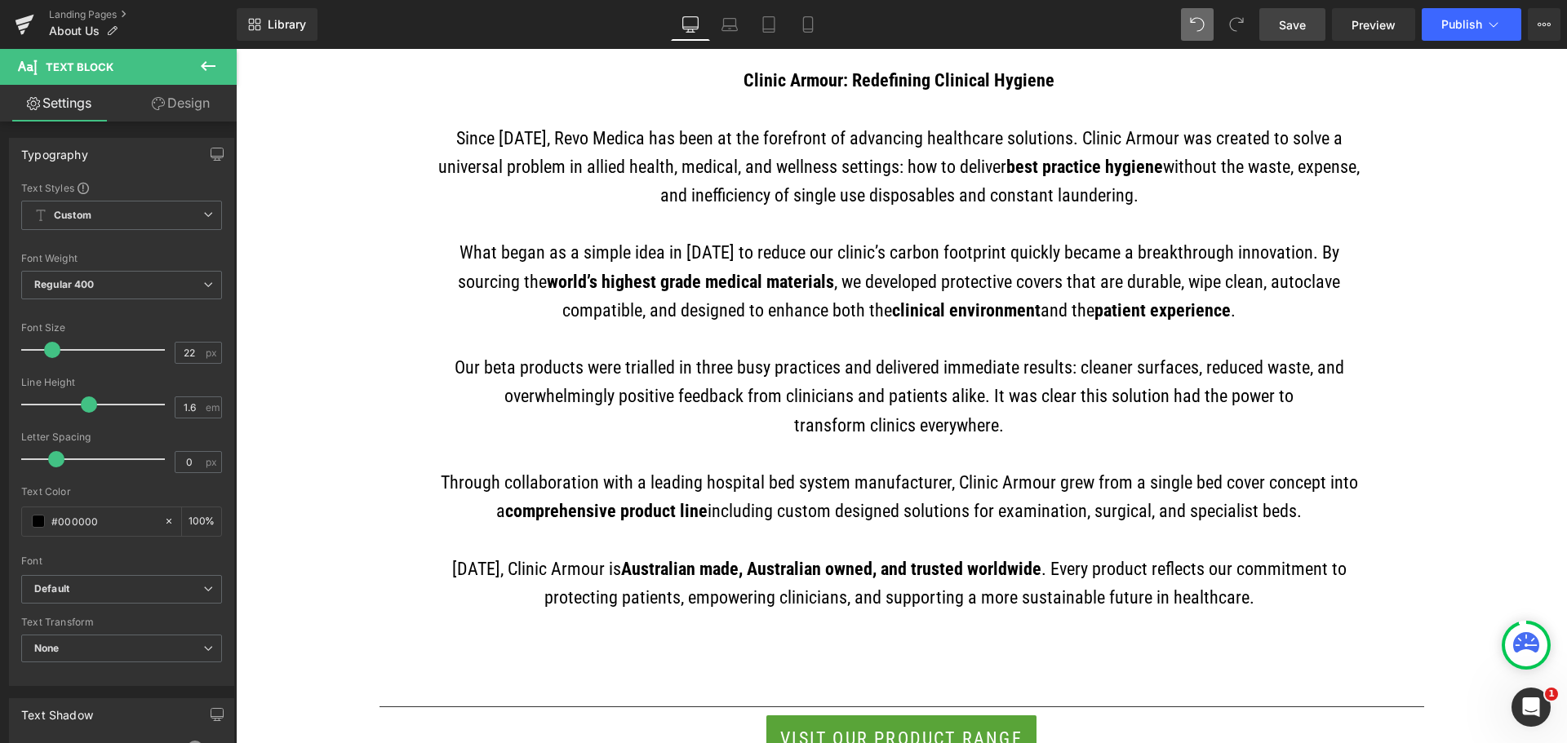
click at [1306, 28] on span "Save" at bounding box center [1292, 24] width 27 height 17
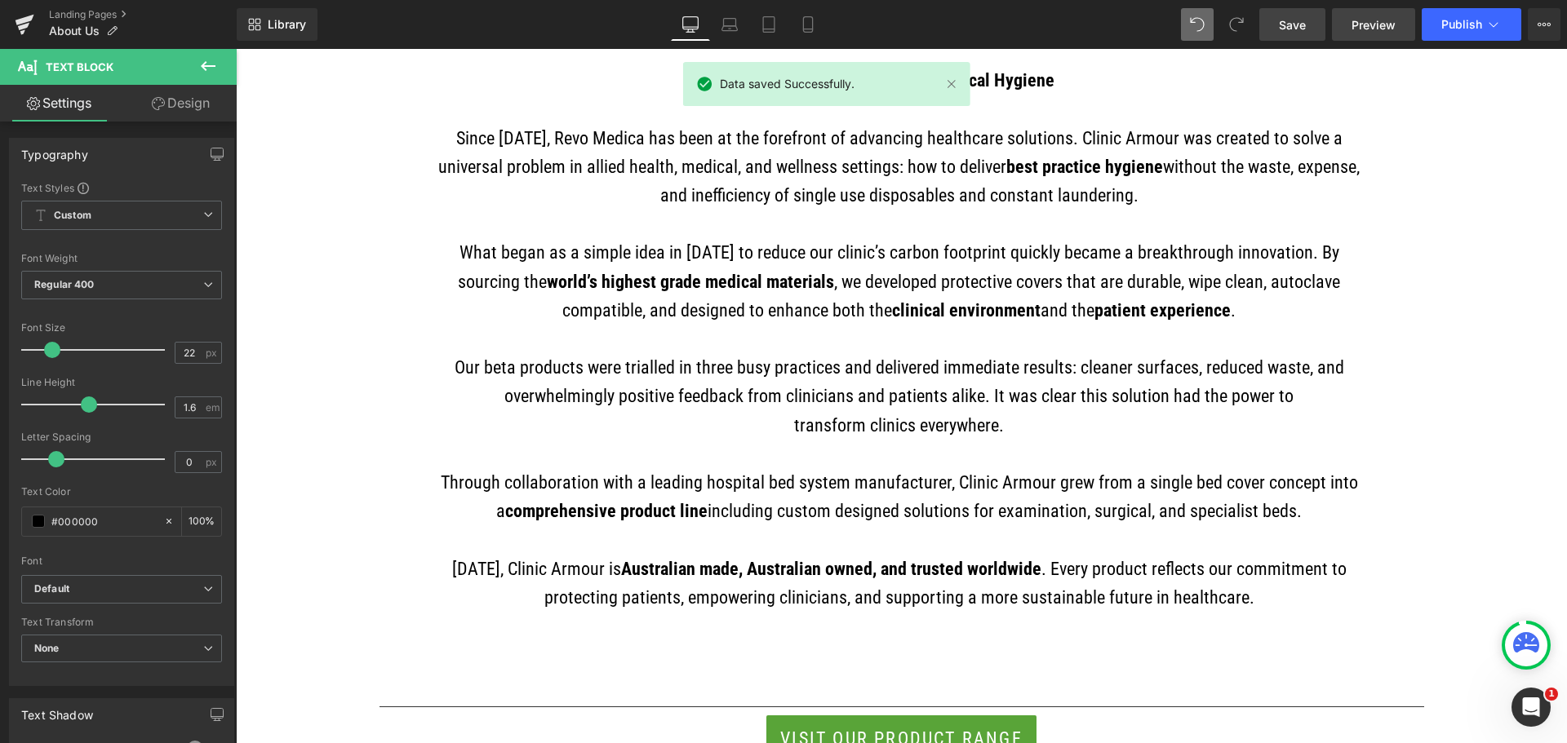
click at [1359, 28] on span "Preview" at bounding box center [1373, 24] width 44 height 17
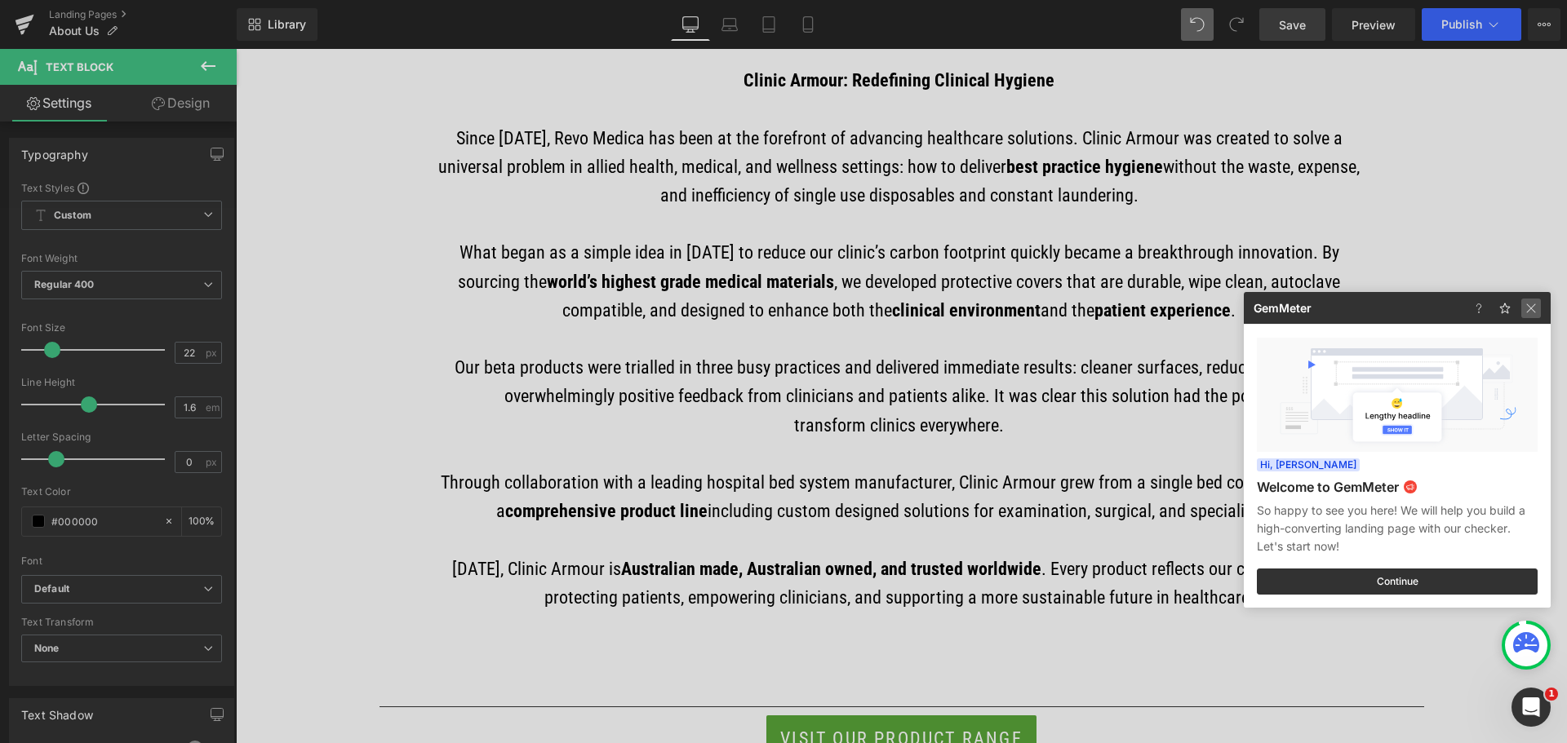
drag, startPoint x: 1531, startPoint y: 309, endPoint x: 1161, endPoint y: 374, distance: 375.2
click at [1531, 309] on img at bounding box center [1531, 309] width 20 height 20
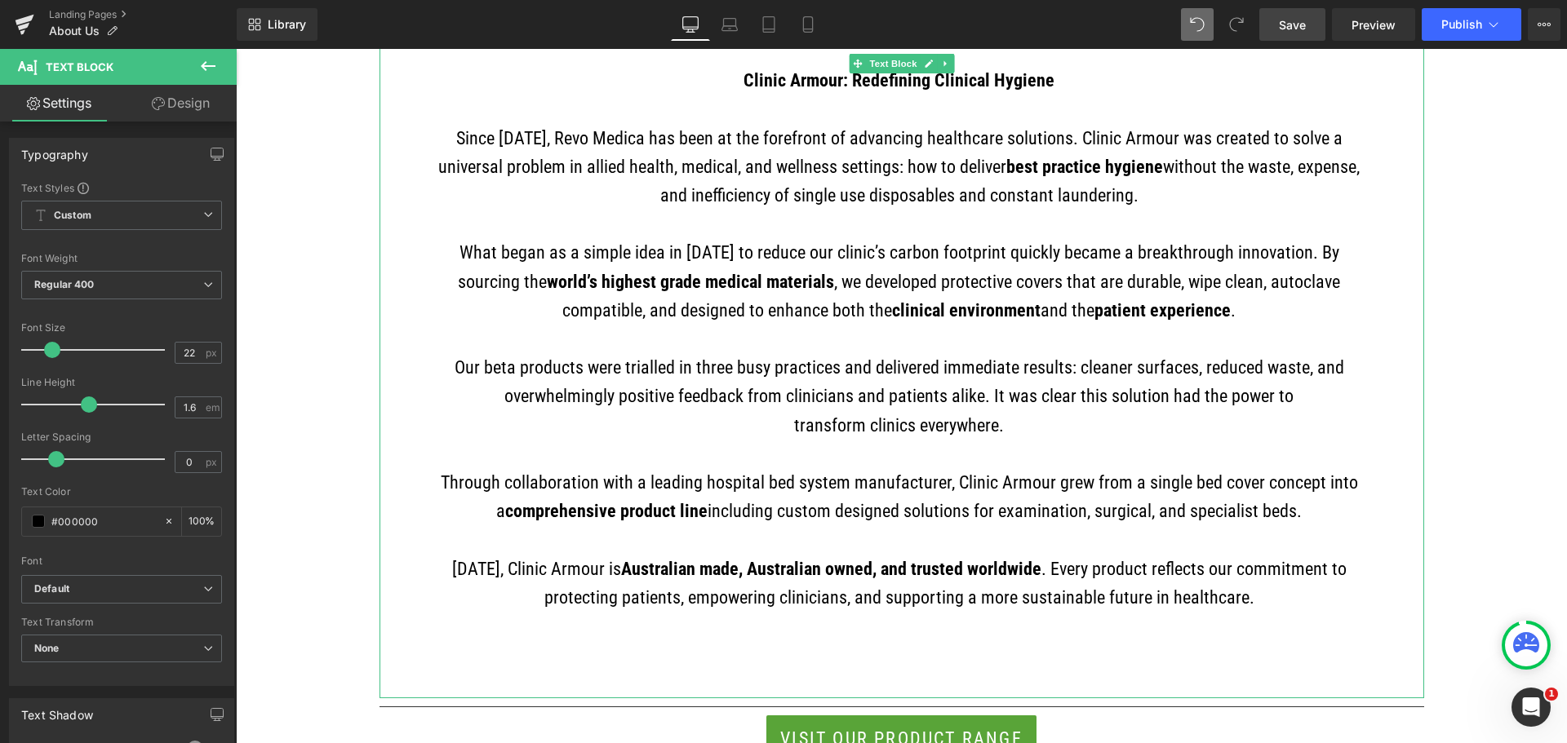
click at [1307, 484] on p "Through collaboration with a leading hospital bed system manufacturer, Clinic A…" at bounding box center [899, 496] width 943 height 57
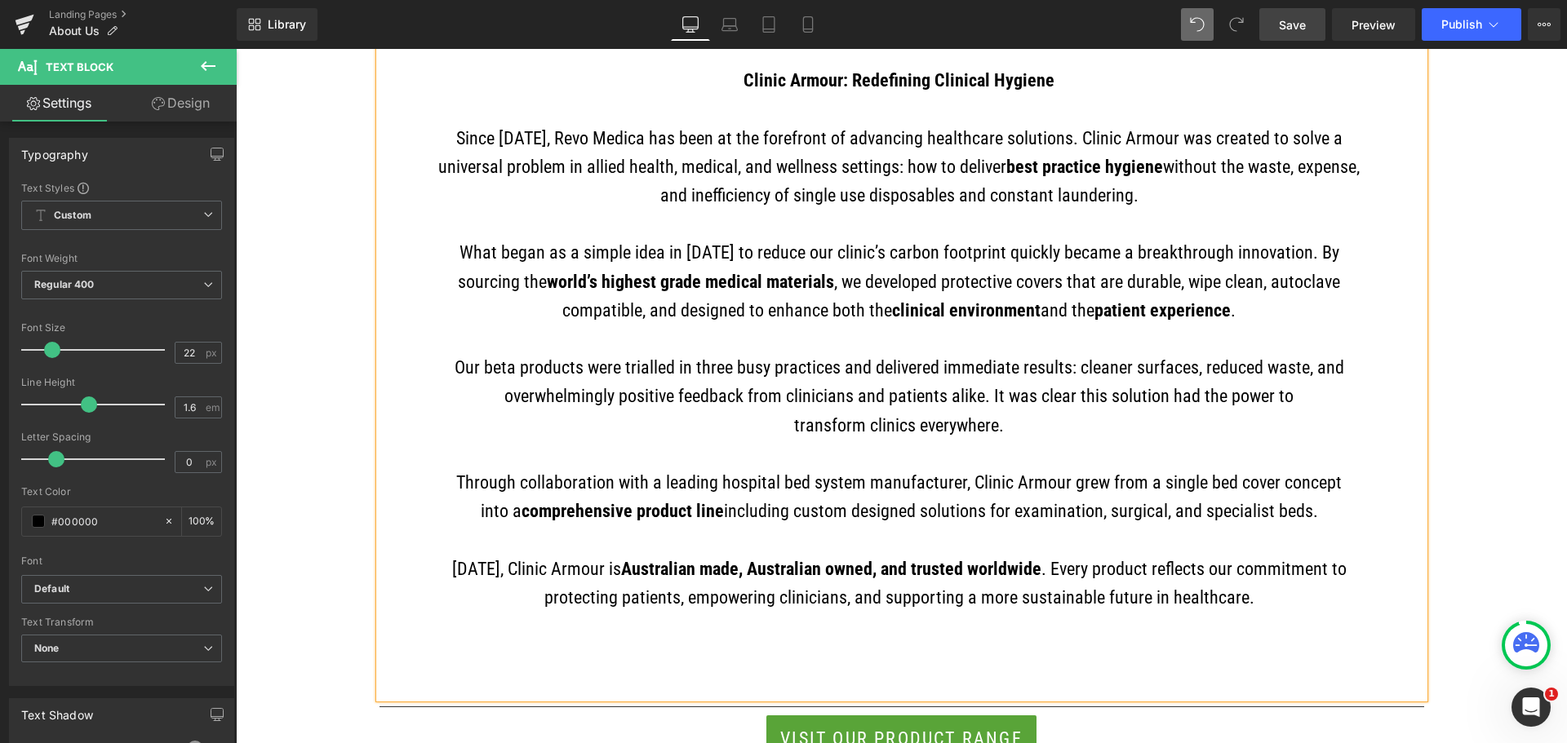
click at [1297, 31] on span "Save" at bounding box center [1292, 24] width 27 height 17
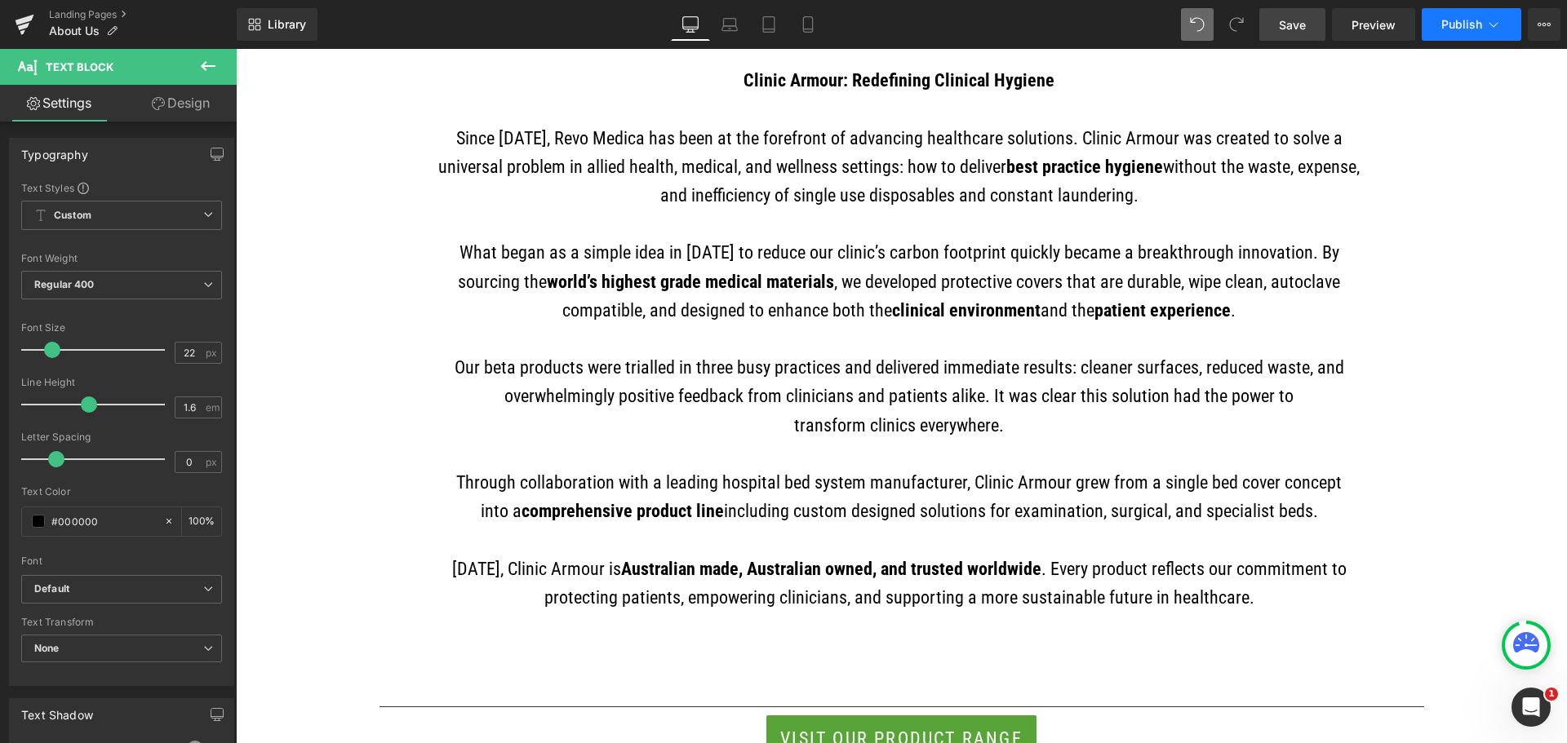
click at [1493, 30] on icon at bounding box center [1493, 24] width 16 height 16
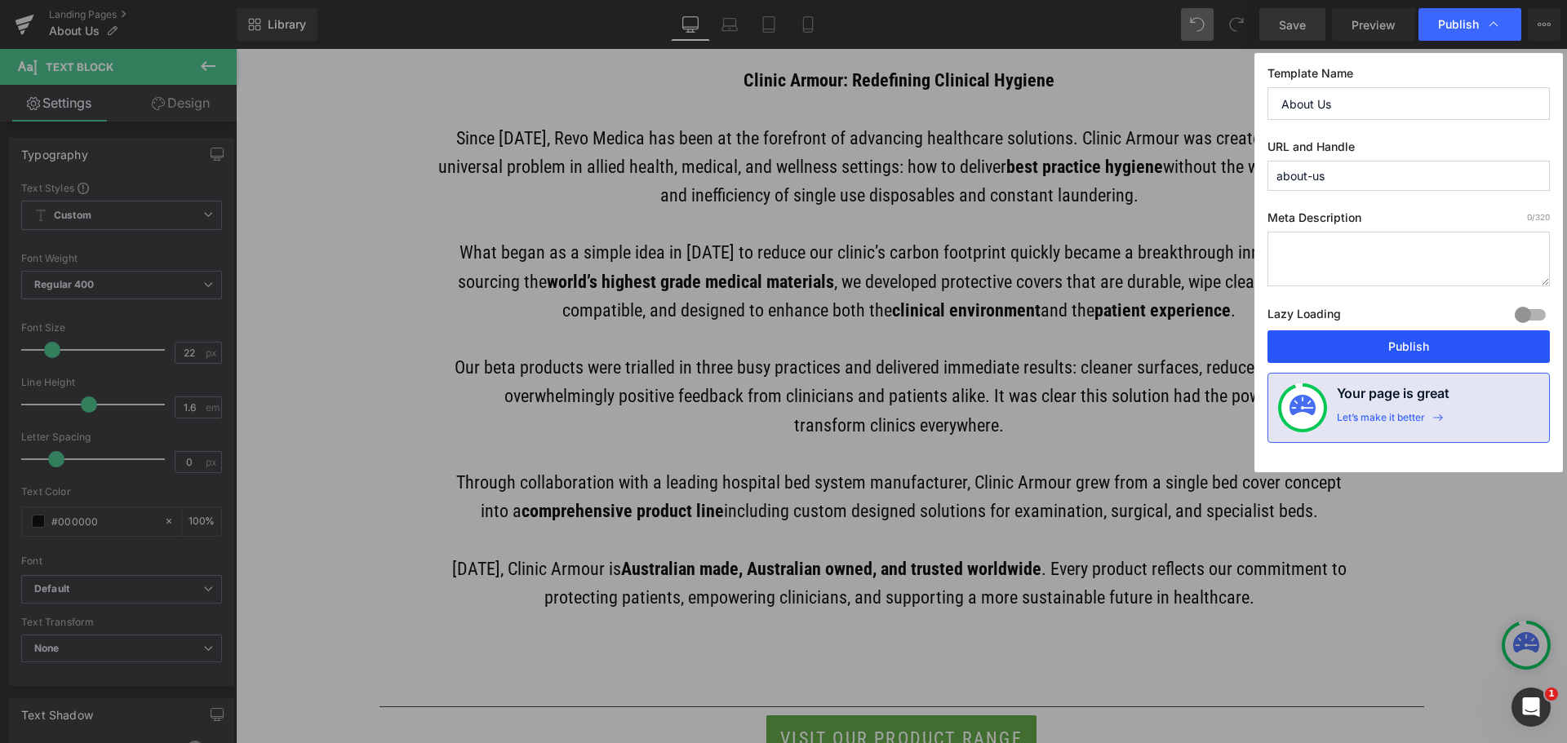
click at [1416, 351] on button "Publish" at bounding box center [1408, 346] width 282 height 33
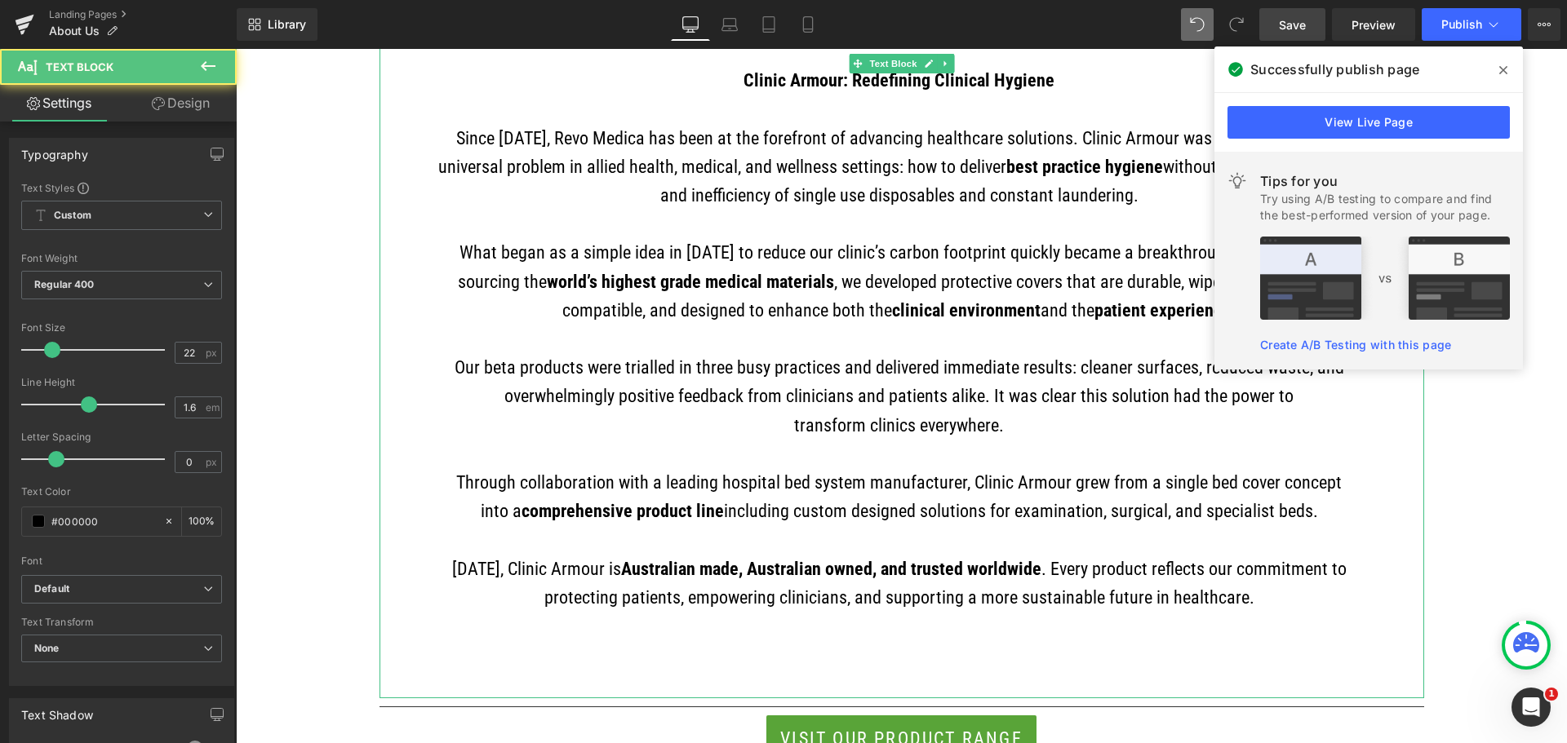
click at [614, 604] on p "Today, Clinic Armour is Australian made, Australian owned, and trusted worldwid…" at bounding box center [899, 583] width 943 height 57
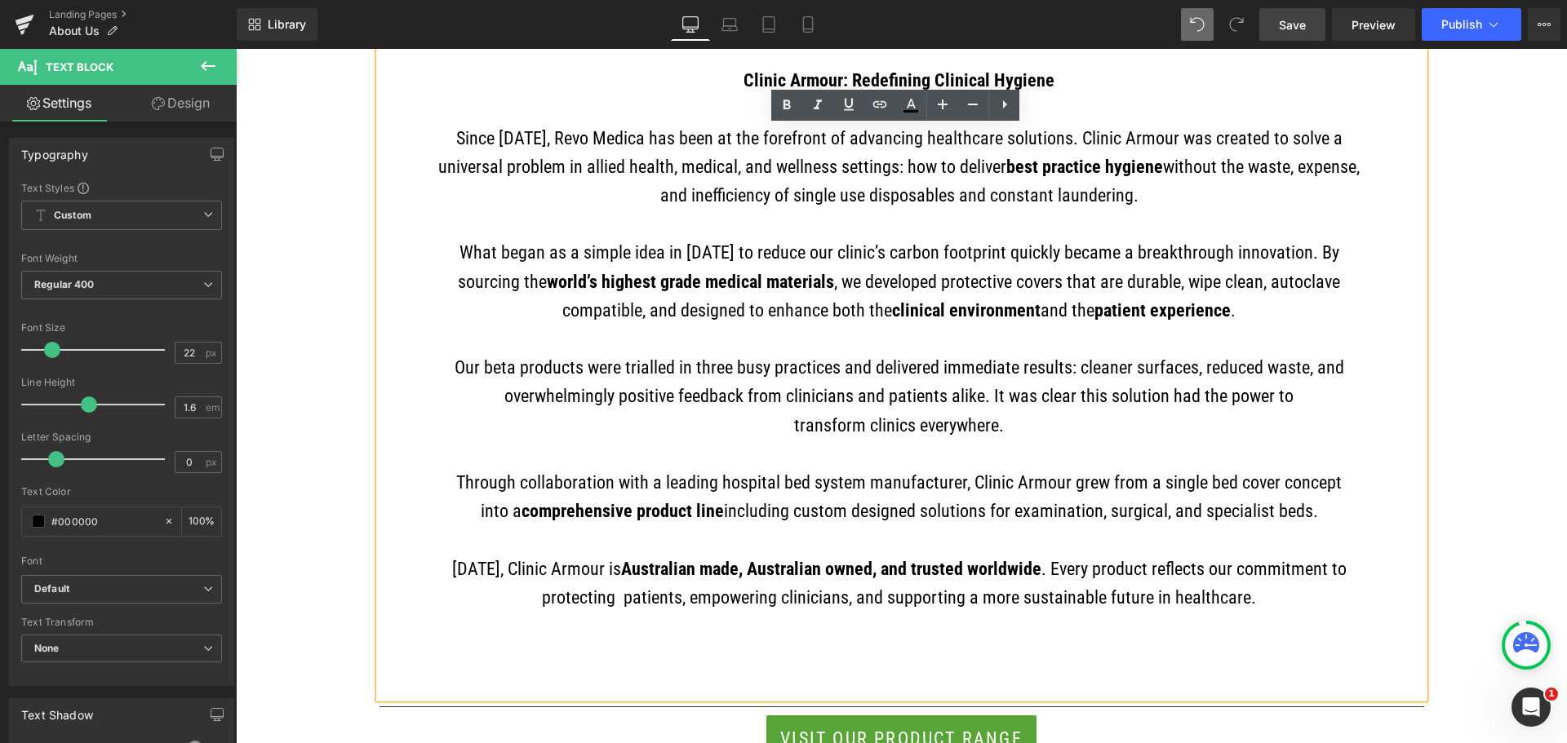
click at [1277, 12] on link "Save" at bounding box center [1292, 24] width 66 height 33
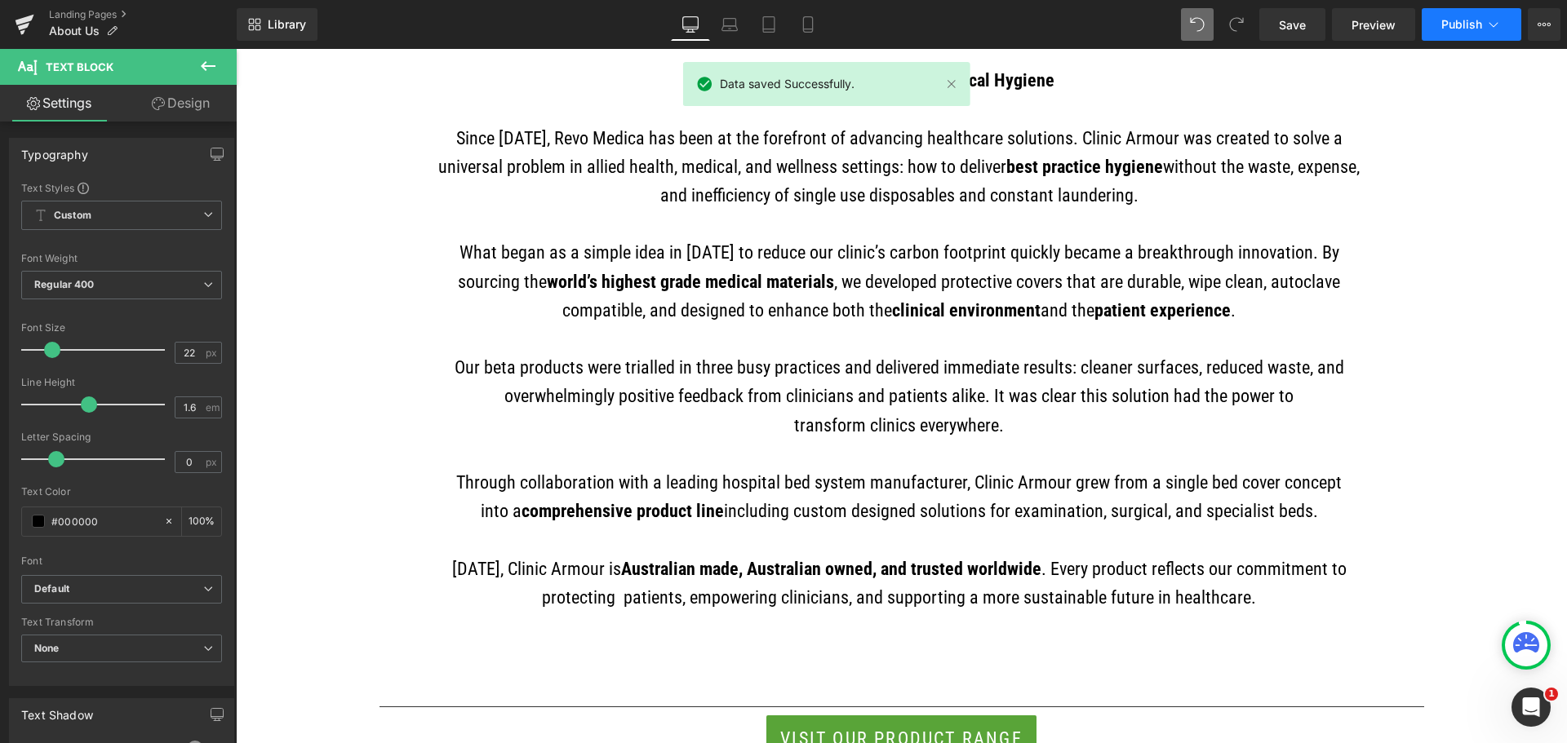
click at [1468, 25] on span "Publish" at bounding box center [1461, 24] width 41 height 13
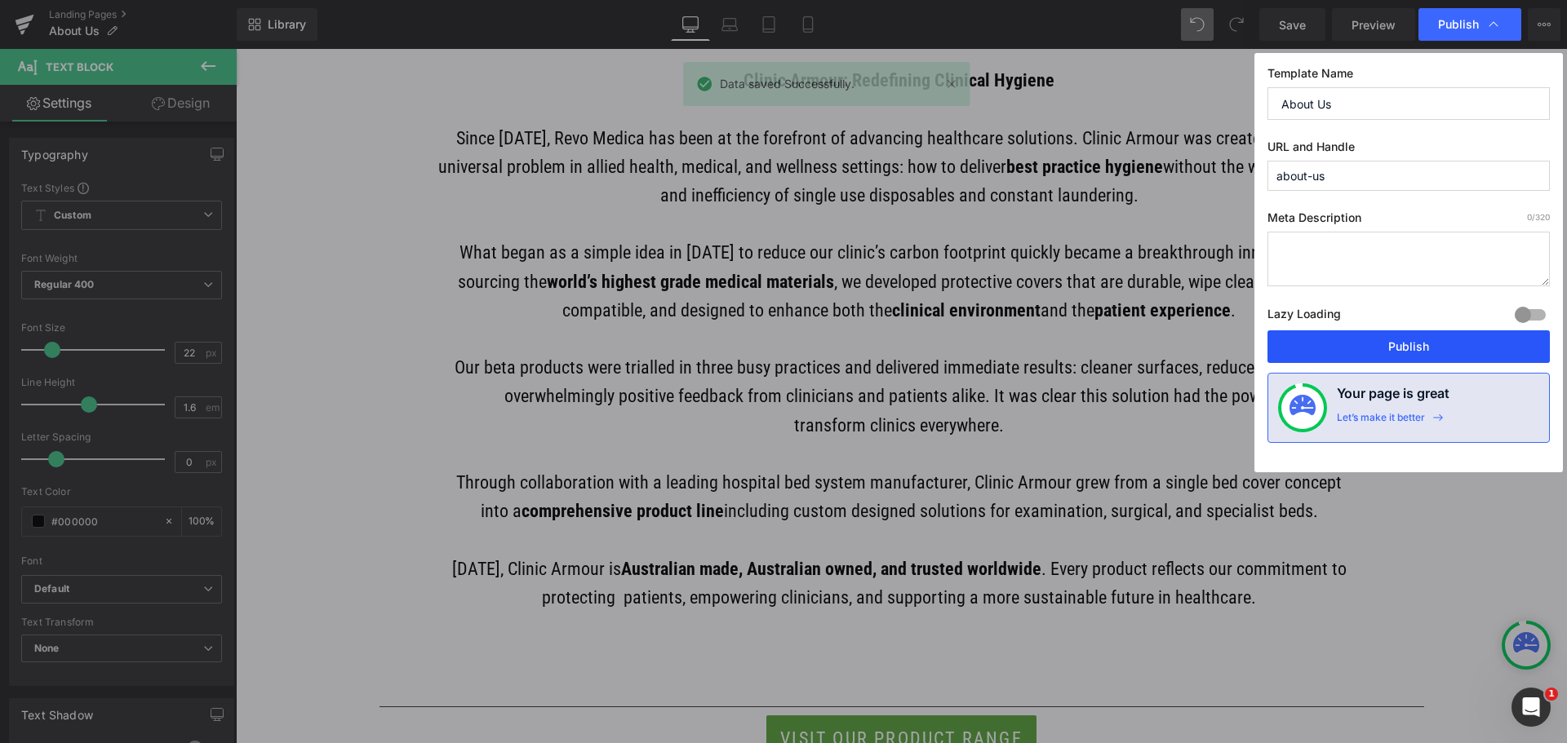
click at [1431, 351] on button "Publish" at bounding box center [1408, 346] width 282 height 33
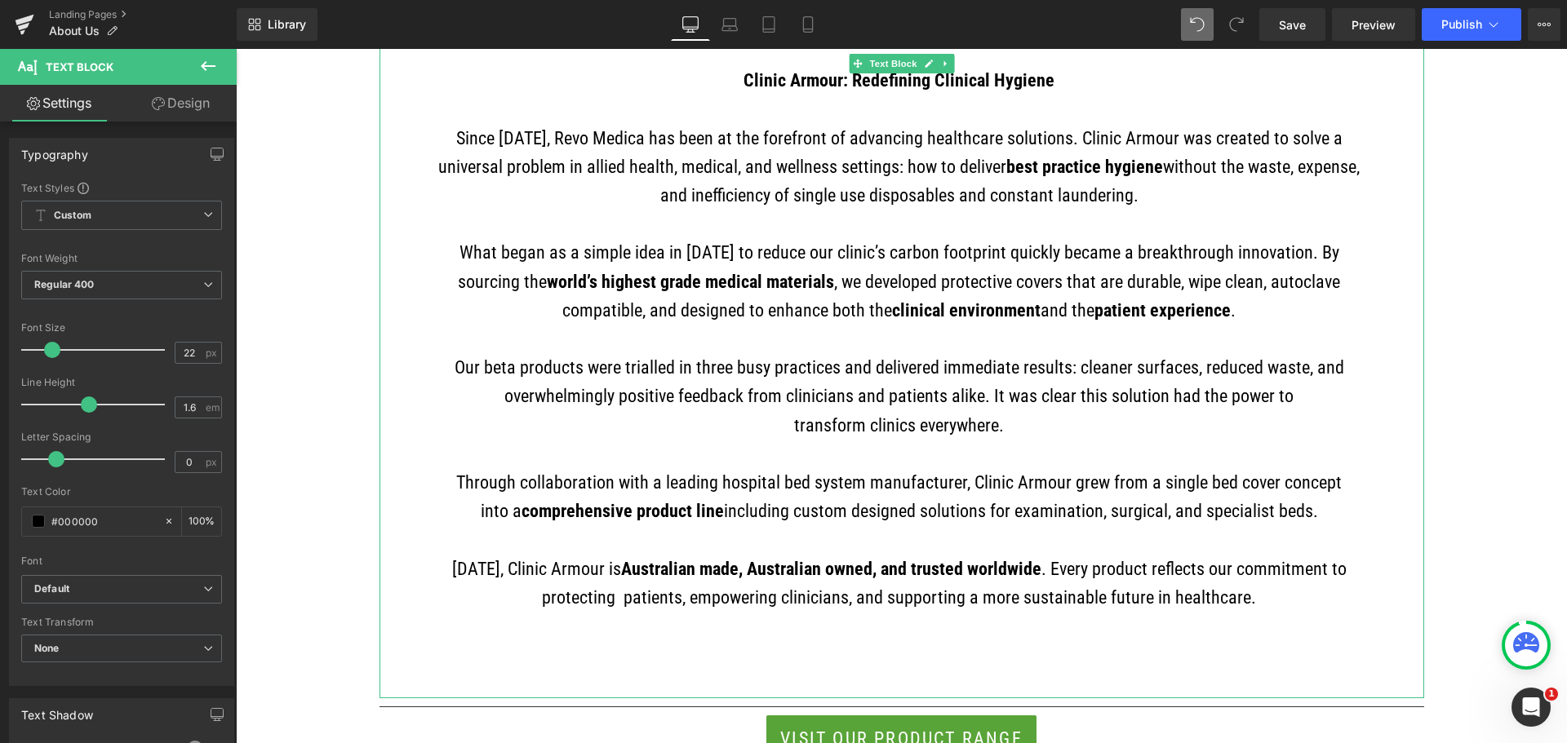
click at [1178, 446] on p at bounding box center [899, 454] width 943 height 29
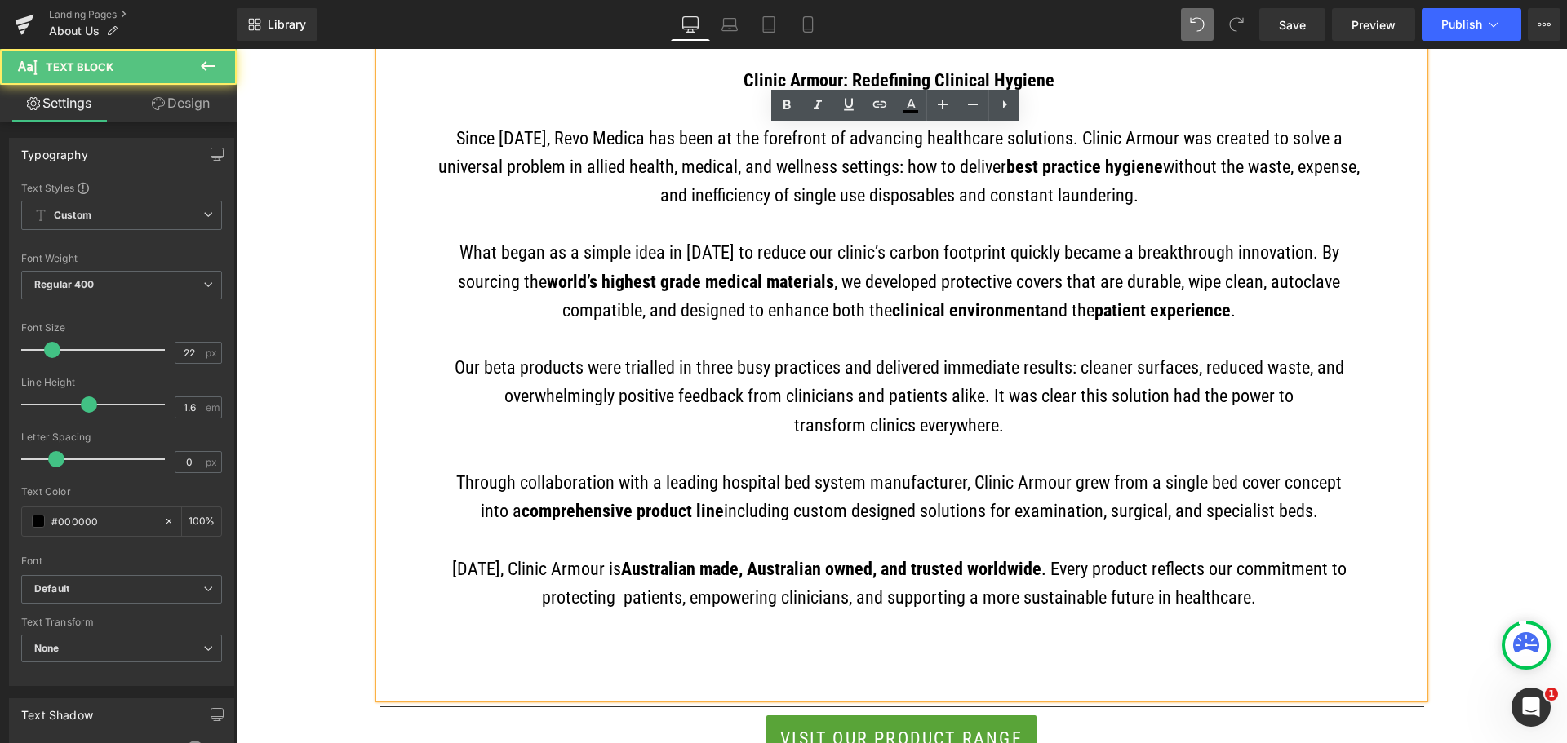
click at [667, 284] on strong "grade medical materials" at bounding box center [745, 282] width 178 height 20
drag, startPoint x: 558, startPoint y: 284, endPoint x: 569, endPoint y: 283, distance: 10.6
click at [654, 283] on span at bounding box center [656, 282] width 4 height 20
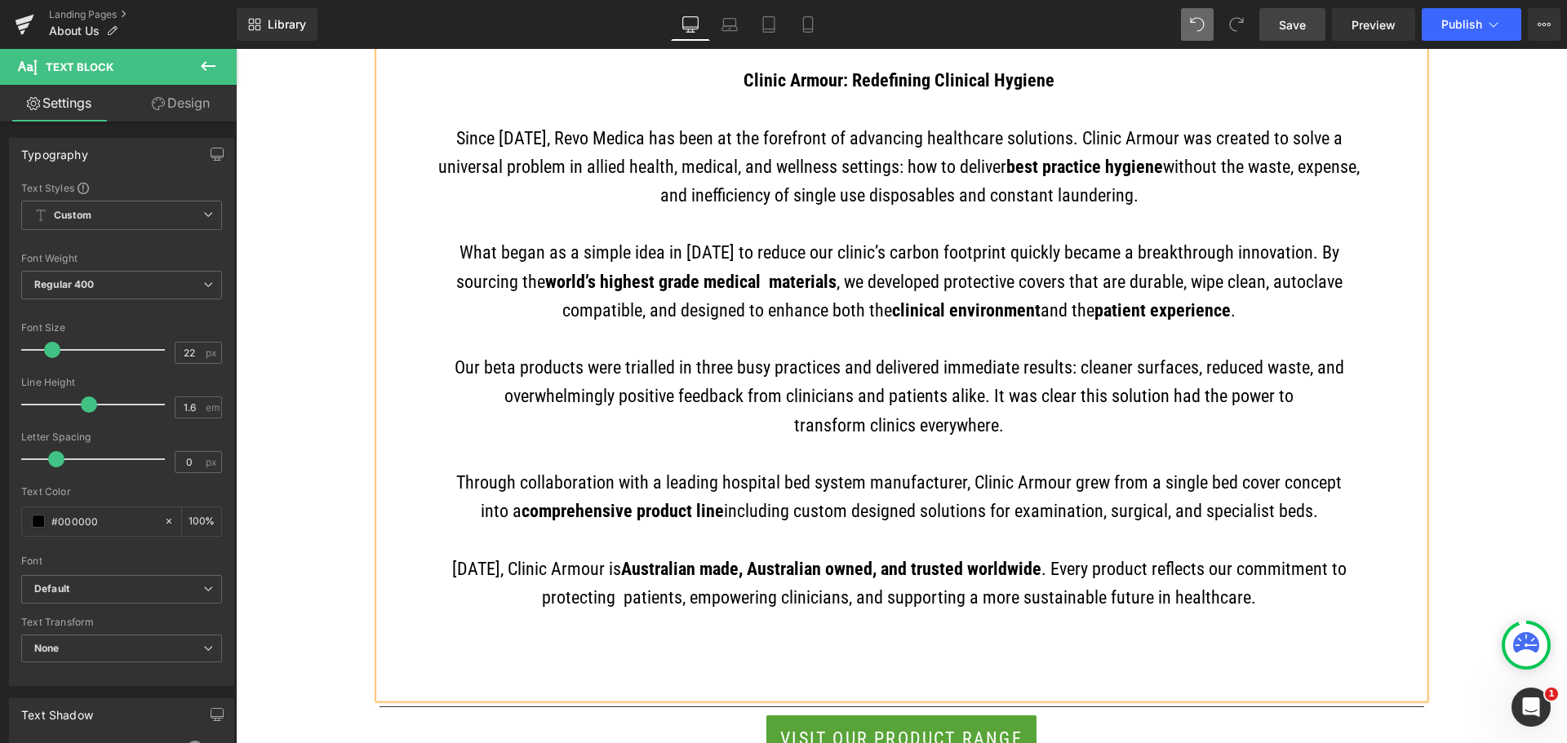
click at [1281, 25] on span "Save" at bounding box center [1292, 24] width 27 height 17
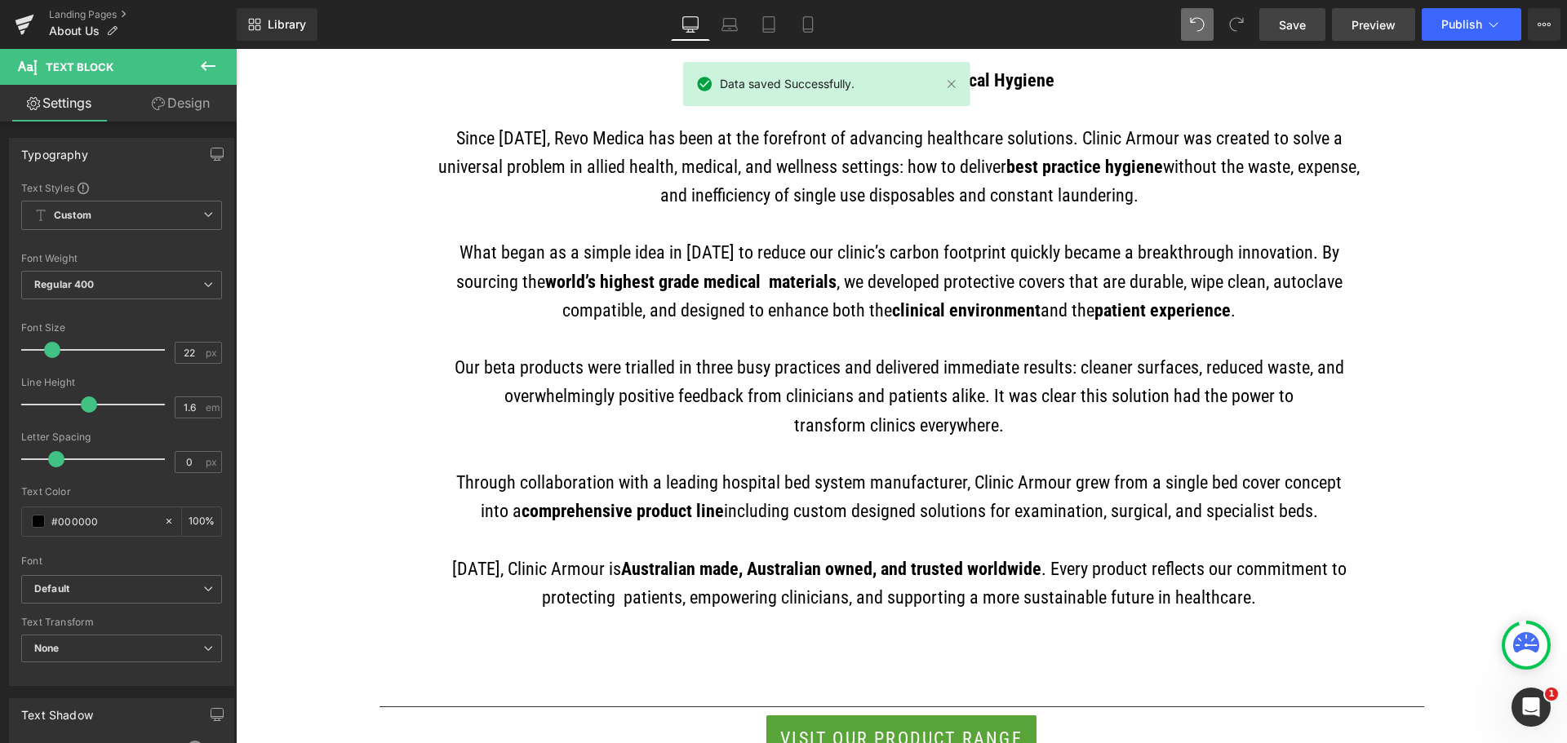
click at [1365, 24] on span "Preview" at bounding box center [1373, 24] width 44 height 17
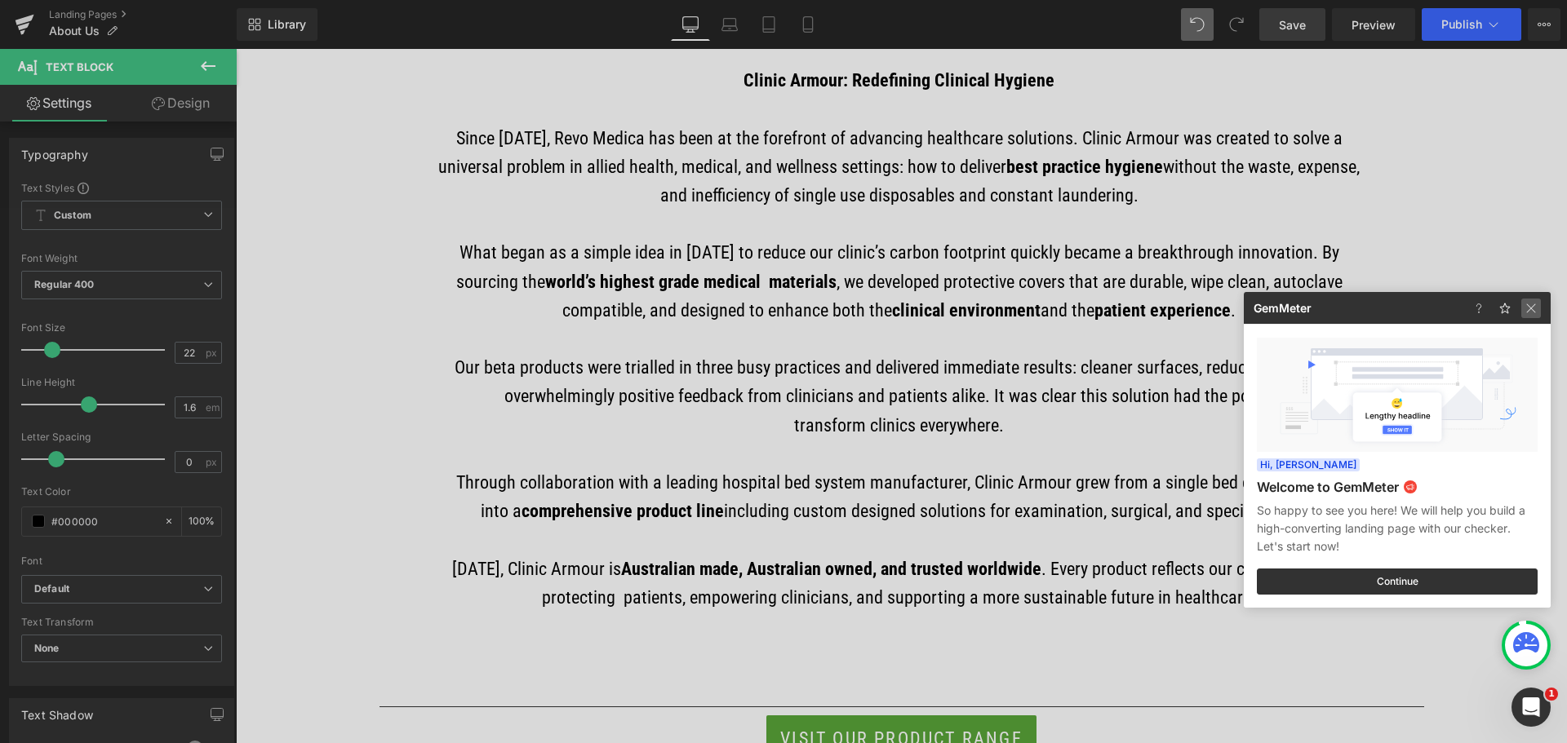
click at [1530, 304] on img at bounding box center [1531, 309] width 20 height 20
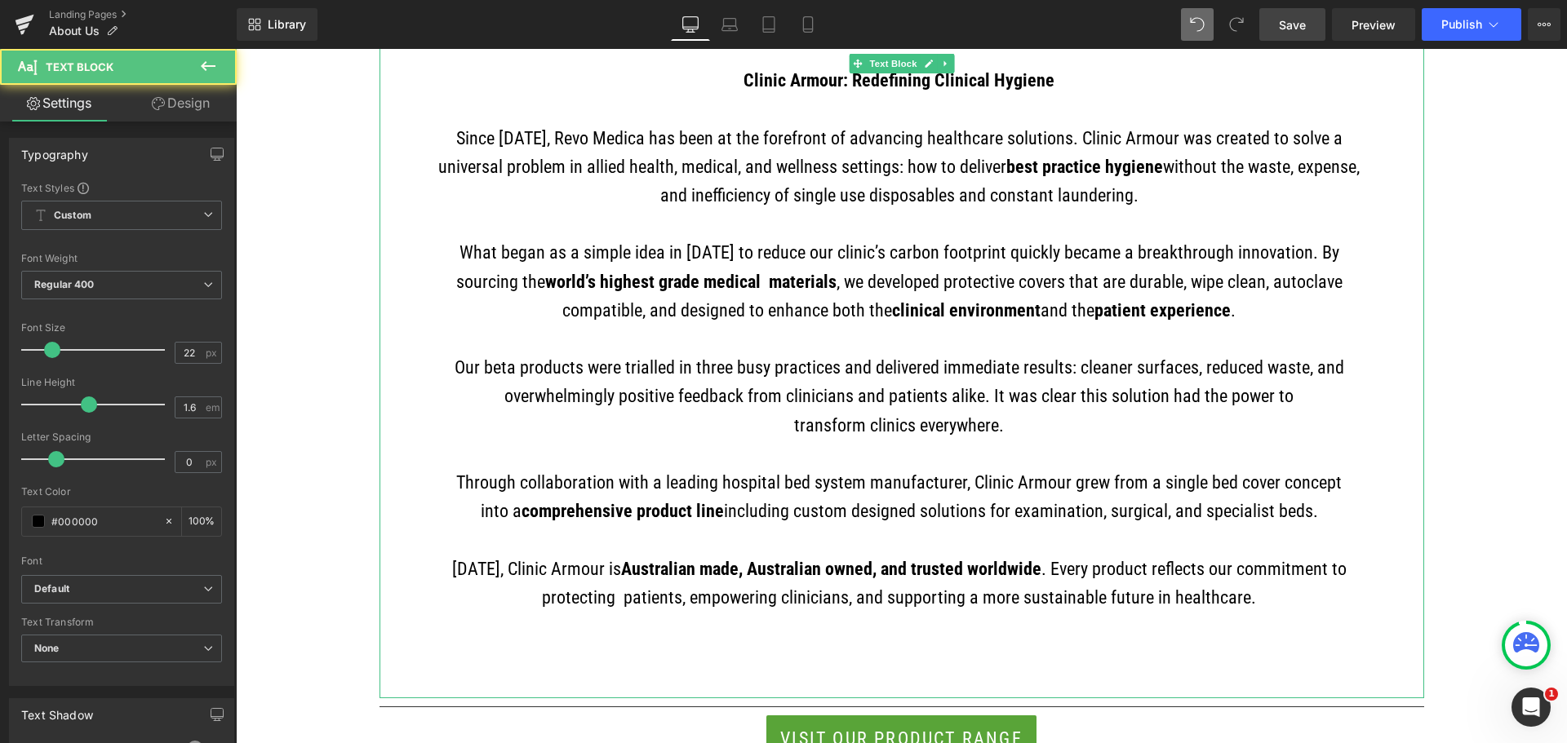
click at [961, 569] on strong "Australian made, Australian owned, and trusted worldwide" at bounding box center [831, 569] width 420 height 20
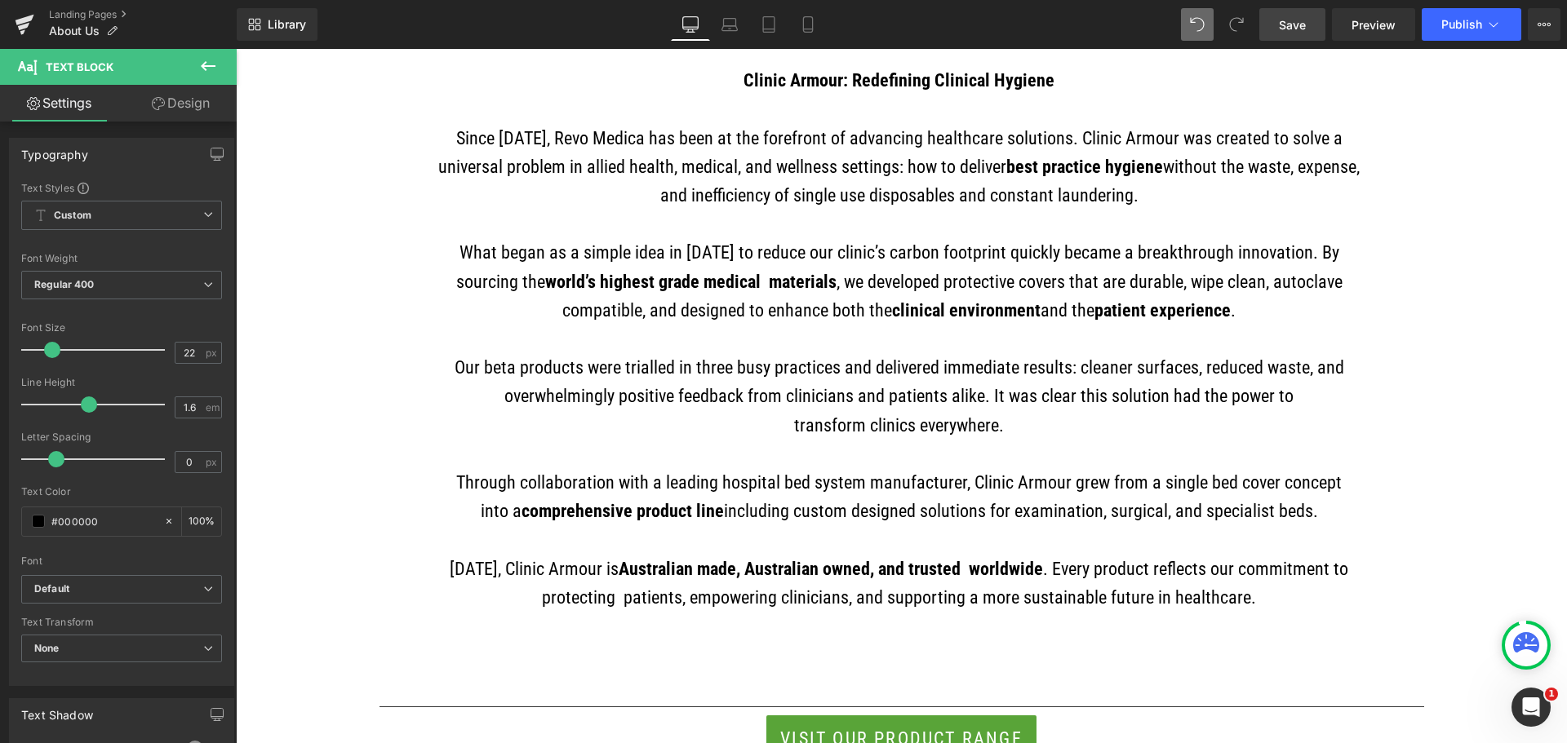
click at [1289, 28] on span "Save" at bounding box center [1292, 24] width 27 height 17
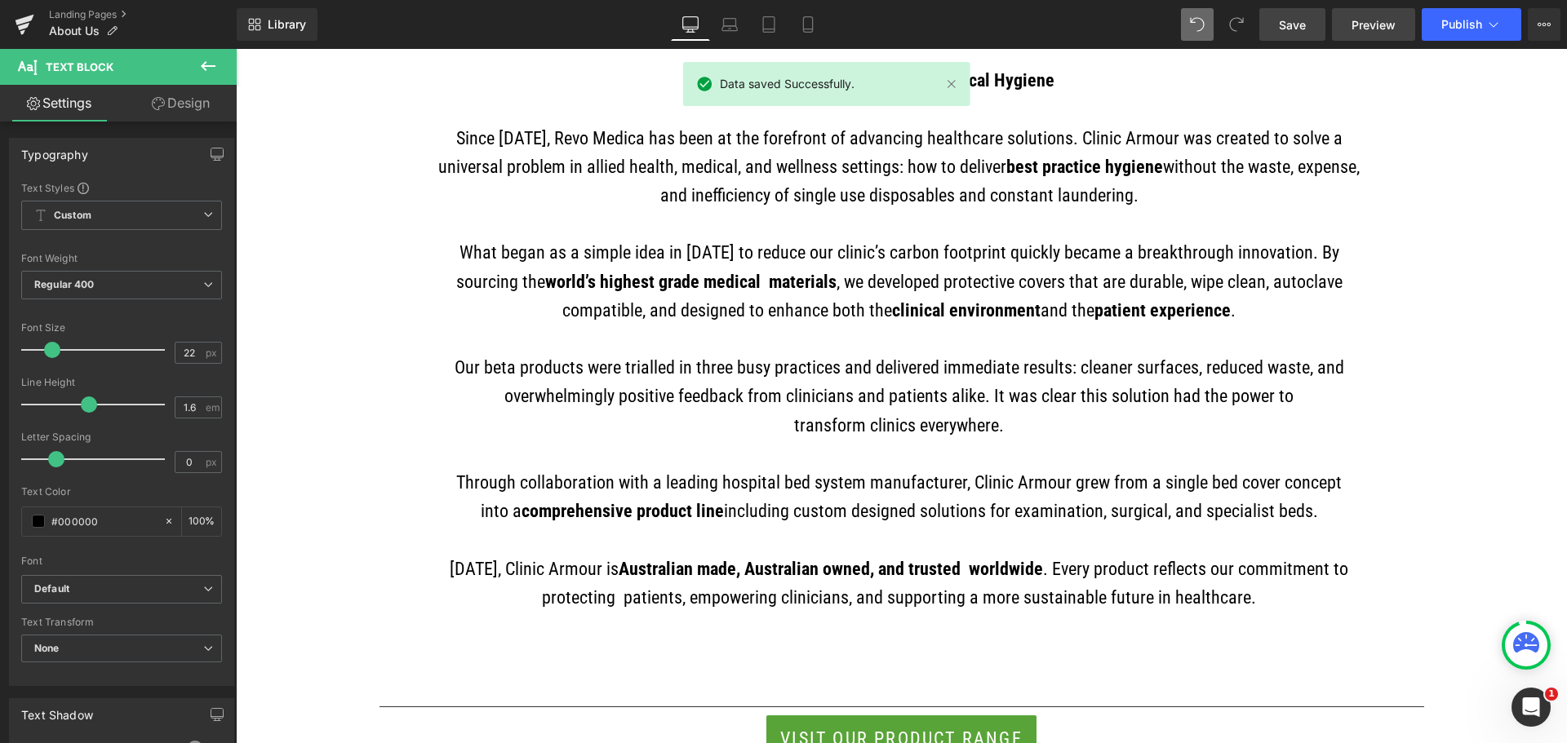
click at [1363, 23] on span "Preview" at bounding box center [1373, 24] width 44 height 17
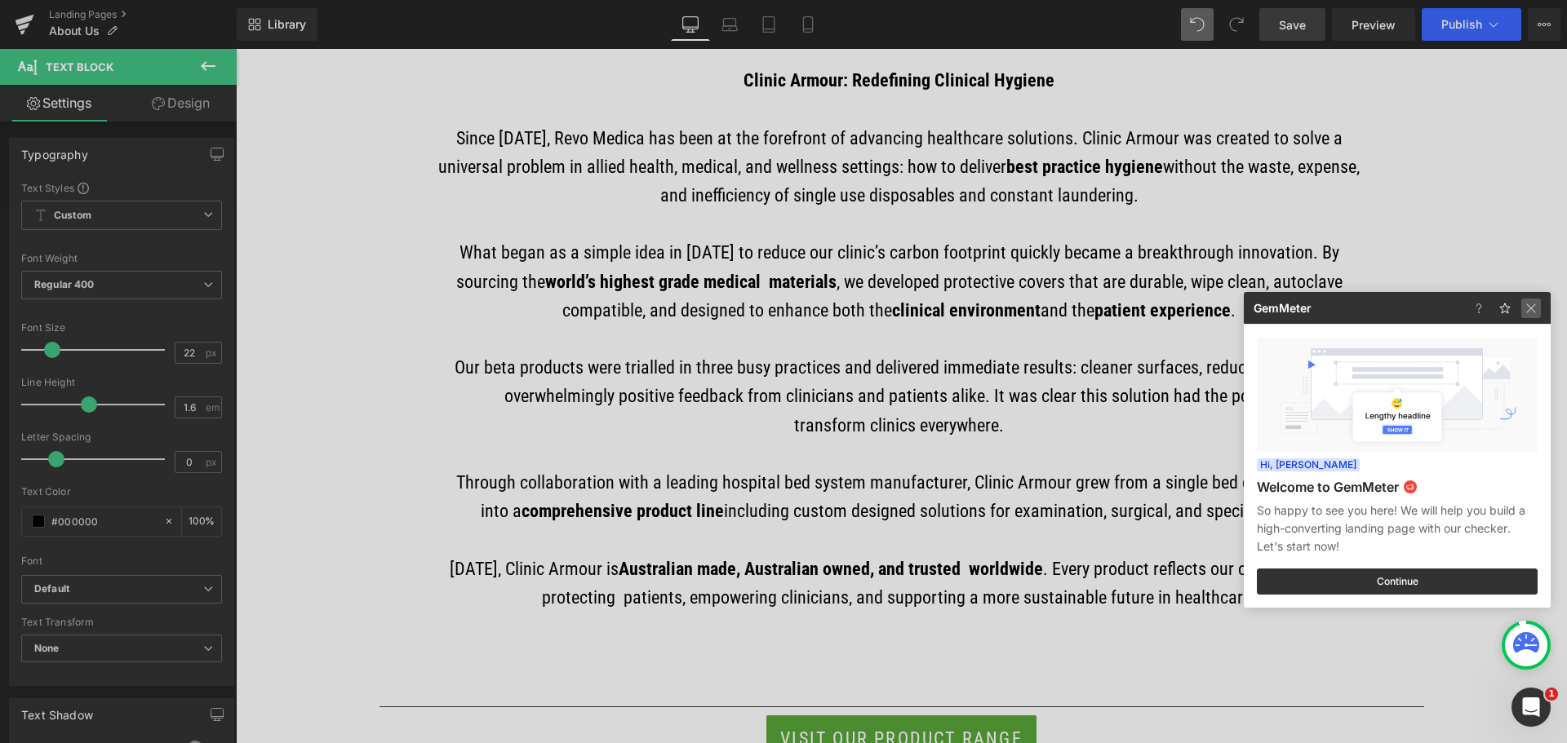
drag, startPoint x: 1534, startPoint y: 304, endPoint x: 1275, endPoint y: 258, distance: 262.7
click at [1534, 304] on img at bounding box center [1531, 309] width 20 height 20
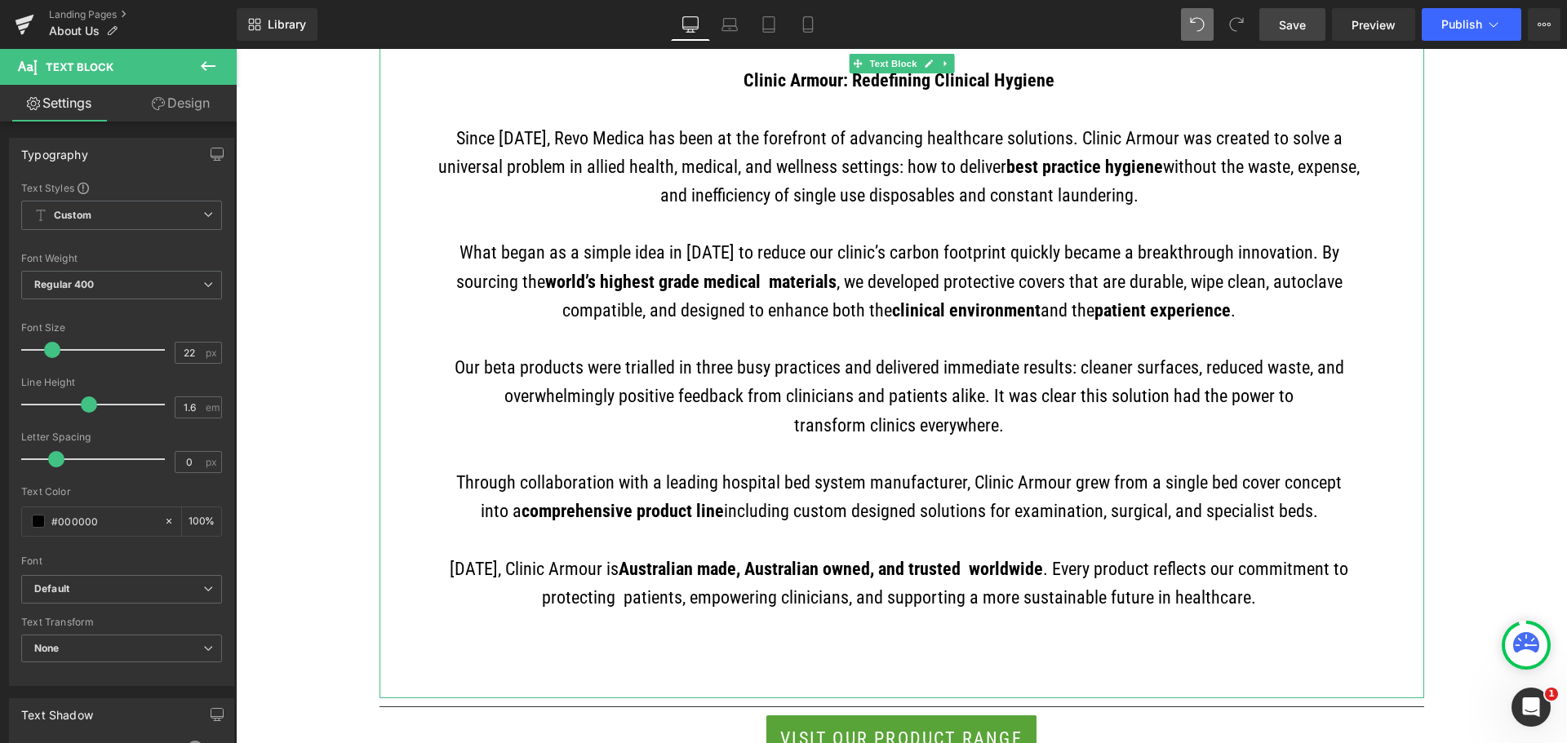
click at [1268, 509] on p "into a comprehensive product line including custom designed solutions for exami…" at bounding box center [899, 511] width 943 height 29
click at [769, 368] on p "Our beta products were trialled in three busy practices and delivered immediate…" at bounding box center [899, 381] width 943 height 57
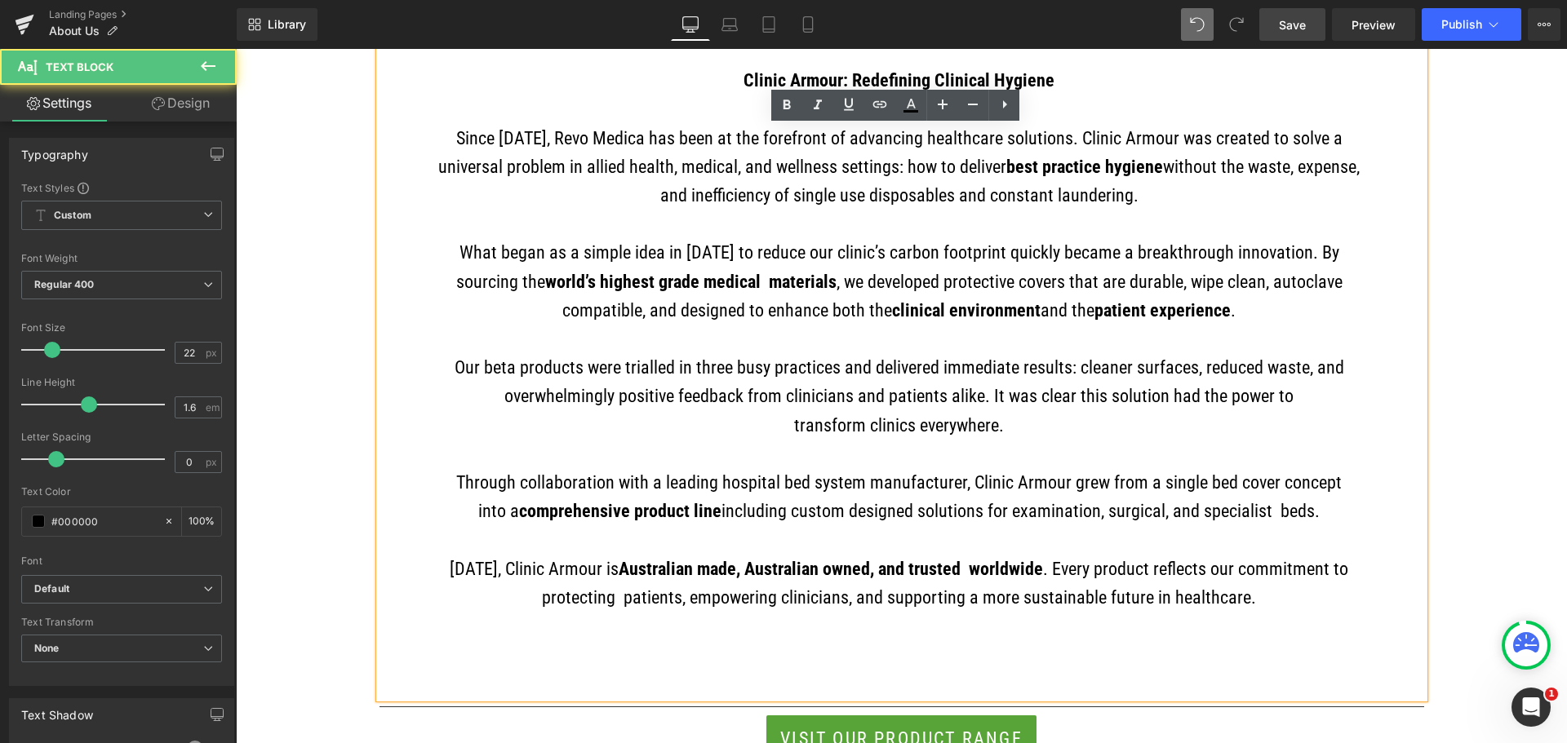
click at [1038, 162] on strong "practice hygiene" at bounding box center [1100, 167] width 125 height 20
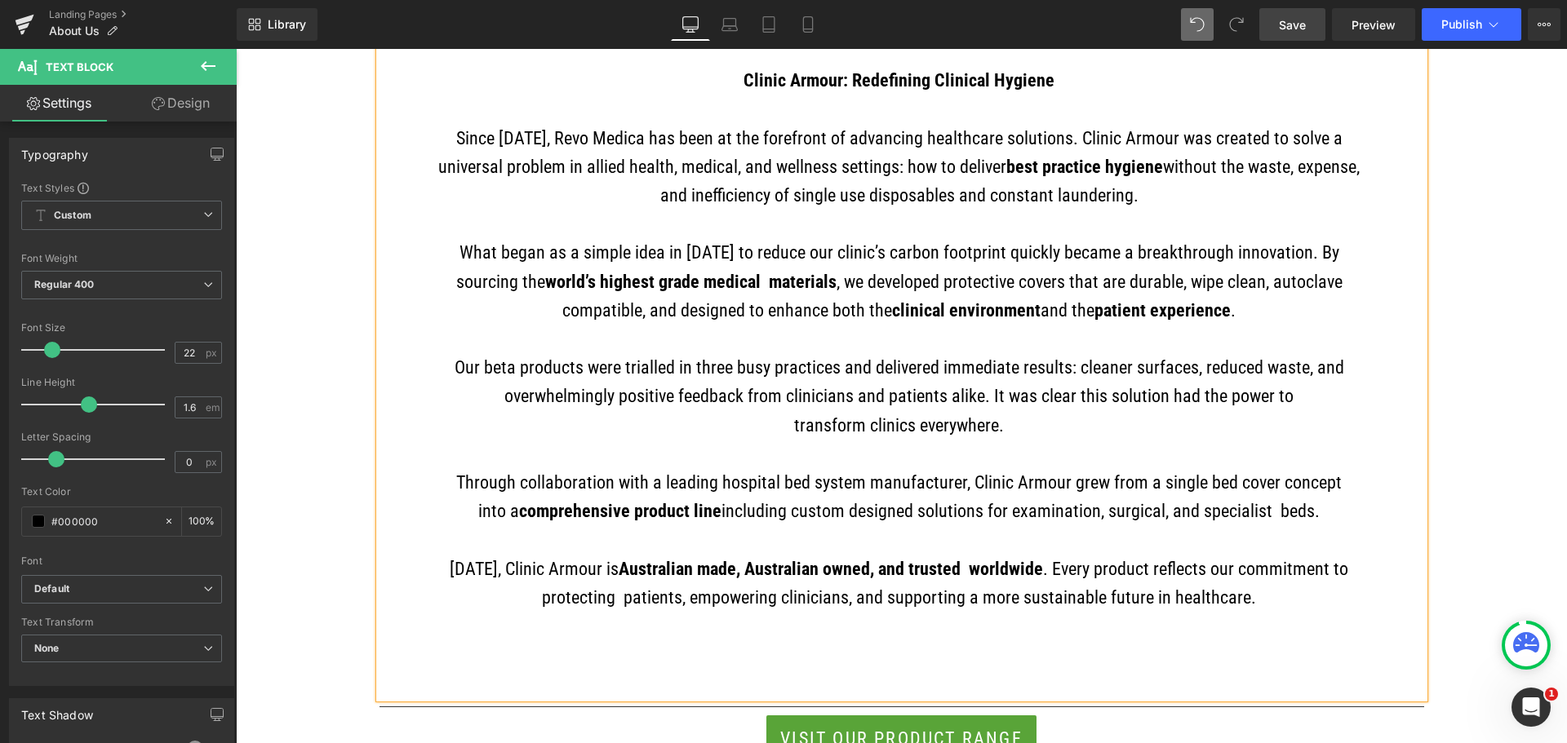
click at [1293, 24] on span "Save" at bounding box center [1292, 24] width 27 height 17
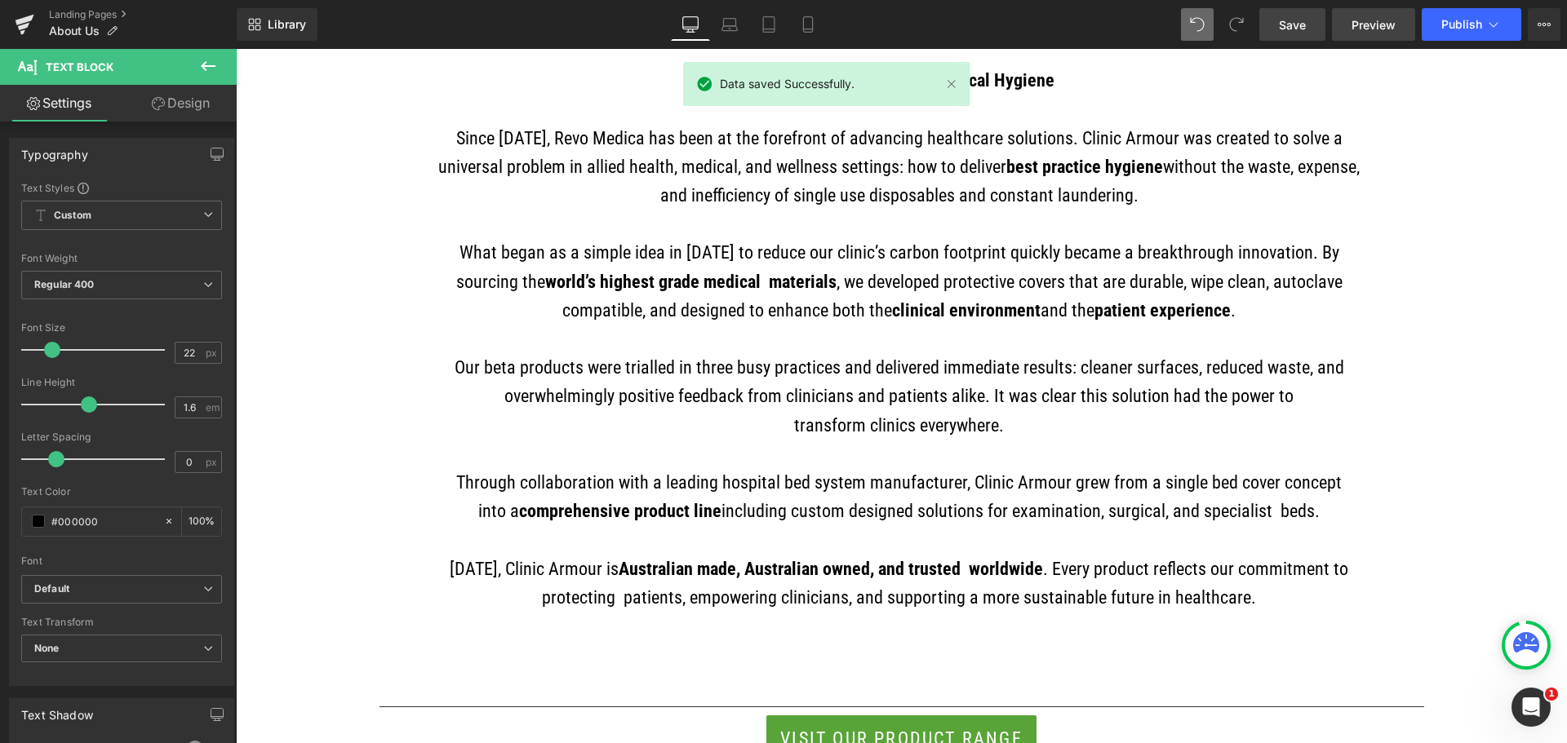
click at [1345, 15] on link "Preview" at bounding box center [1373, 24] width 83 height 33
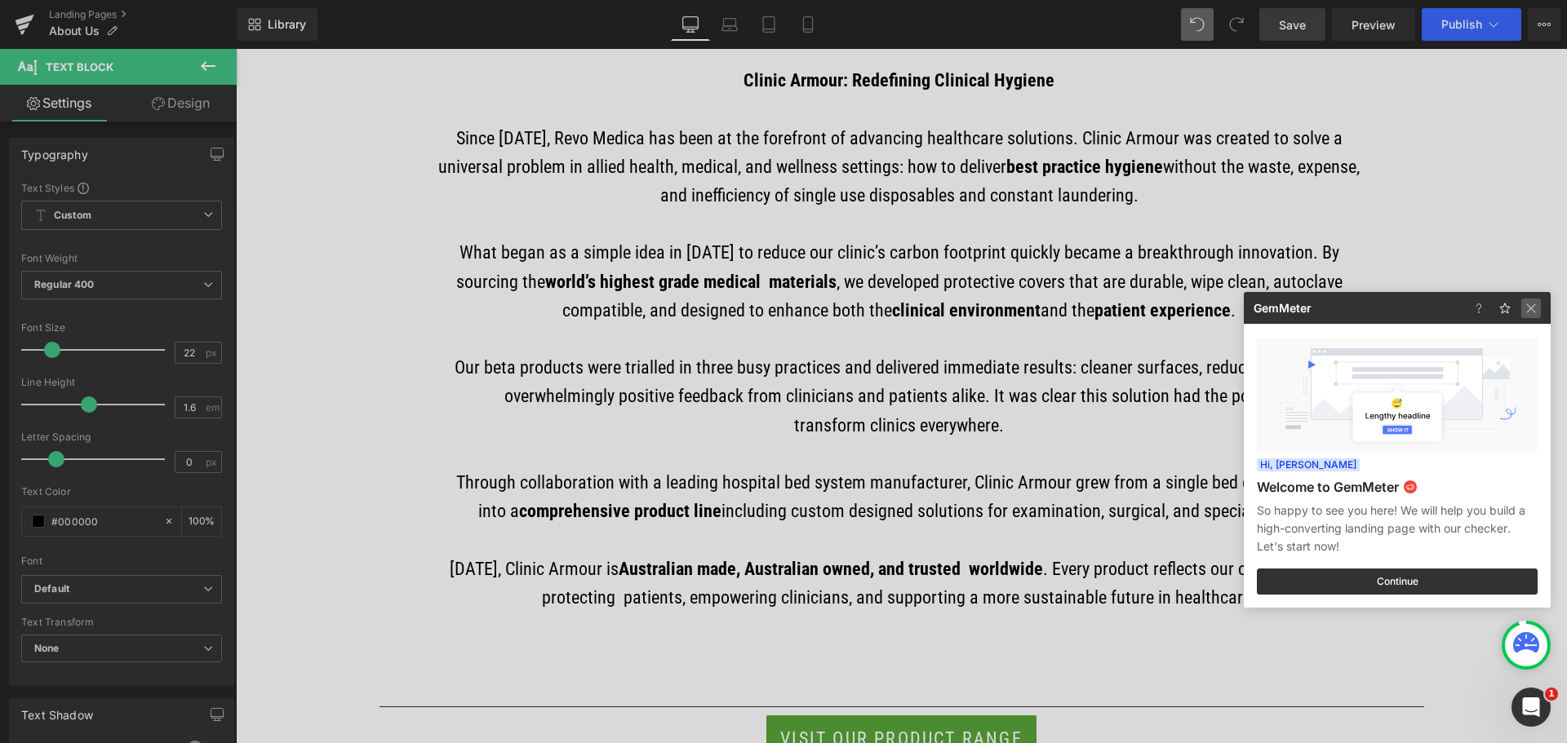
drag, startPoint x: 1292, startPoint y: 259, endPoint x: 1528, endPoint y: 308, distance: 240.8
click at [1528, 308] on img at bounding box center [1531, 309] width 20 height 20
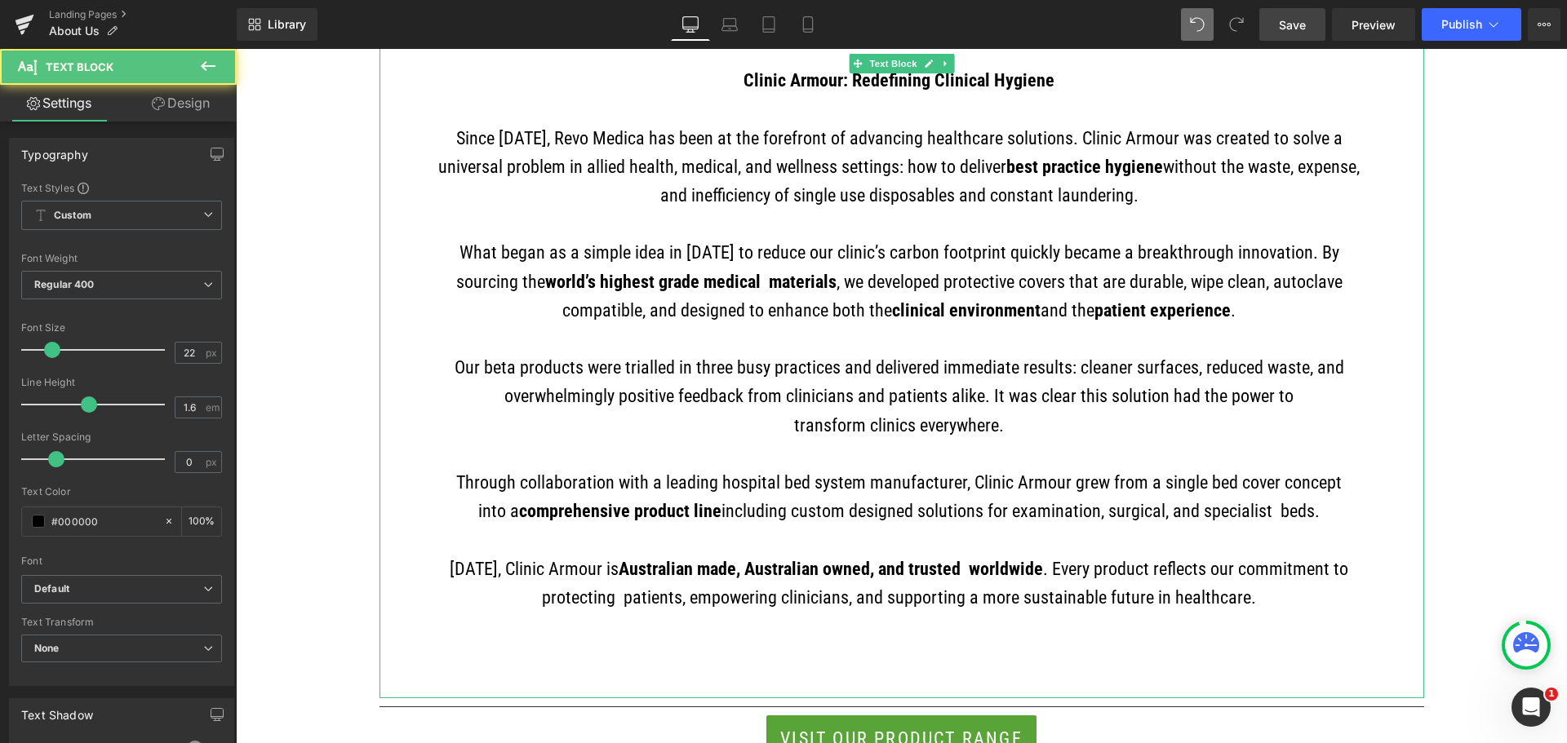
click at [1017, 251] on p "What began as a simple idea in 2019 to reduce our clinic’s carbon footprint qui…" at bounding box center [899, 281] width 943 height 86
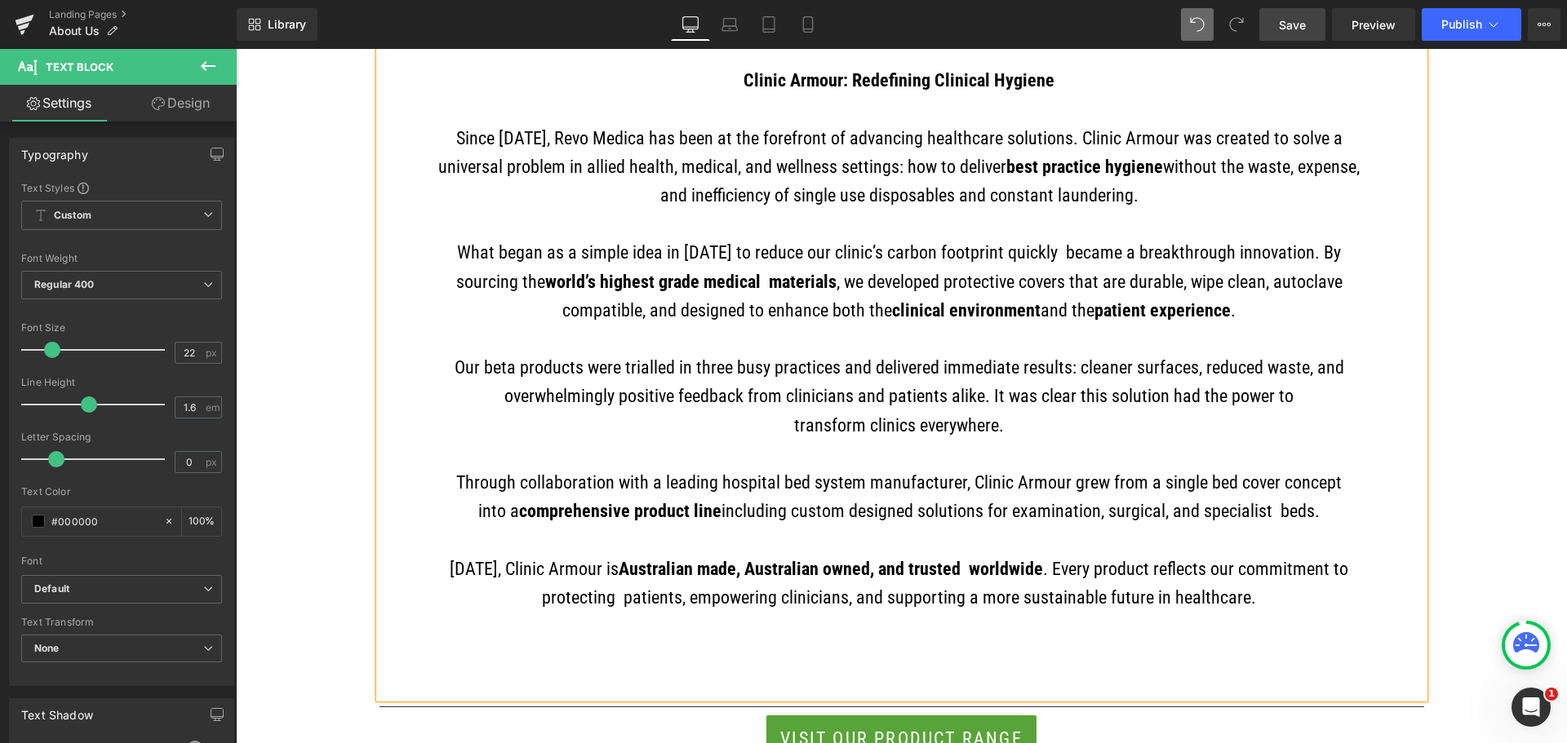
click at [934, 366] on p "Our beta products were trialled in three busy practices and delivered immediate…" at bounding box center [899, 381] width 943 height 57
click at [673, 395] on p "Our beta products were trialled in three busy practices and delivered immediate…" at bounding box center [899, 381] width 943 height 57
click at [1288, 21] on span "Save" at bounding box center [1292, 24] width 27 height 17
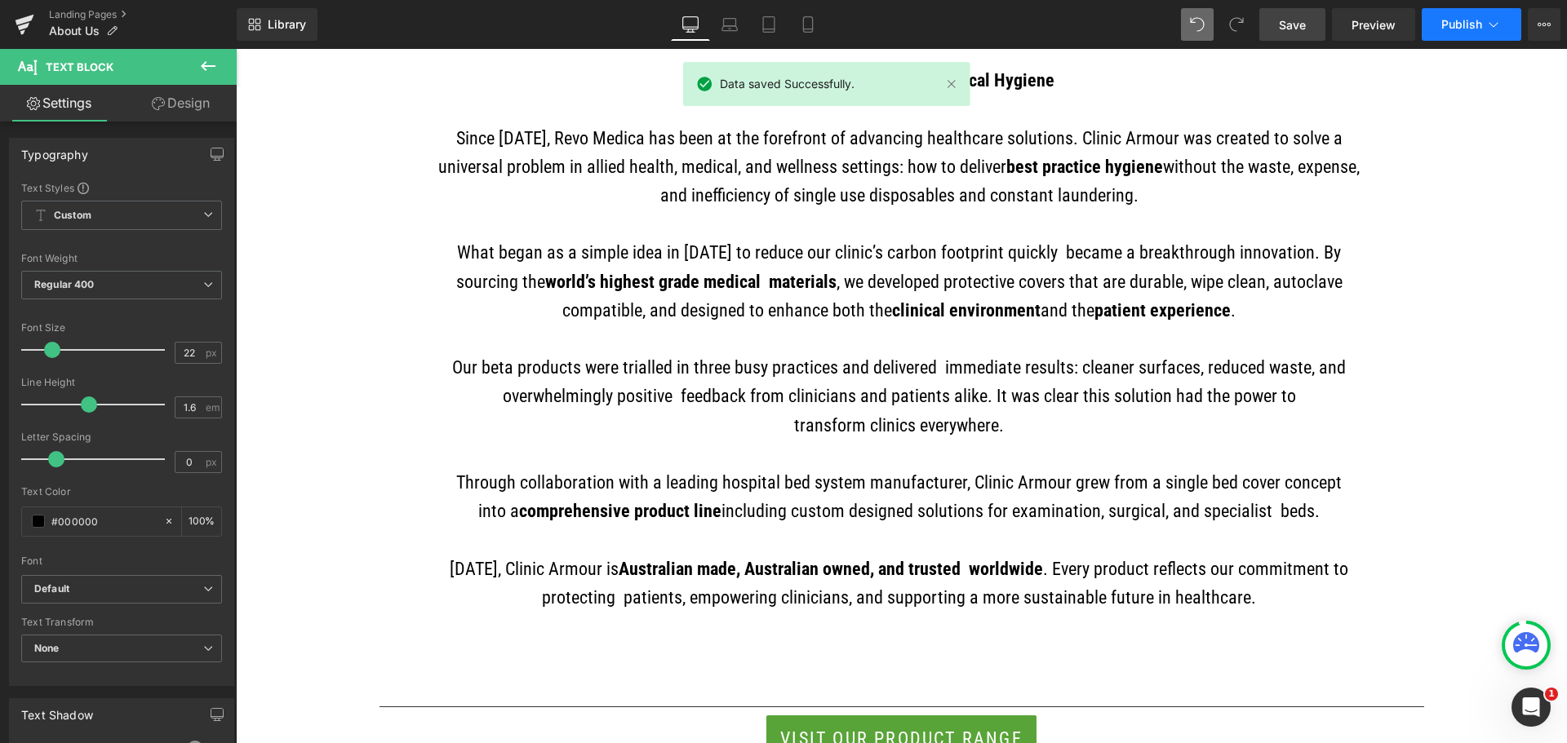
click at [1449, 21] on span "Publish" at bounding box center [1461, 24] width 41 height 13
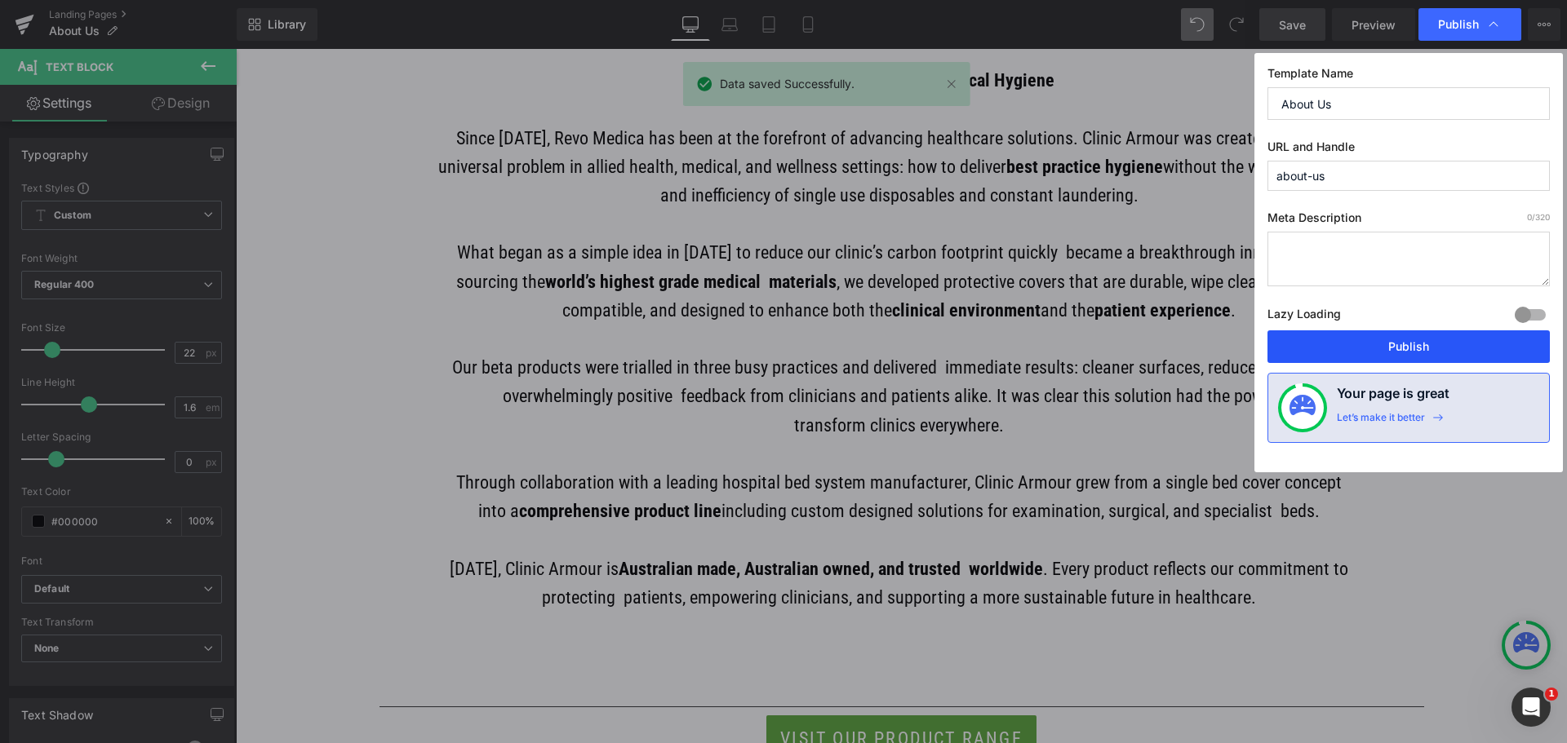
click at [1475, 341] on button "Publish" at bounding box center [1408, 346] width 282 height 33
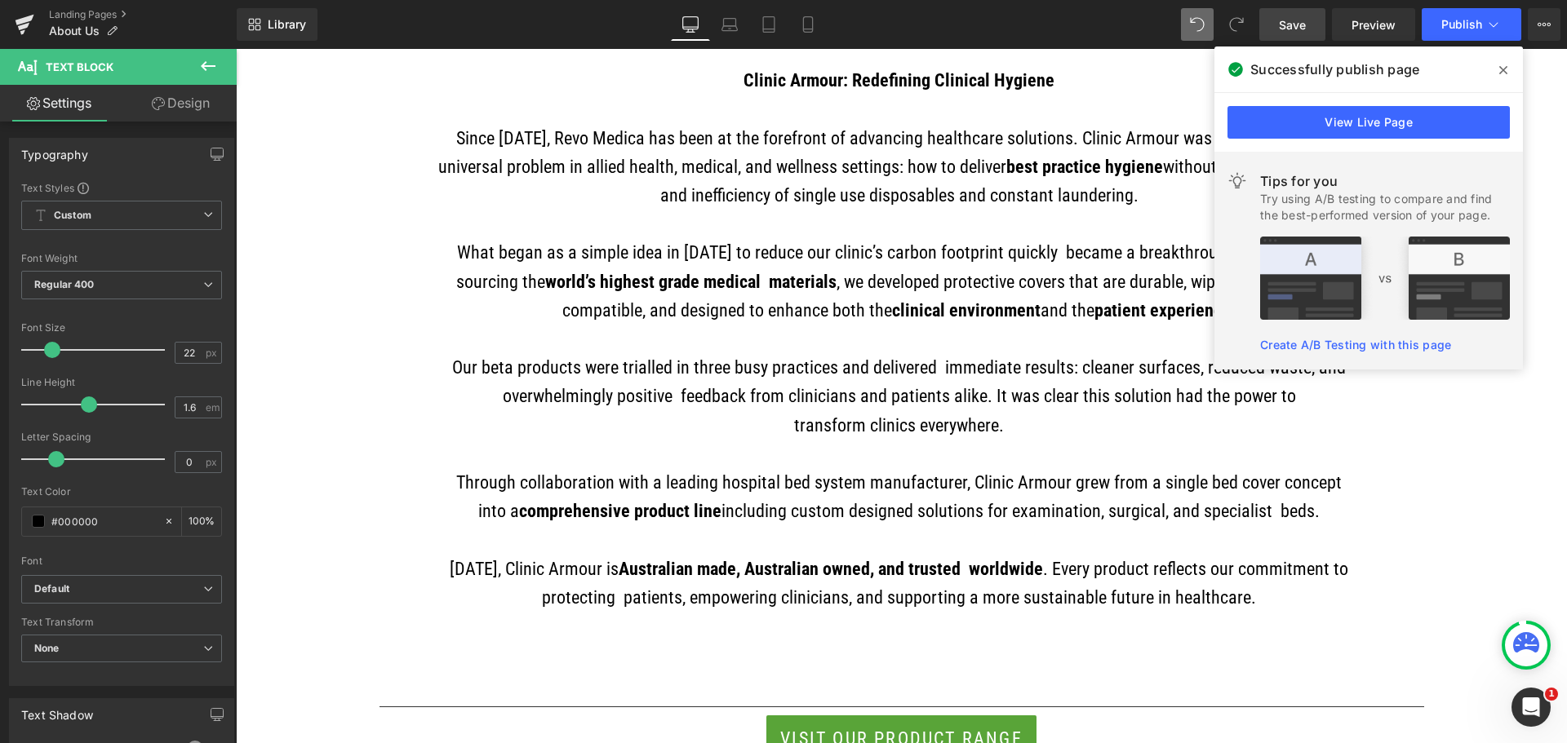
click at [1497, 64] on span at bounding box center [1503, 70] width 26 height 26
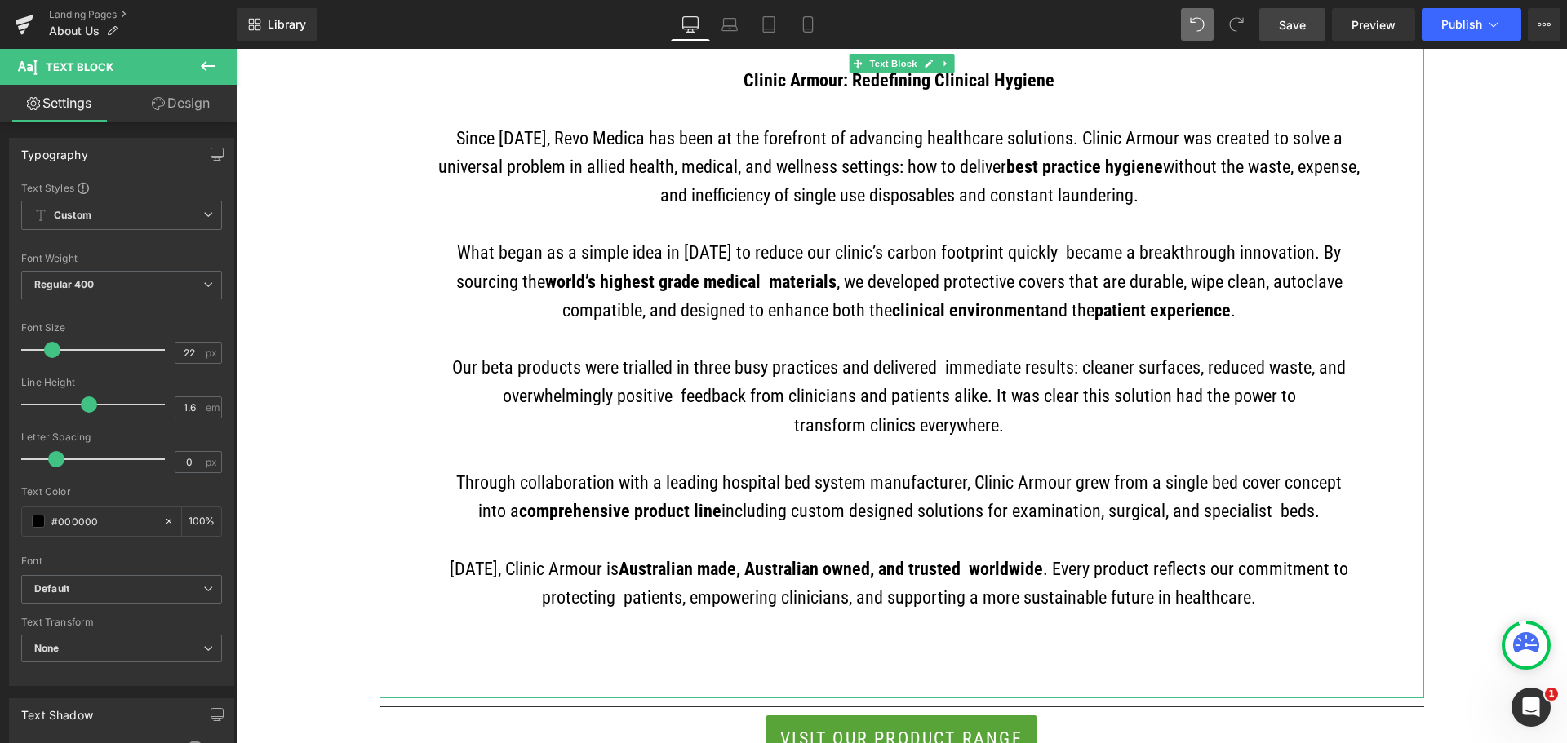
click at [1284, 140] on p "Since 2014, Revo Medica has been at the forefront of advancing healthcare solut…" at bounding box center [899, 167] width 943 height 86
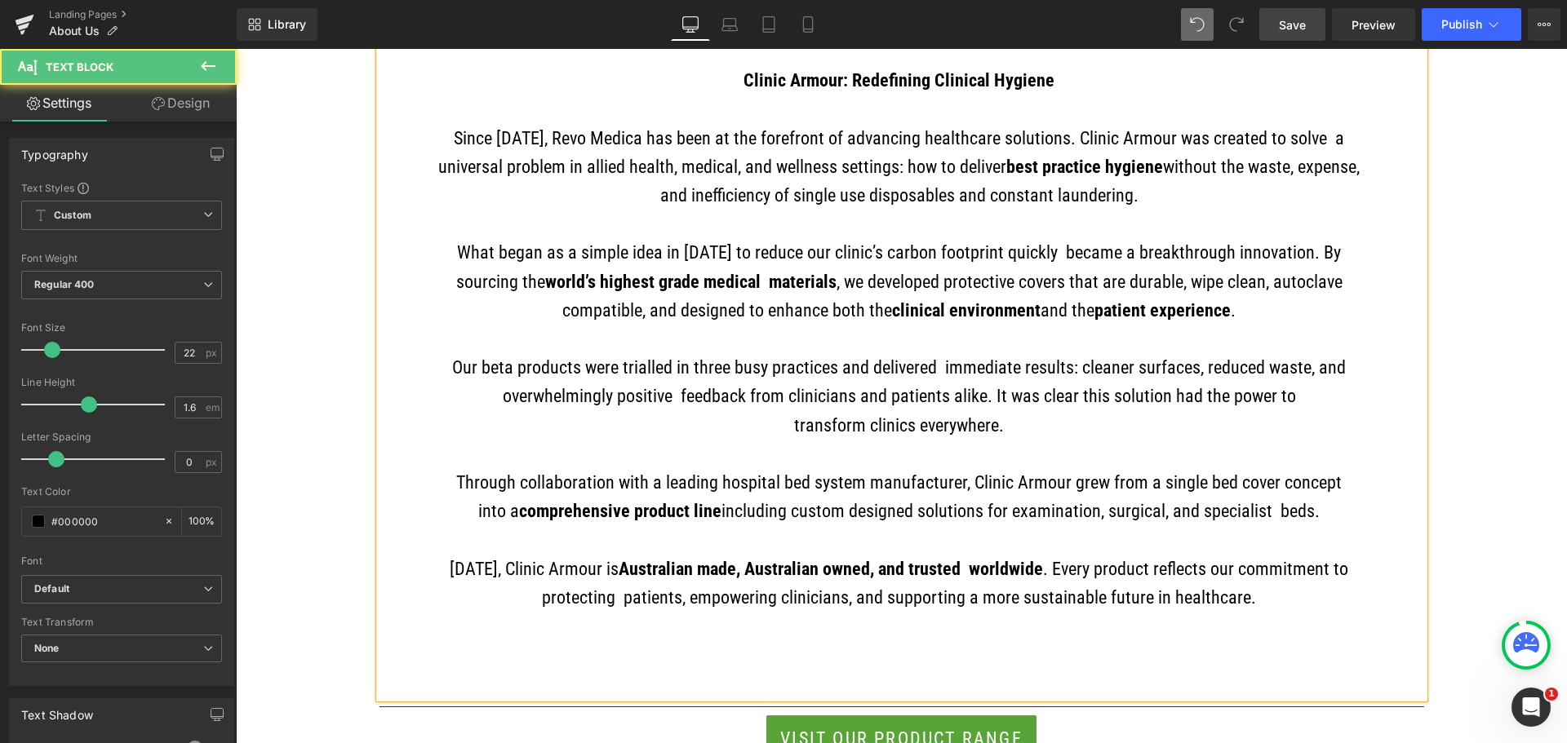
click at [1169, 596] on p "Today, Clinic Armour is Australian made, Australian owned, and trusted worldwid…" at bounding box center [899, 583] width 943 height 57
click at [1291, 12] on link "Save" at bounding box center [1292, 24] width 66 height 33
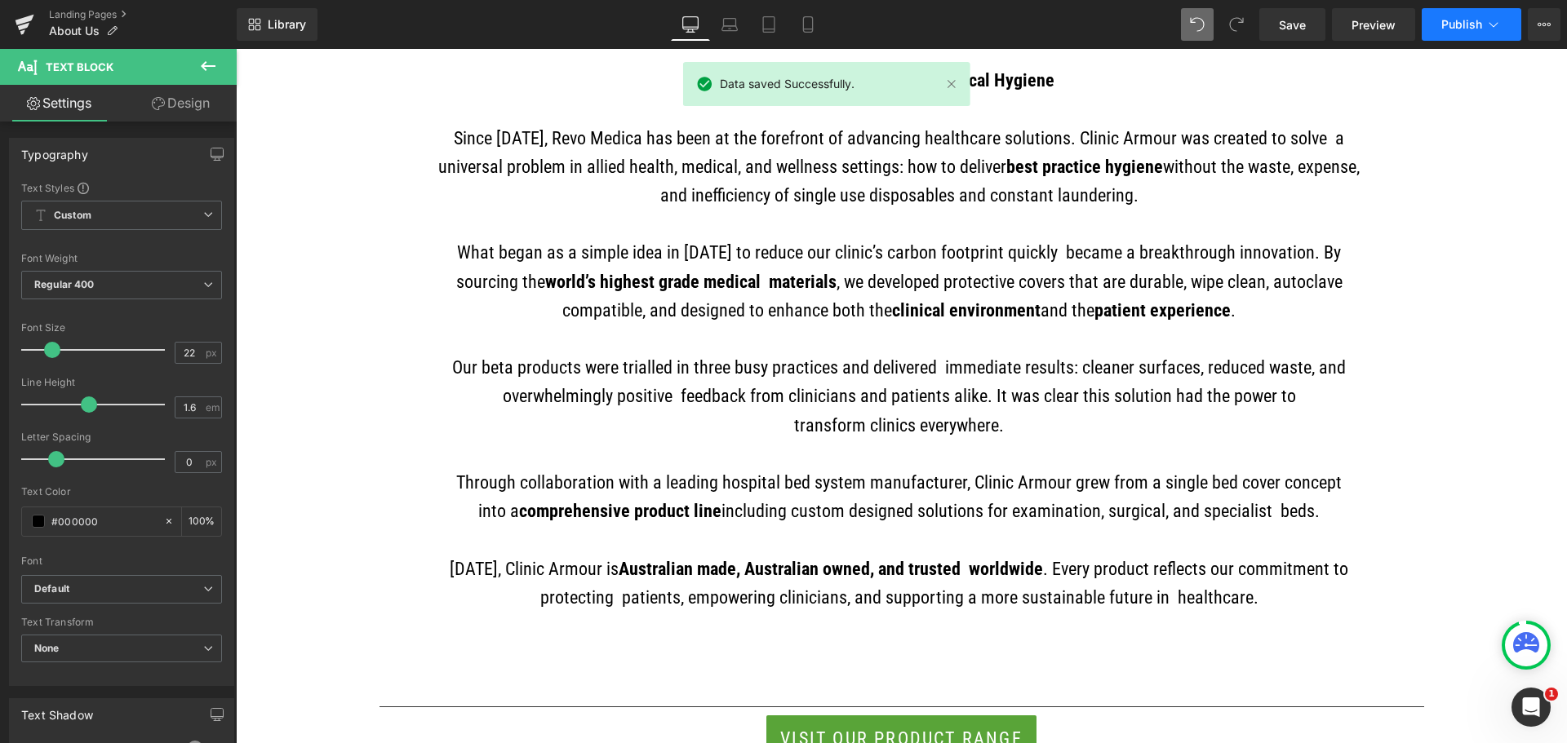
click at [1464, 20] on span "Publish" at bounding box center [1461, 24] width 41 height 13
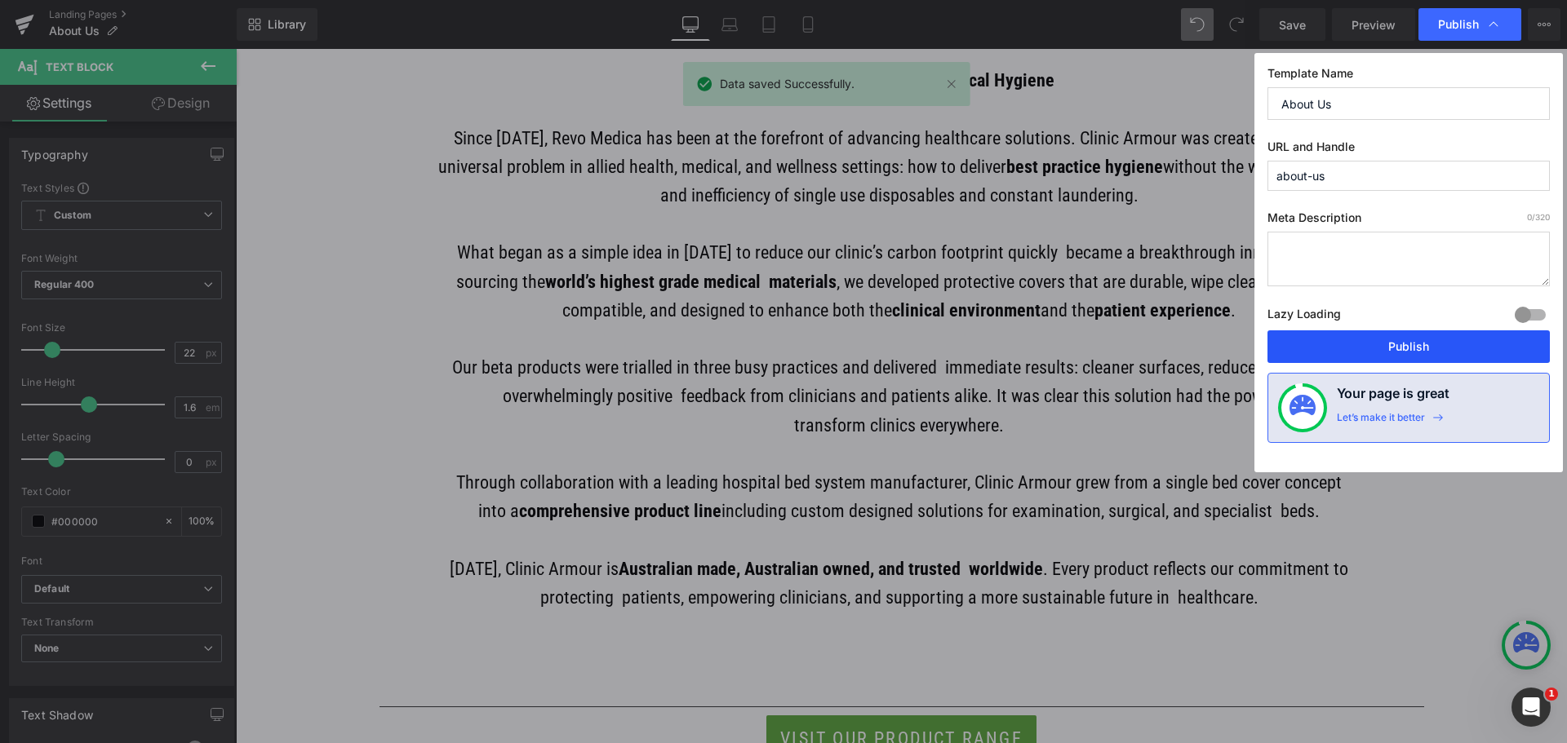
click at [1415, 340] on button "Publish" at bounding box center [1408, 346] width 282 height 33
